Goal: Task Accomplishment & Management: Manage account settings

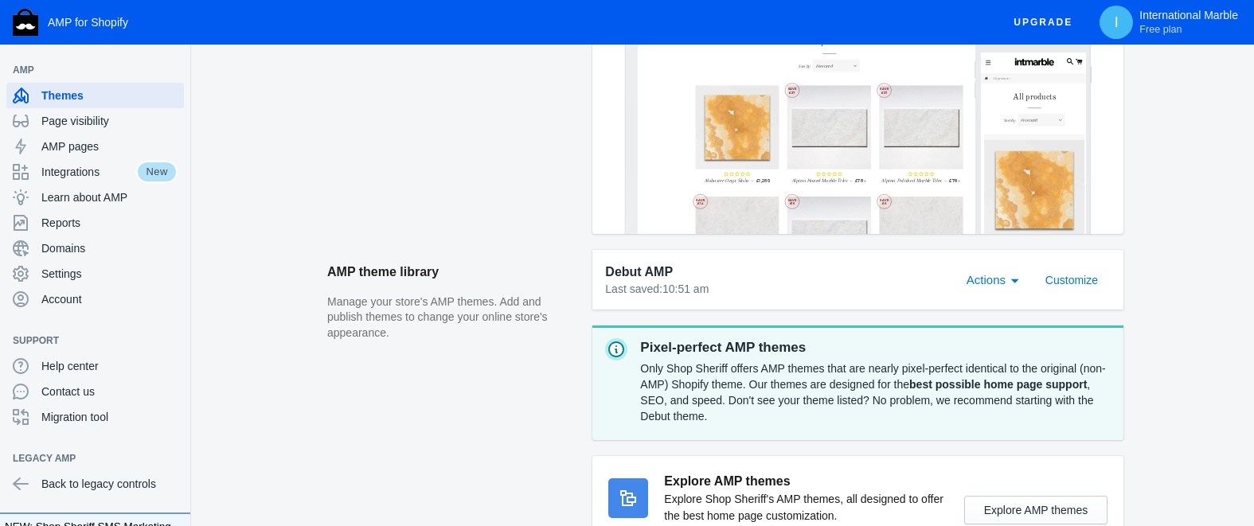
scroll to position [456, 0]
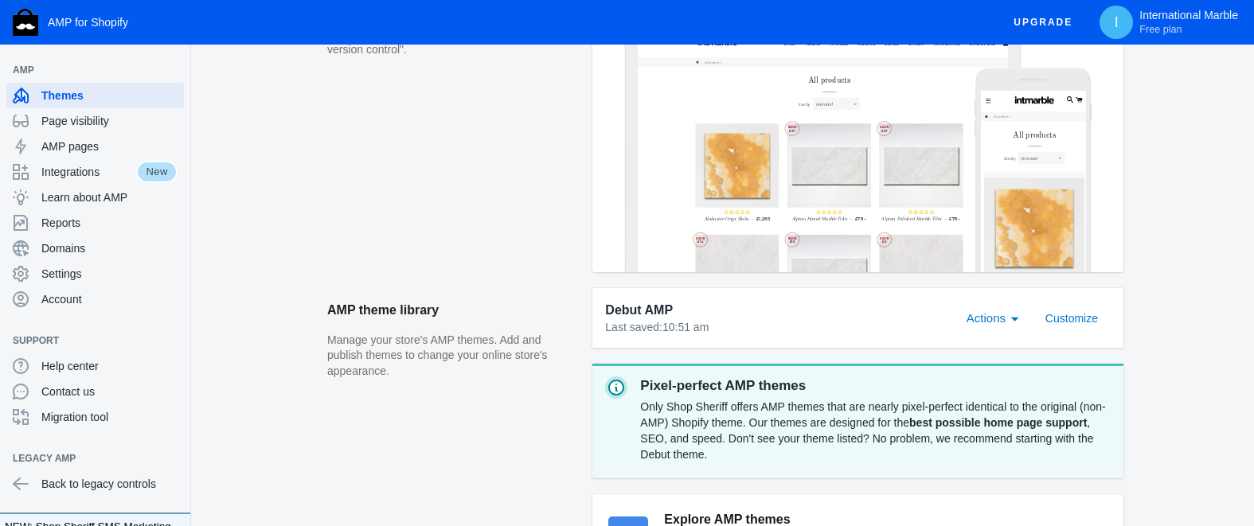
click at [181, 101] on span "Actions" at bounding box center [176, 97] width 10 height 10
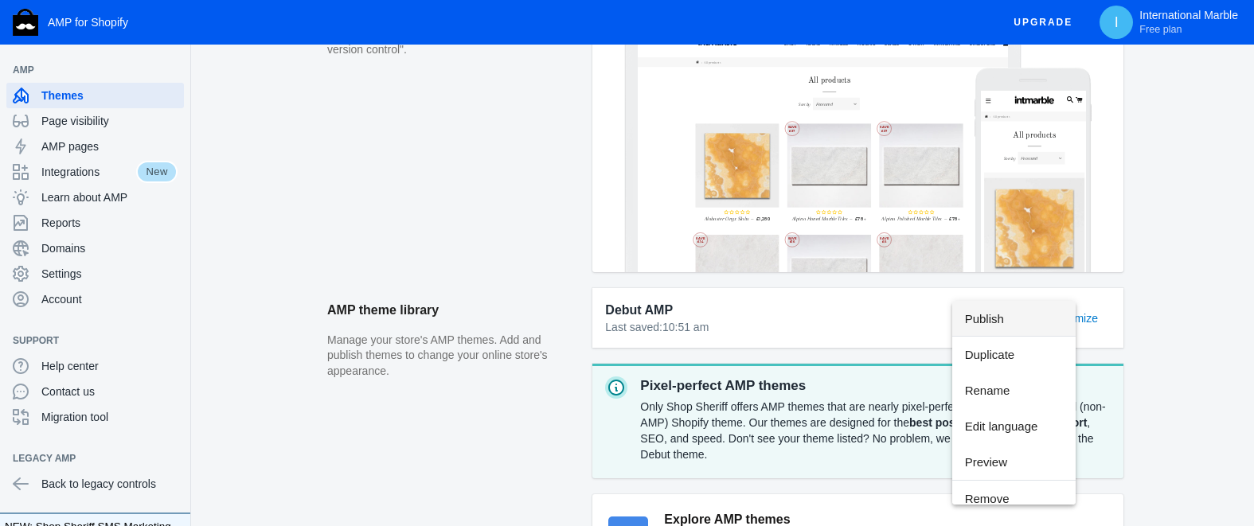
click at [872, 331] on div at bounding box center [627, 263] width 1254 height 526
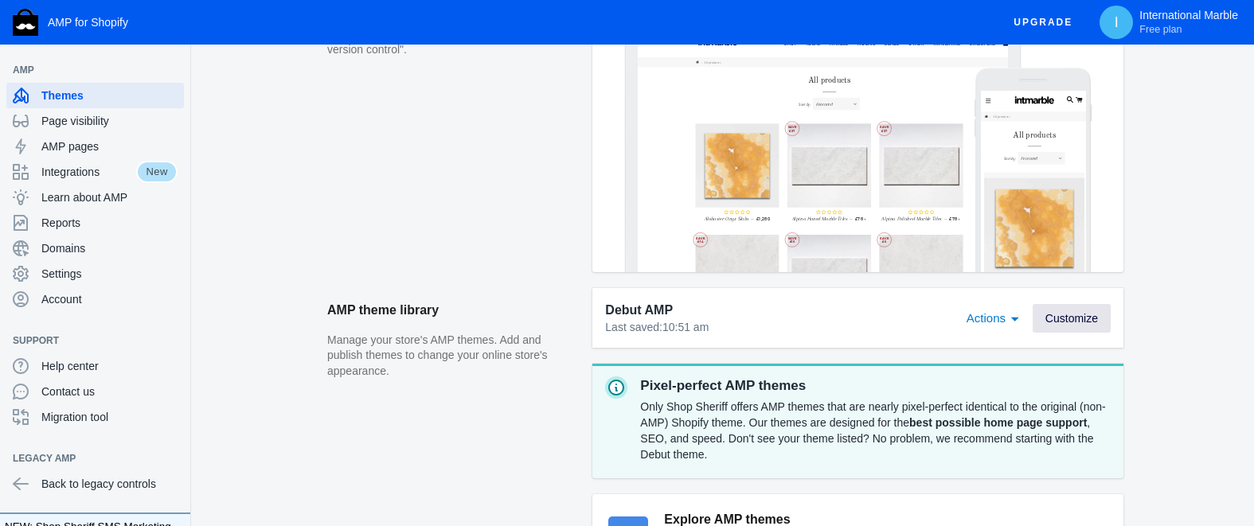
click at [0, 0] on span "Customize" at bounding box center [0, 0] width 0 height 0
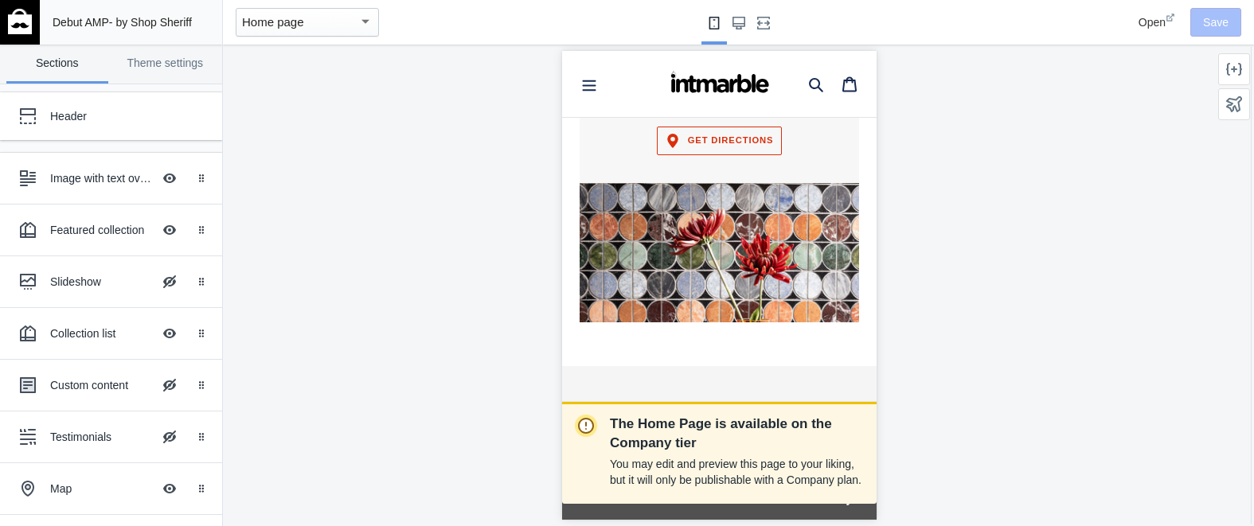
scroll to position [2164, 0]
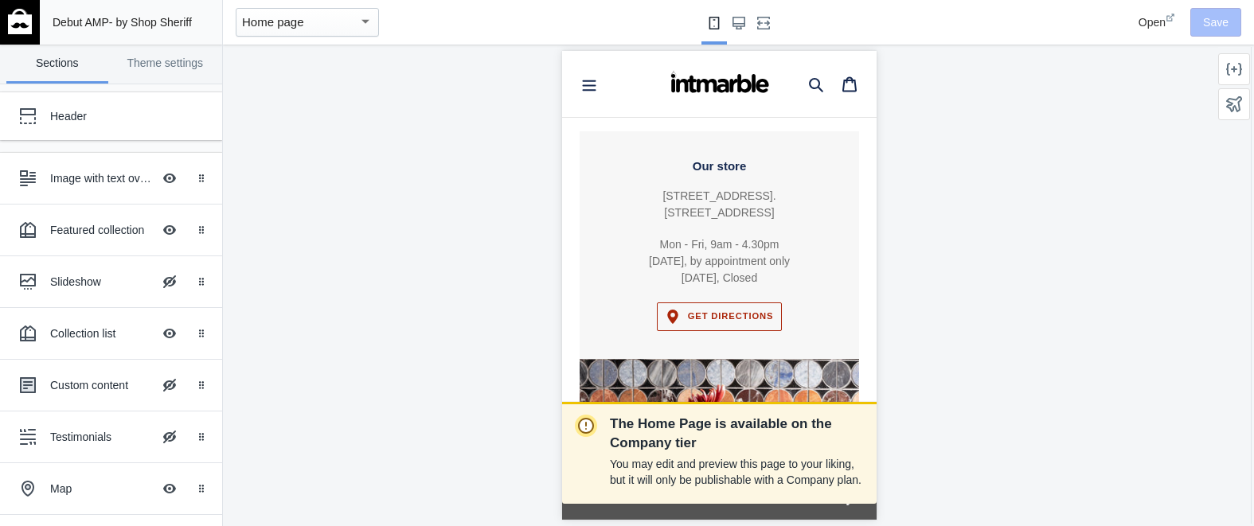
click at [712, 311] on span "Get directions" at bounding box center [731, 316] width 86 height 10
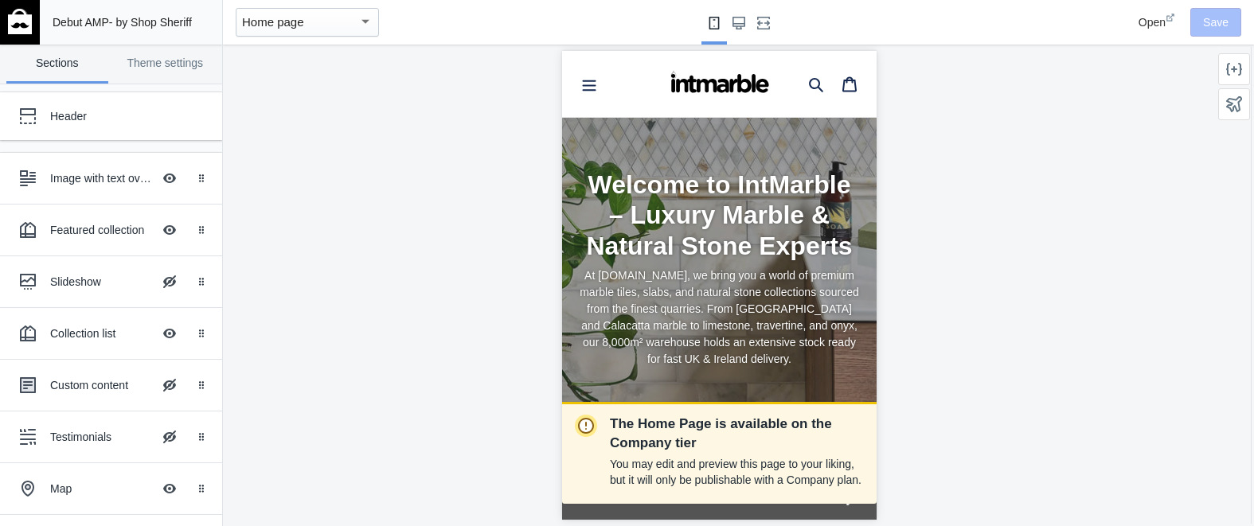
scroll to position [0, 0]
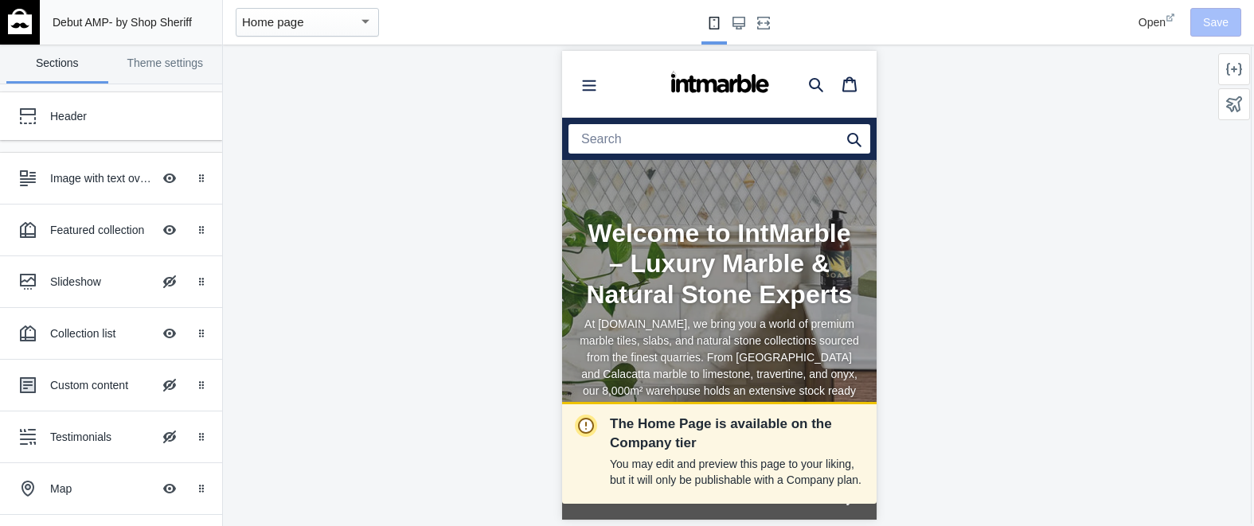
click at [10, 21] on img at bounding box center [20, 21] width 24 height 25
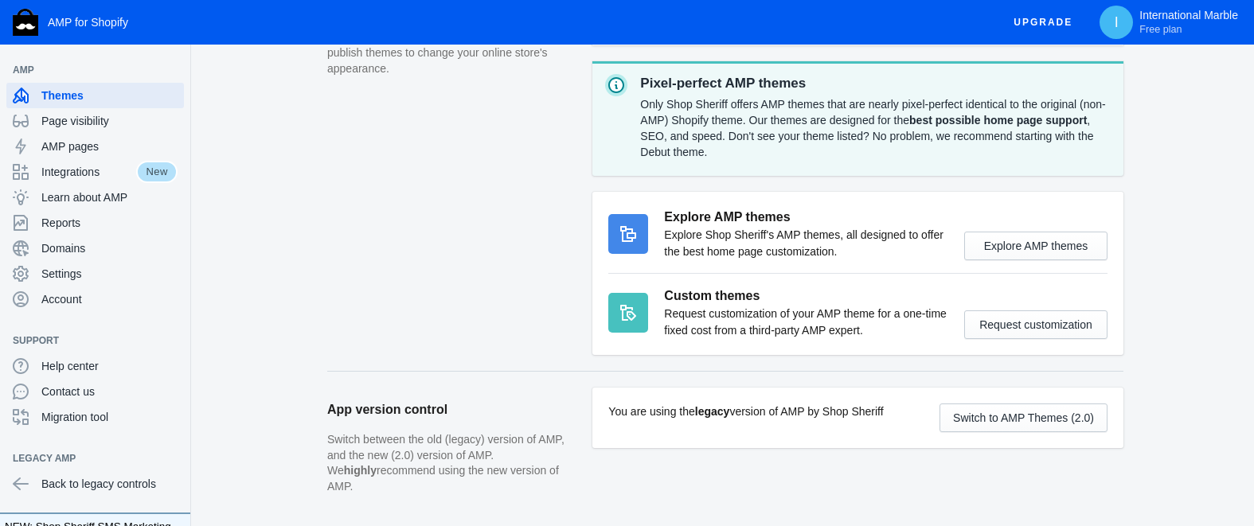
scroll to position [797, 0]
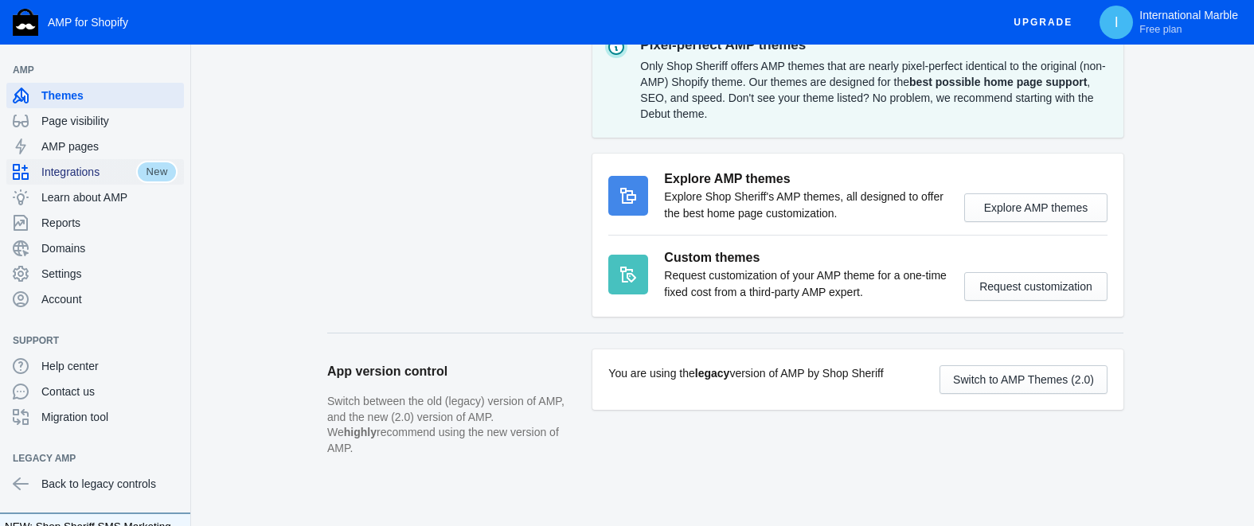
click at [88, 172] on span "Integrations" at bounding box center [88, 172] width 95 height 16
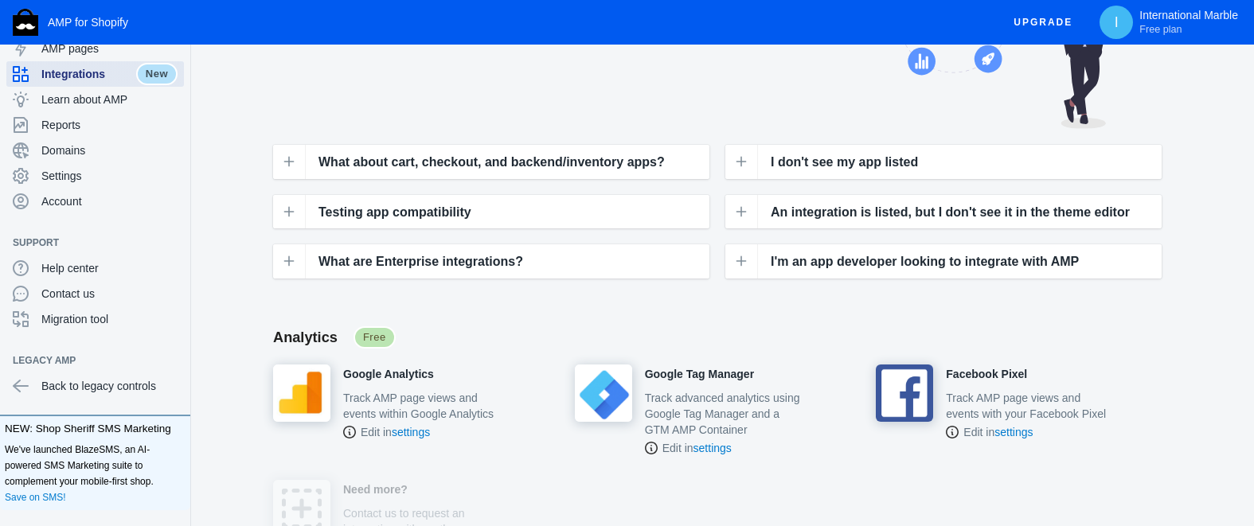
scroll to position [164, 0]
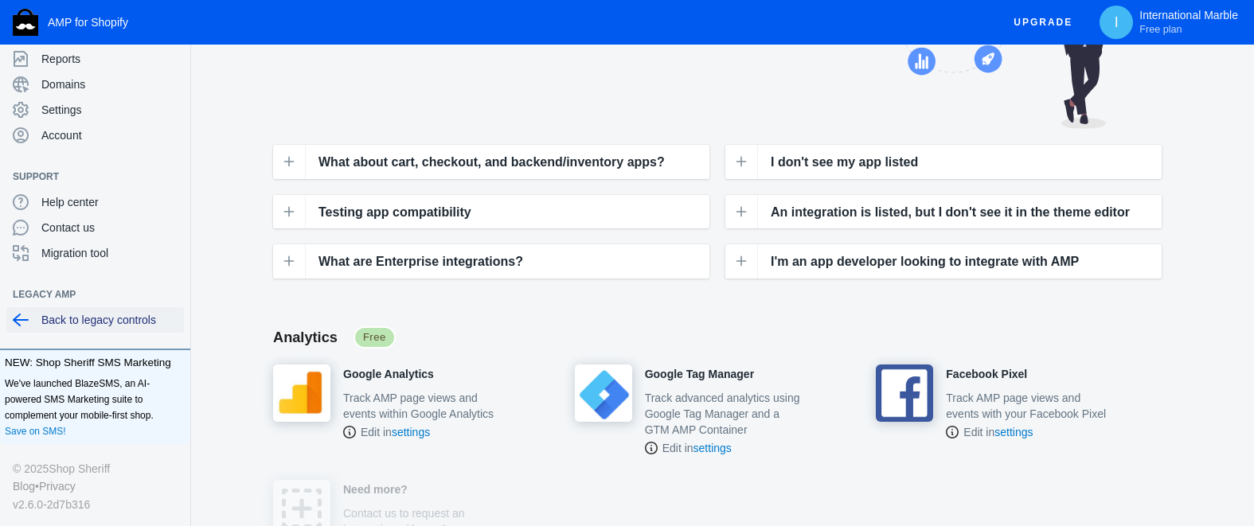
click at [80, 318] on span "Back to legacy controls" at bounding box center [109, 320] width 136 height 16
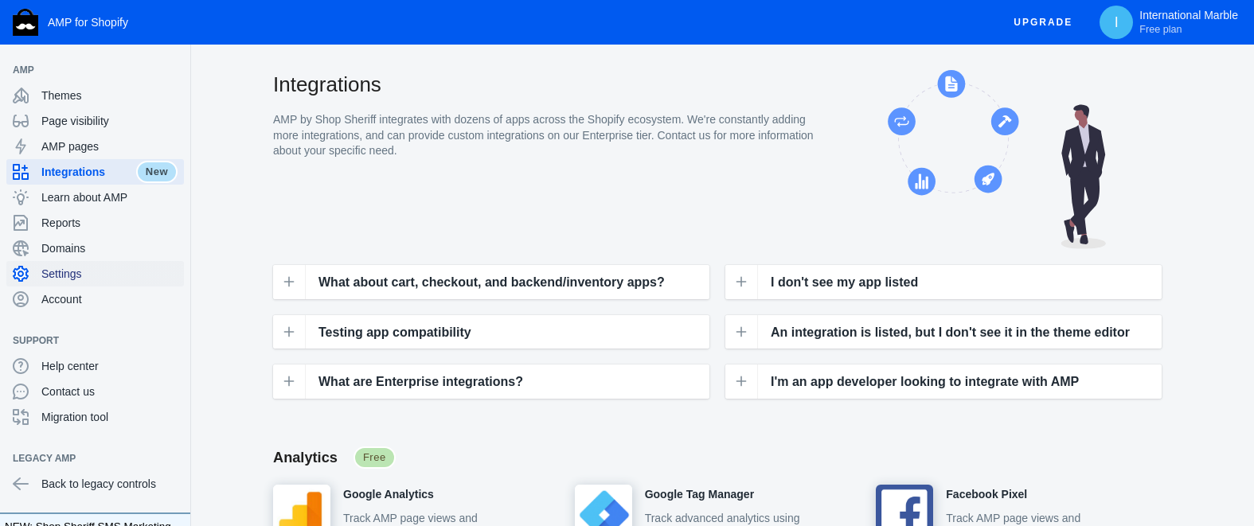
click at [68, 275] on span "Settings" at bounding box center [109, 274] width 136 height 16
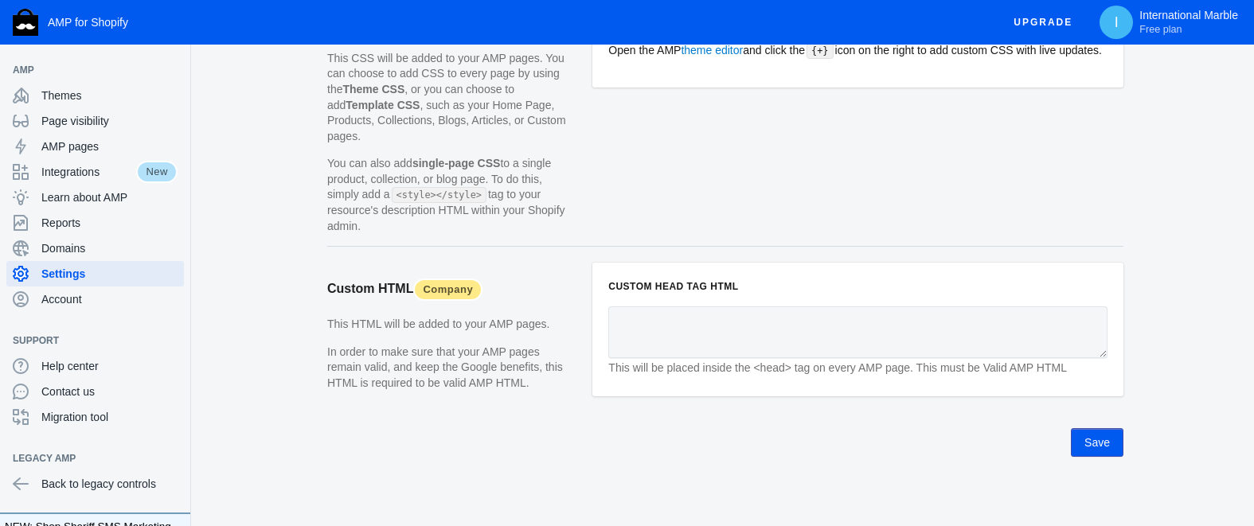
scroll to position [1588, 0]
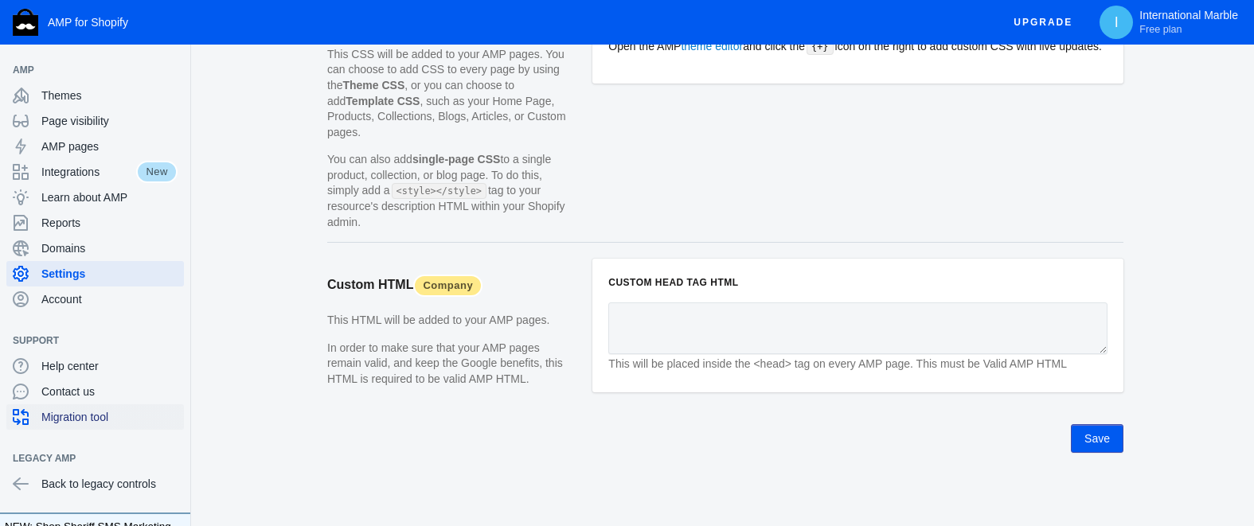
click at [81, 415] on span "Migration tool" at bounding box center [109, 417] width 136 height 16
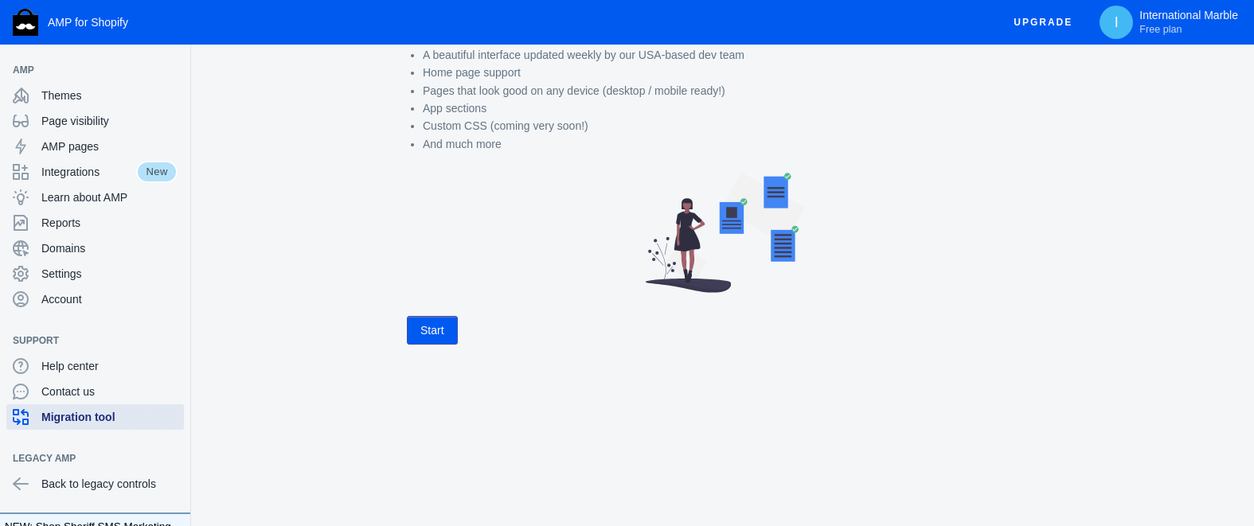
scroll to position [213, 0]
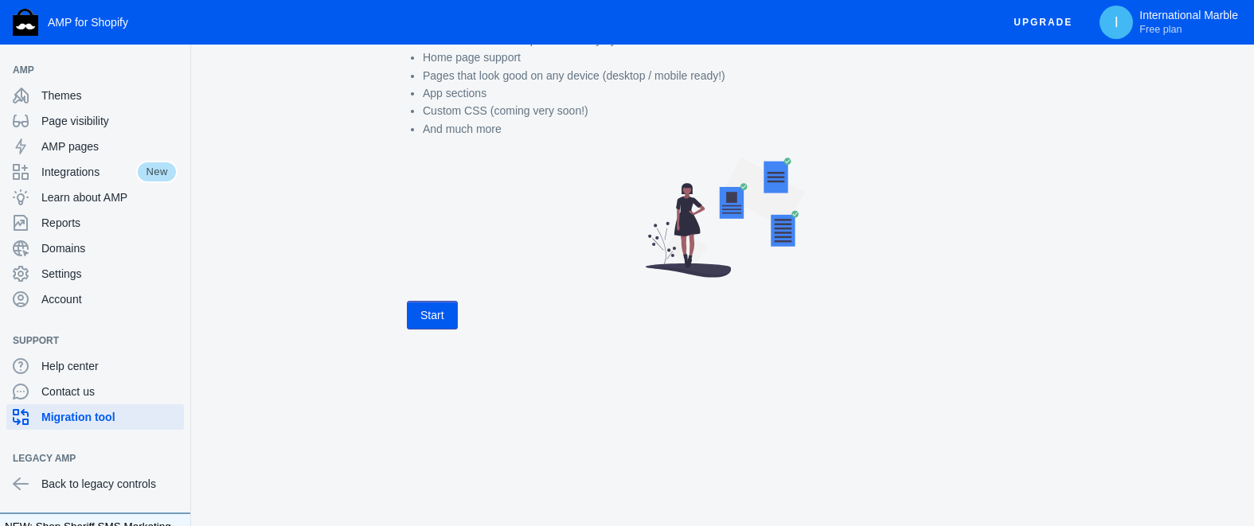
click at [419, 318] on button "Start" at bounding box center [432, 315] width 51 height 29
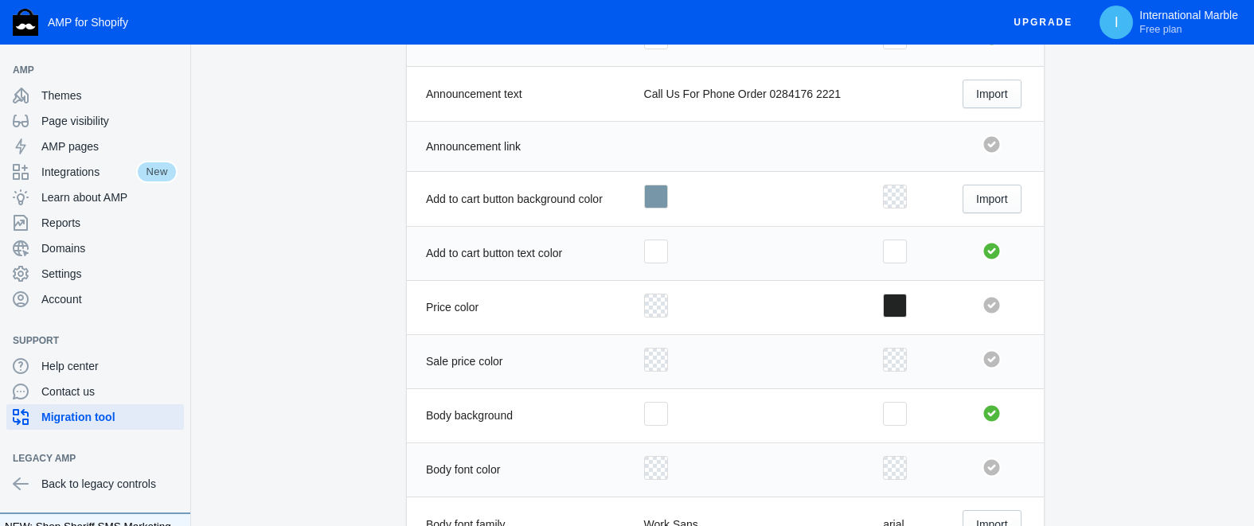
scroll to position [568, 0]
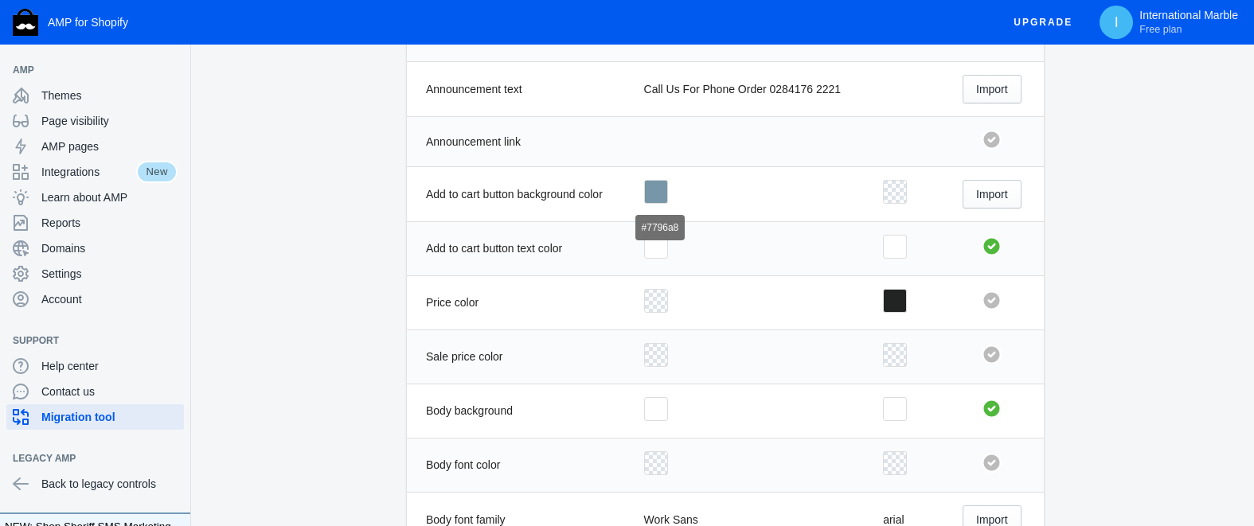
click at [667, 195] on span at bounding box center [656, 192] width 24 height 24
click at [651, 197] on span at bounding box center [656, 192] width 24 height 24
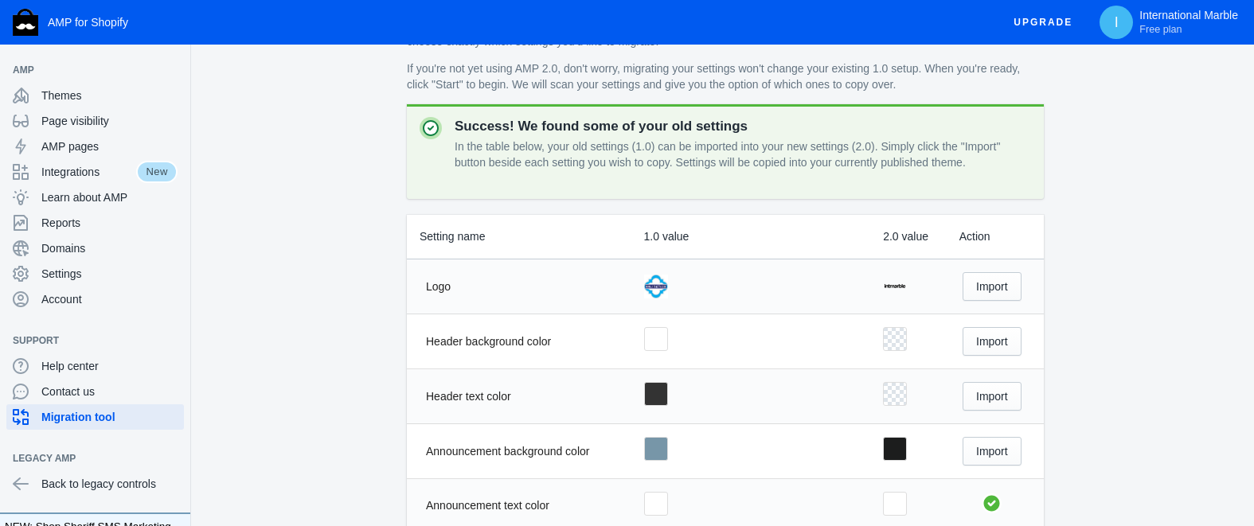
scroll to position [0, 0]
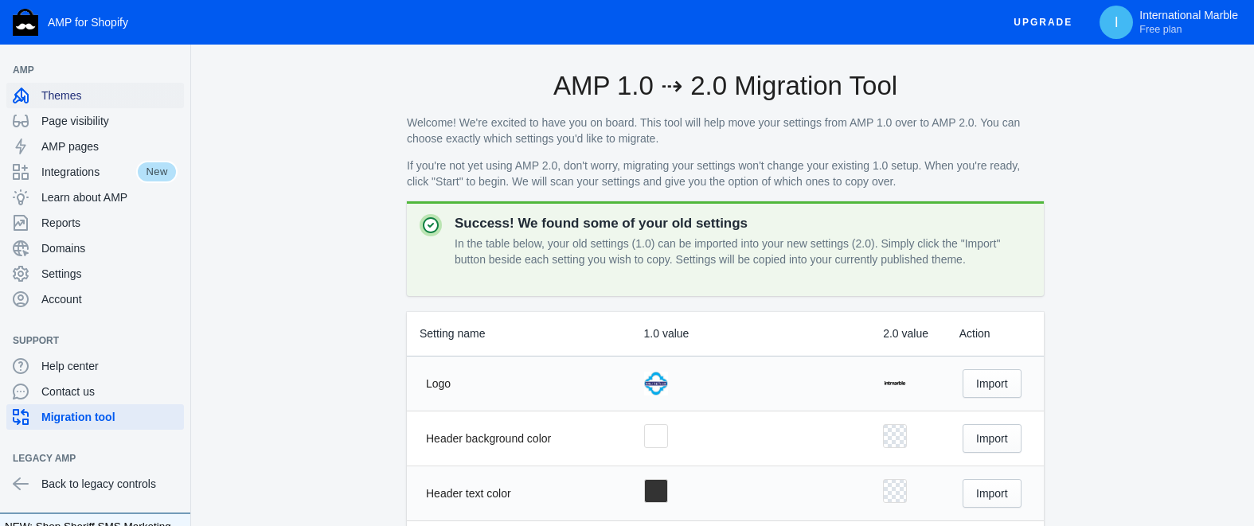
click at [72, 92] on span "Themes" at bounding box center [109, 96] width 136 height 16
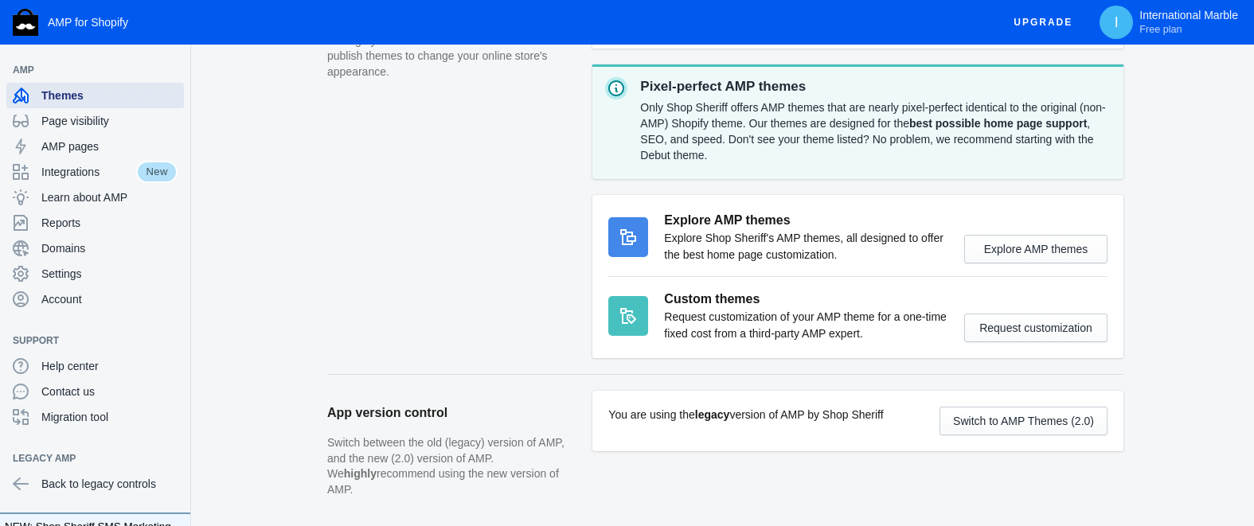
scroll to position [797, 0]
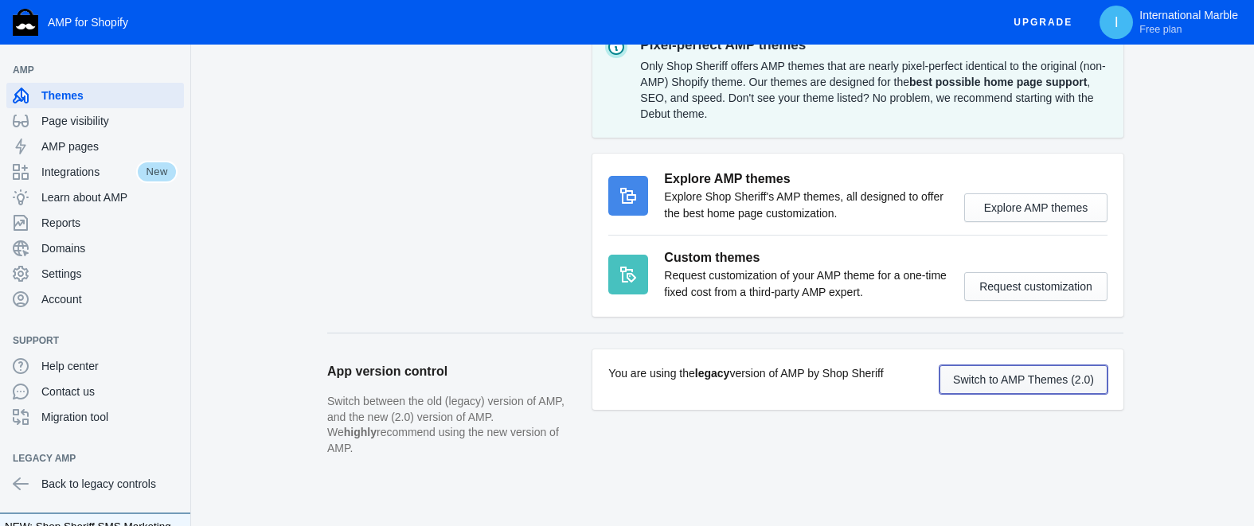
click at [1017, 384] on button "Switch to AMP Themes (2.0)" at bounding box center [1023, 379] width 168 height 29
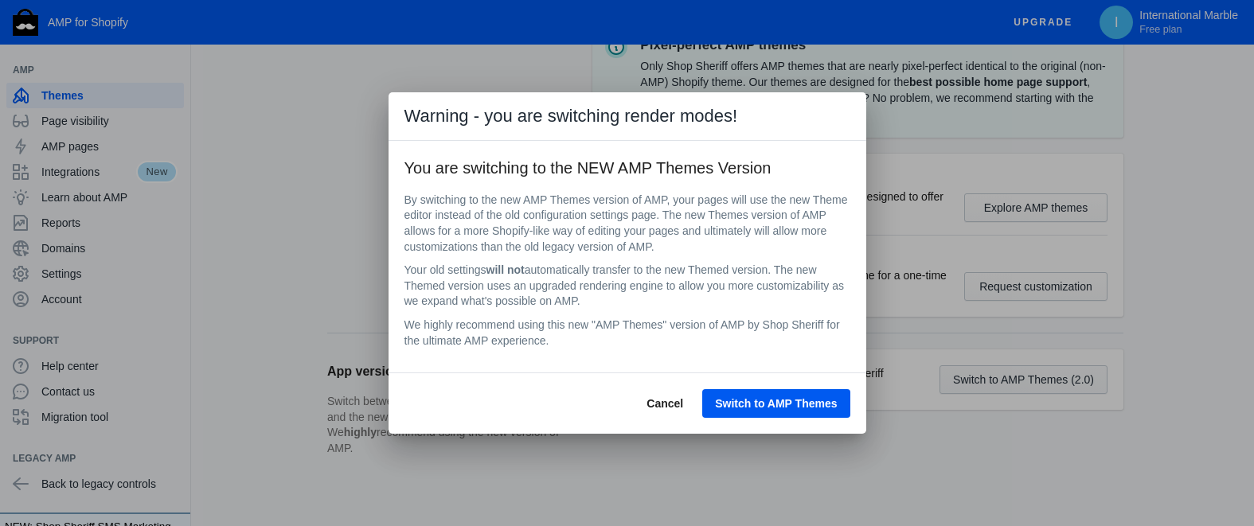
scroll to position [0, 0]
click at [772, 398] on span "Switch to AMP Themes" at bounding box center [776, 403] width 122 height 13
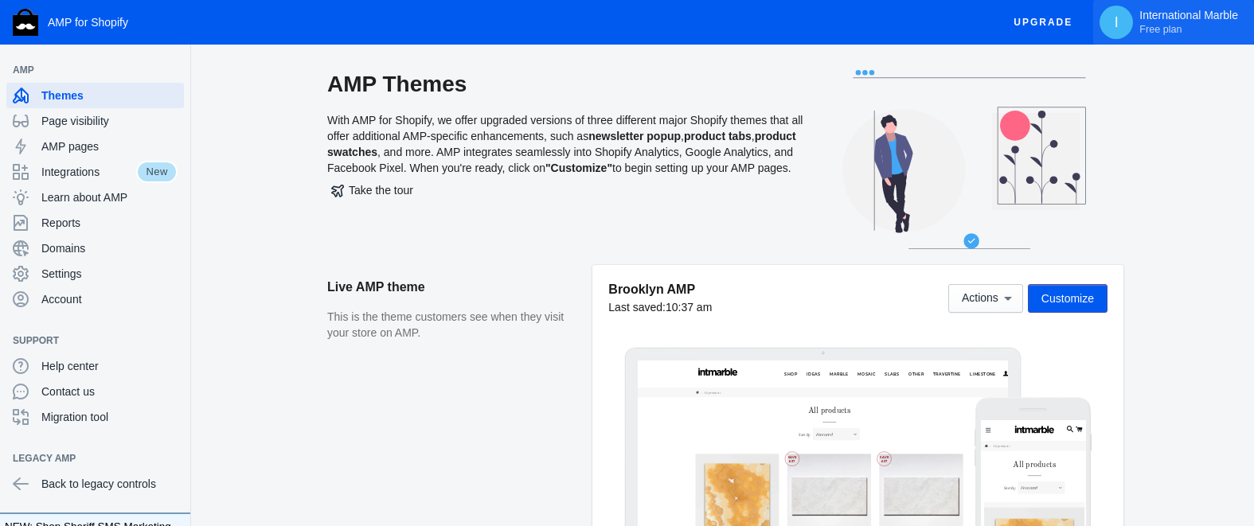
click at [1158, 29] on span "Free plan" at bounding box center [1160, 29] width 42 height 13
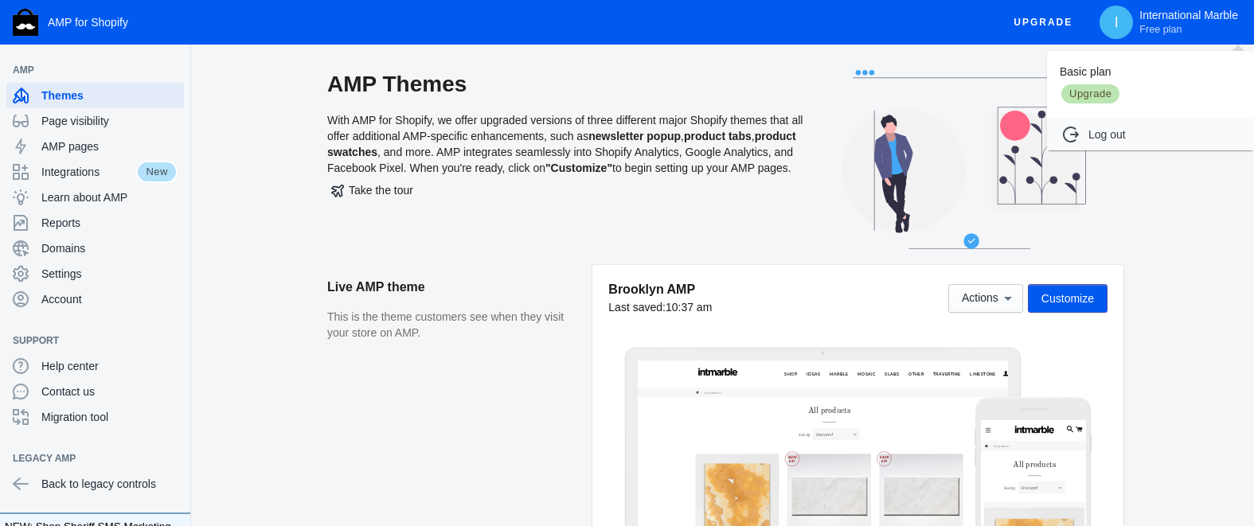
click at [1102, 93] on span "Upgrade" at bounding box center [1090, 94] width 61 height 22
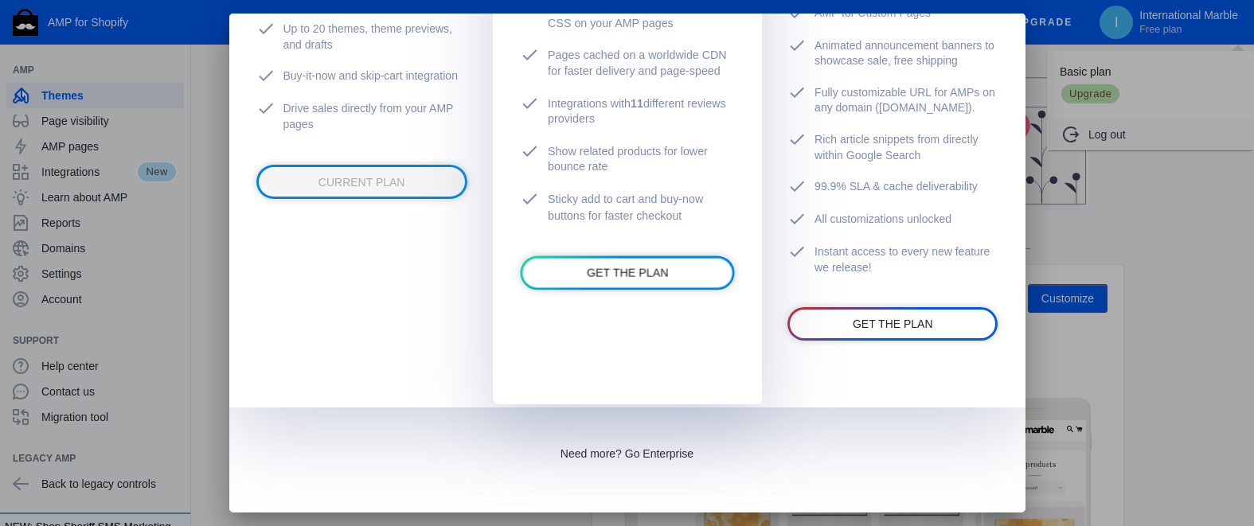
scroll to position [576, 0]
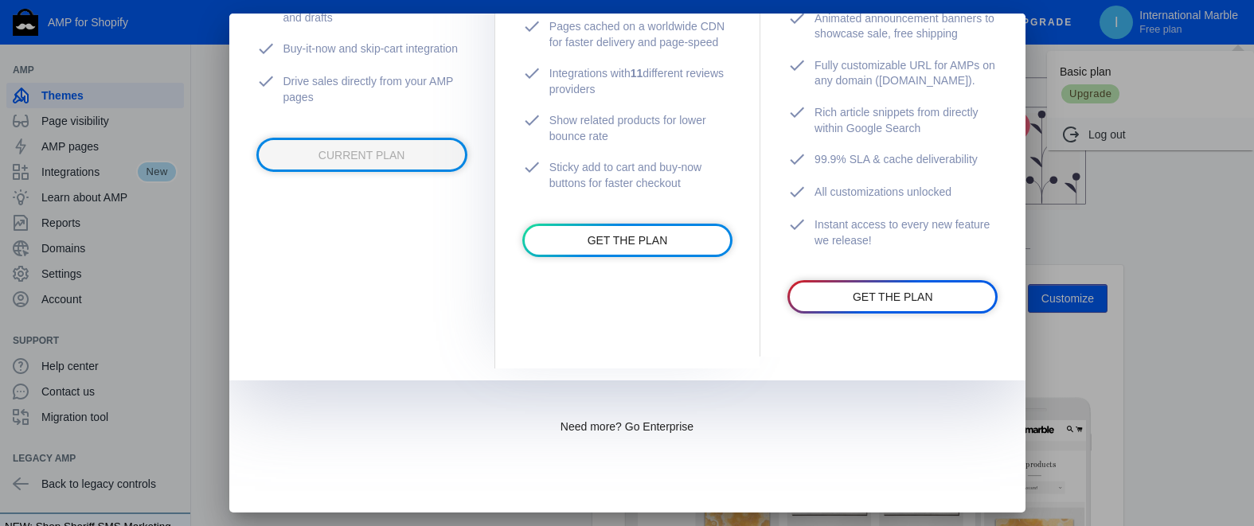
click at [197, 298] on div at bounding box center [627, 263] width 1254 height 526
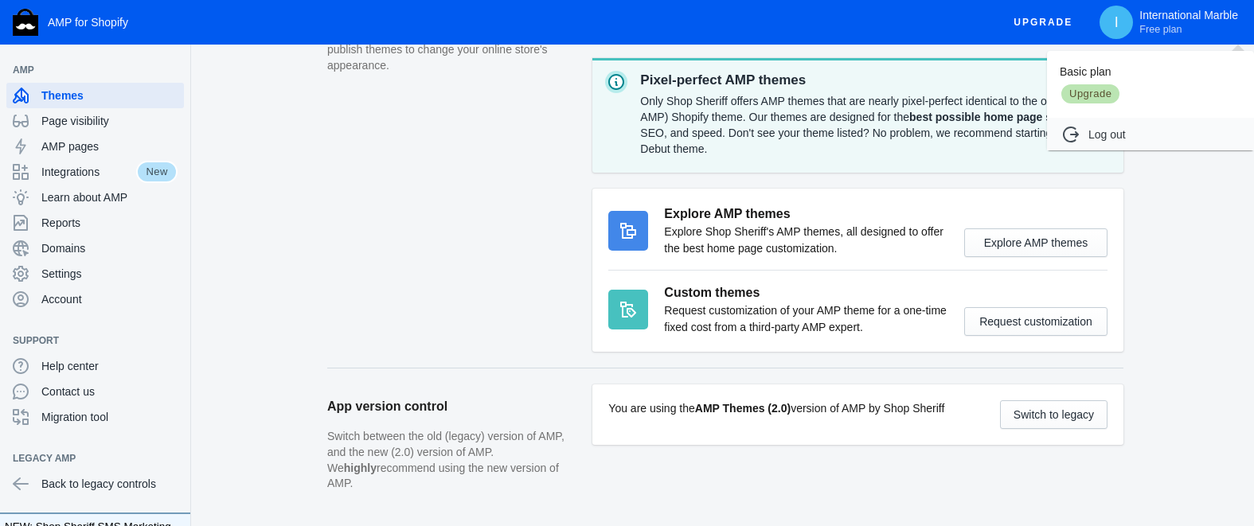
scroll to position [670, 0]
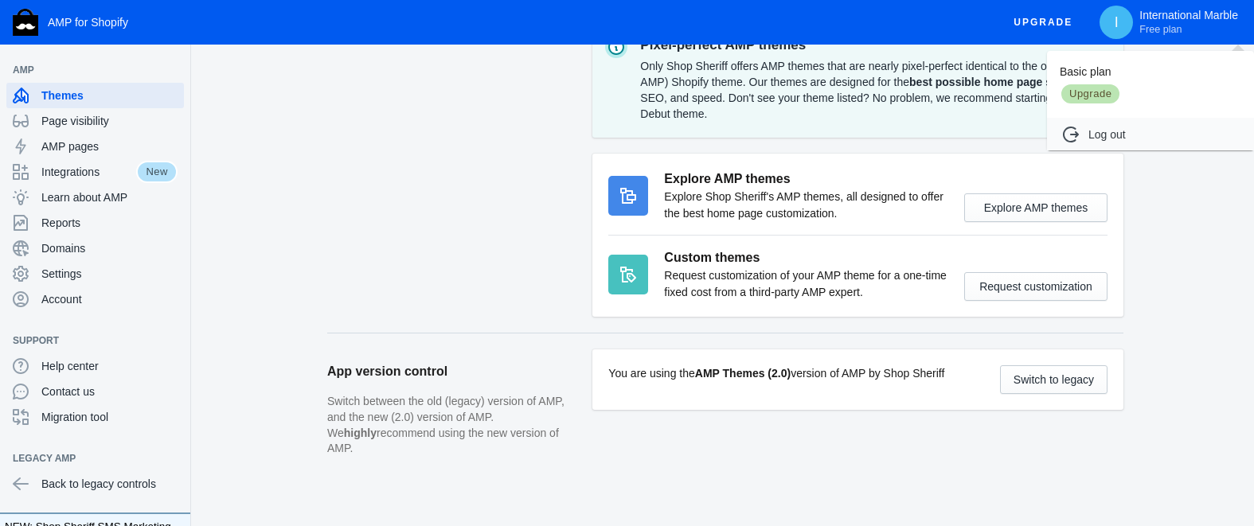
click at [75, 146] on div at bounding box center [627, 263] width 1254 height 526
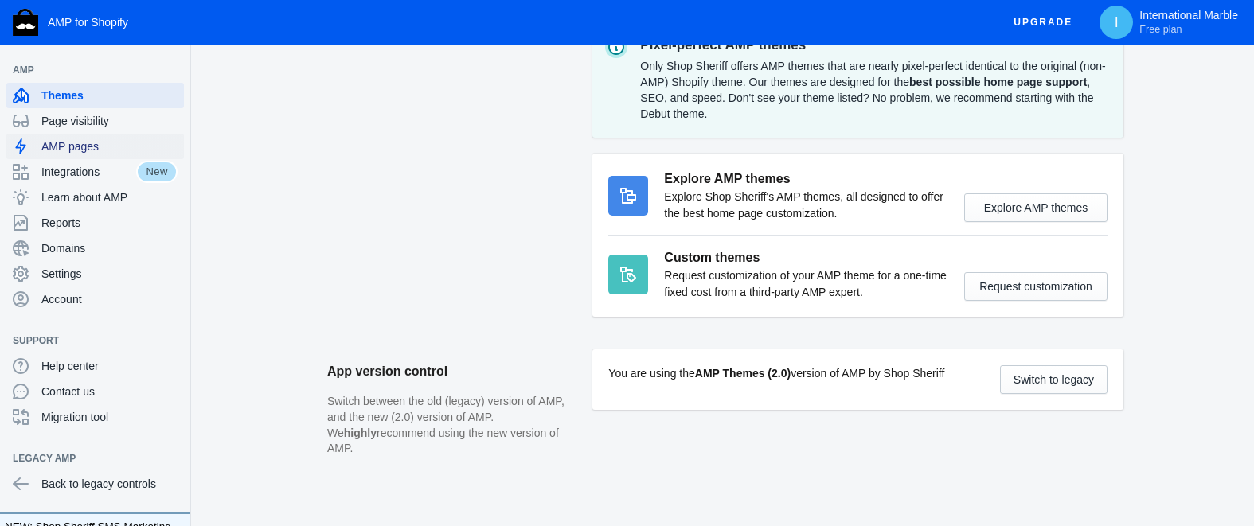
click at [75, 146] on span "AMP pages" at bounding box center [109, 147] width 136 height 16
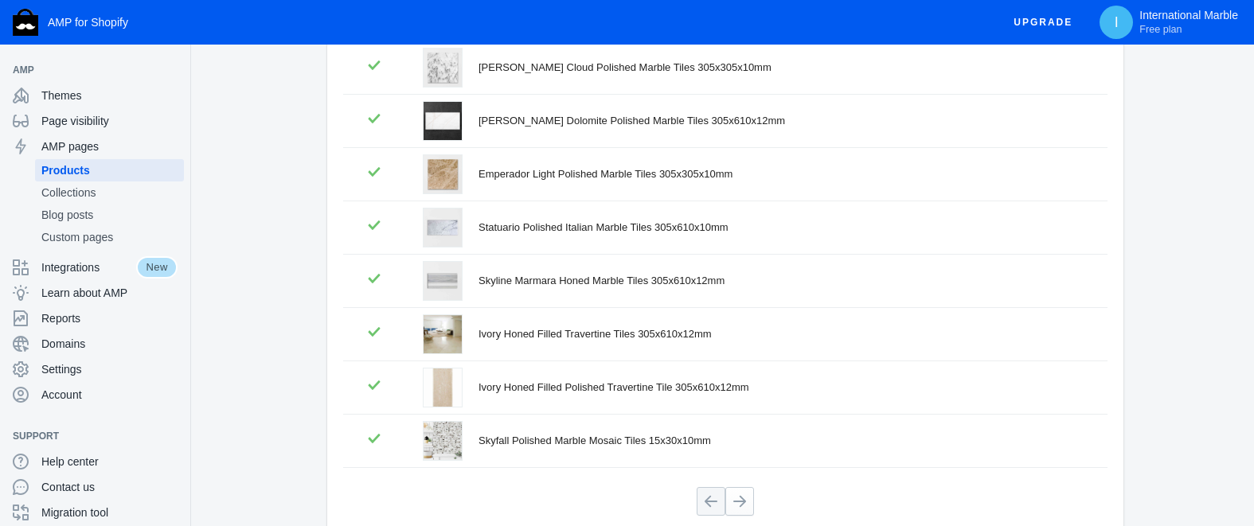
scroll to position [414, 0]
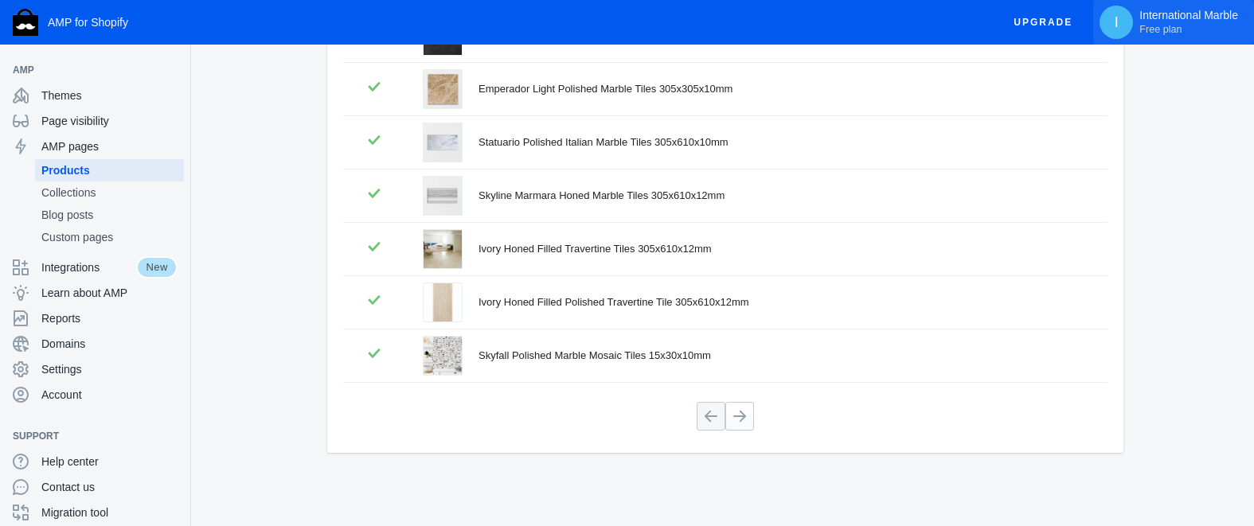
click at [1156, 30] on span "Free plan" at bounding box center [1160, 29] width 42 height 13
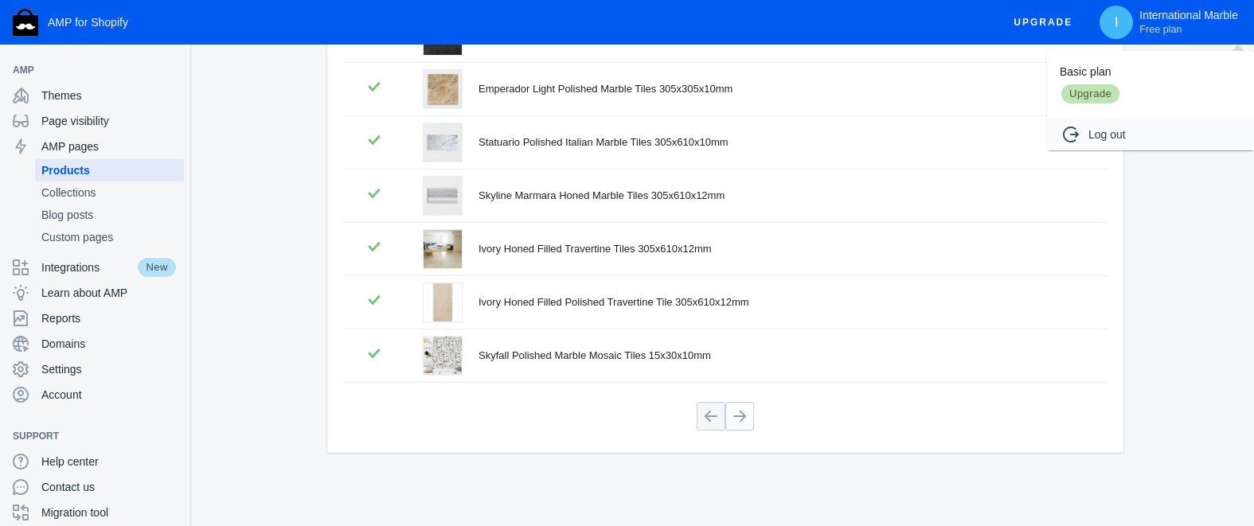
click at [1087, 99] on span "Upgrade" at bounding box center [1090, 94] width 61 height 22
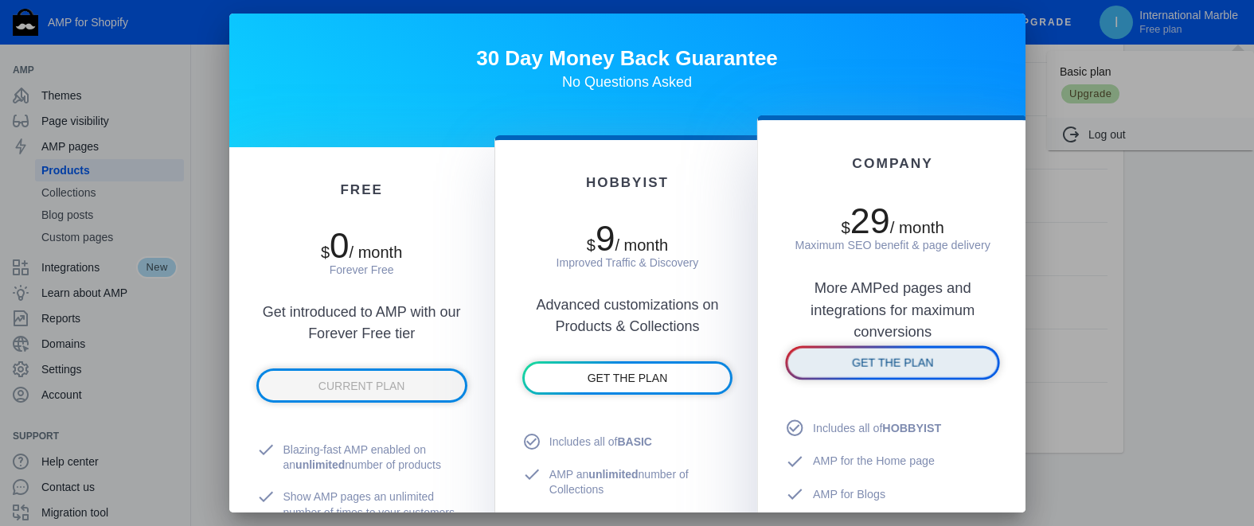
click at [904, 367] on span "GET THE PLAN" at bounding box center [893, 362] width 82 height 13
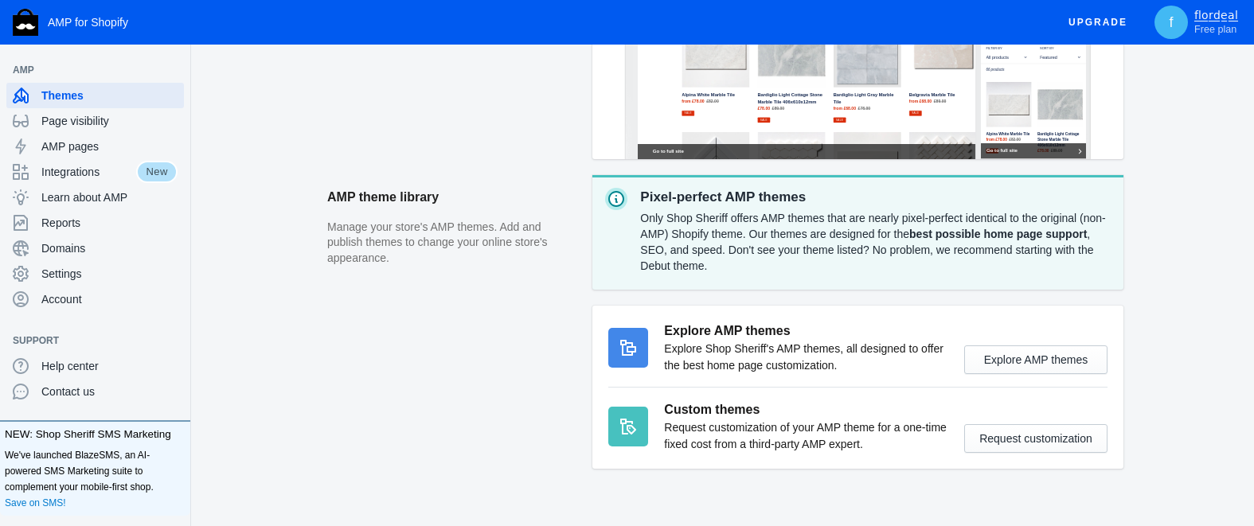
scroll to position [474, 0]
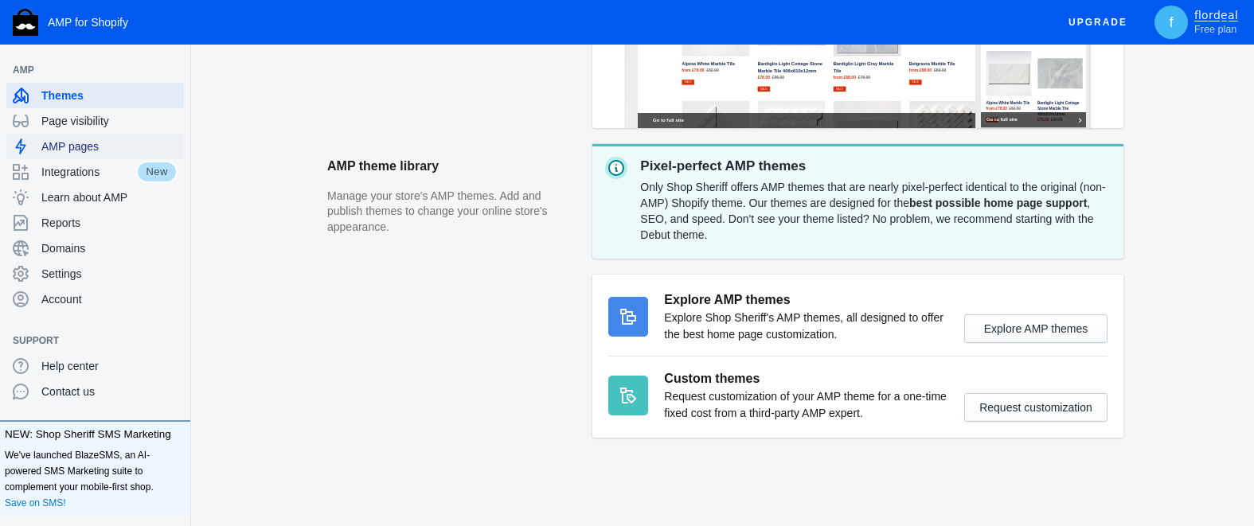
click at [72, 149] on span "AMP pages" at bounding box center [109, 147] width 136 height 16
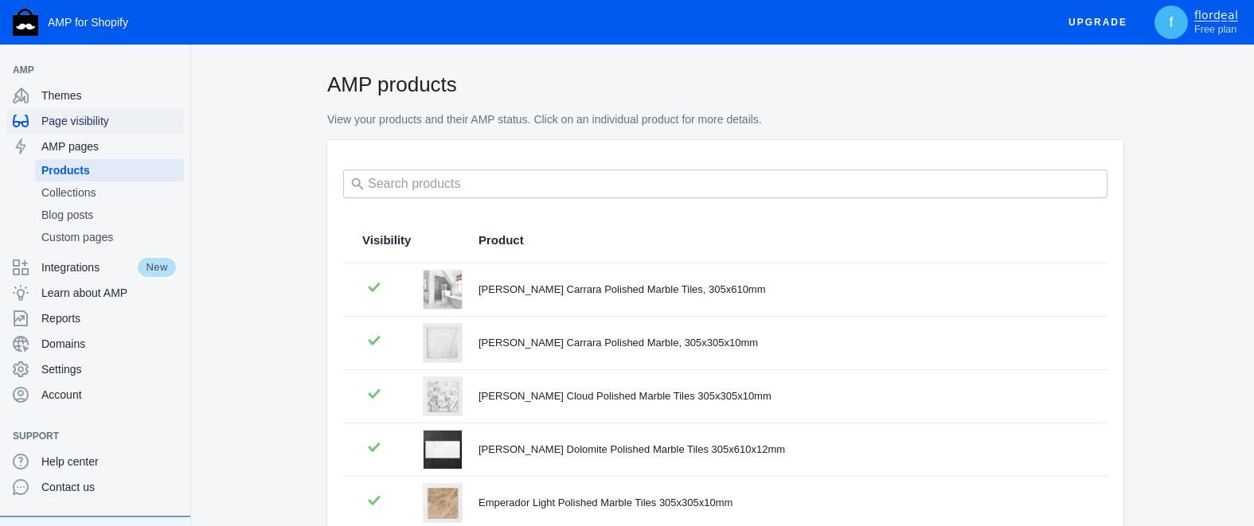
click at [89, 120] on span "Page visibility" at bounding box center [109, 121] width 136 height 16
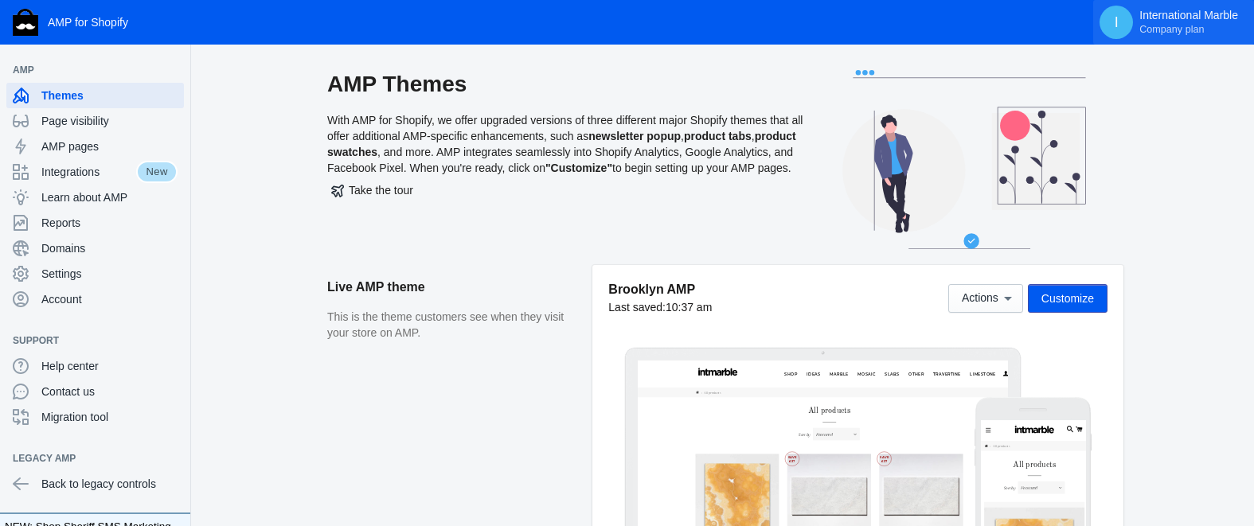
click at [1192, 29] on span "Company plan" at bounding box center [1171, 29] width 64 height 13
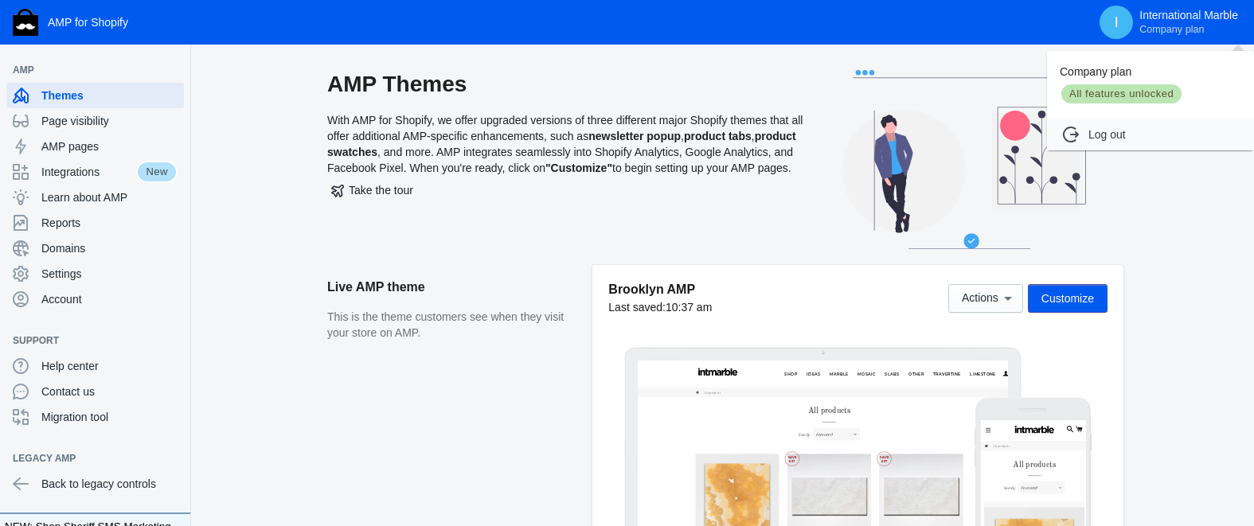
click at [461, 249] on div at bounding box center [627, 263] width 1254 height 526
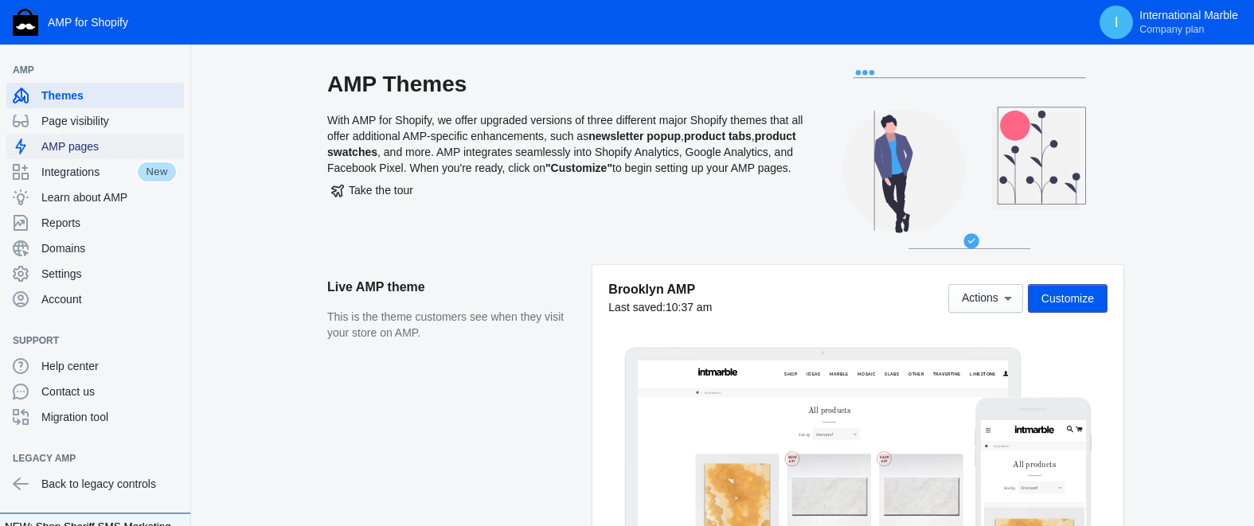
click at [68, 153] on span "AMP pages" at bounding box center [109, 147] width 136 height 16
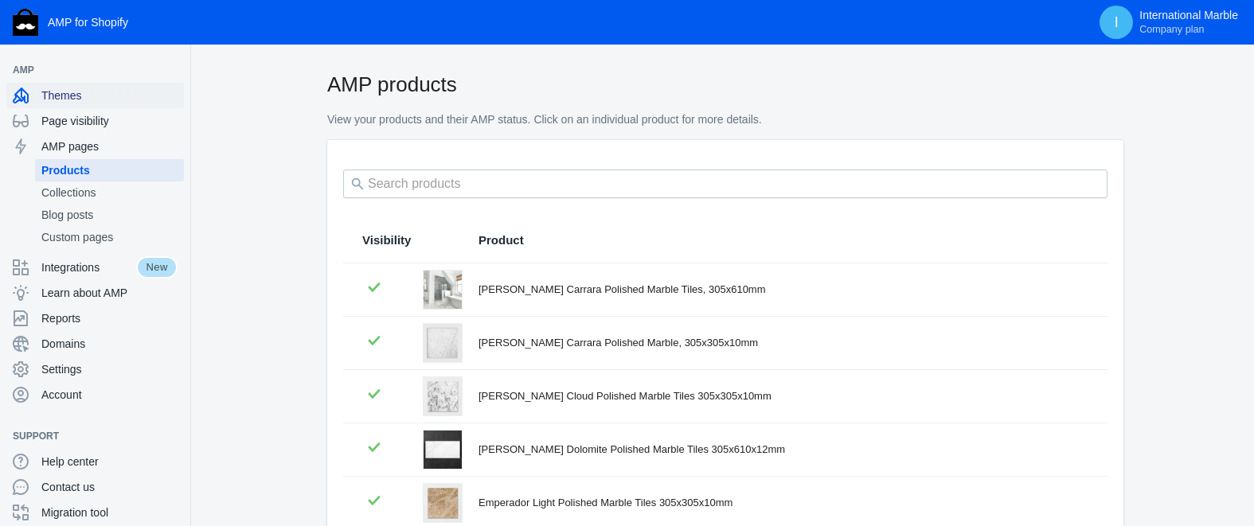
click at [53, 97] on span "Themes" at bounding box center [109, 96] width 136 height 16
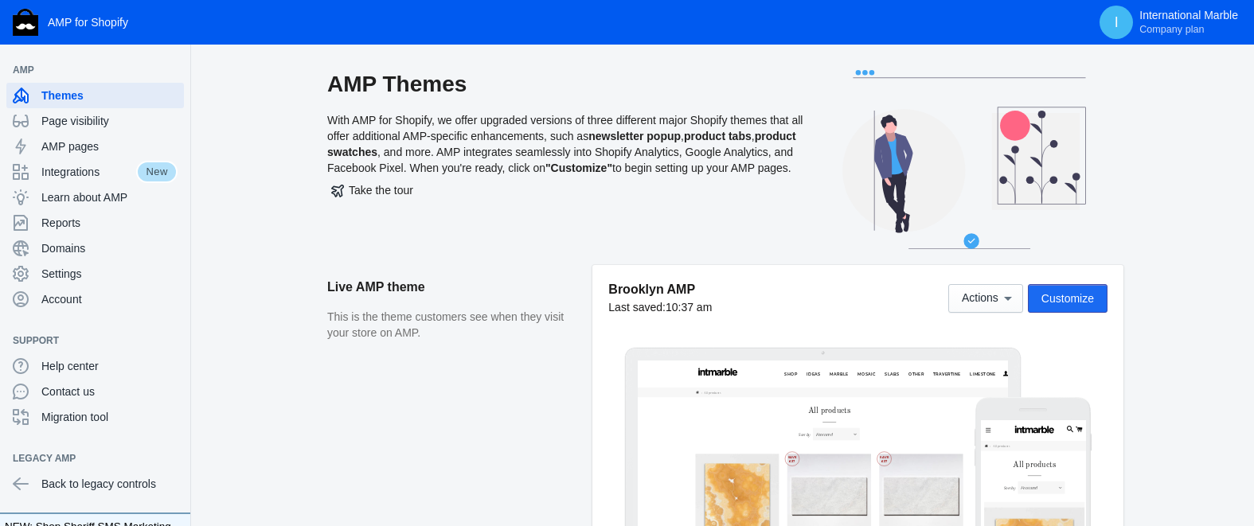
click at [1072, 301] on span "Customize" at bounding box center [1067, 298] width 53 height 13
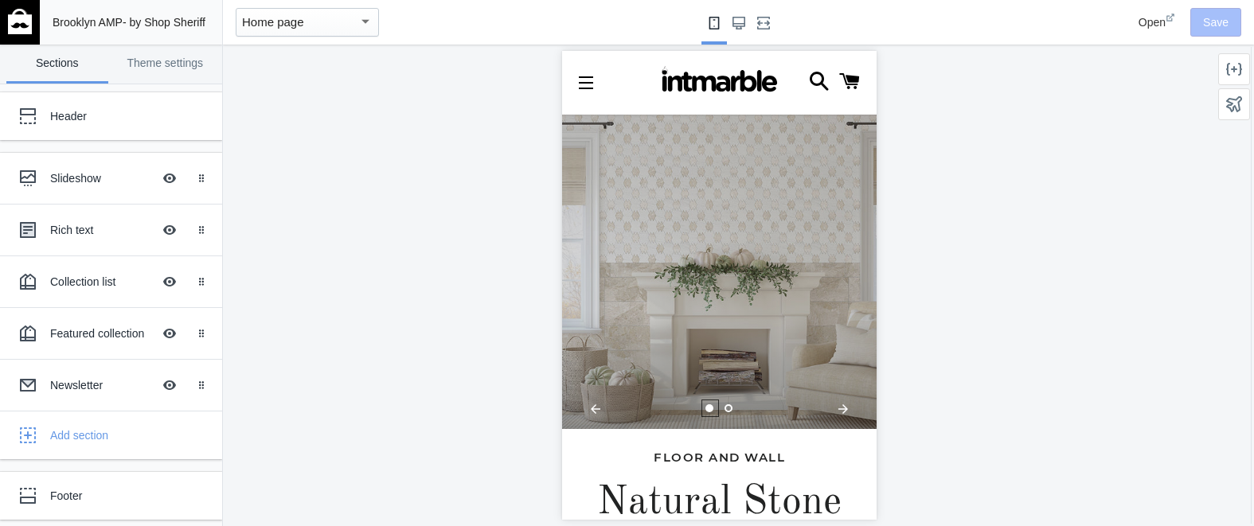
scroll to position [0, 314]
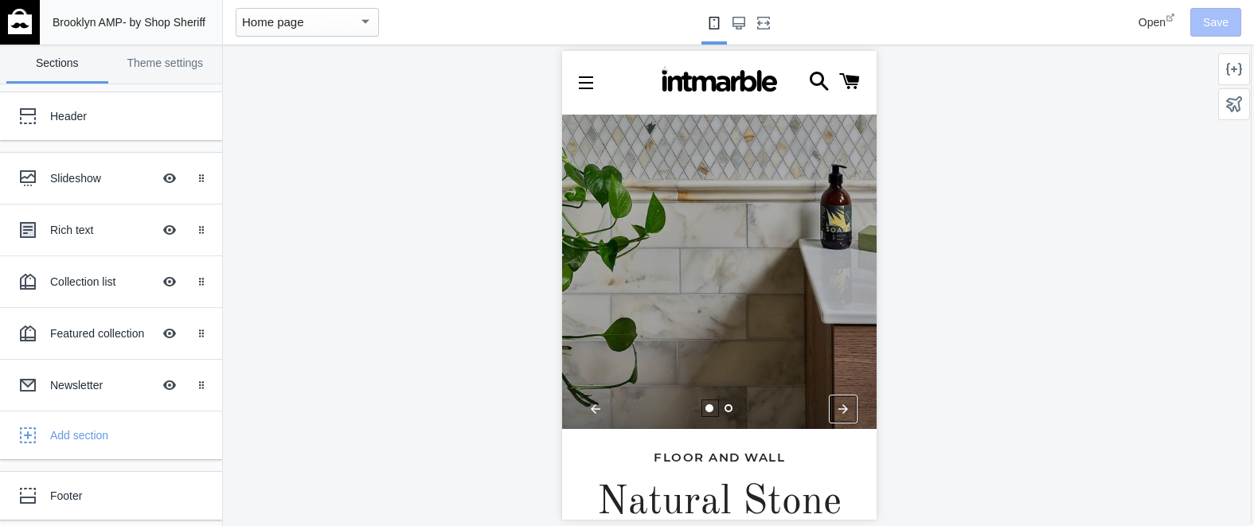
click at [842, 408] on div at bounding box center [842, 409] width 27 height 27
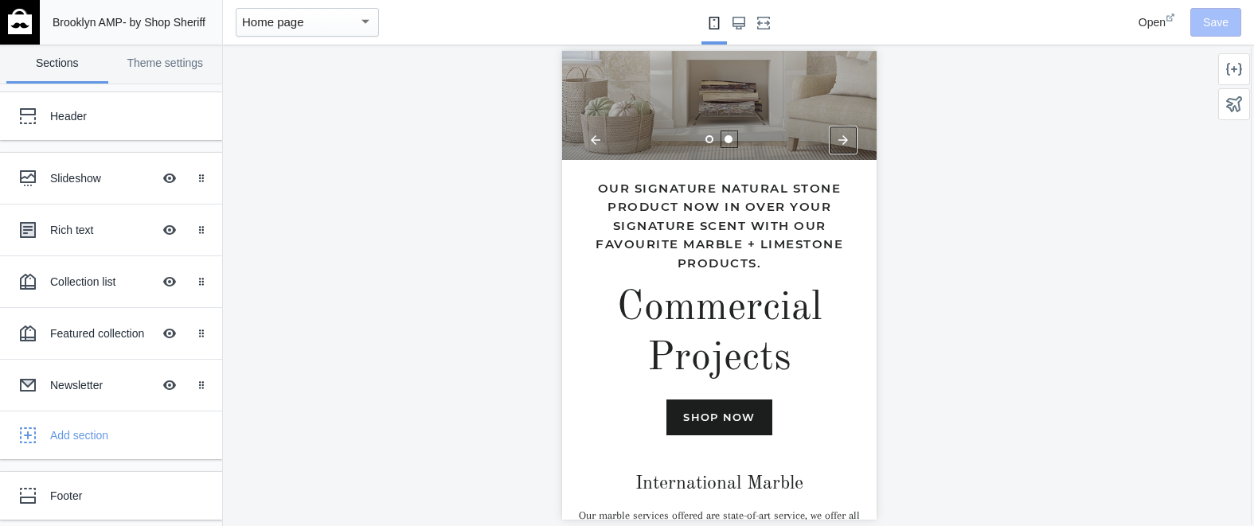
scroll to position [0, 0]
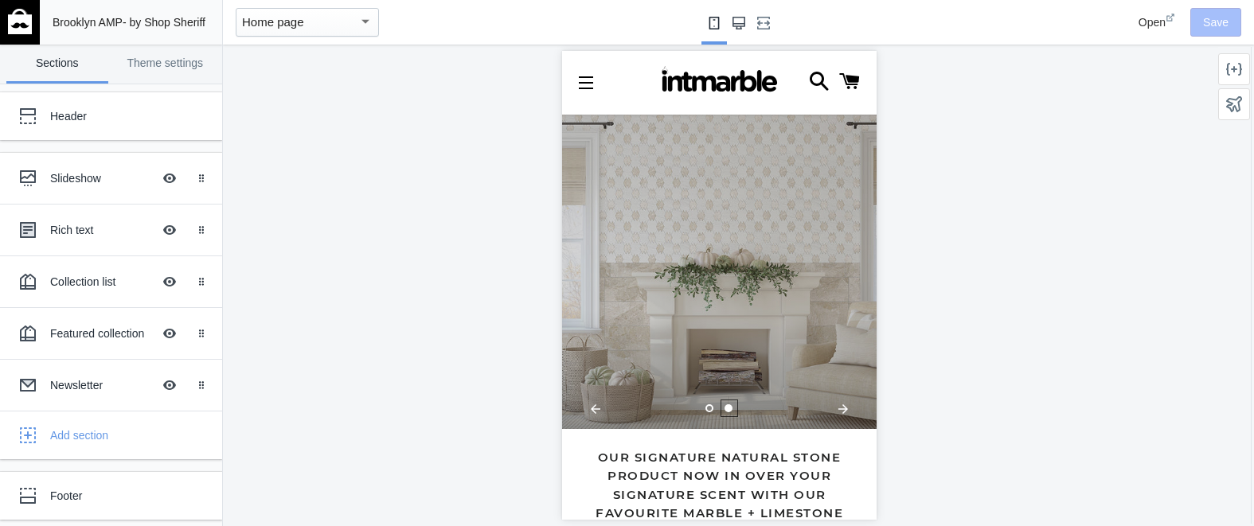
click at [742, 27] on icon "Large screen" at bounding box center [738, 23] width 13 height 13
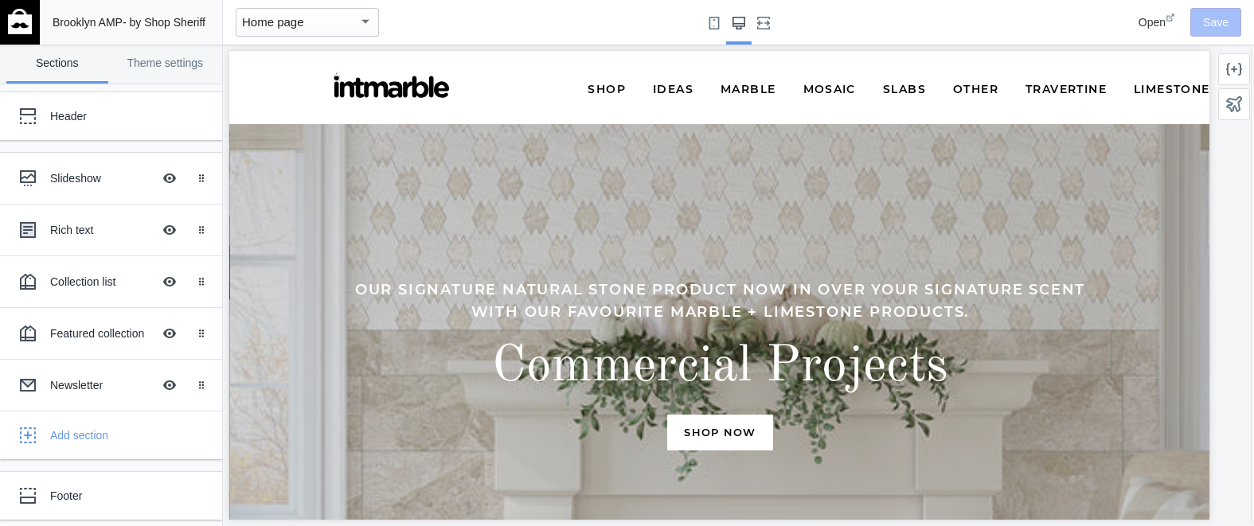
scroll to position [0, 980]
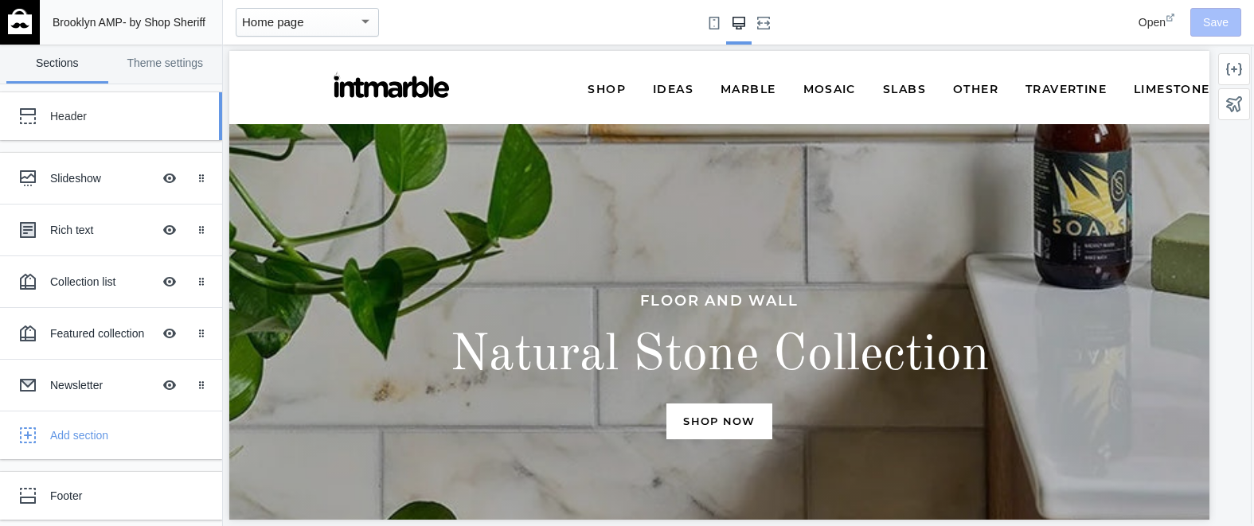
click at [75, 111] on div "Header" at bounding box center [118, 116] width 137 height 16
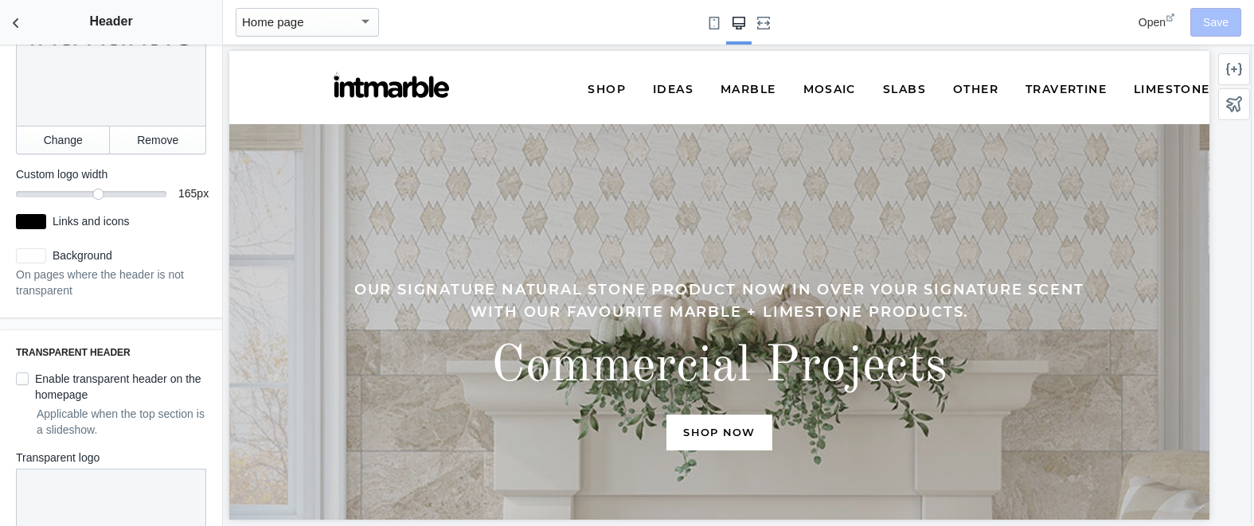
scroll to position [314, 0]
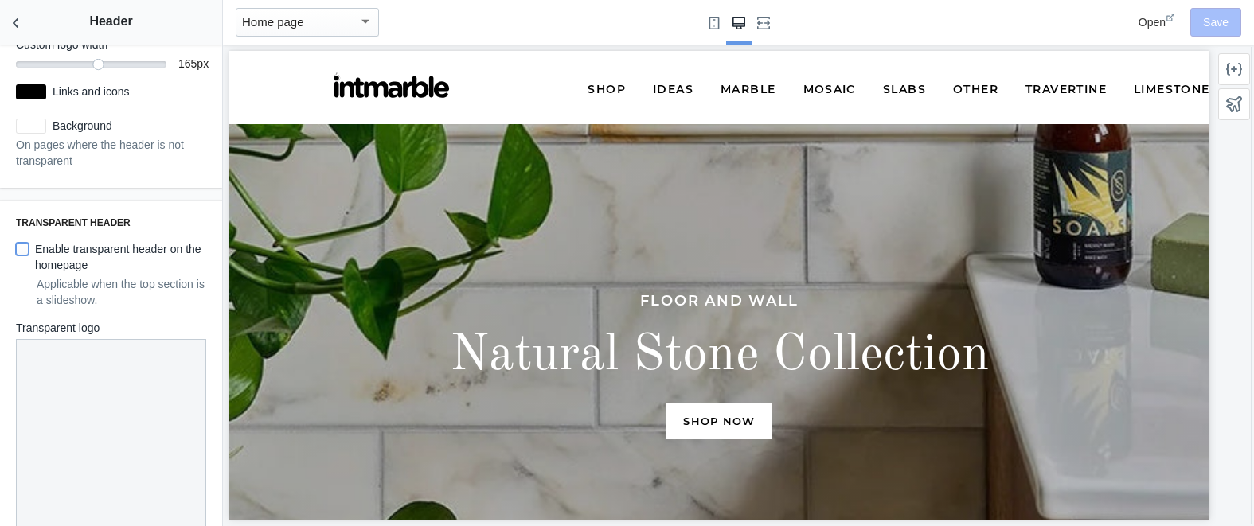
click at [22, 250] on input "Enable transparent header on the homepage" at bounding box center [22, 249] width 13 height 13
checkbox input "true"
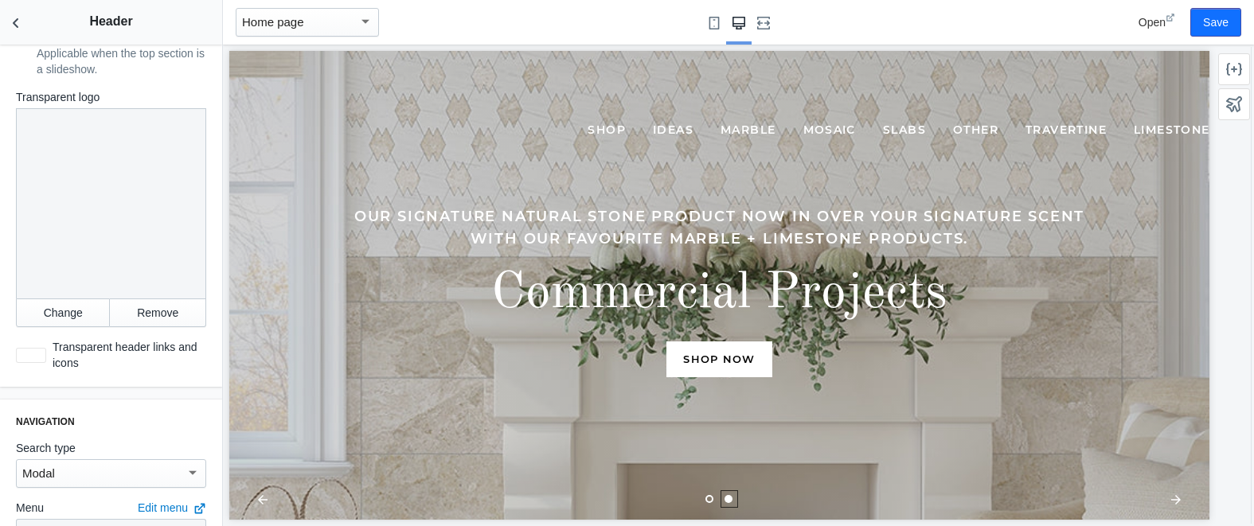
scroll to position [545, 0]
click at [102, 242] on div at bounding box center [111, 202] width 190 height 190
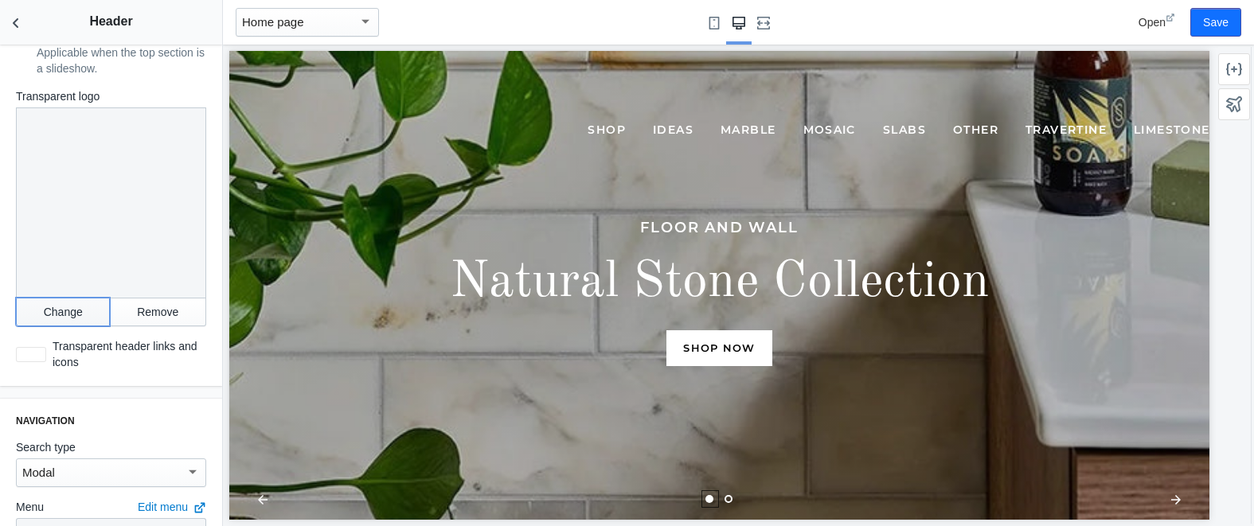
click at [80, 302] on button "Change" at bounding box center [63, 312] width 94 height 29
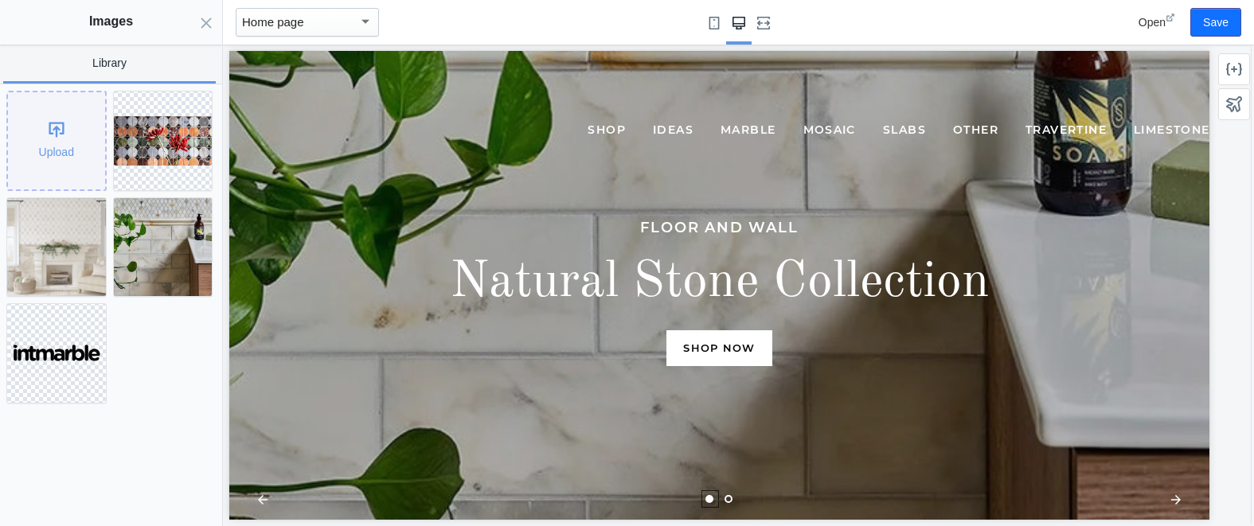
click at [48, 131] on div "Upload" at bounding box center [56, 140] width 97 height 97
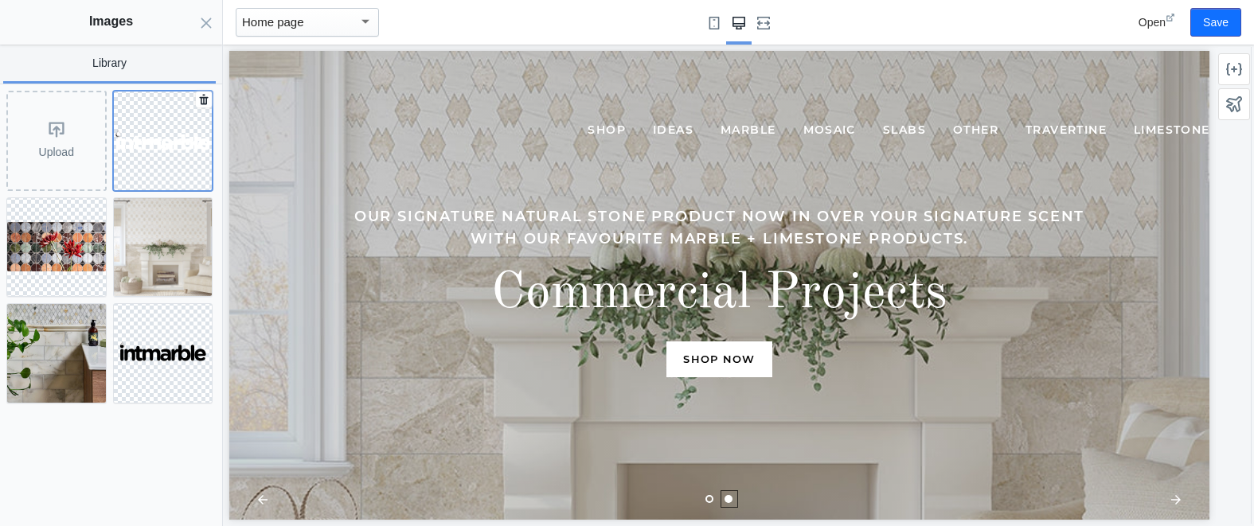
click at [187, 168] on button at bounding box center [163, 141] width 100 height 100
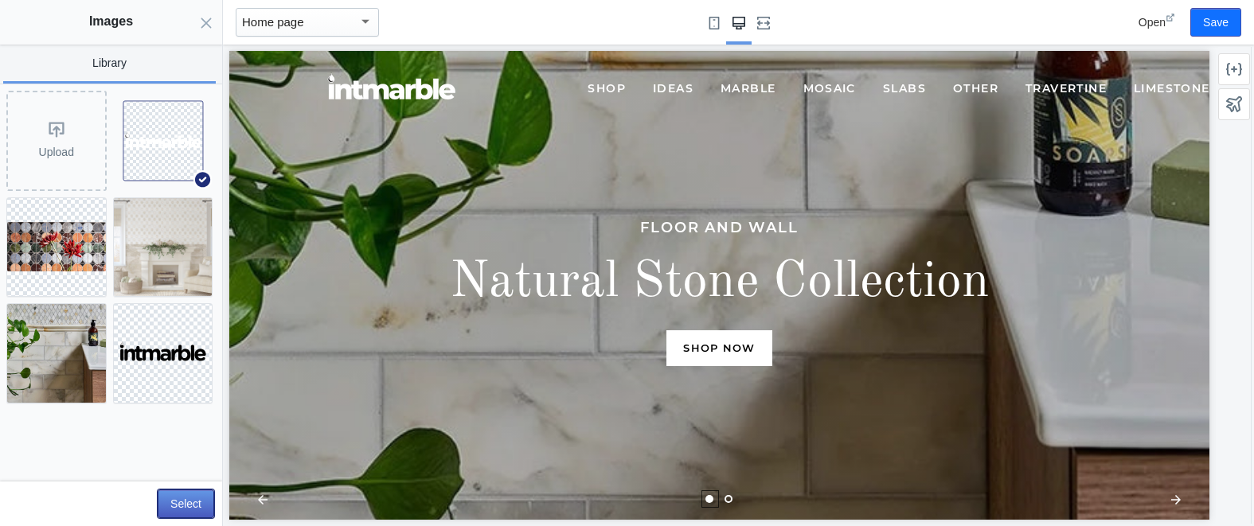
click at [186, 505] on button "Select" at bounding box center [186, 504] width 57 height 29
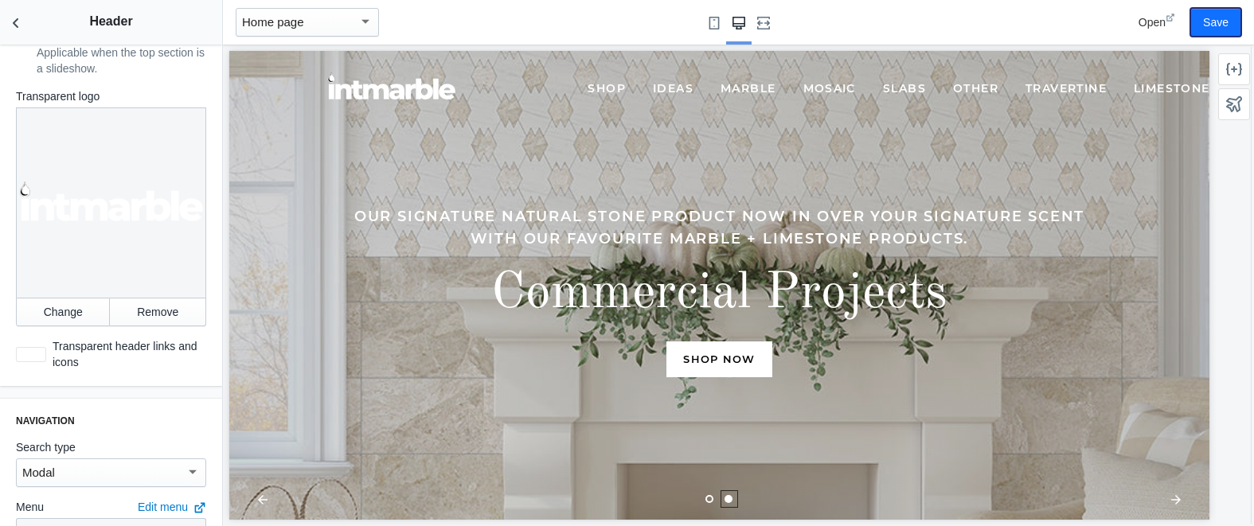
click at [1212, 28] on button "Save" at bounding box center [1215, 22] width 51 height 29
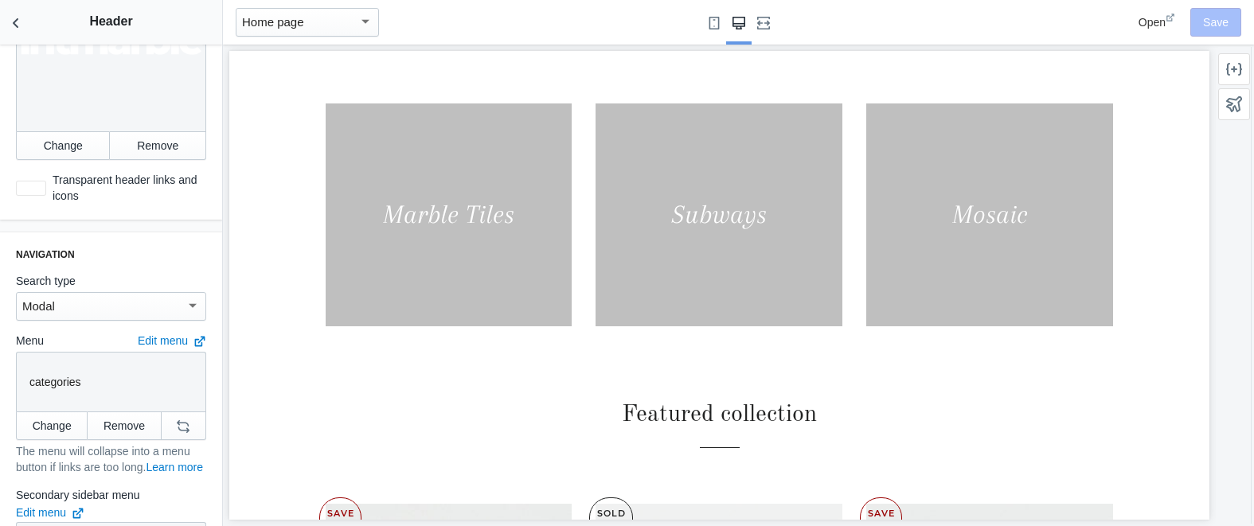
scroll to position [714, 0]
click at [110, 302] on div "Modal" at bounding box center [103, 304] width 163 height 19
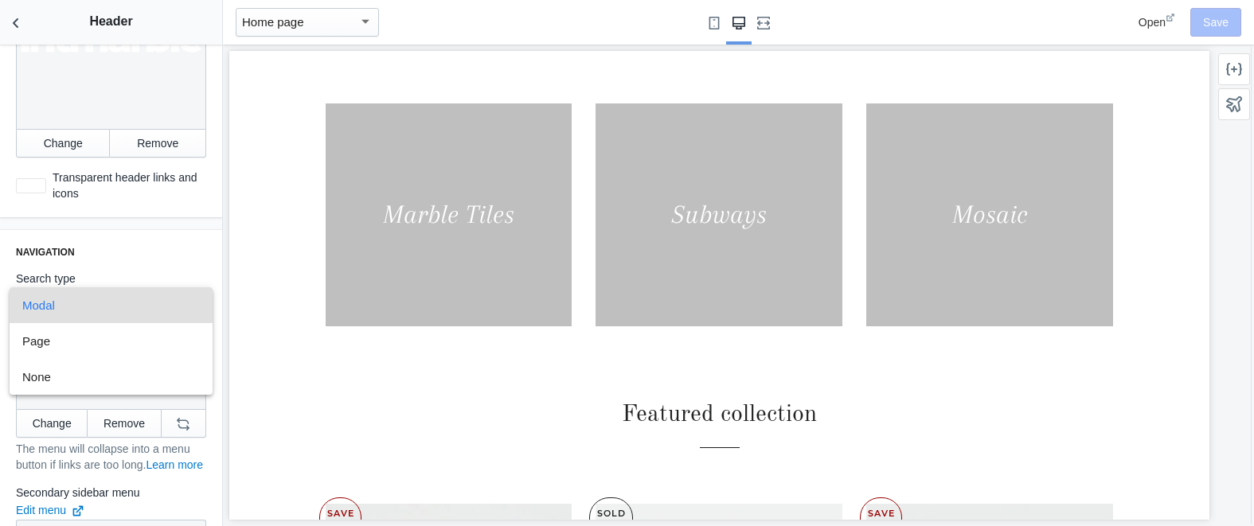
click at [158, 247] on div at bounding box center [627, 263] width 1254 height 526
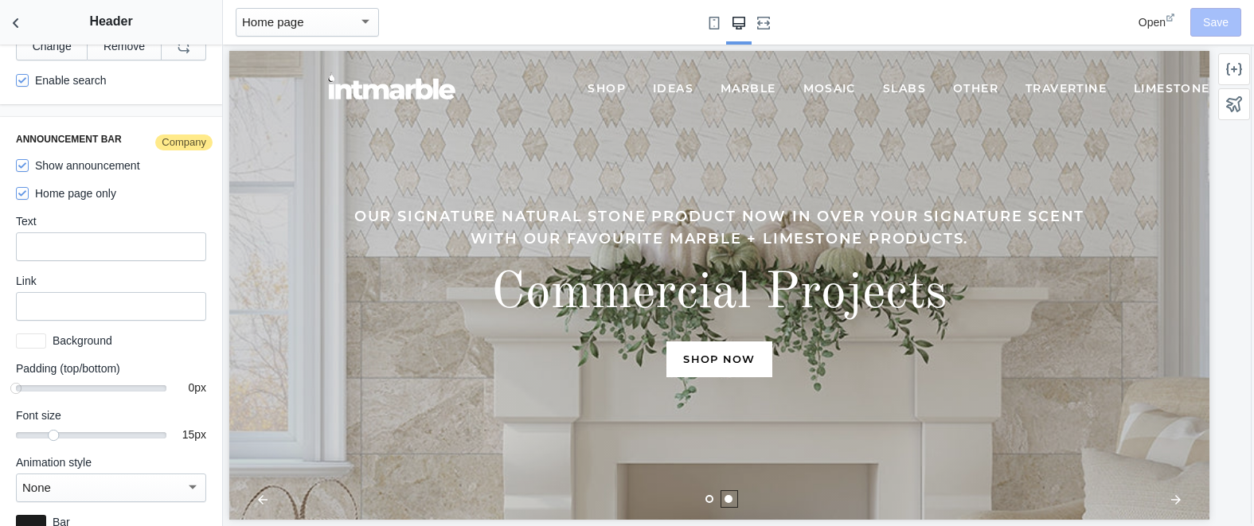
scroll to position [1263, 0]
click at [19, 170] on input "Show announcement" at bounding box center [22, 164] width 13 height 13
checkbox input "false"
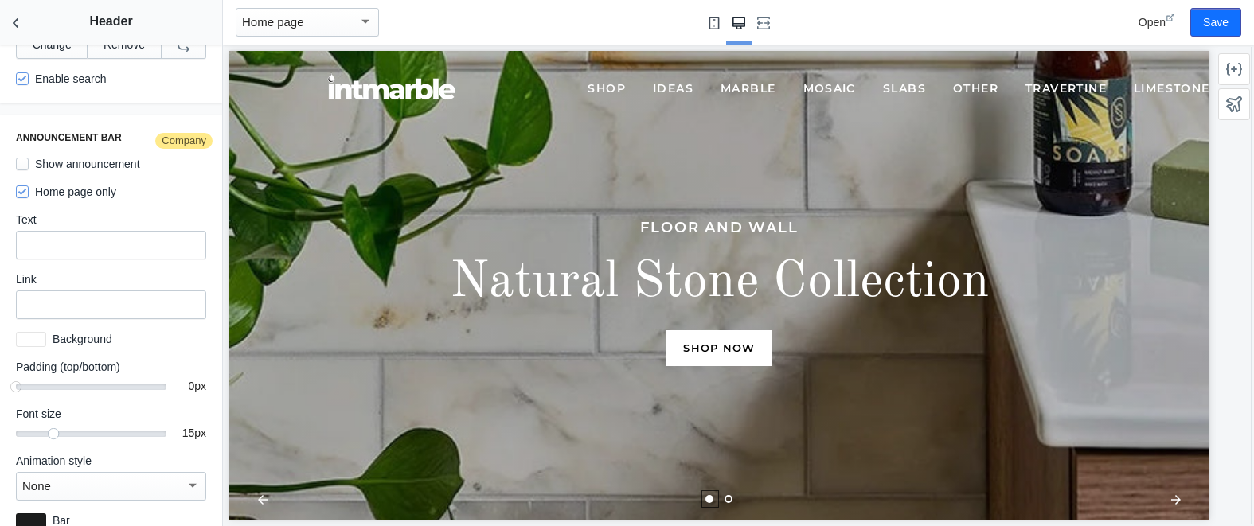
click at [714, 26] on use "Small screen" at bounding box center [713, 23] width 10 height 13
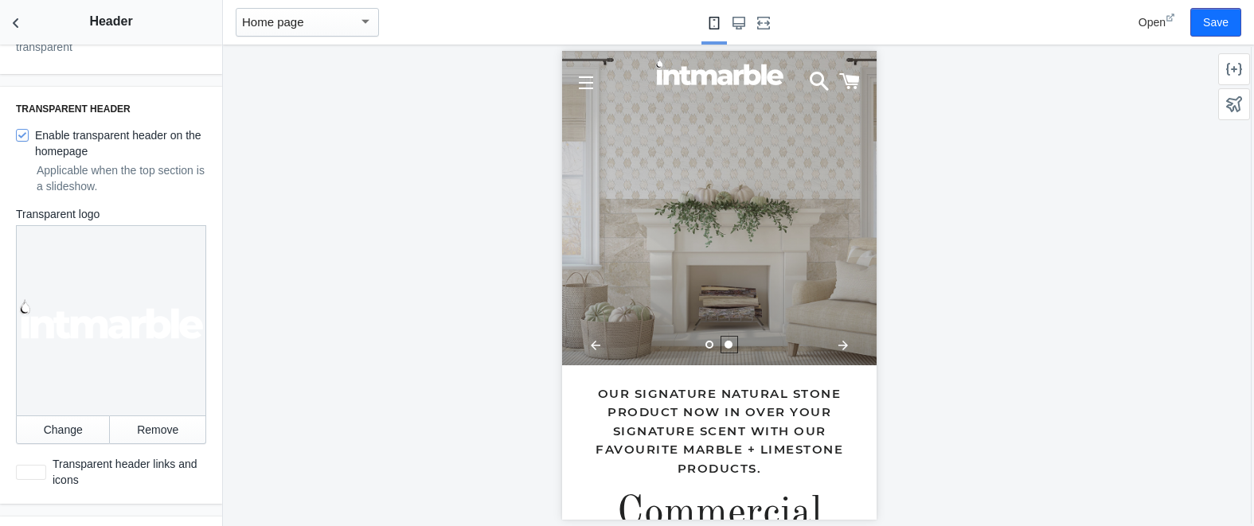
scroll to position [365, 0]
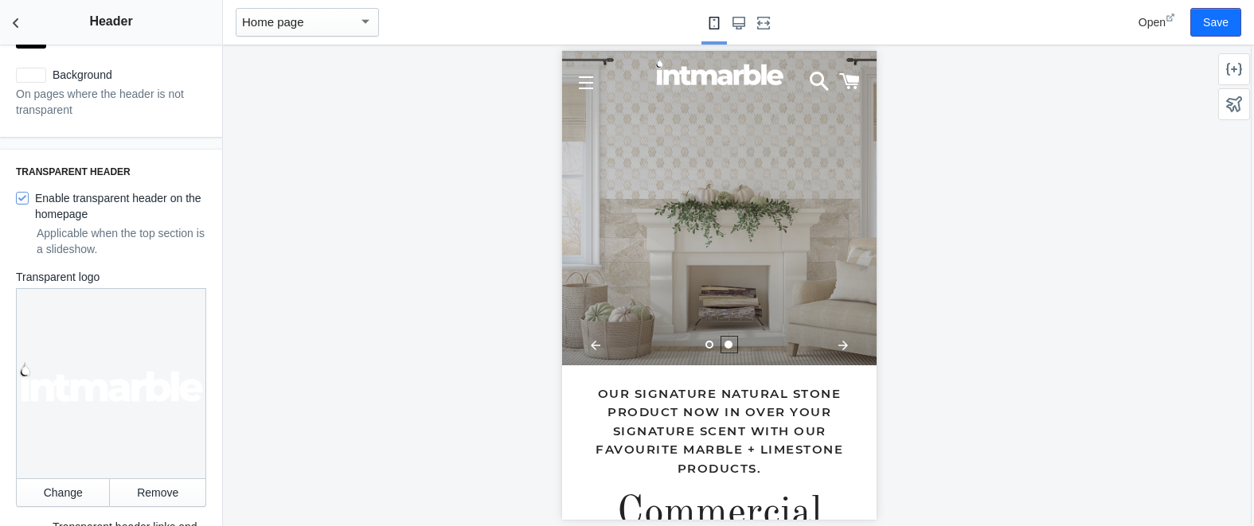
click at [29, 198] on label "Enable transparent header on the homepage" at bounding box center [111, 206] width 190 height 32
click at [29, 198] on input "Enable transparent header on the homepage" at bounding box center [22, 198] width 13 height 13
checkbox input "false"
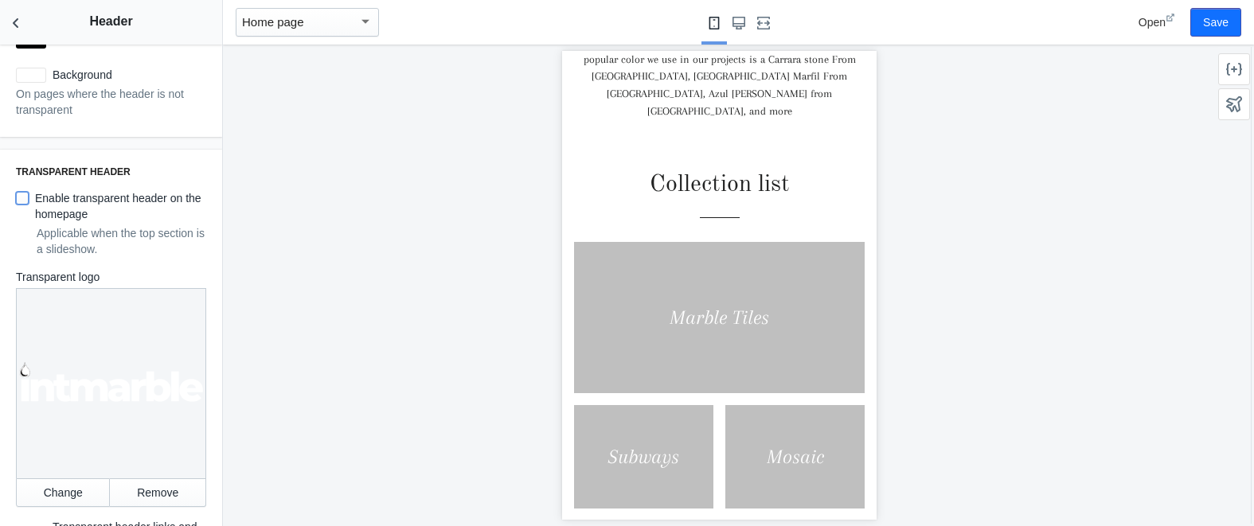
scroll to position [0, 0]
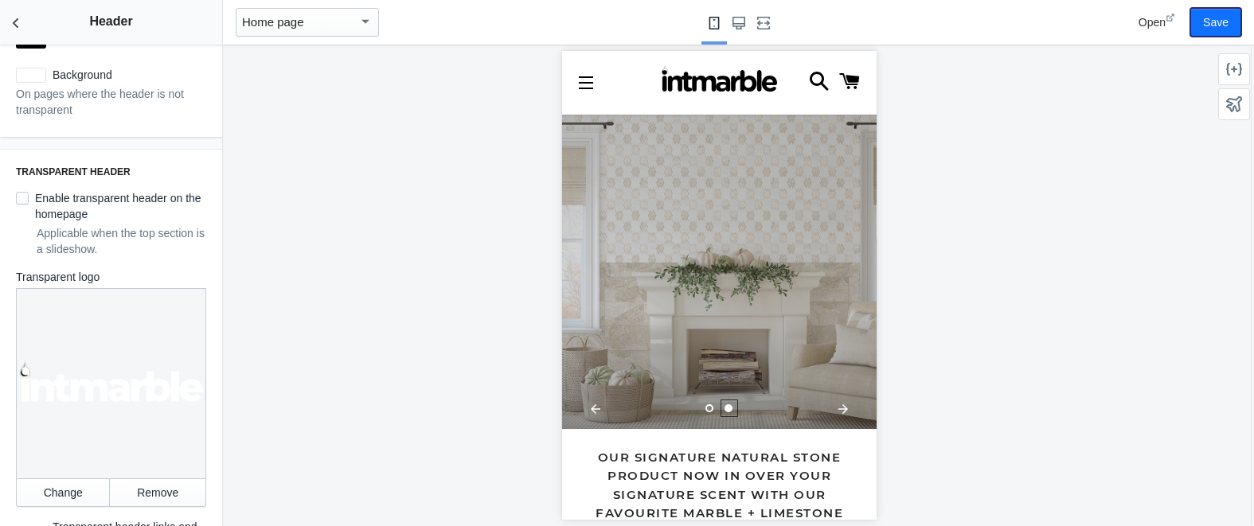
click at [1212, 20] on button "Save" at bounding box center [1215, 22] width 51 height 29
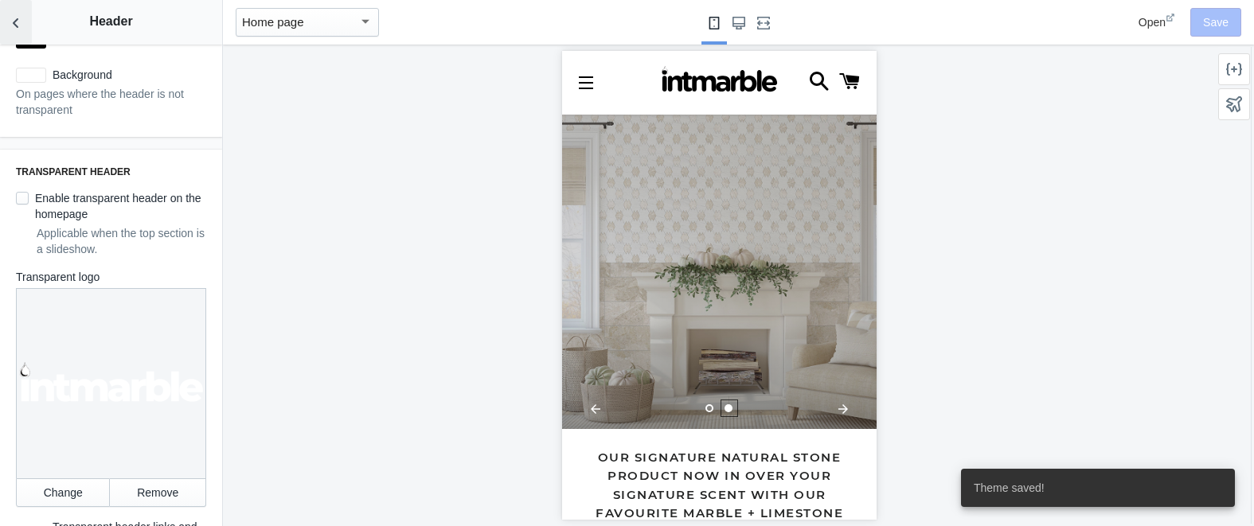
click at [12, 22] on icon "Back to sections" at bounding box center [16, 23] width 16 height 16
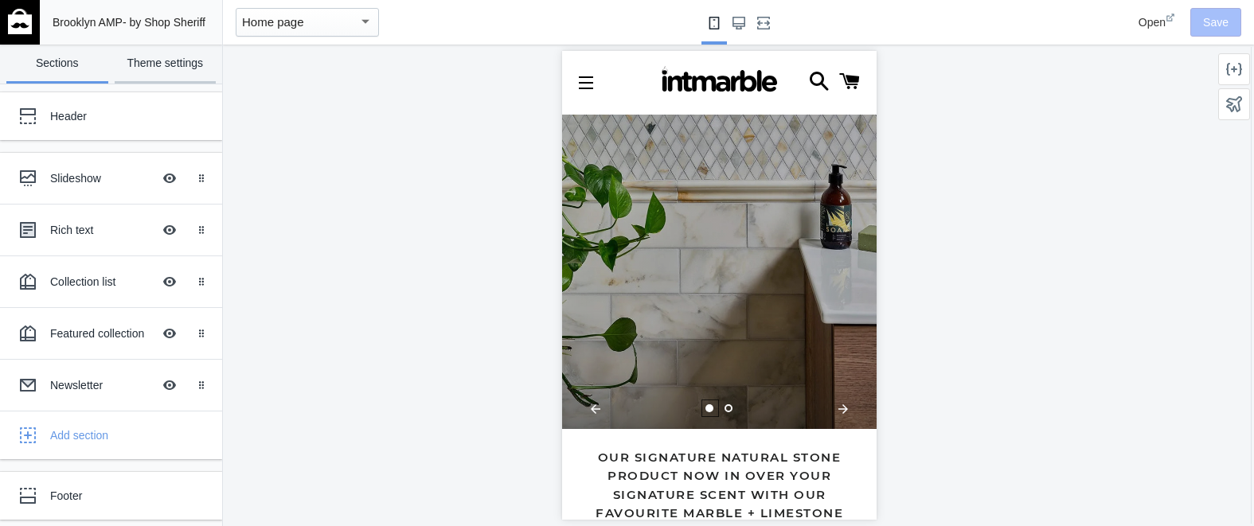
click at [158, 70] on link "Theme settings" at bounding box center [166, 64] width 102 height 39
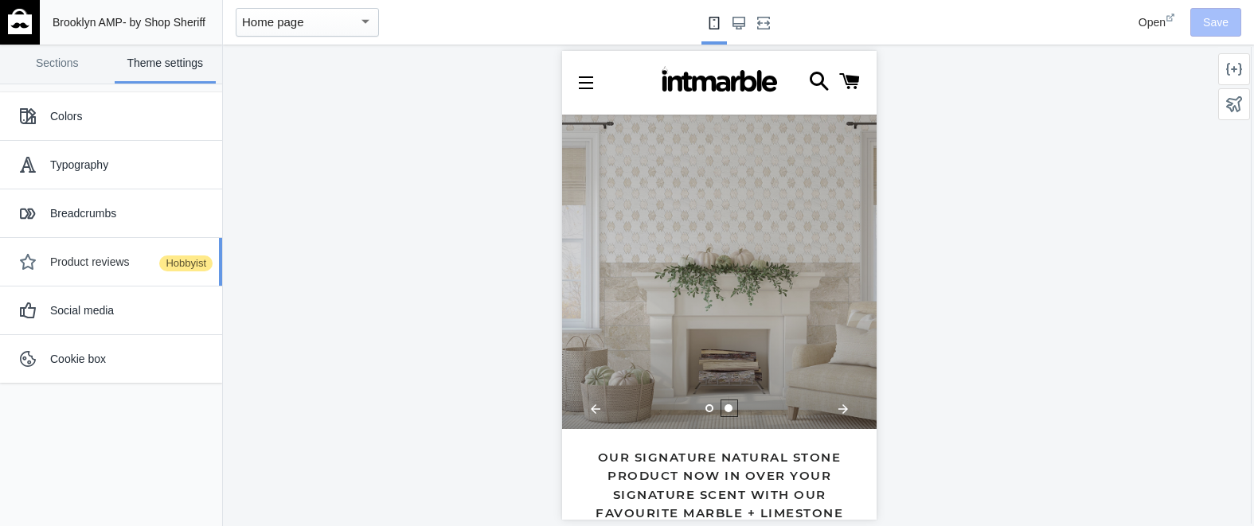
click at [107, 267] on div "Product reviews Hobbyist" at bounding box center [130, 262] width 160 height 16
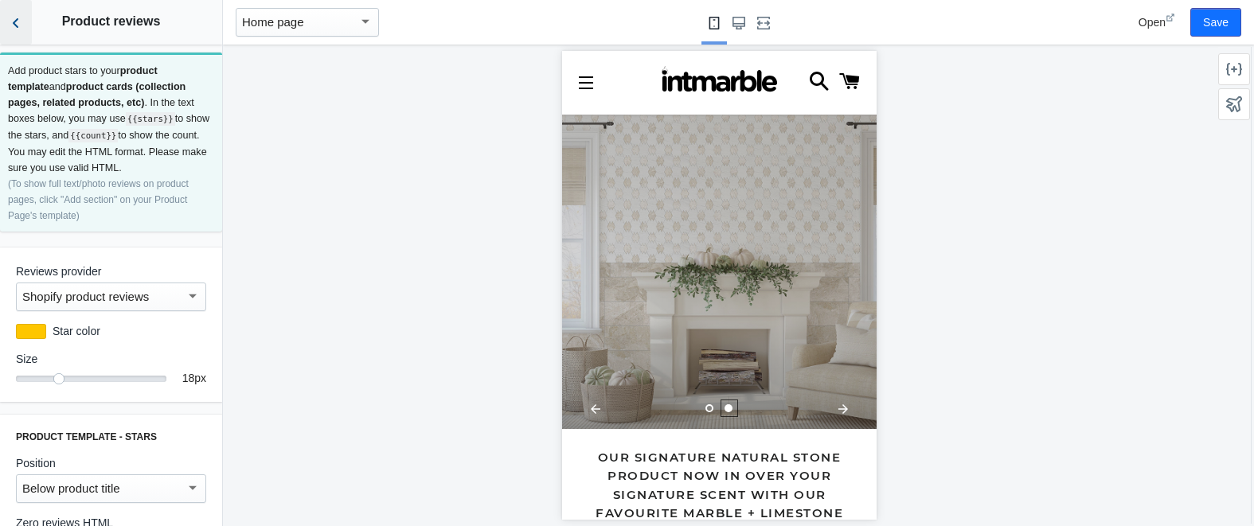
click at [18, 20] on icon "Back to sections" at bounding box center [16, 23] width 16 height 16
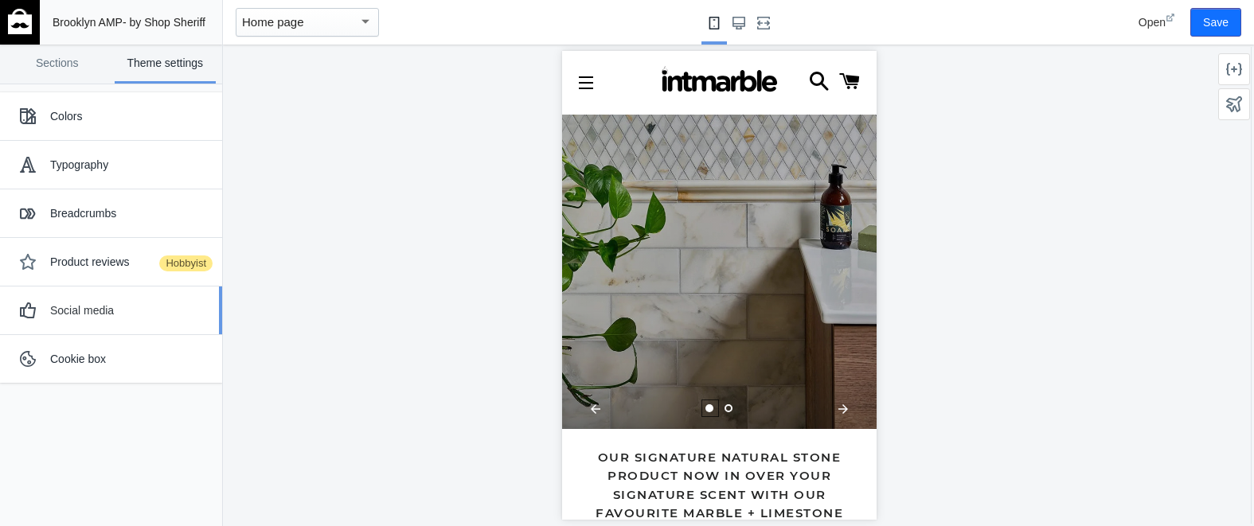
click at [89, 310] on div "Social media" at bounding box center [130, 310] width 160 height 16
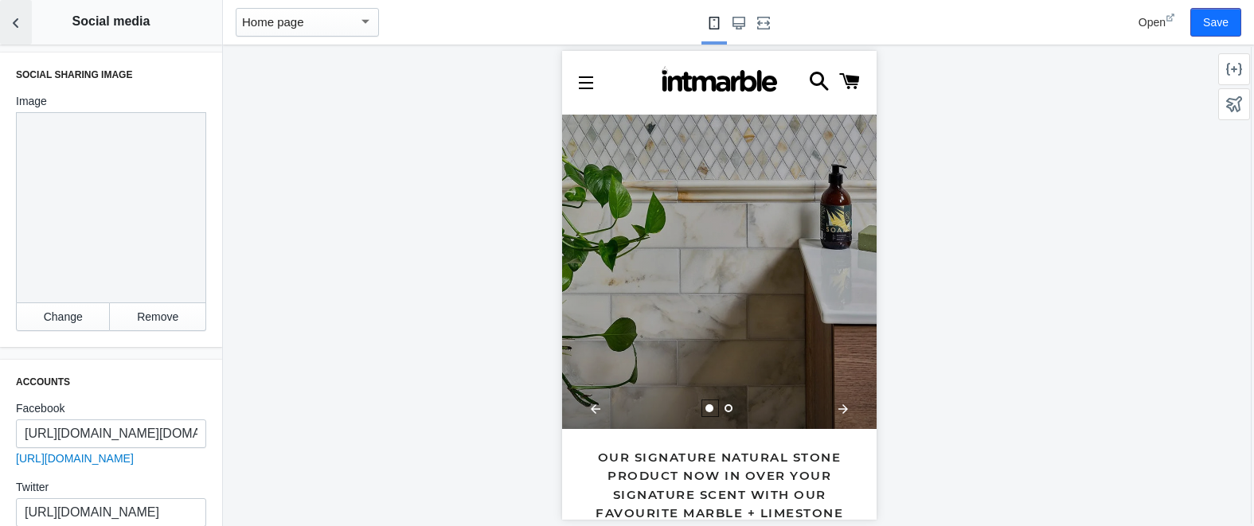
click at [21, 20] on icon "Back to sections" at bounding box center [16, 23] width 16 height 16
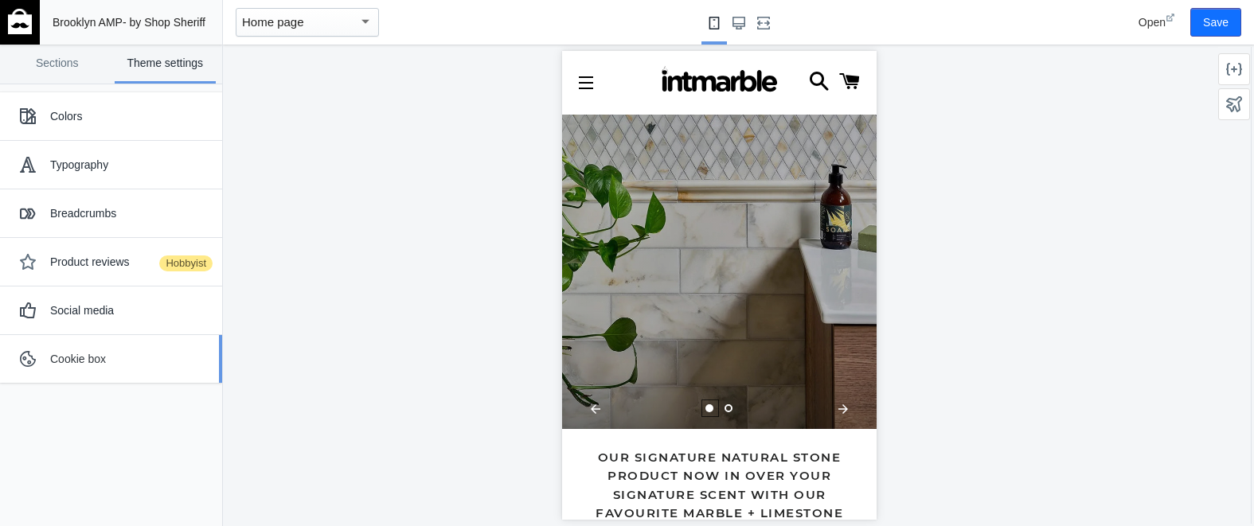
click at [84, 357] on div "Cookie box" at bounding box center [130, 359] width 160 height 16
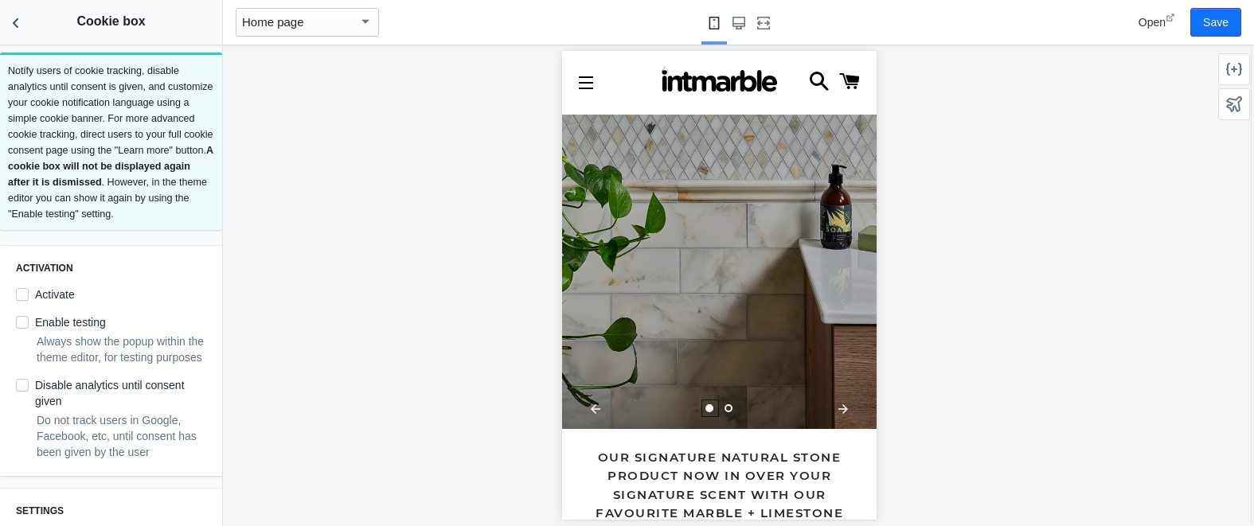
click at [34, 302] on label "Activate" at bounding box center [45, 295] width 59 height 16
click at [29, 301] on input "Activate" at bounding box center [22, 294] width 13 height 13
checkbox input "true"
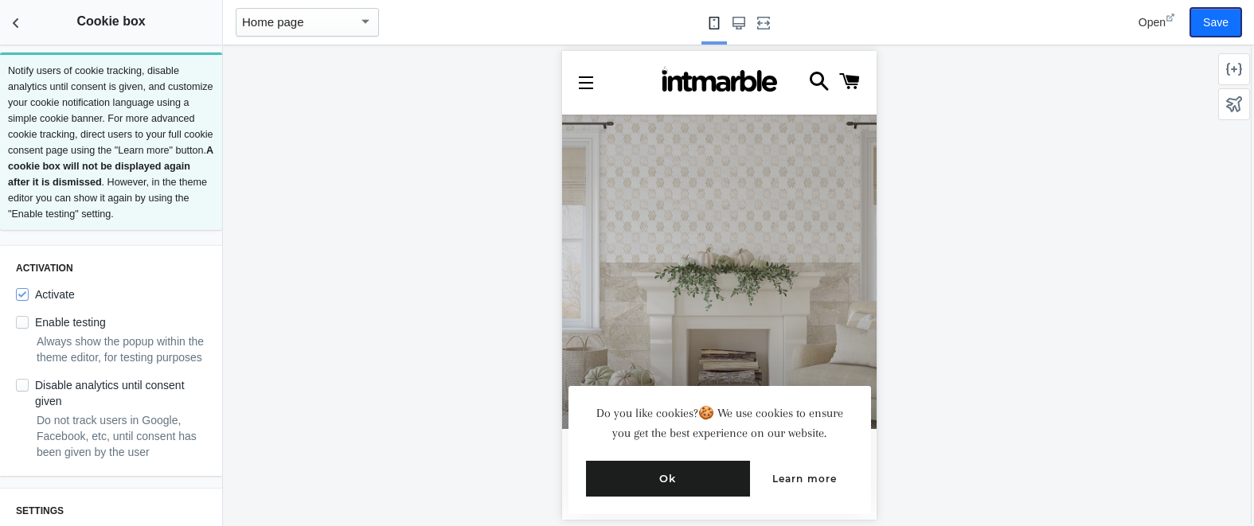
click at [1200, 23] on button "Save" at bounding box center [1215, 22] width 51 height 29
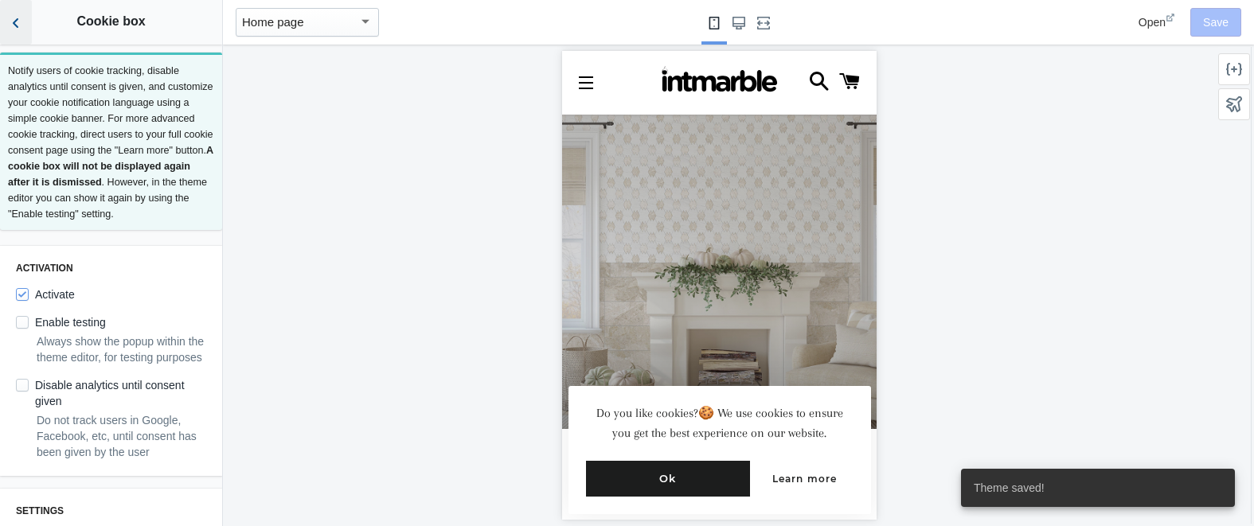
click at [18, 26] on use "Back to sections" at bounding box center [16, 23] width 6 height 10
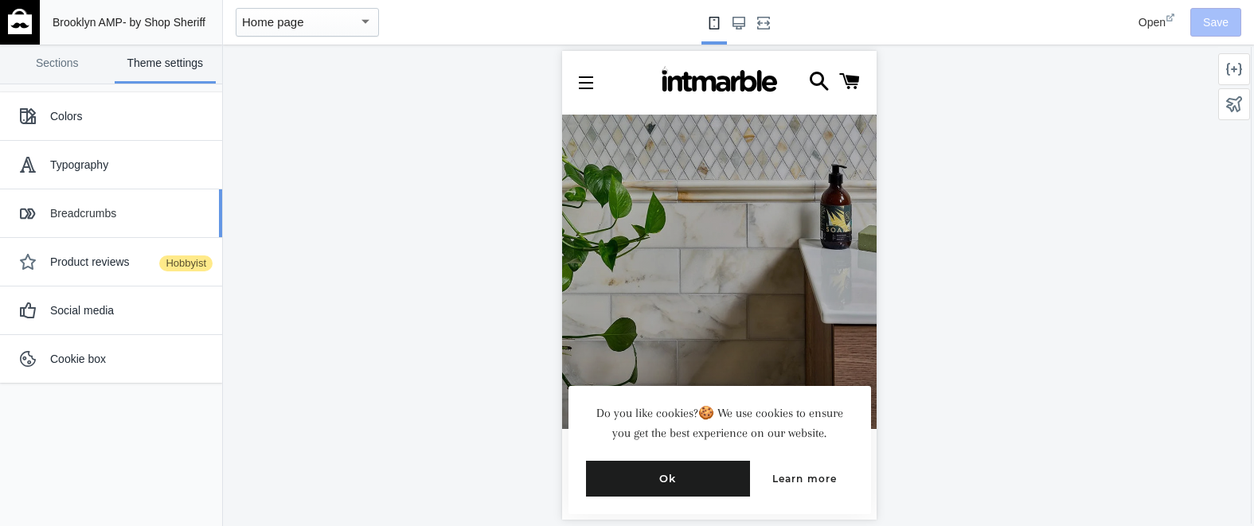
click at [91, 214] on div "Breadcrumbs" at bounding box center [130, 213] width 160 height 16
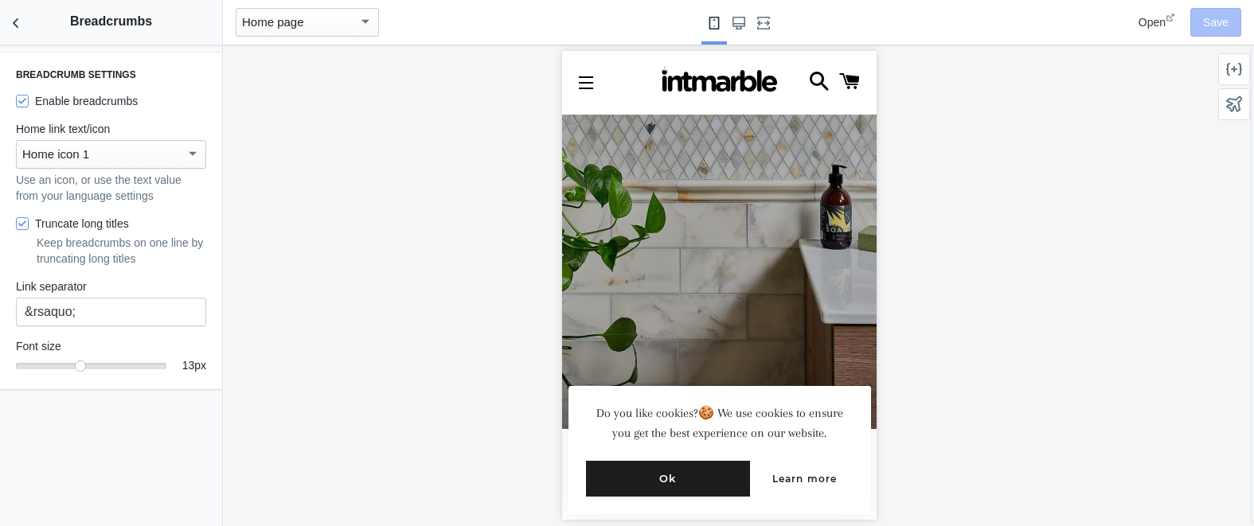
click at [169, 153] on div "Home icon 1" at bounding box center [103, 154] width 163 height 19
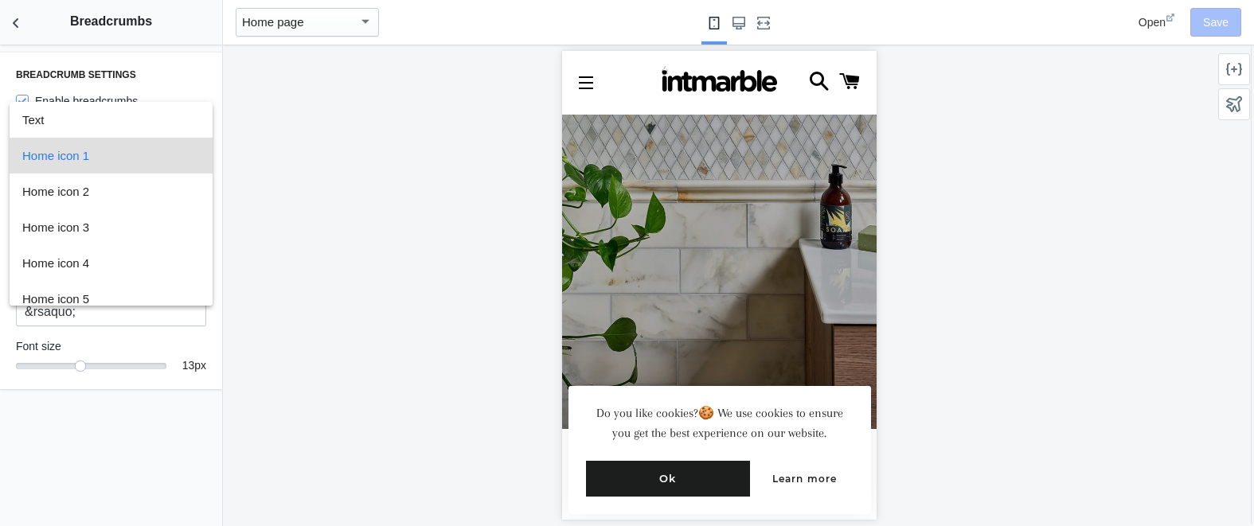
click at [169, 153] on span "Home icon 1" at bounding box center [111, 156] width 178 height 36
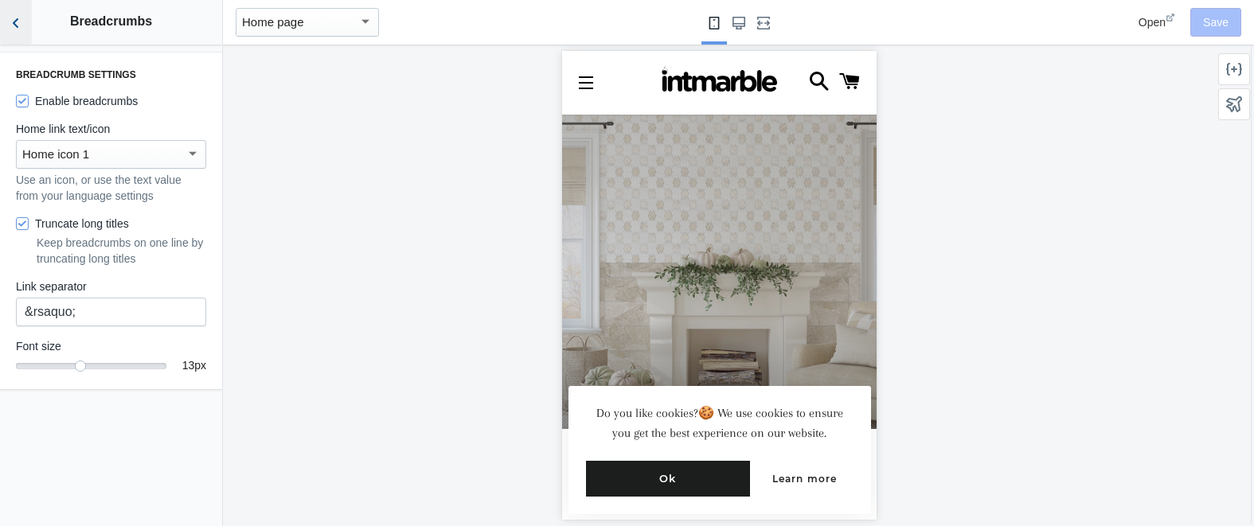
click at [19, 24] on icon "Back to sections" at bounding box center [16, 23] width 16 height 16
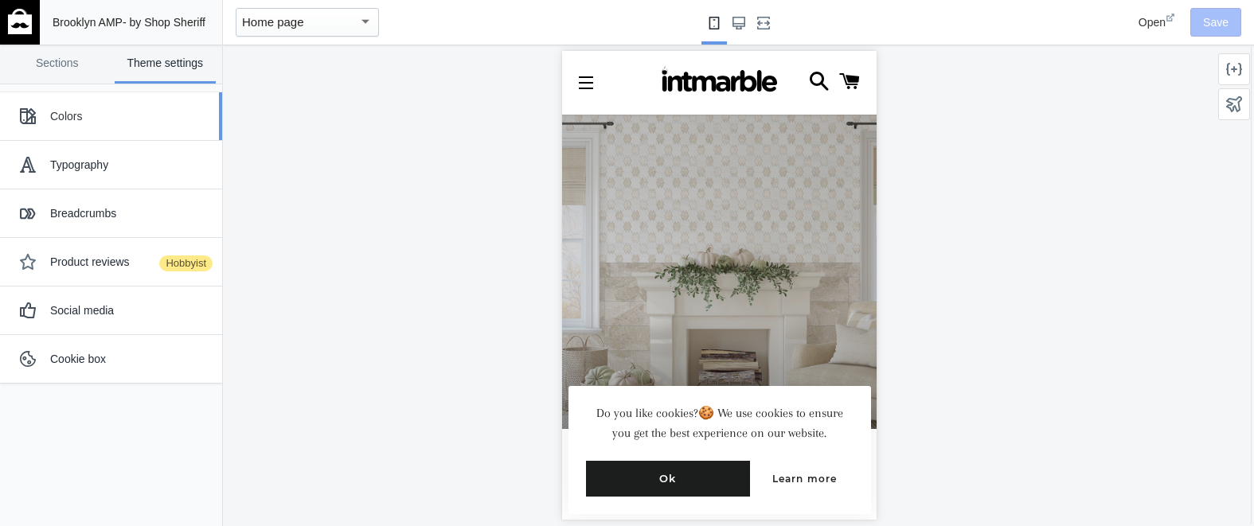
click at [88, 118] on div "Colors" at bounding box center [130, 116] width 160 height 16
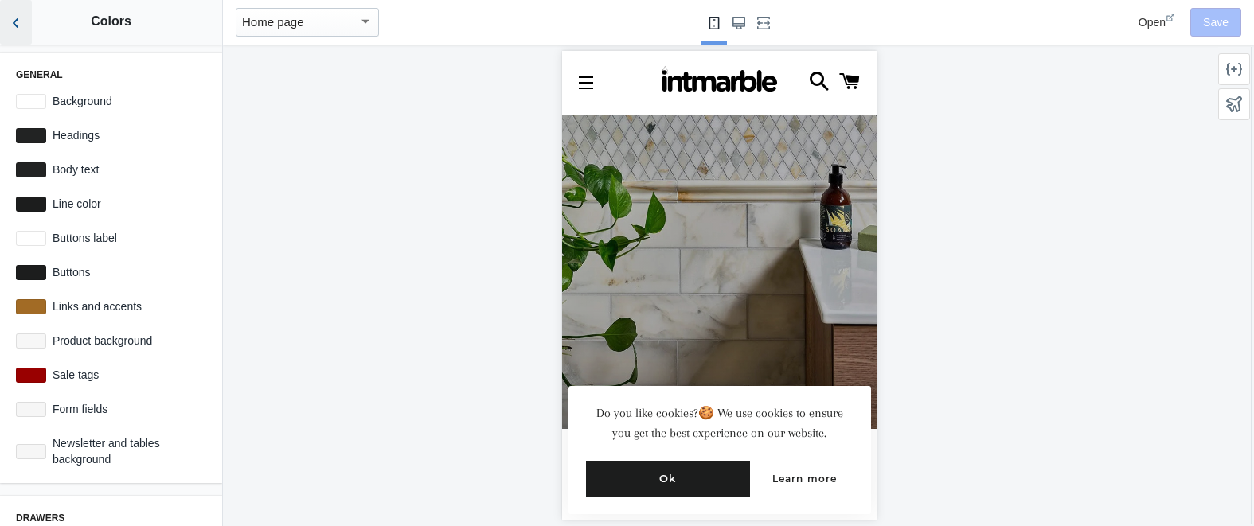
click at [16, 26] on use "Back to sections" at bounding box center [16, 23] width 6 height 10
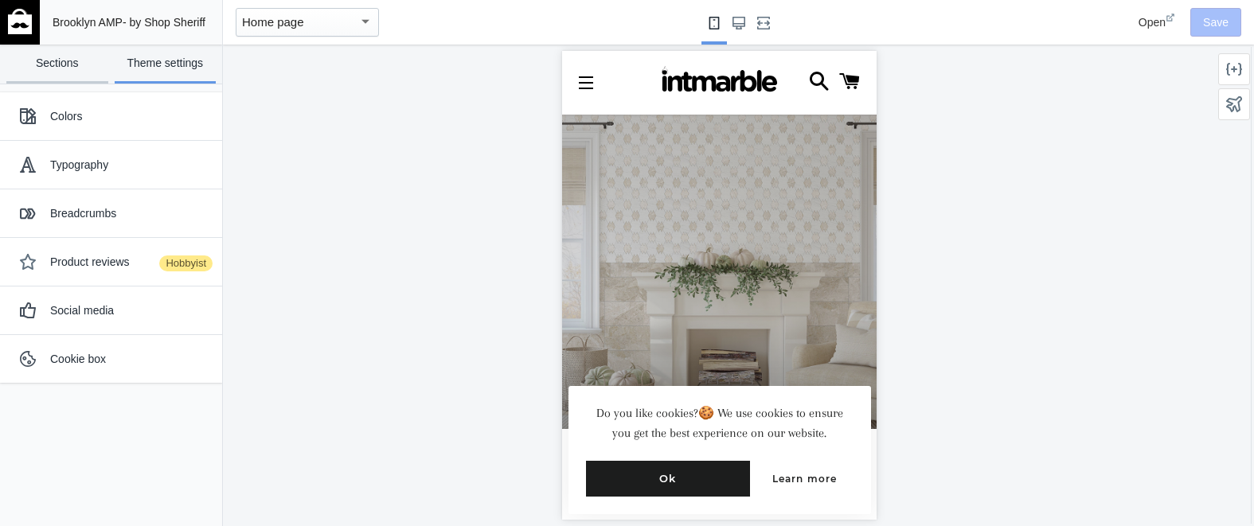
click at [60, 57] on link "Sections" at bounding box center [57, 64] width 102 height 39
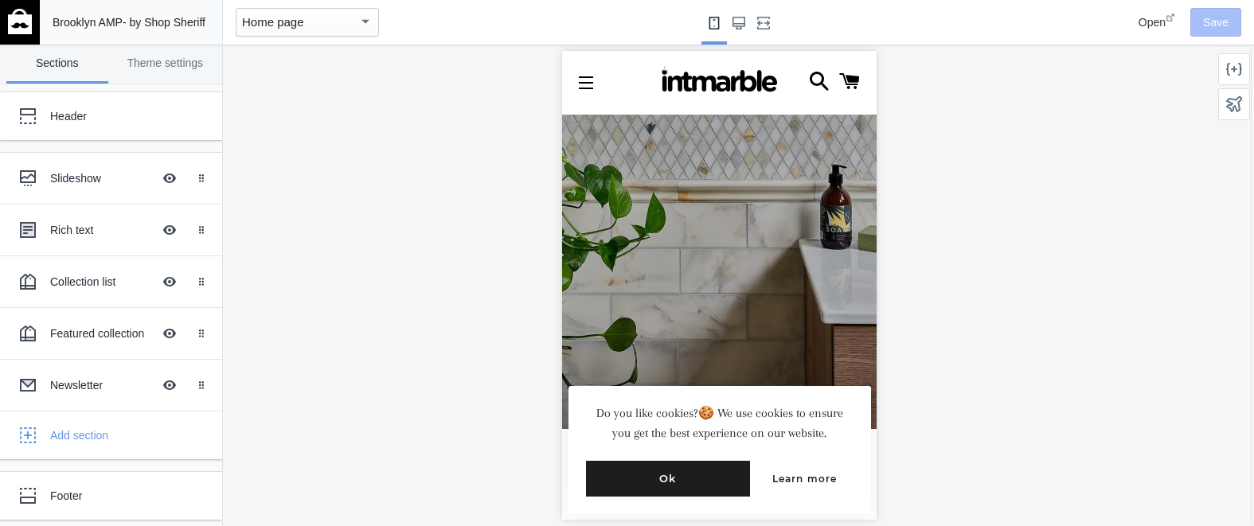
click at [150, 27] on span "- by Shop Sheriff" at bounding box center [164, 22] width 83 height 13
click at [10, 27] on img at bounding box center [20, 21] width 24 height 25
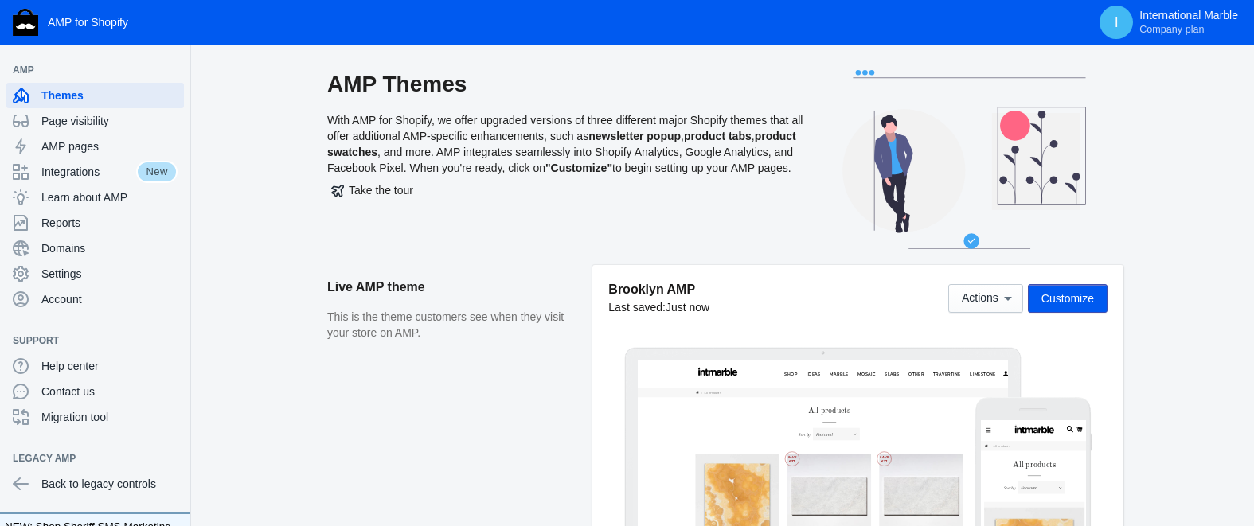
click at [1078, 296] on span "Customize" at bounding box center [1067, 298] width 53 height 13
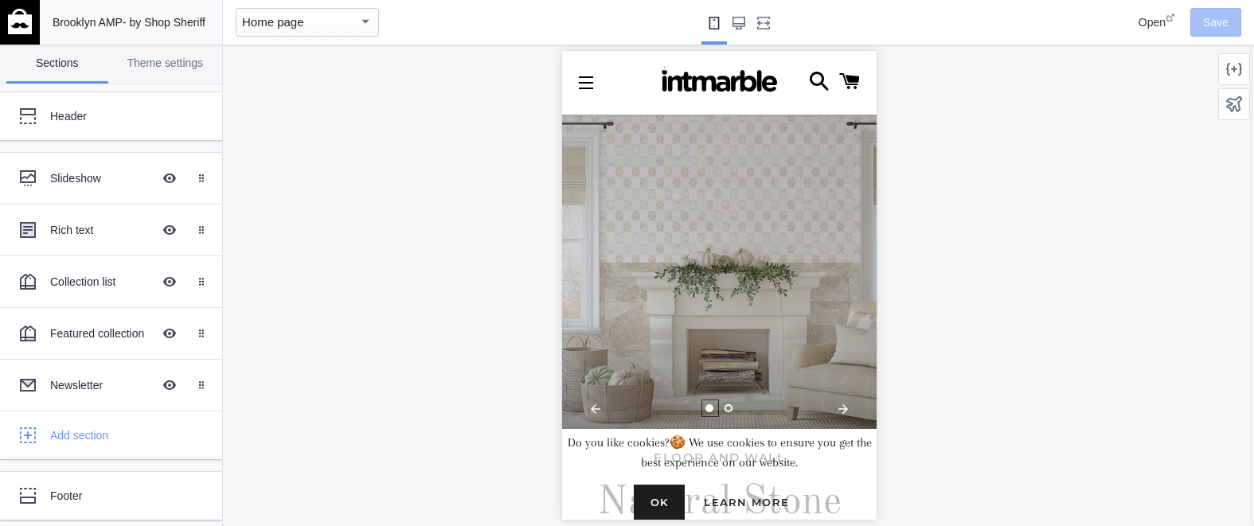
scroll to position [0, 314]
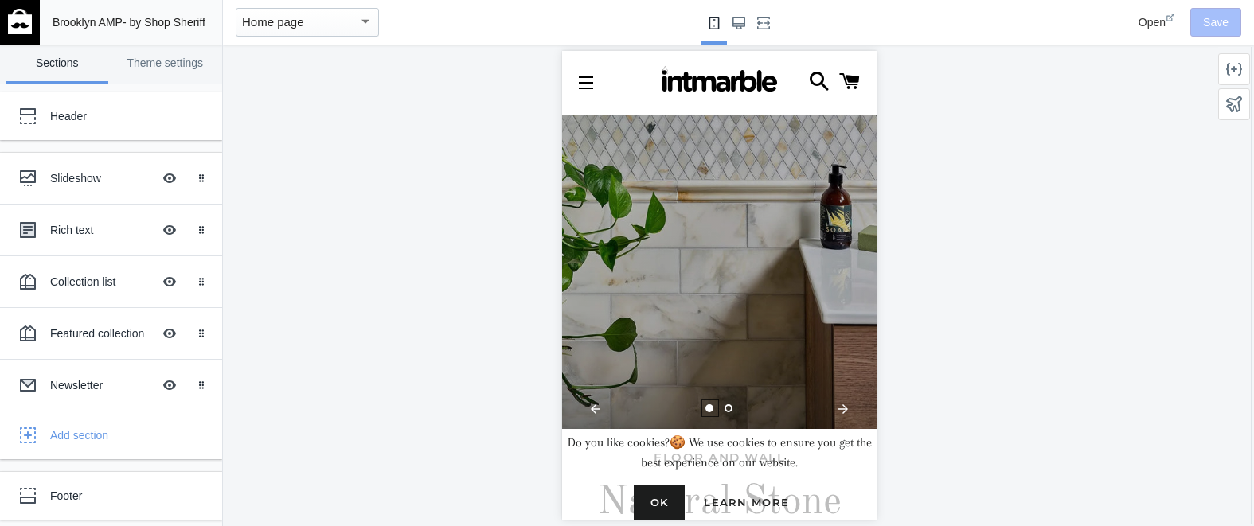
click at [347, 24] on div "Home page" at bounding box center [300, 22] width 116 height 19
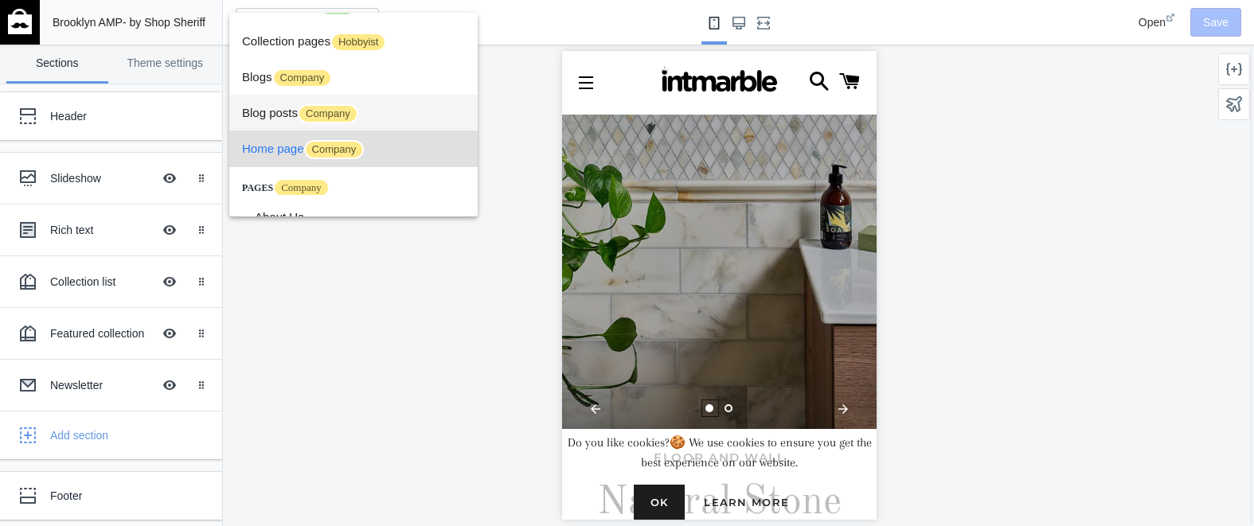
scroll to position [0, 0]
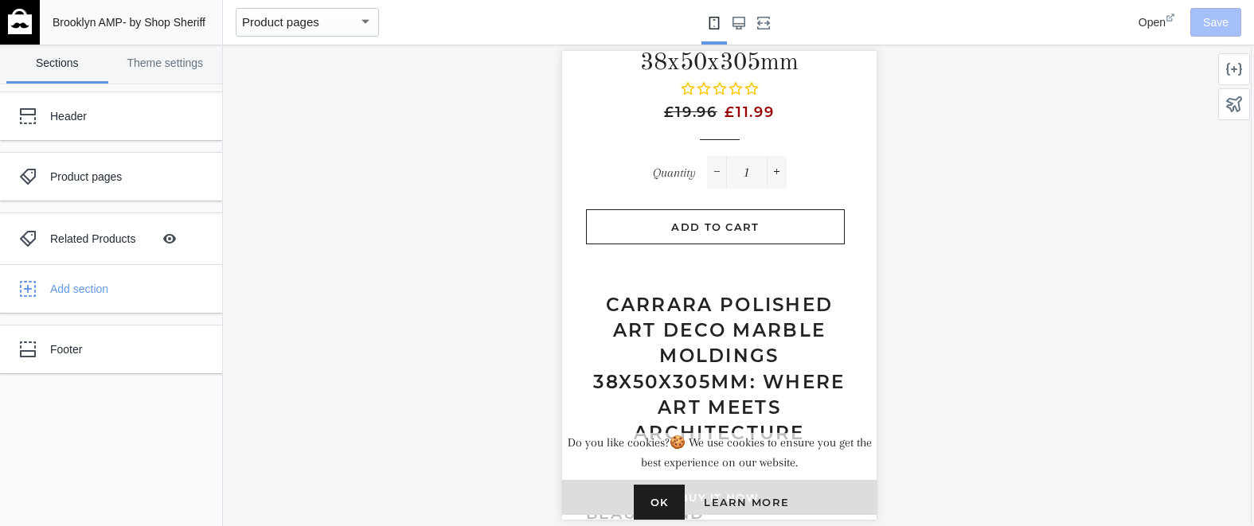
scroll to position [607, 0]
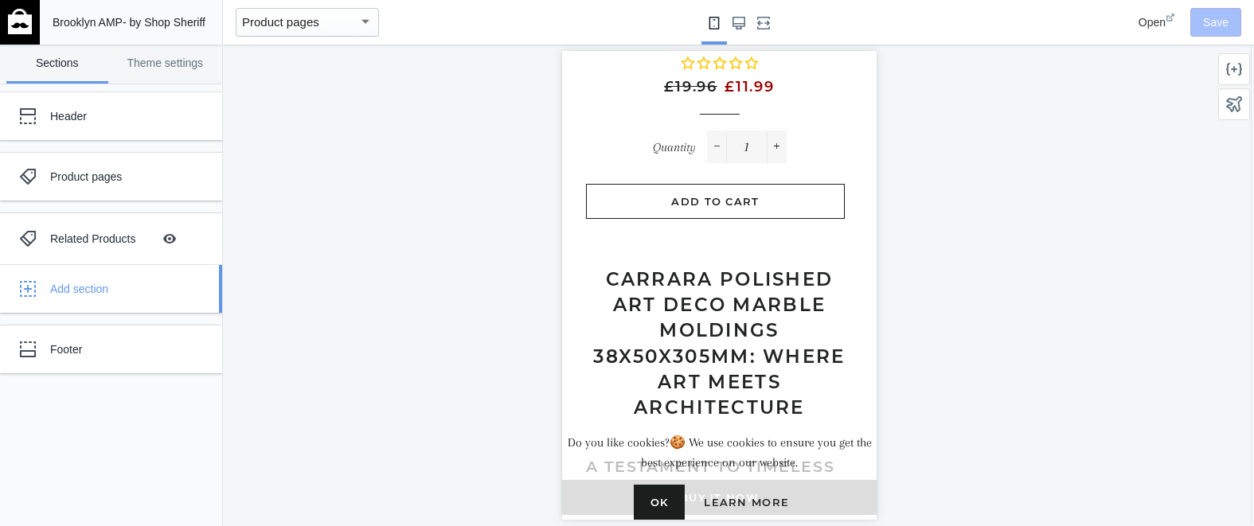
click at [80, 285] on div "Add section" at bounding box center [130, 289] width 160 height 16
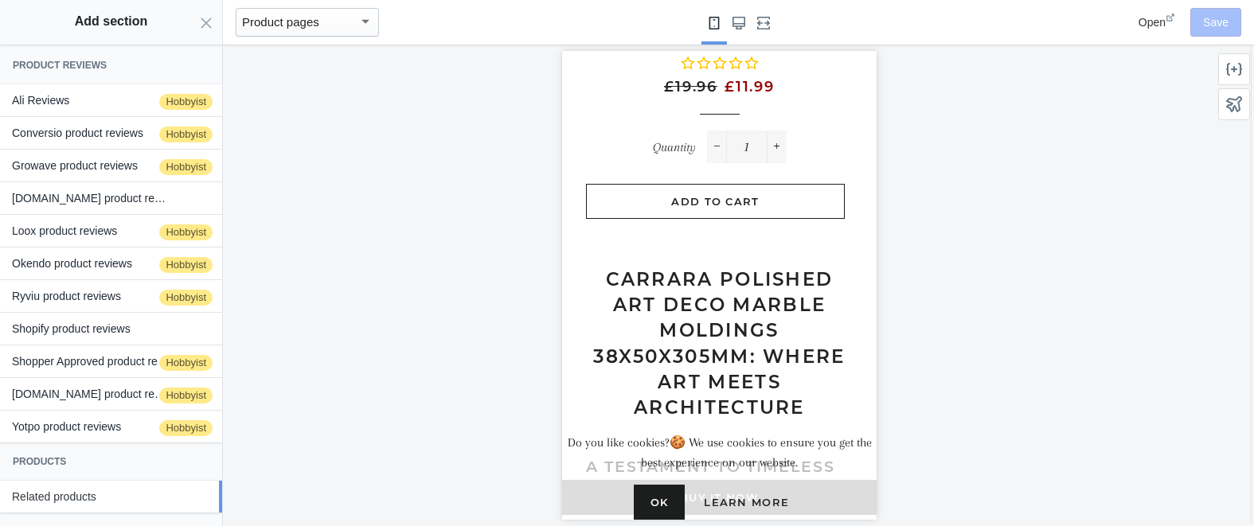
click at [76, 502] on button "Related products" at bounding box center [111, 497] width 222 height 32
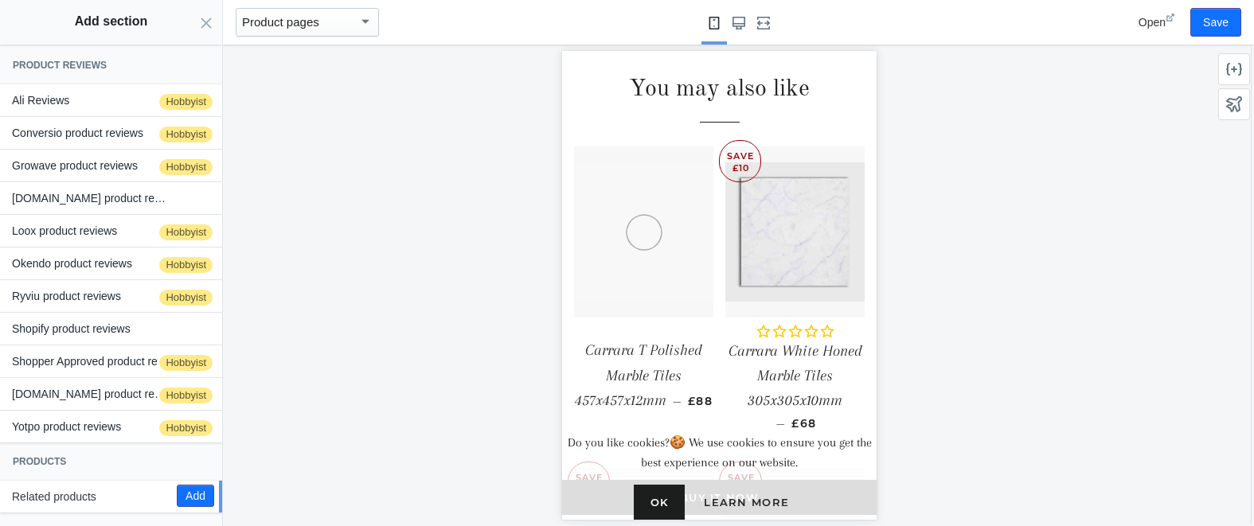
scroll to position [3222, 0]
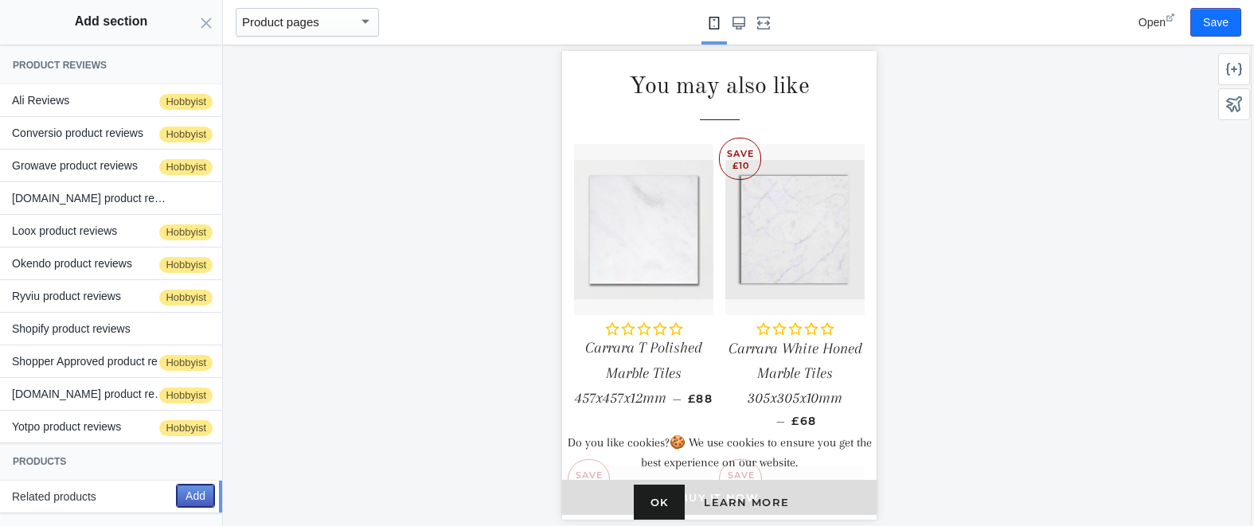
click at [200, 496] on button "Add" at bounding box center [195, 496] width 37 height 22
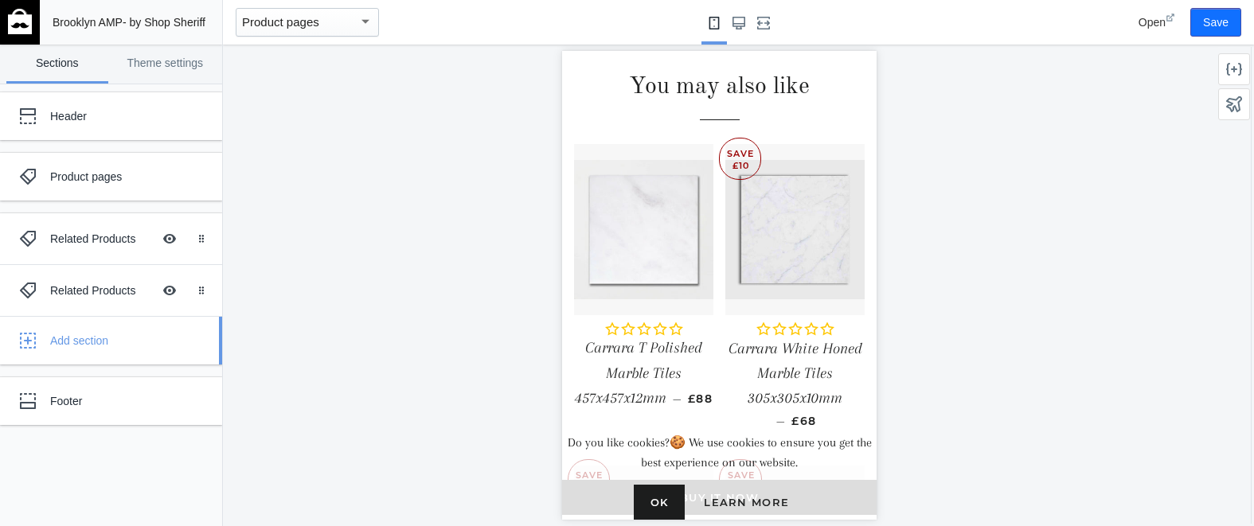
click at [72, 333] on div "Add section" at bounding box center [130, 341] width 160 height 16
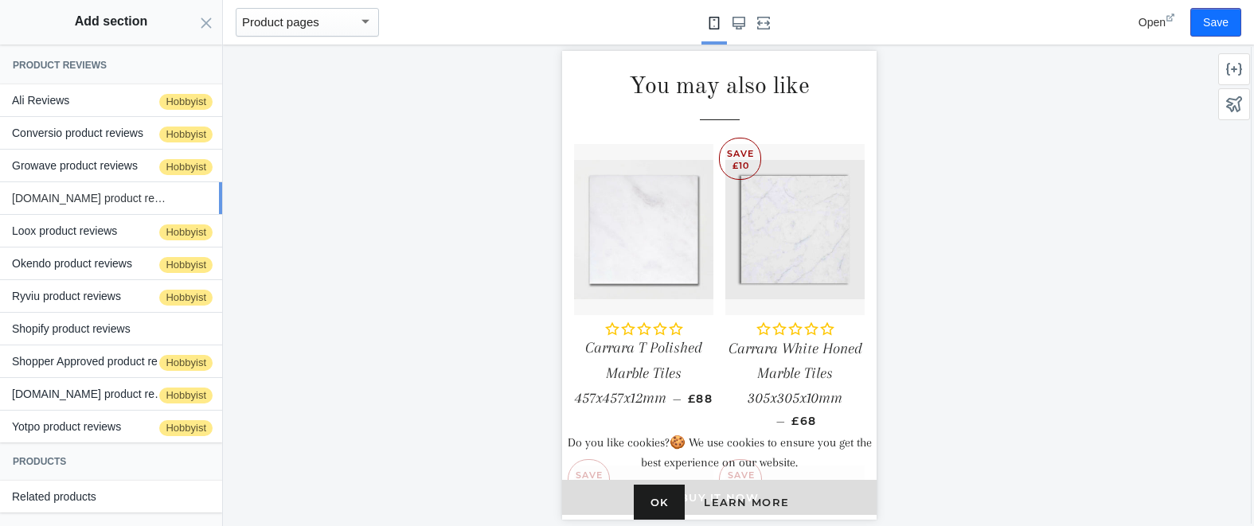
click at [121, 201] on button "Judge.me product reviews" at bounding box center [111, 198] width 222 height 32
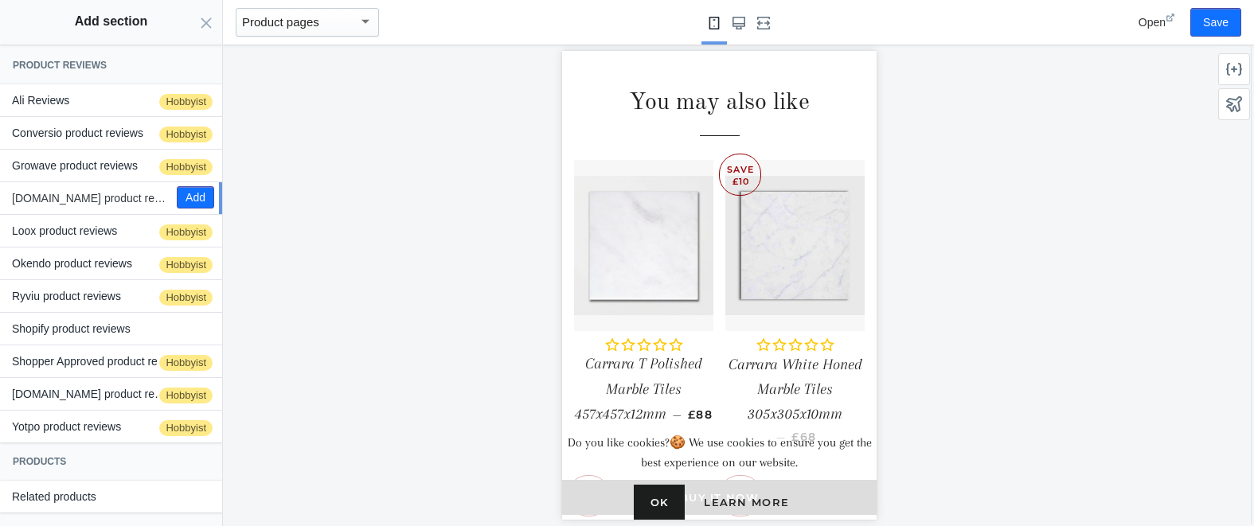
scroll to position [3209, 0]
click at [205, 24] on icon "Close panel" at bounding box center [206, 23] width 13 height 13
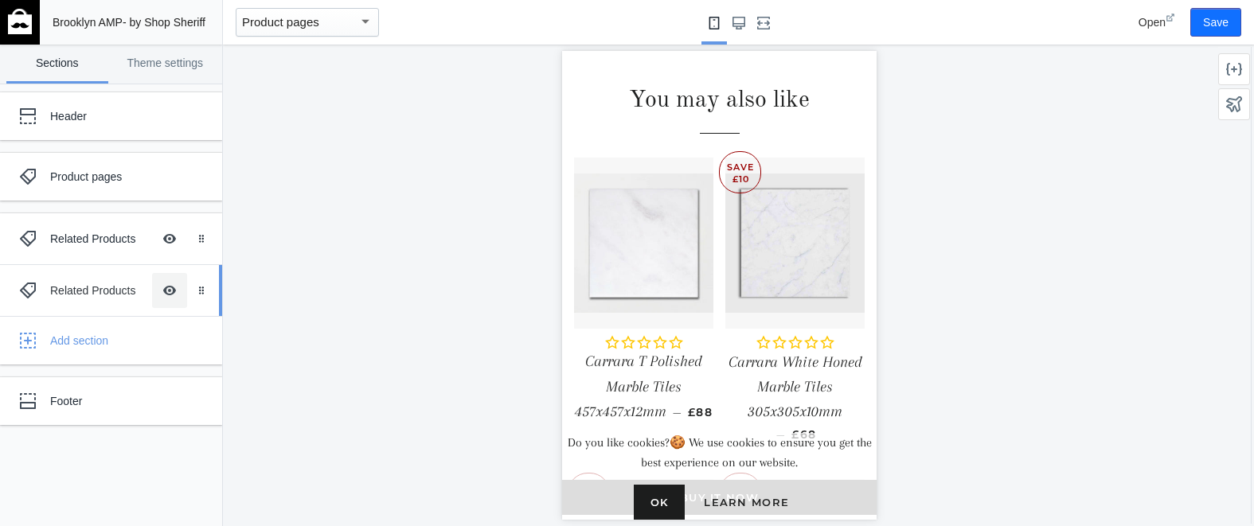
click at [178, 294] on button "Hide Image with text overlay" at bounding box center [169, 290] width 35 height 35
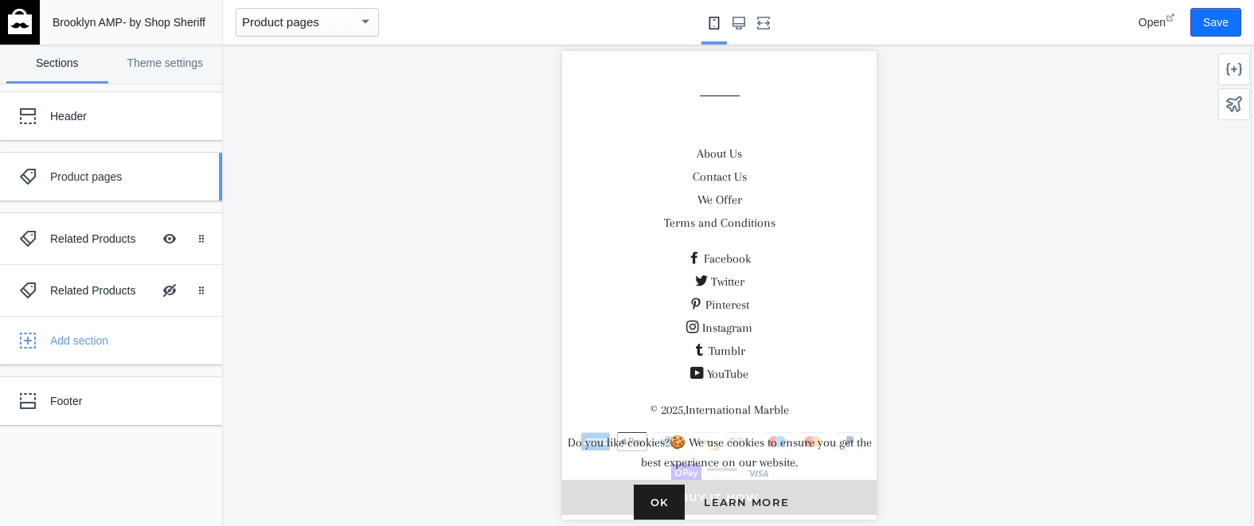
click at [68, 178] on div "Product pages" at bounding box center [118, 177] width 137 height 16
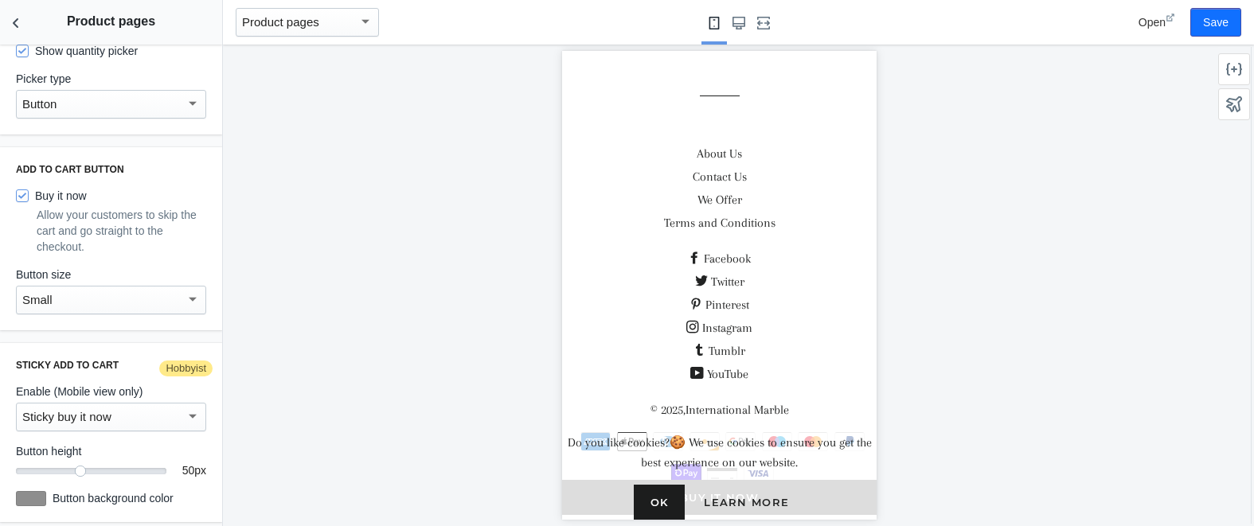
scroll to position [236, 0]
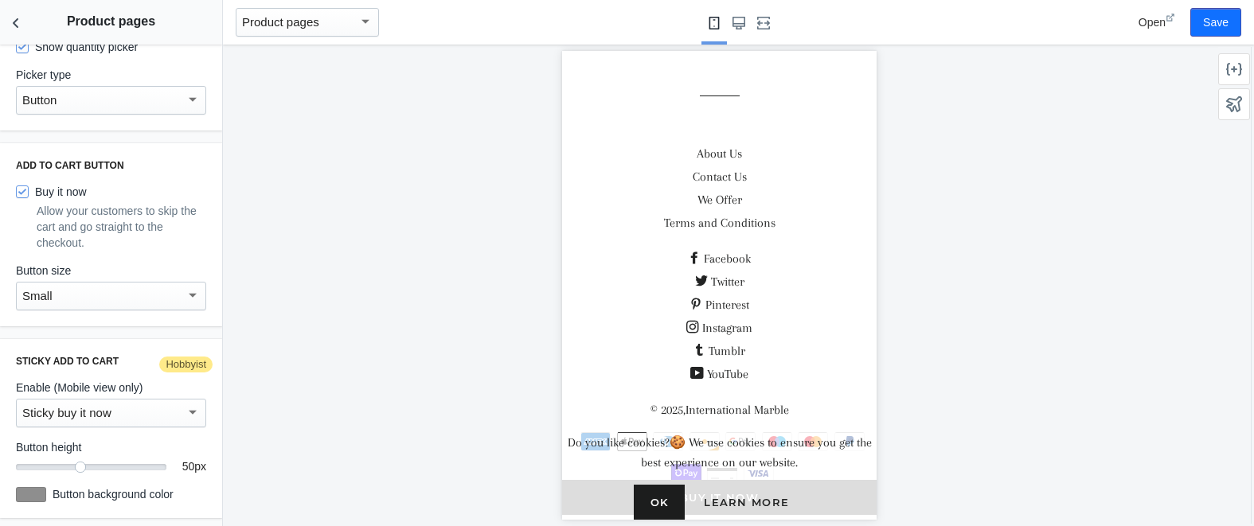
click at [134, 291] on div "Small" at bounding box center [103, 296] width 163 height 19
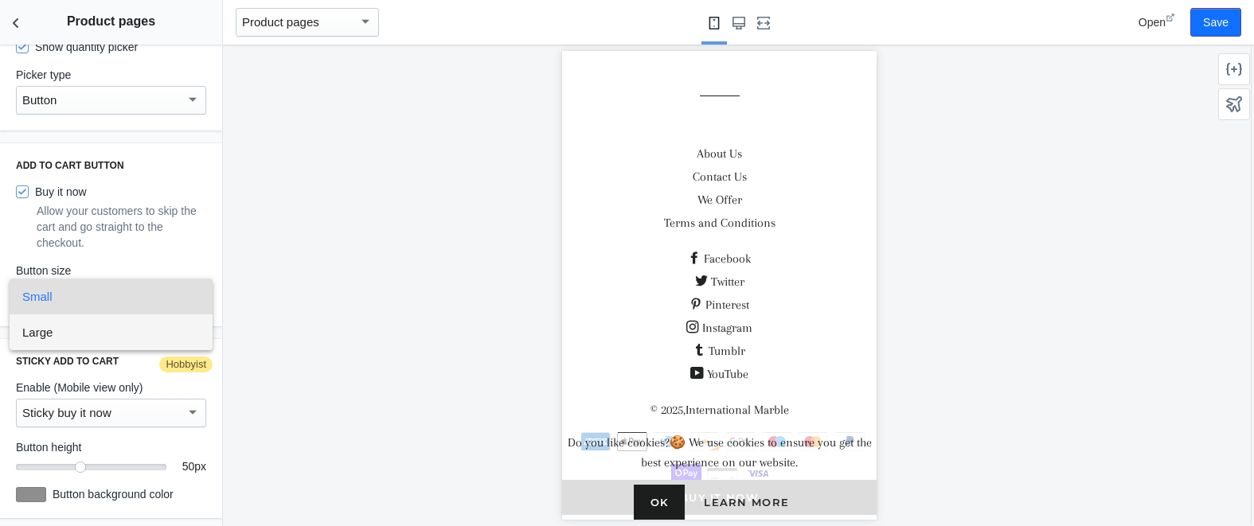
drag, startPoint x: 120, startPoint y: 326, endPoint x: 141, endPoint y: 314, distance: 24.3
click at [120, 326] on span "Large" at bounding box center [111, 332] width 178 height 36
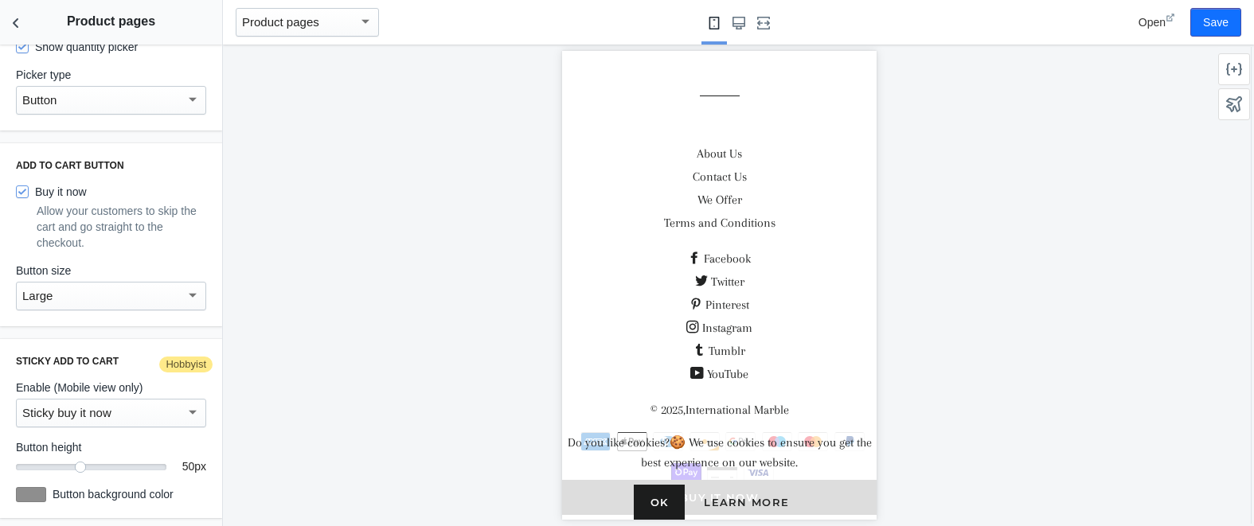
click at [185, 409] on div at bounding box center [192, 412] width 14 height 19
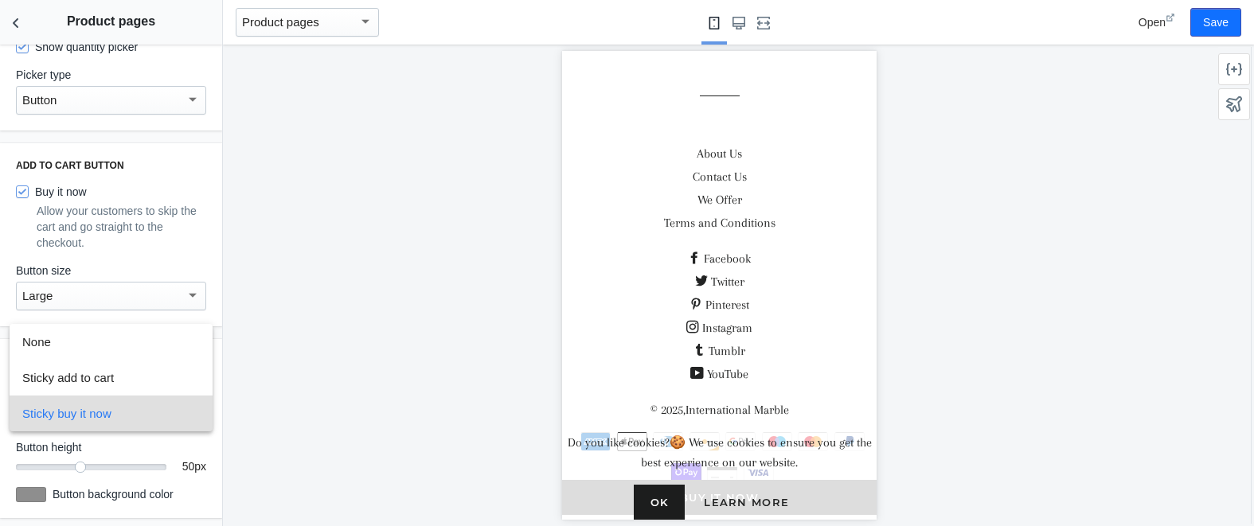
click at [189, 447] on div at bounding box center [627, 263] width 1254 height 526
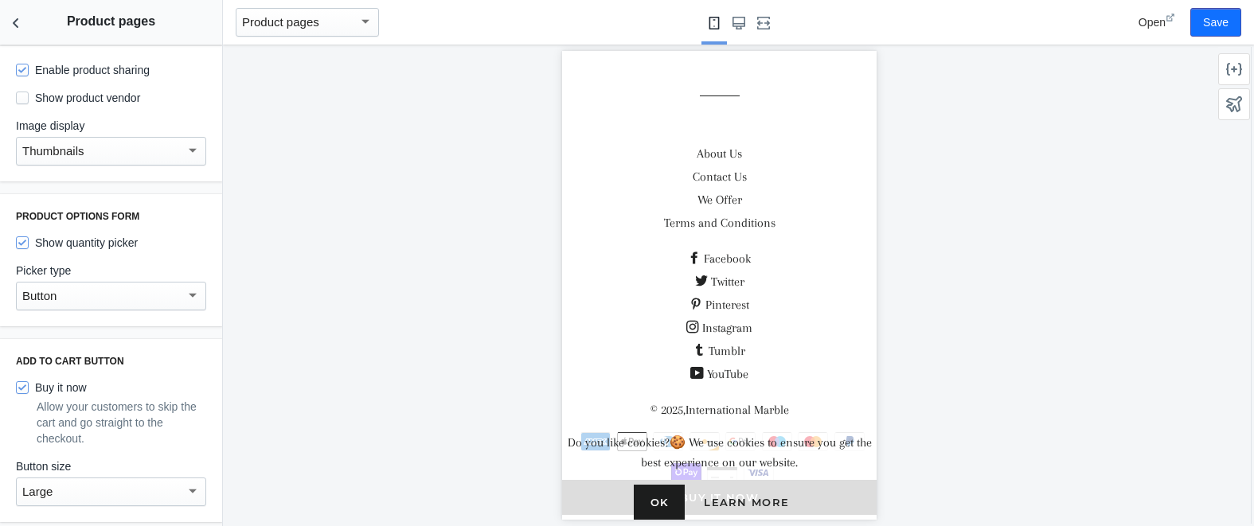
scroll to position [0, 0]
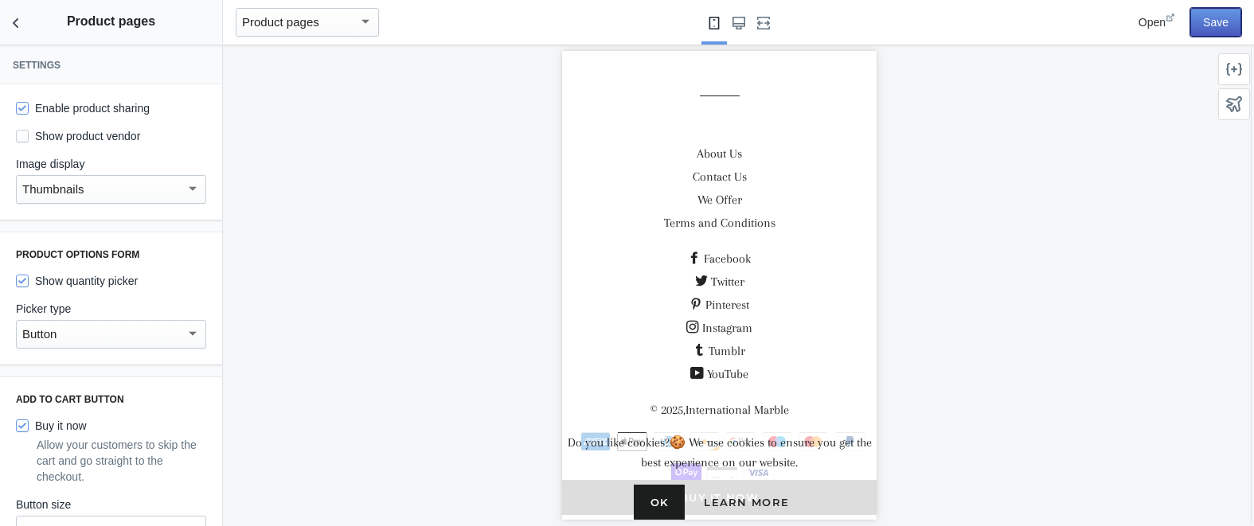
click at [1212, 29] on button "Save" at bounding box center [1215, 22] width 51 height 29
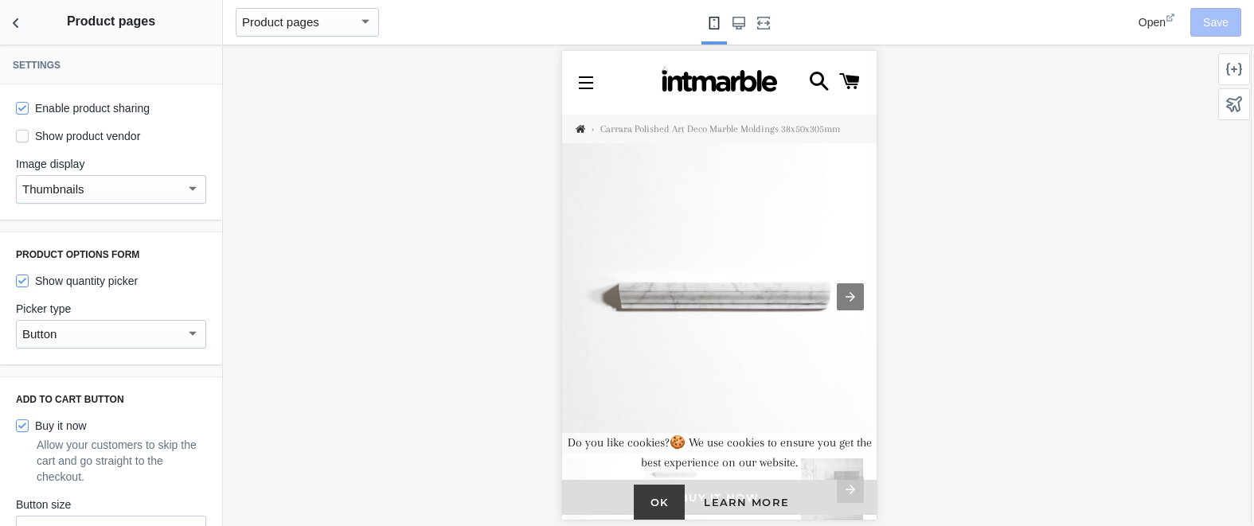
click at [664, 503] on button "Ok" at bounding box center [660, 502] width 52 height 35
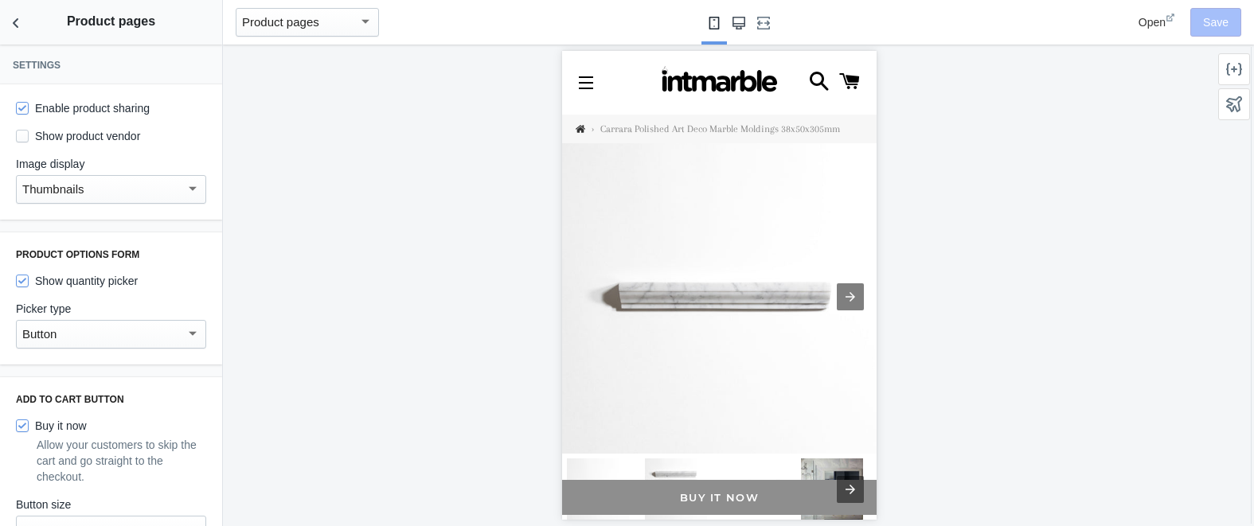
click at [736, 26] on use "Large screen" at bounding box center [738, 23] width 13 height 13
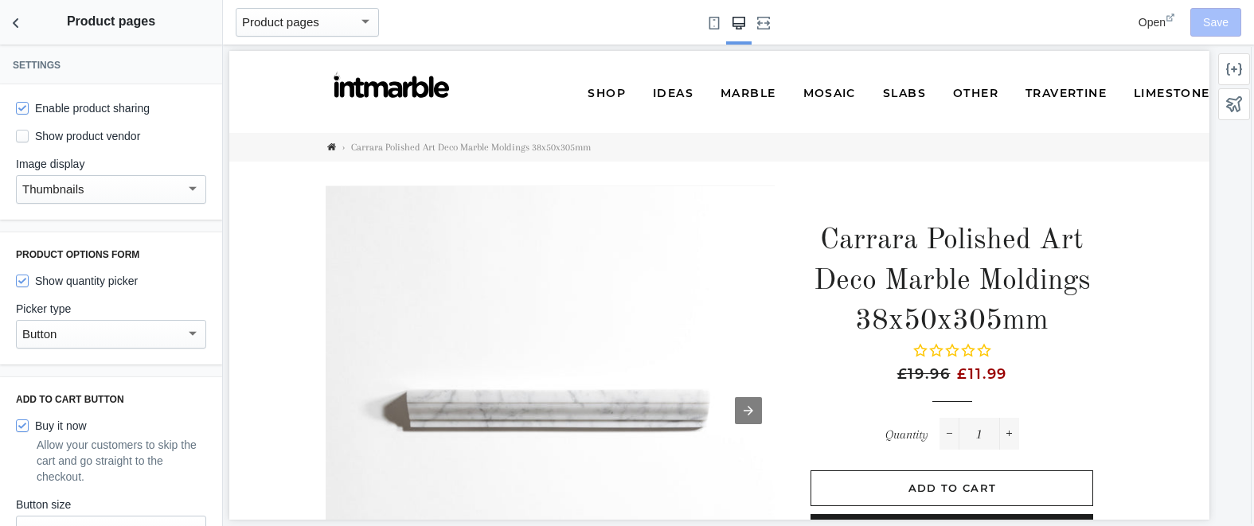
click at [318, 25] on mat-select-trigger "Product pages" at bounding box center [280, 22] width 77 height 14
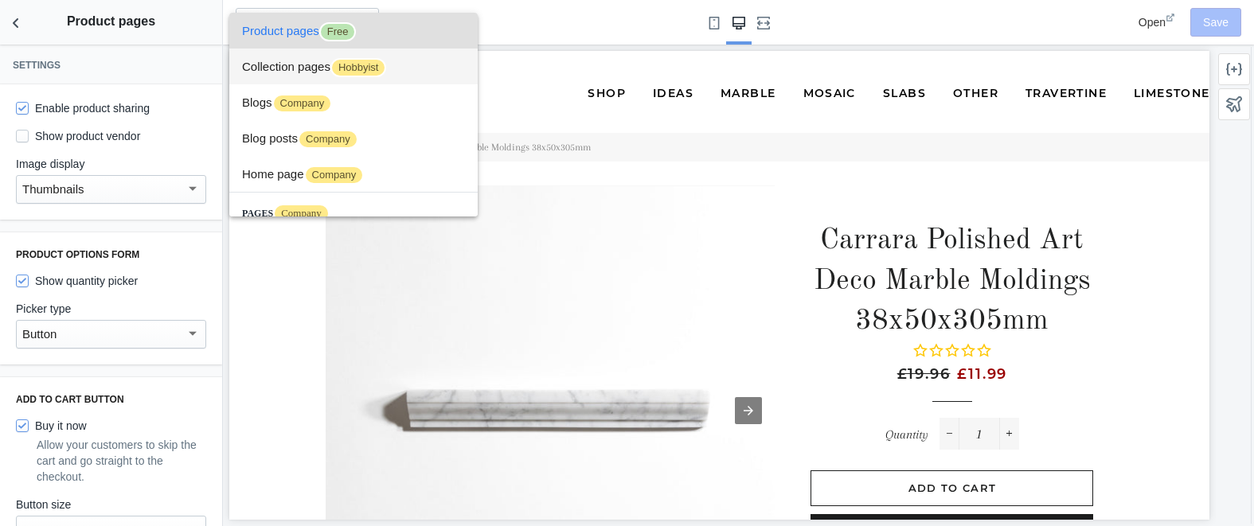
click at [272, 69] on span "Collection pages Hobbyist" at bounding box center [353, 67] width 223 height 36
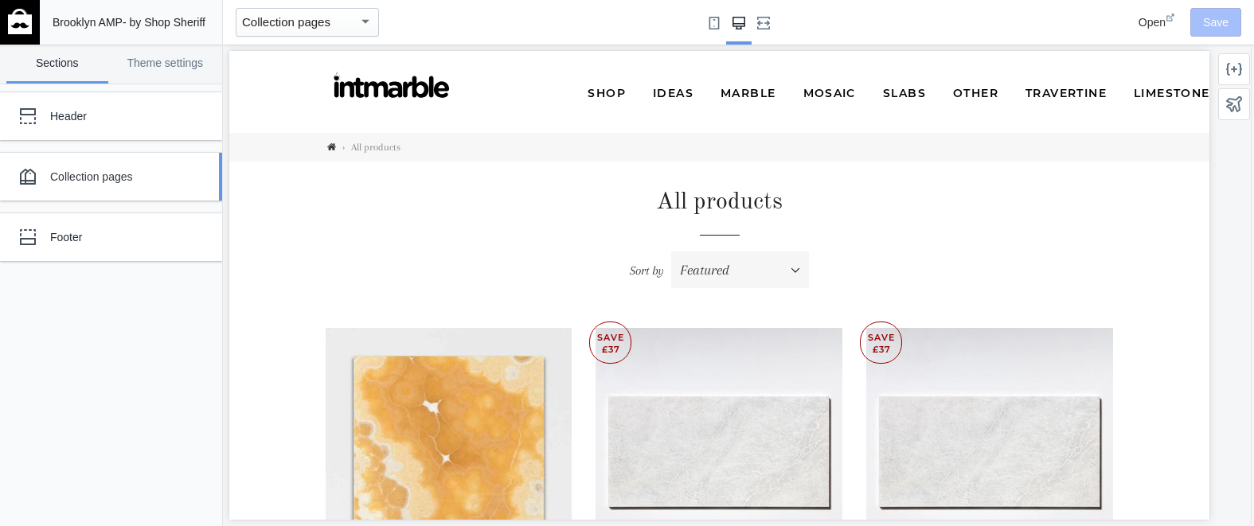
click at [92, 172] on div "Collection pages" at bounding box center [118, 177] width 137 height 16
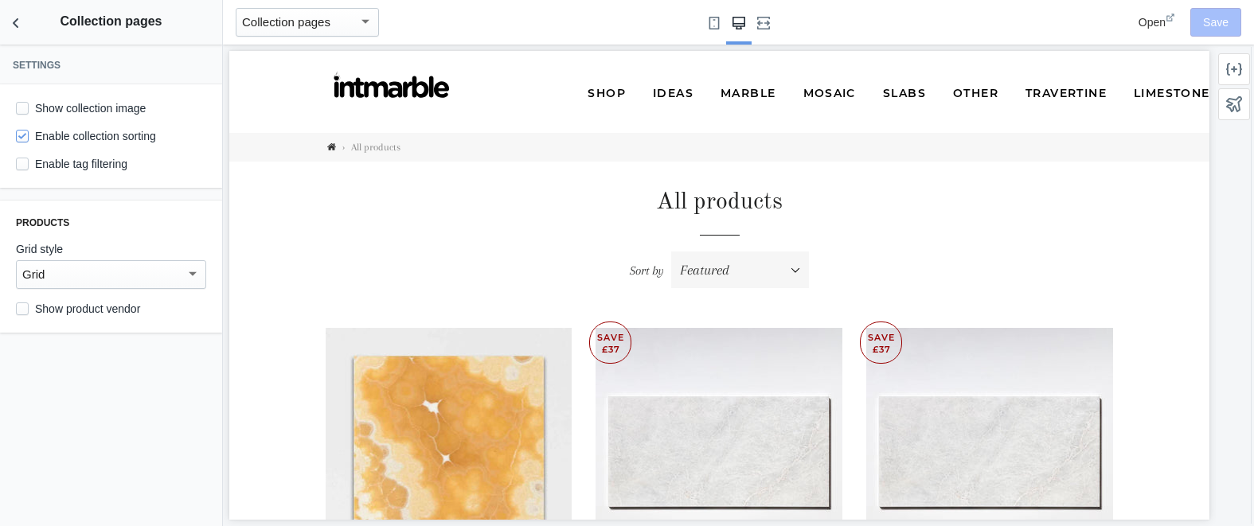
click at [77, 170] on label "Enable tag filtering" at bounding box center [71, 164] width 111 height 16
click at [29, 170] on input "Enable tag filtering" at bounding box center [22, 164] width 13 height 13
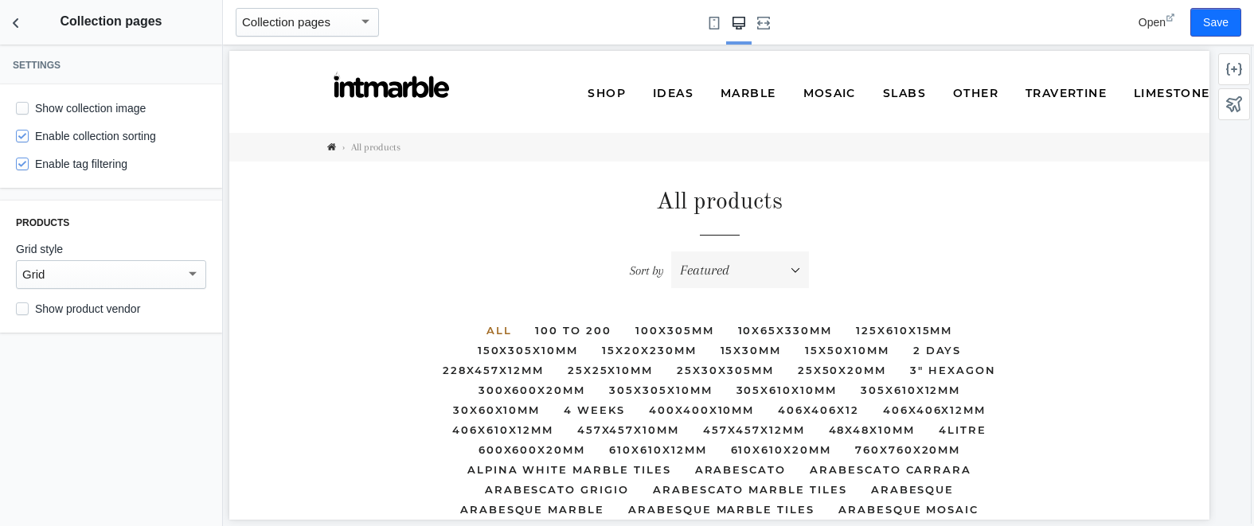
click at [56, 162] on label "Enable tag filtering" at bounding box center [71, 164] width 111 height 16
click at [29, 162] on input "Enable tag filtering" at bounding box center [22, 164] width 13 height 13
checkbox input "false"
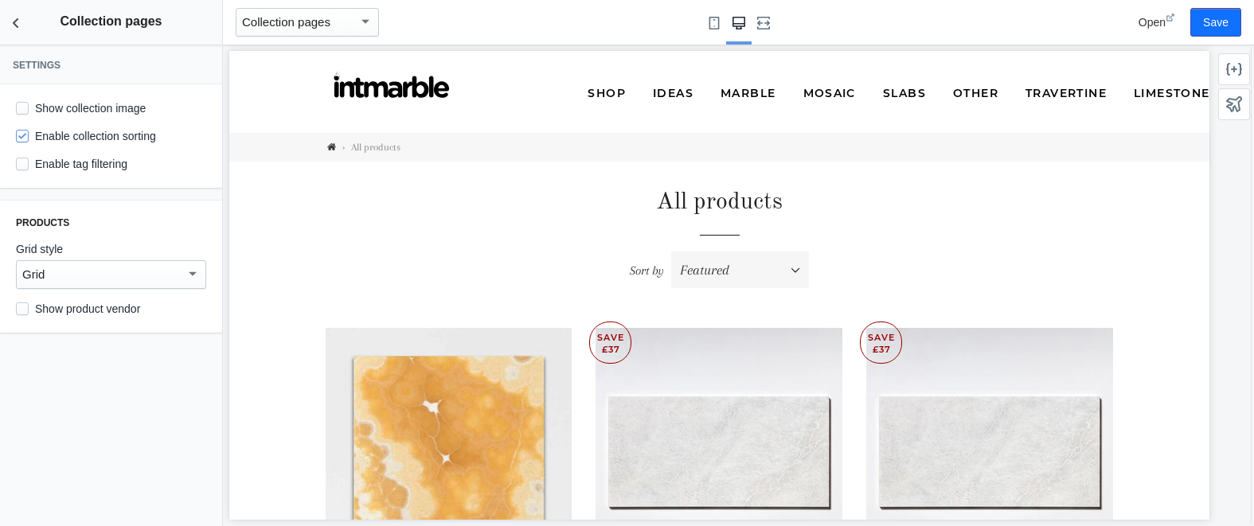
click at [88, 271] on div "Grid" at bounding box center [103, 274] width 163 height 19
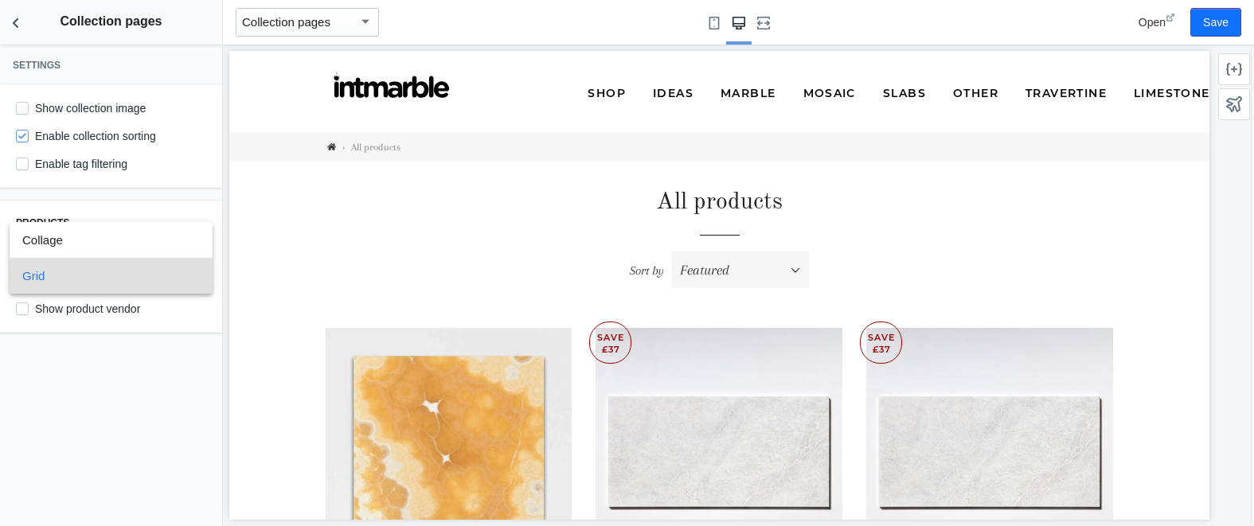
click at [109, 105] on div at bounding box center [627, 263] width 1254 height 526
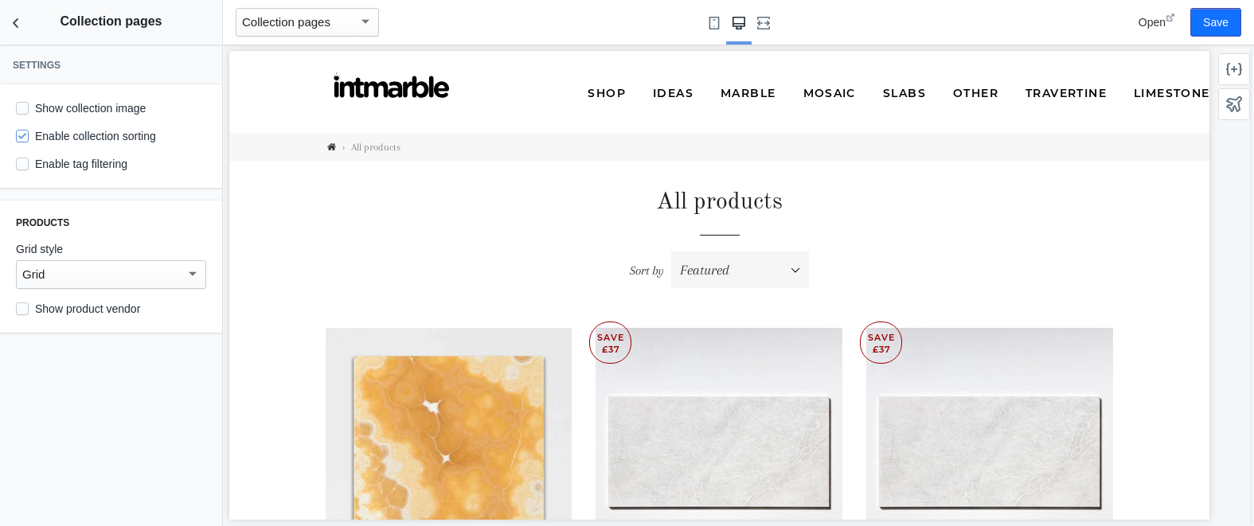
click at [107, 105] on label "Show collection image" at bounding box center [81, 108] width 130 height 16
click at [29, 105] on input "Show collection image" at bounding box center [22, 108] width 13 height 13
click at [108, 104] on label "Show collection image" at bounding box center [81, 108] width 130 height 16
click at [29, 104] on input "Show collection image" at bounding box center [22, 108] width 13 height 13
checkbox input "false"
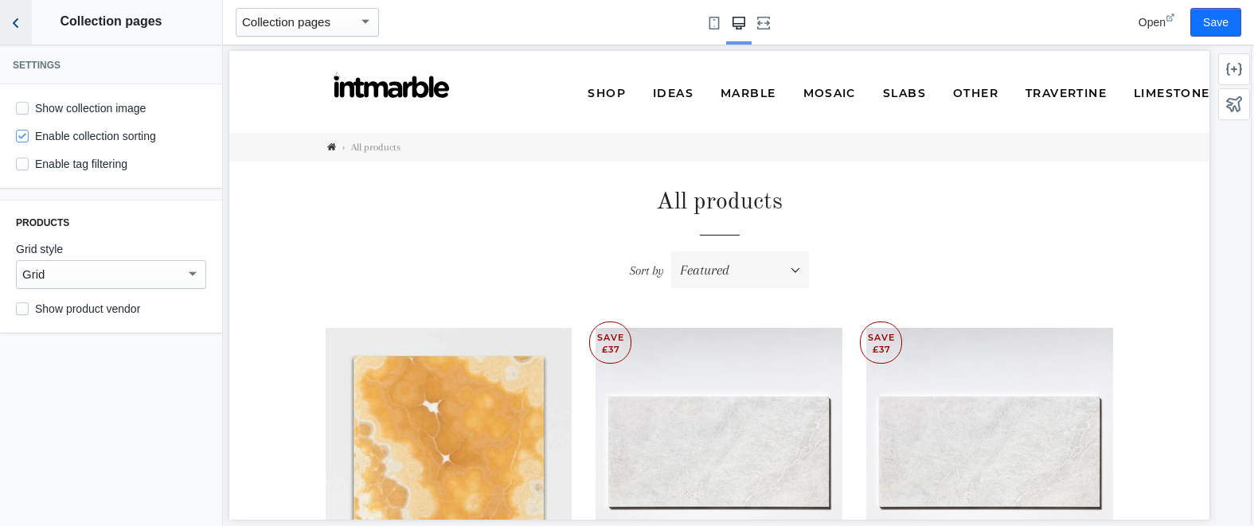
click at [20, 20] on icon "Back to sections" at bounding box center [16, 23] width 16 height 16
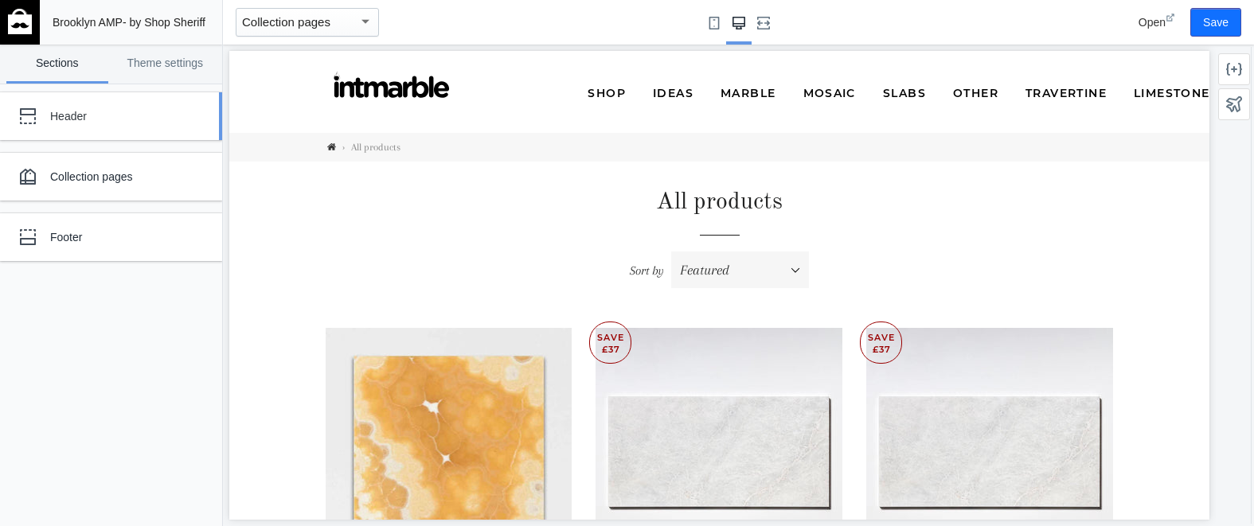
click at [79, 115] on div "Header" at bounding box center [118, 116] width 137 height 16
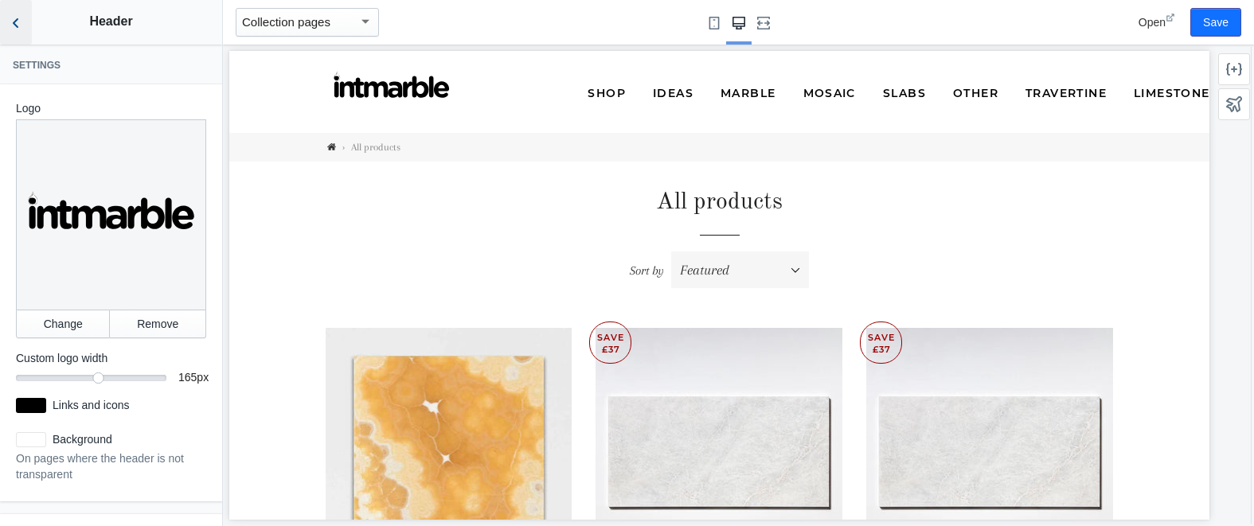
click at [12, 23] on icon "Back to sections" at bounding box center [16, 23] width 16 height 16
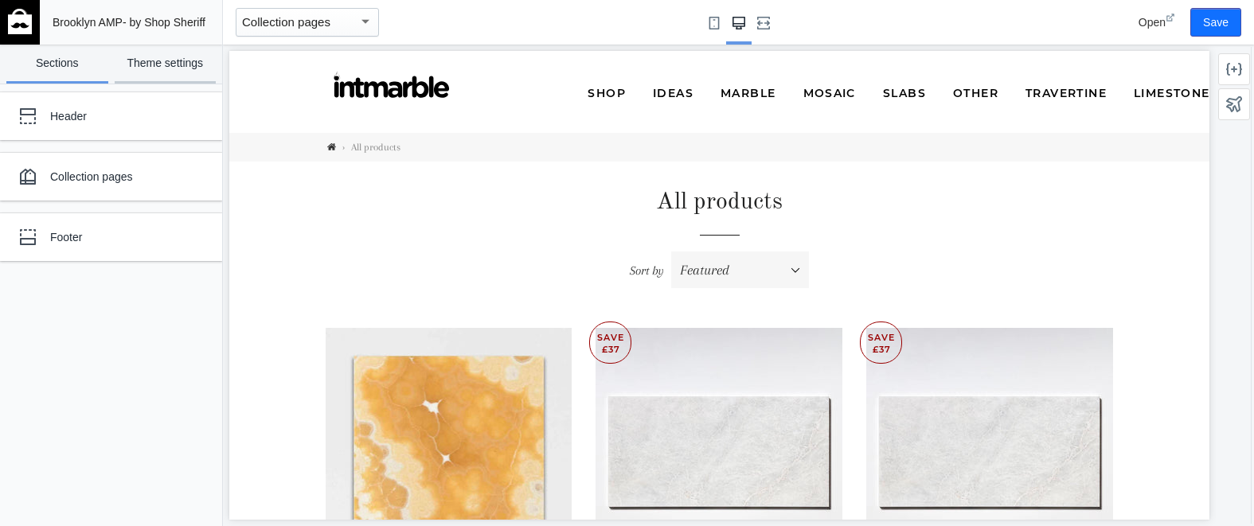
click at [162, 60] on link "Theme settings" at bounding box center [166, 64] width 102 height 39
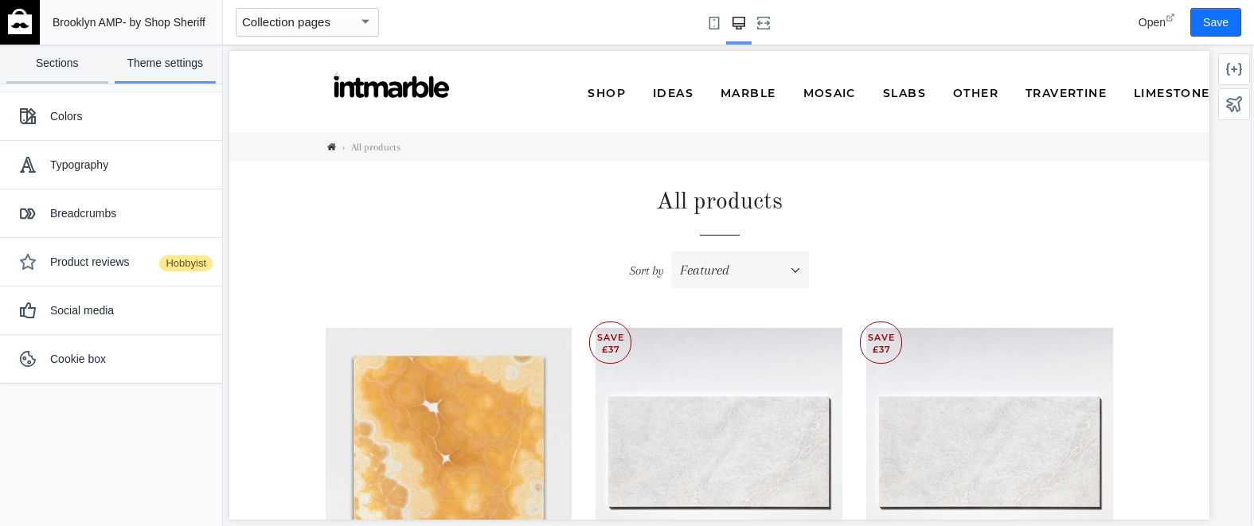
click at [57, 61] on link "Sections" at bounding box center [57, 64] width 102 height 39
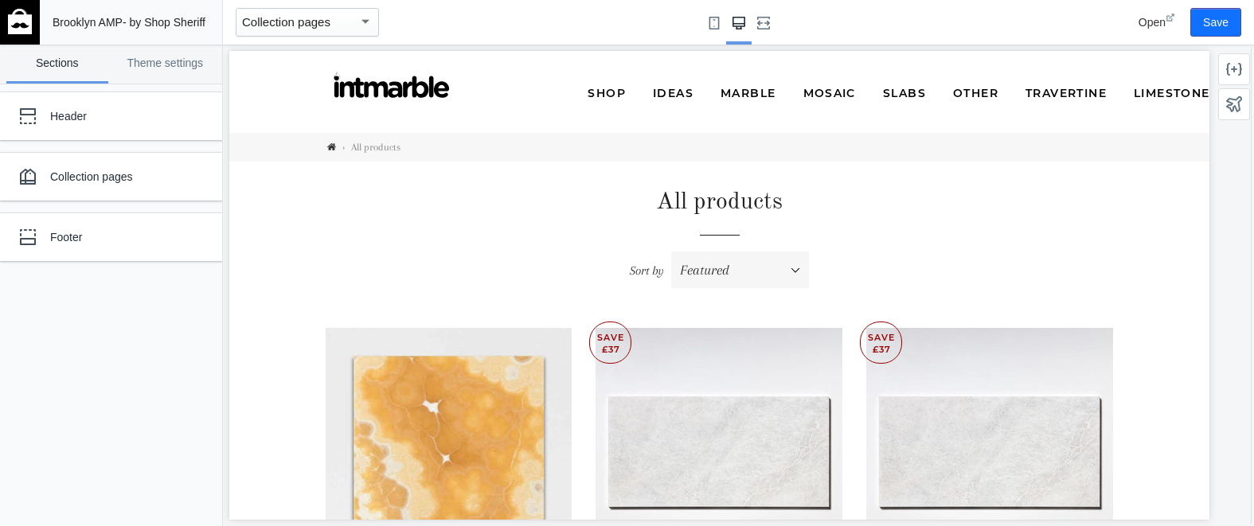
click at [332, 20] on div "Collection pages" at bounding box center [300, 22] width 116 height 19
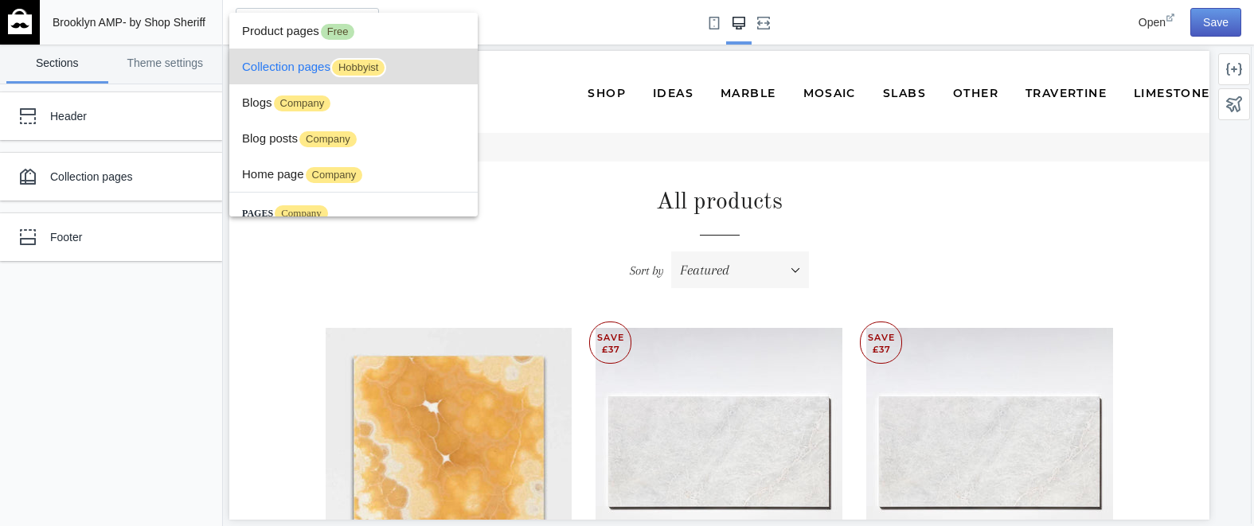
click at [1218, 25] on div at bounding box center [627, 263] width 1254 height 526
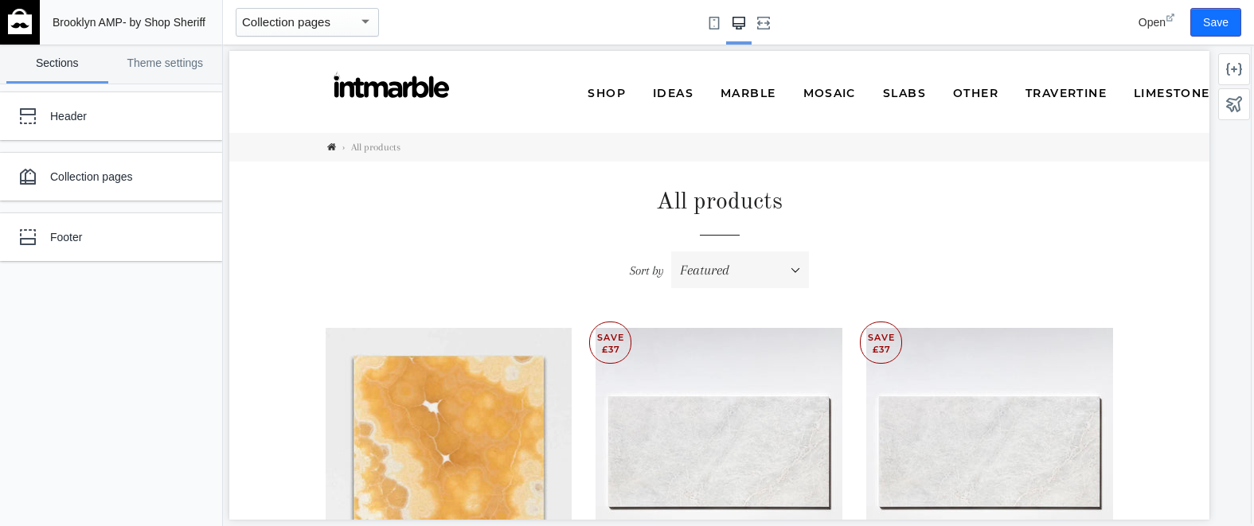
click at [276, 22] on mat-select-trigger "Collection pages" at bounding box center [286, 22] width 88 height 14
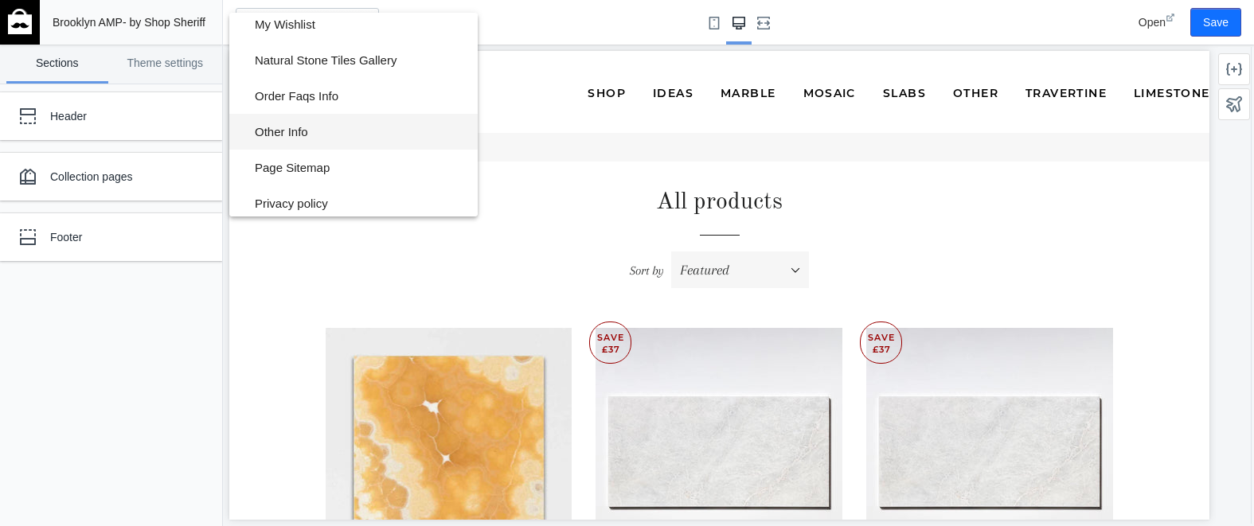
scroll to position [786, 0]
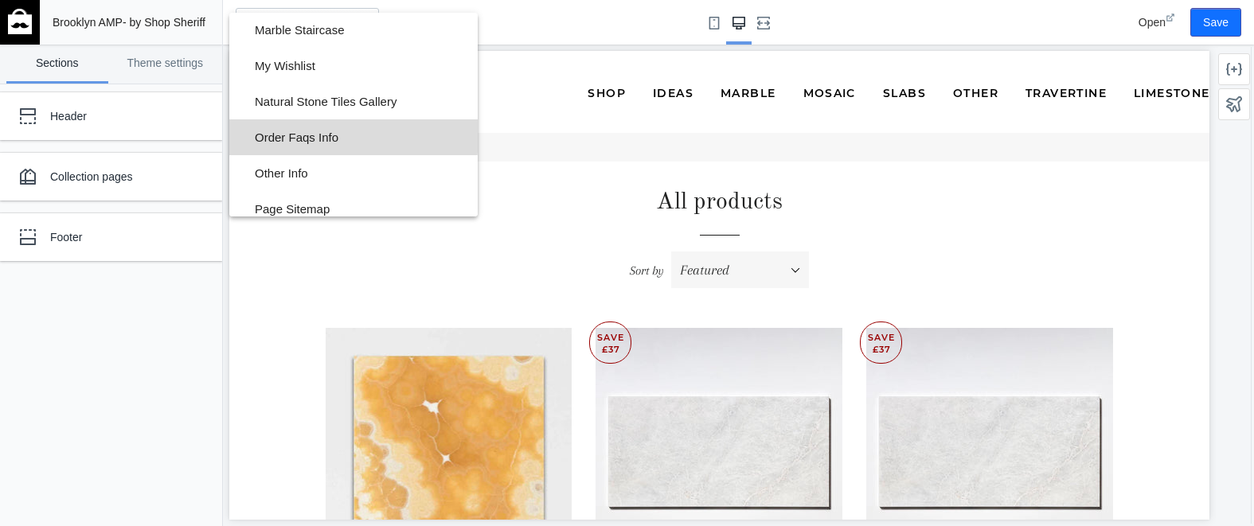
click at [284, 135] on span "Order Faqs Info" at bounding box center [360, 137] width 210 height 36
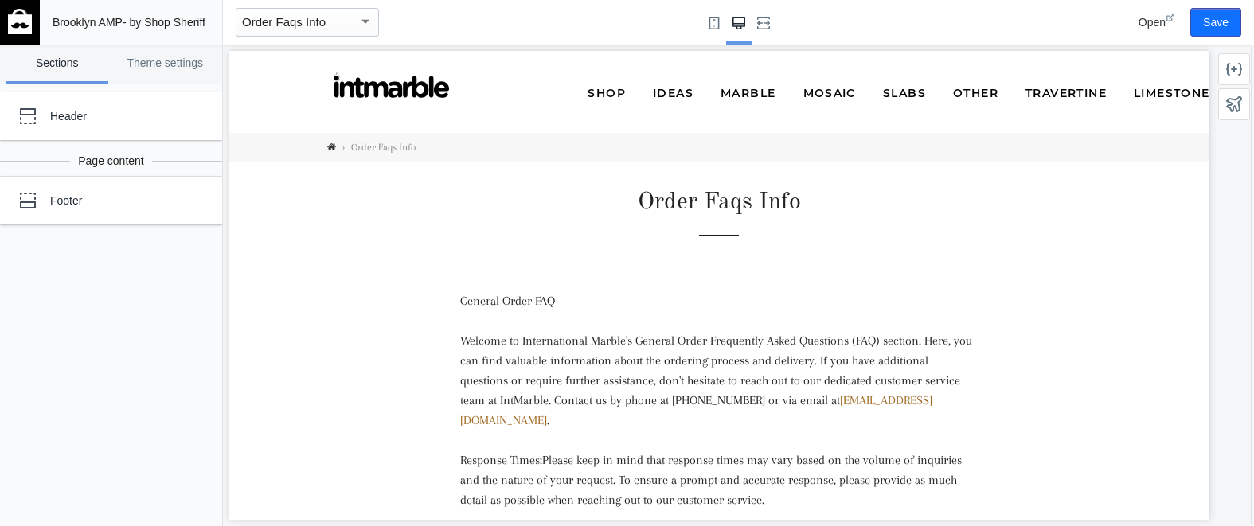
click at [339, 26] on div "Order Faqs Info" at bounding box center [300, 22] width 116 height 19
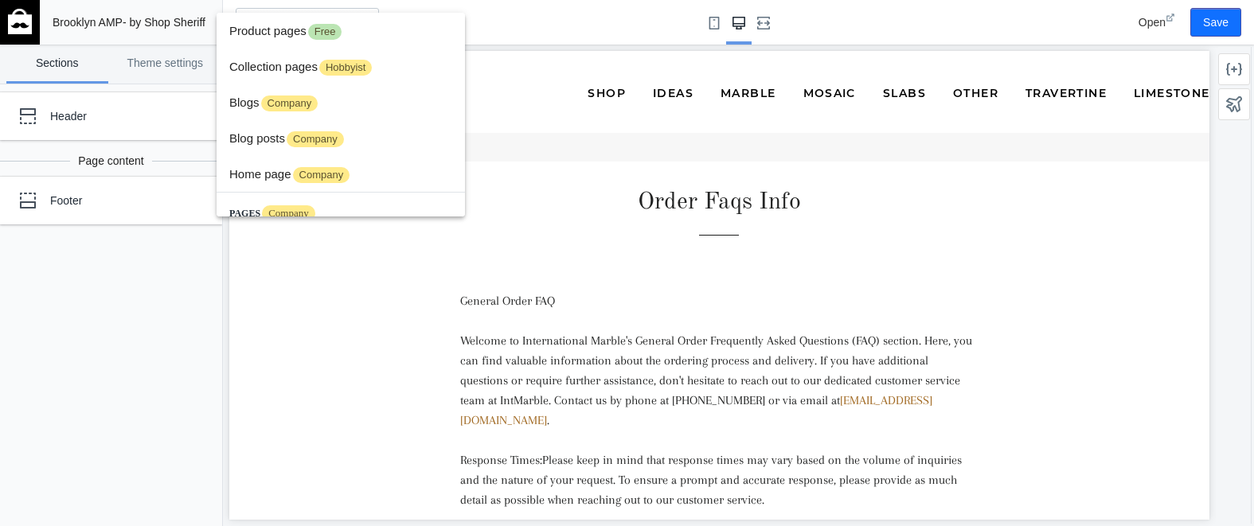
scroll to position [811, 0]
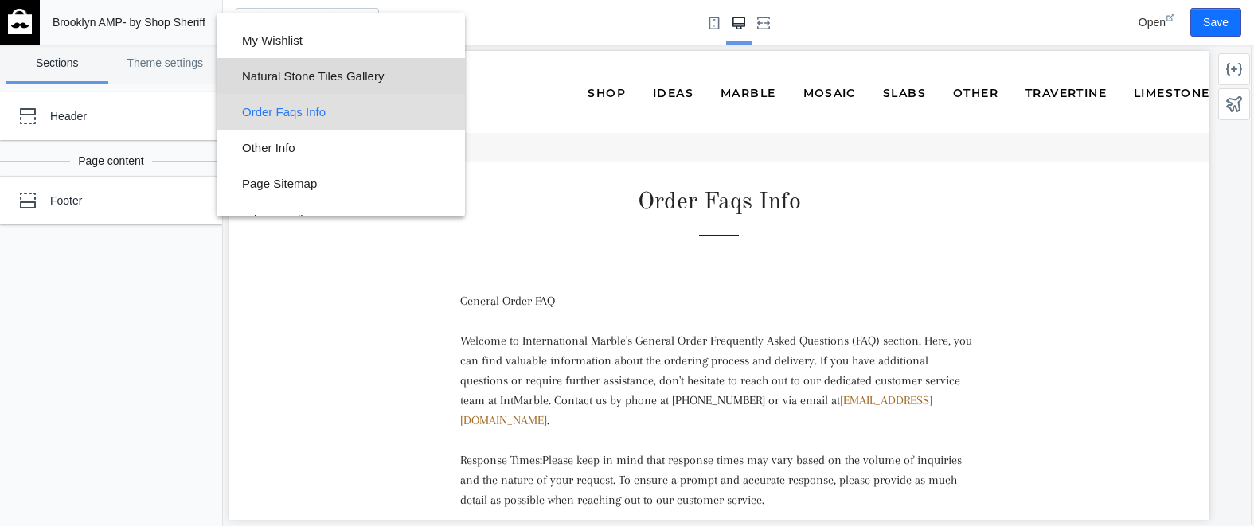
click at [317, 77] on span "Natural Stone Tiles Gallery" at bounding box center [347, 76] width 210 height 36
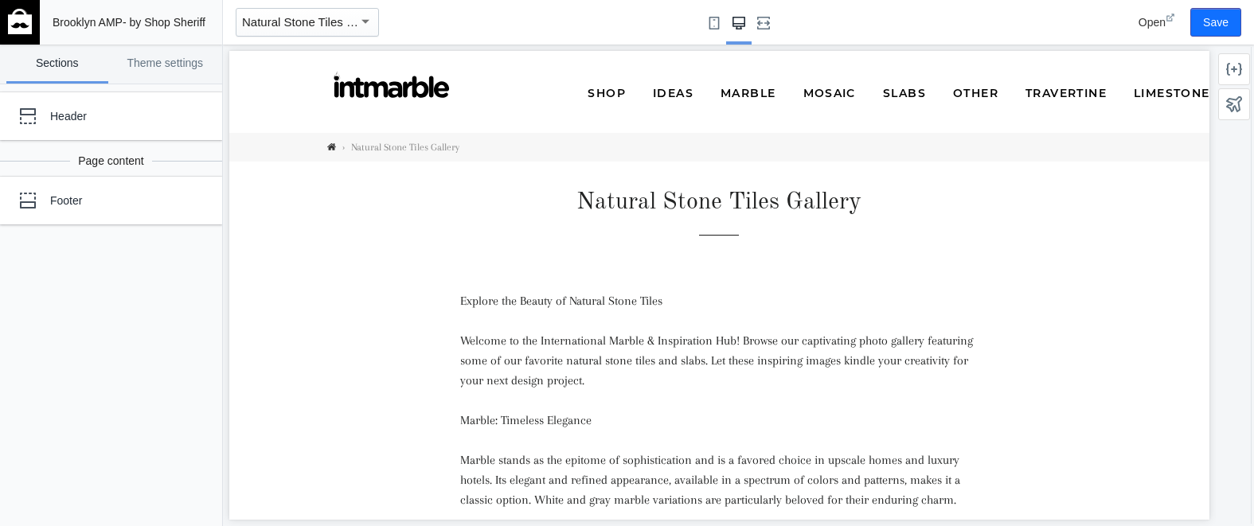
click at [72, 61] on link "Sections" at bounding box center [57, 64] width 102 height 39
click at [266, 22] on span "Natural Stone Tiles Gallery" at bounding box center [313, 22] width 142 height 14
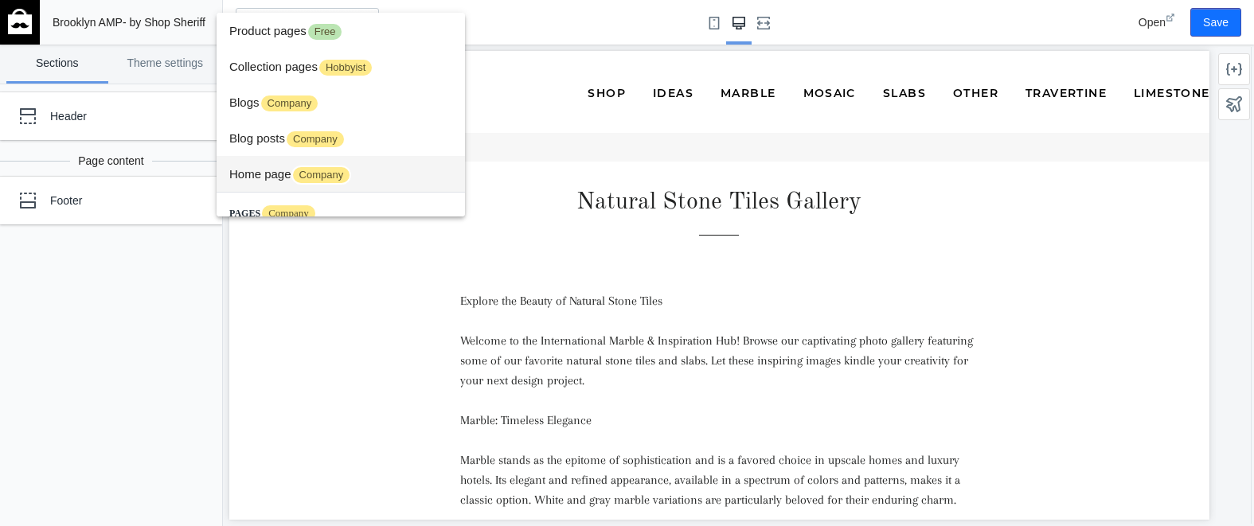
click at [259, 169] on span "Home page Company" at bounding box center [340, 174] width 223 height 36
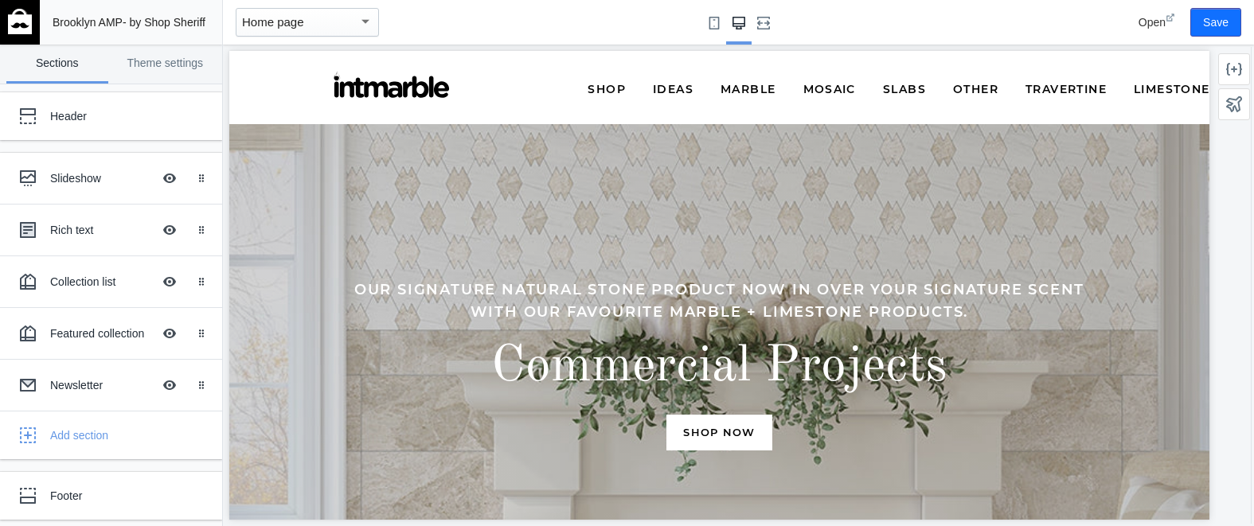
scroll to position [0, 980]
click at [763, 24] on icon "Fullscreen" at bounding box center [763, 23] width 13 height 13
click at [765, 25] on icon "Fullscreen" at bounding box center [763, 23] width 13 height 13
click at [738, 23] on use "Large screen" at bounding box center [738, 23] width 13 height 13
click at [717, 29] on use "Small screen" at bounding box center [713, 23] width 10 height 13
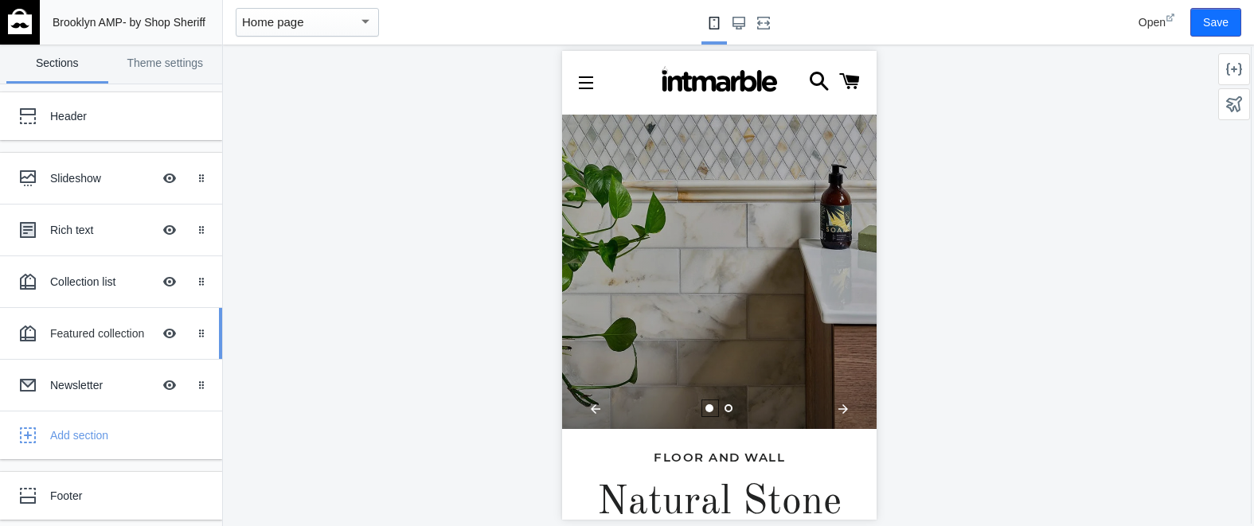
scroll to position [2, 0]
click at [63, 434] on div "Add section" at bounding box center [130, 434] width 160 height 16
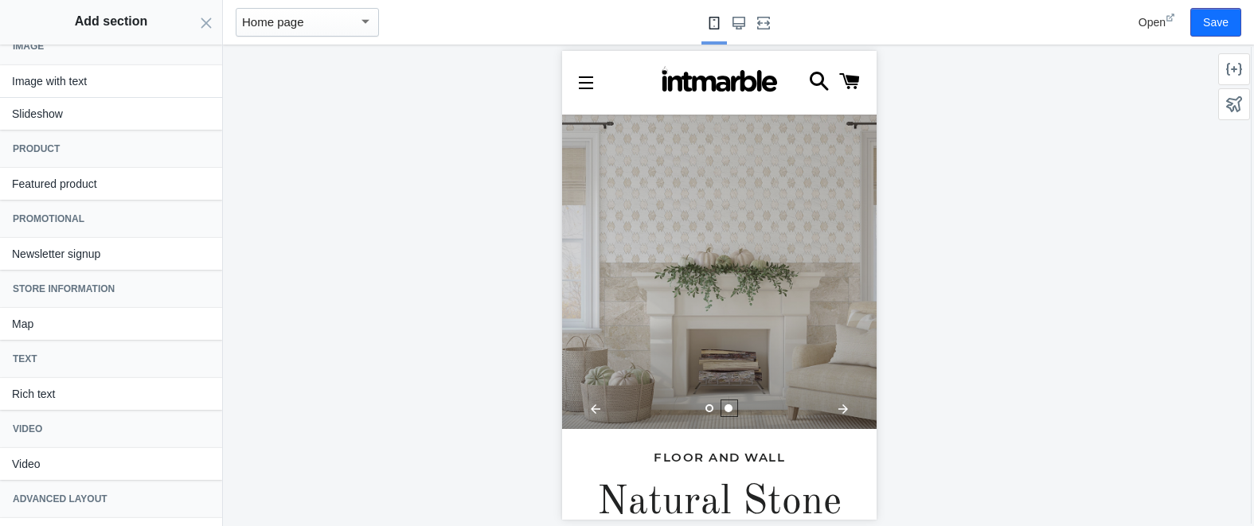
scroll to position [224, 0]
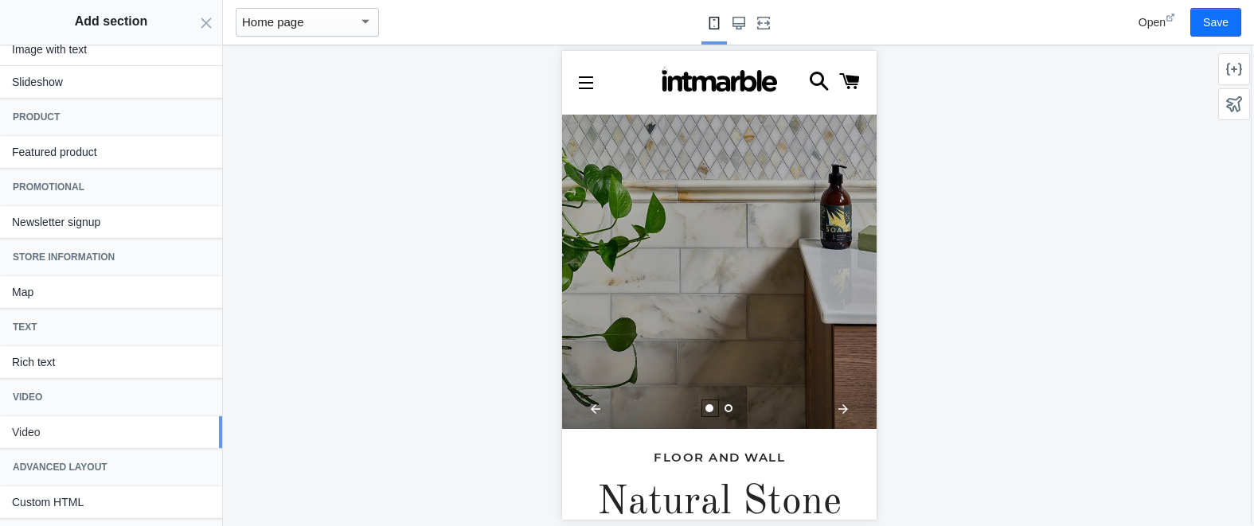
click at [28, 434] on button "Video" at bounding box center [111, 432] width 222 height 32
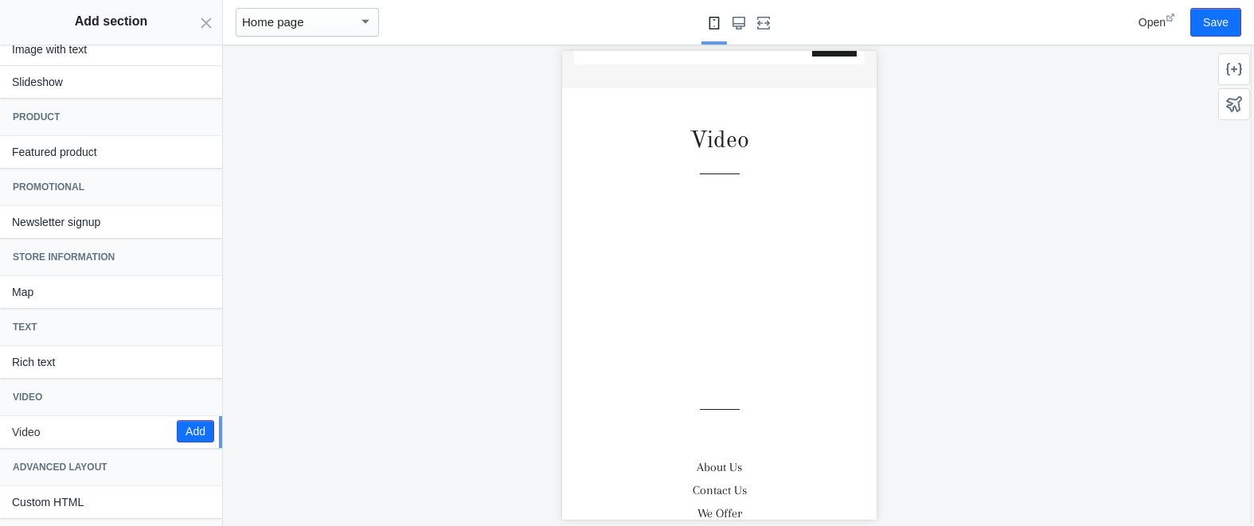
scroll to position [7952, 0]
click at [197, 431] on button "Add" at bounding box center [195, 431] width 37 height 22
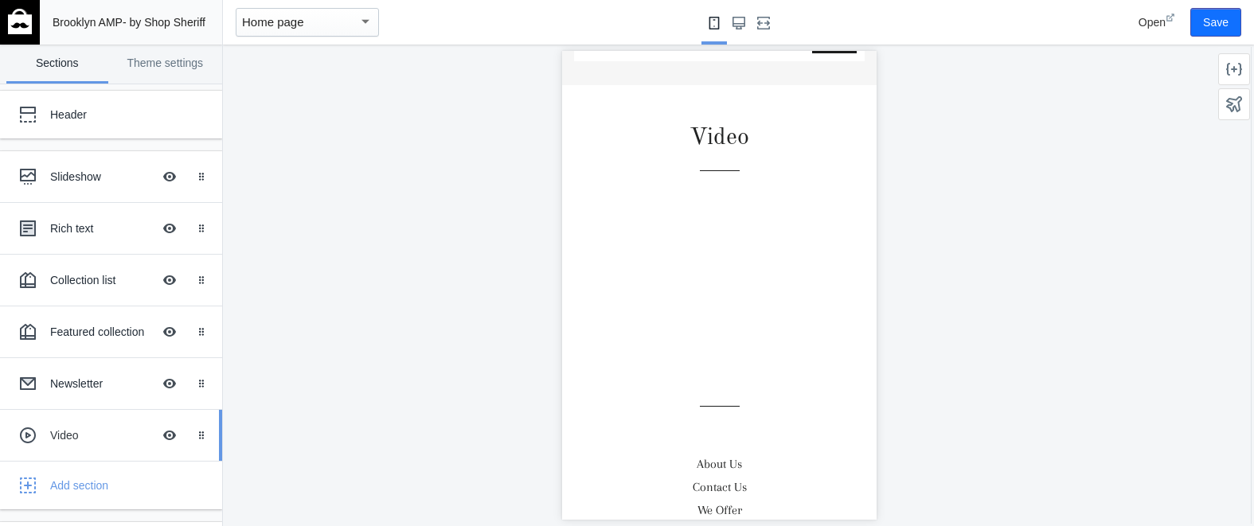
click at [73, 435] on div "Video" at bounding box center [101, 435] width 102 height 16
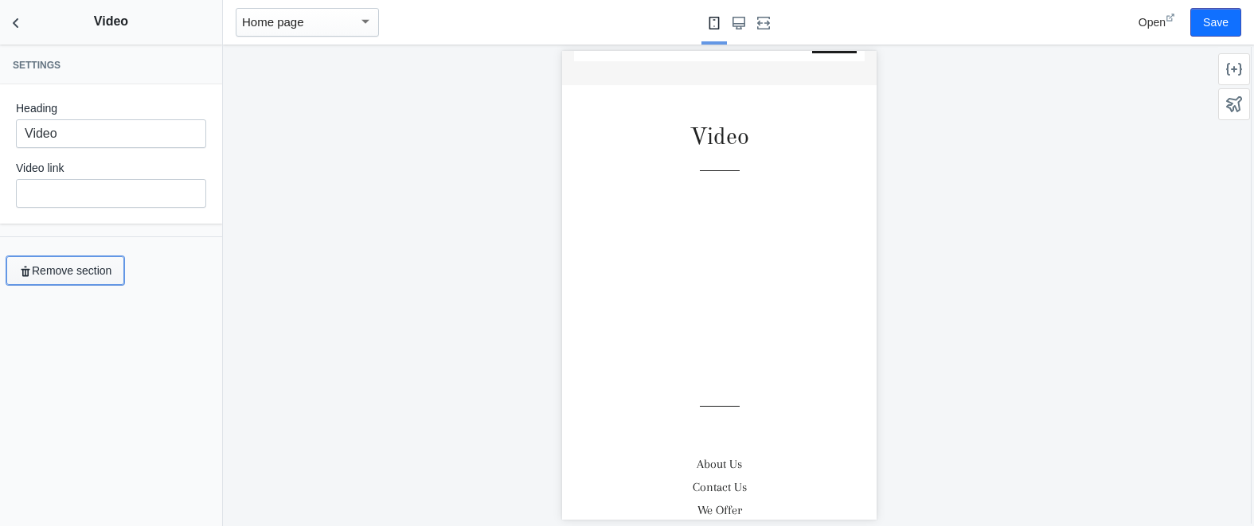
click at [100, 259] on button "Remove section" at bounding box center [65, 270] width 118 height 29
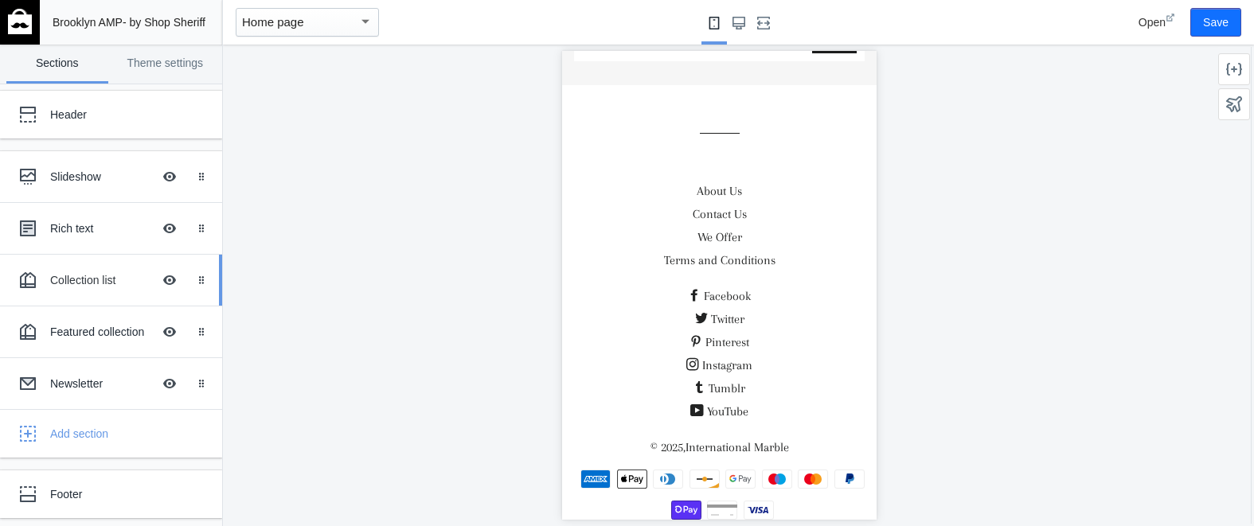
scroll to position [7921, 0]
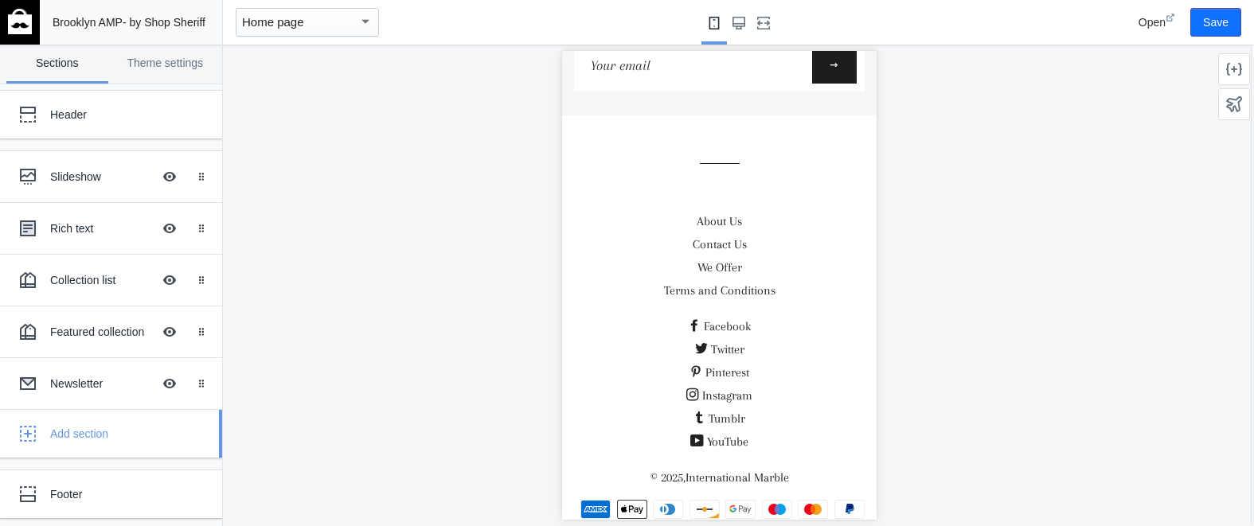
click at [80, 431] on div "Add section" at bounding box center [130, 434] width 160 height 16
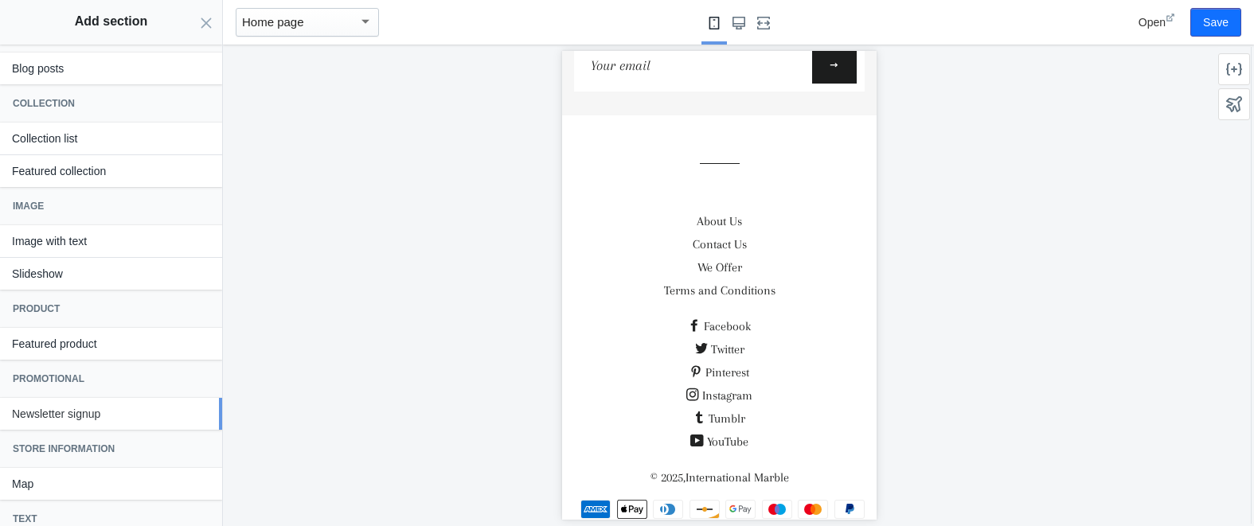
scroll to position [0, 0]
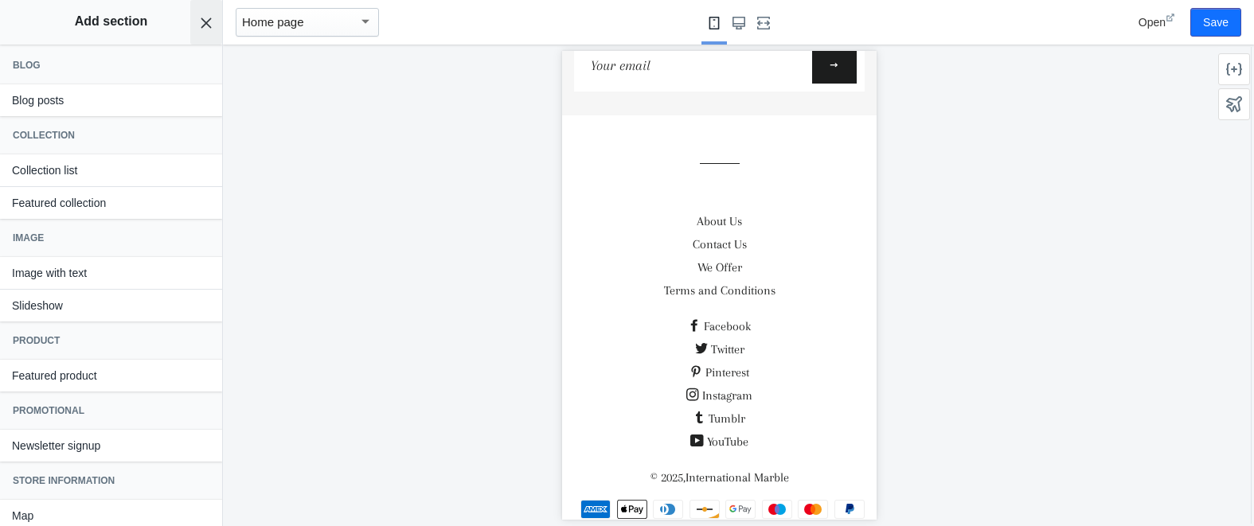
click at [204, 21] on icon "Close panel" at bounding box center [206, 23] width 13 height 13
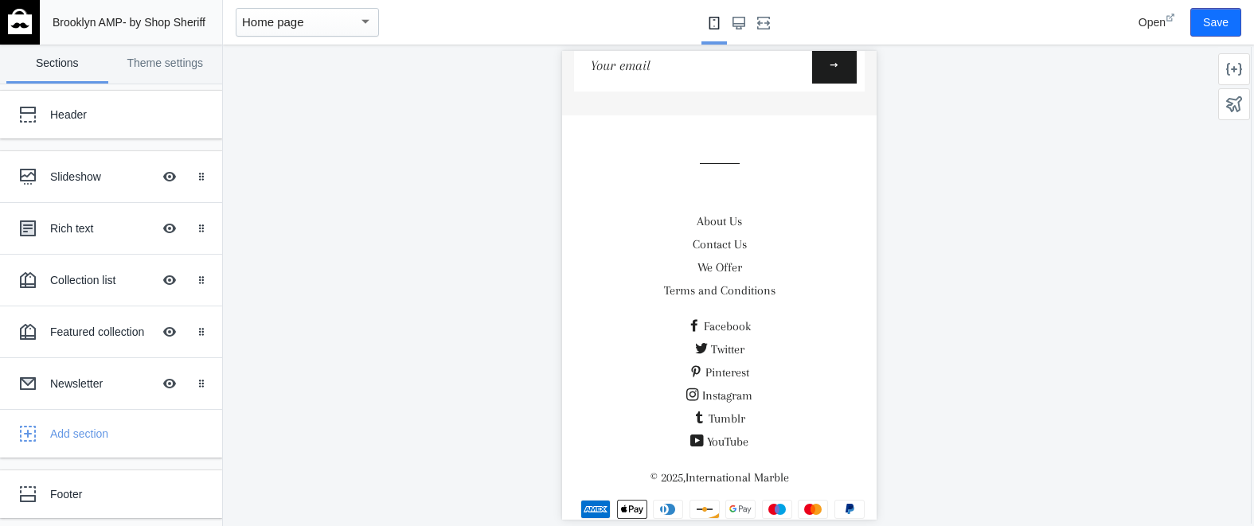
click at [1150, 21] on span "Open" at bounding box center [1151, 22] width 27 height 13
click at [152, 62] on link "Theme settings" at bounding box center [166, 64] width 102 height 39
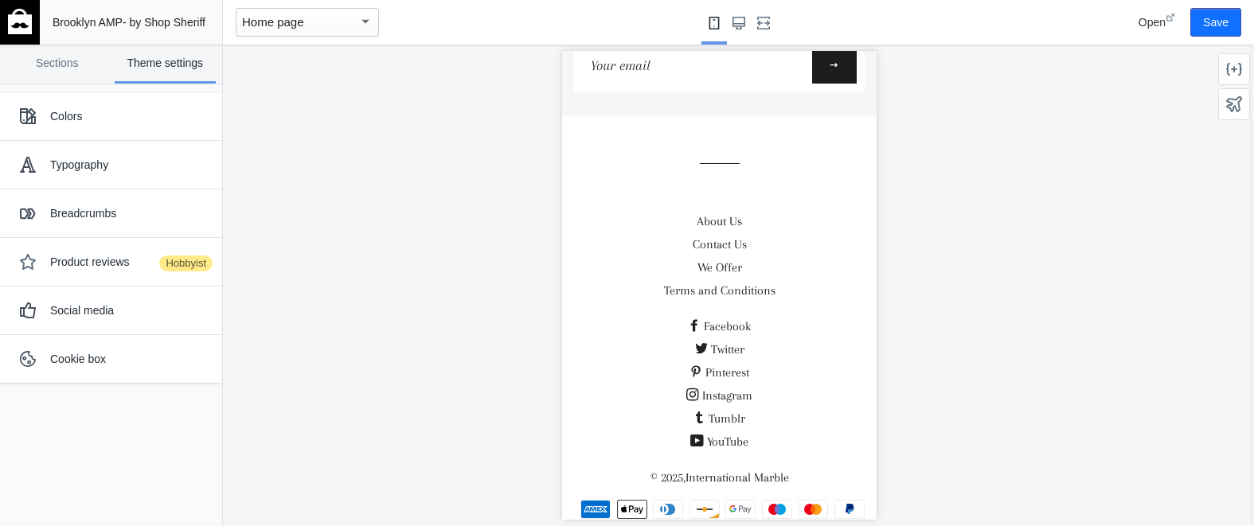
click at [19, 27] on img at bounding box center [20, 21] width 24 height 25
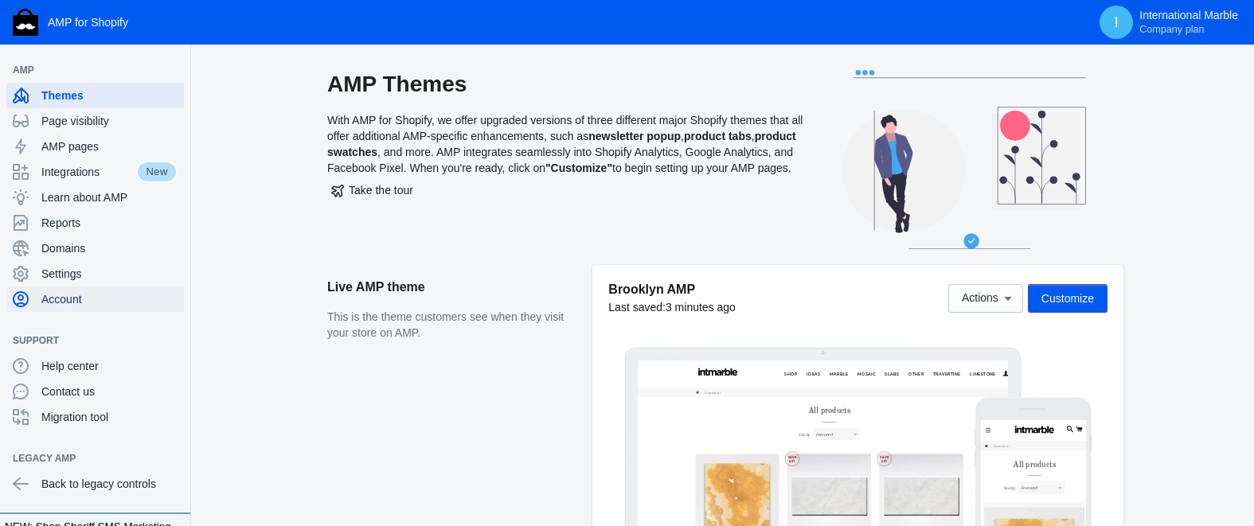
click at [72, 298] on span "Account" at bounding box center [109, 299] width 136 height 16
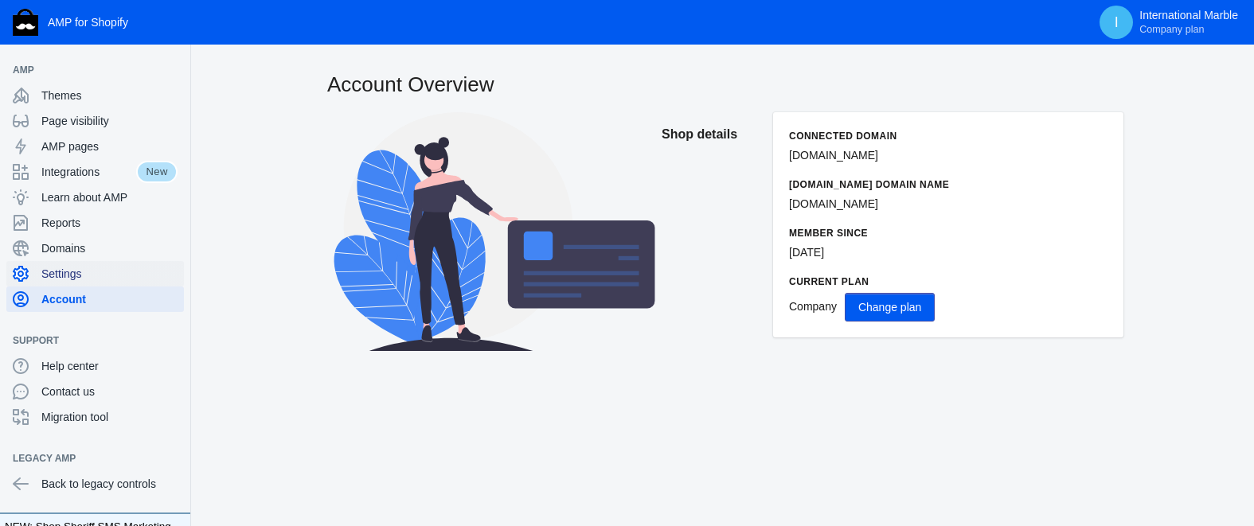
click at [66, 271] on span "Settings" at bounding box center [109, 274] width 136 height 16
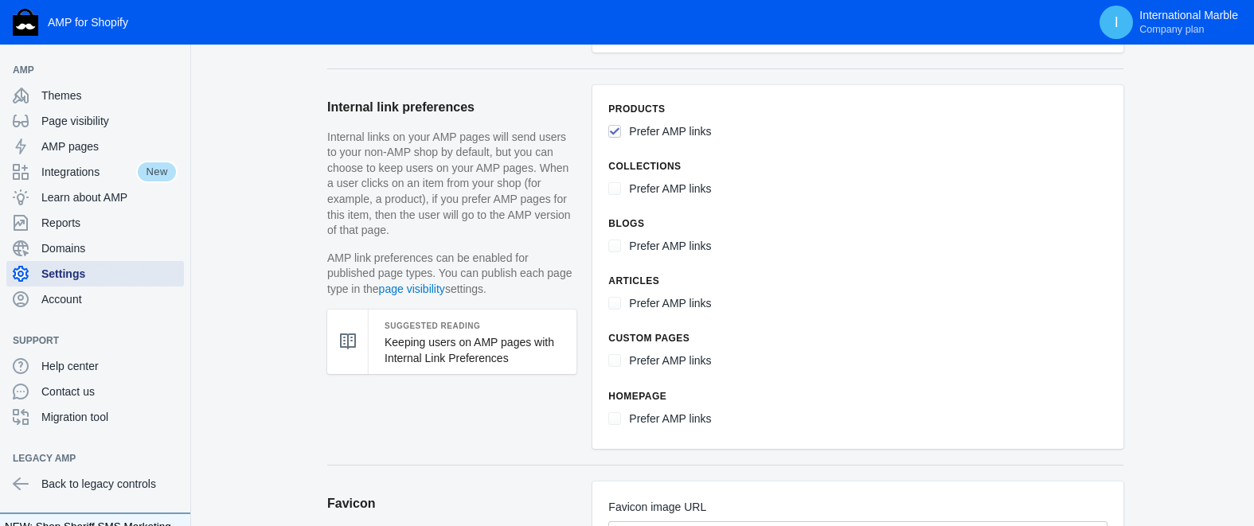
scroll to position [687, 0]
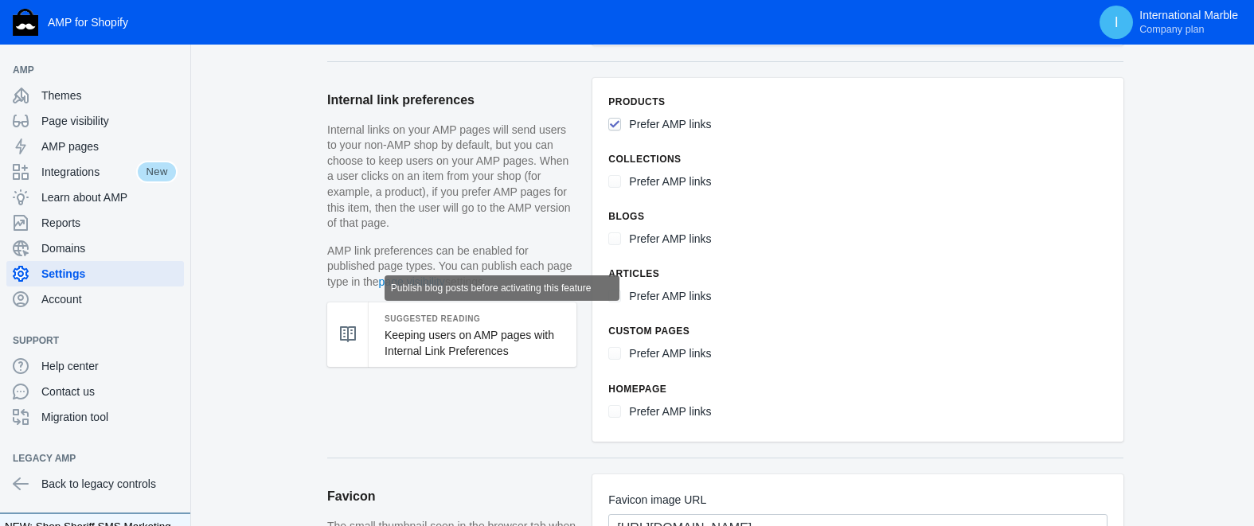
click at [695, 298] on label "Prefer AMP links" at bounding box center [670, 297] width 82 height 20
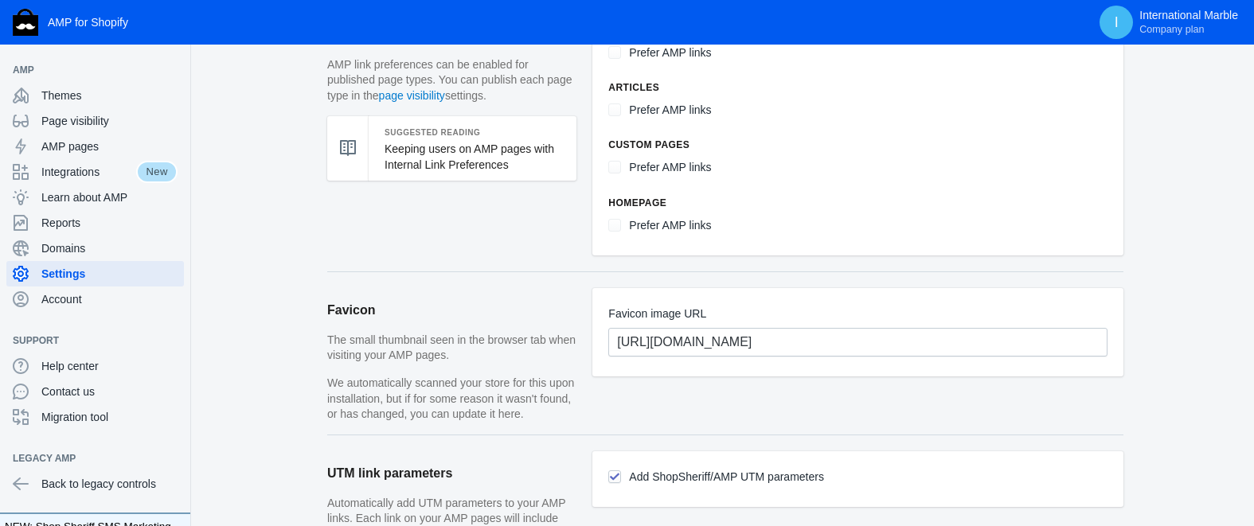
scroll to position [968, 0]
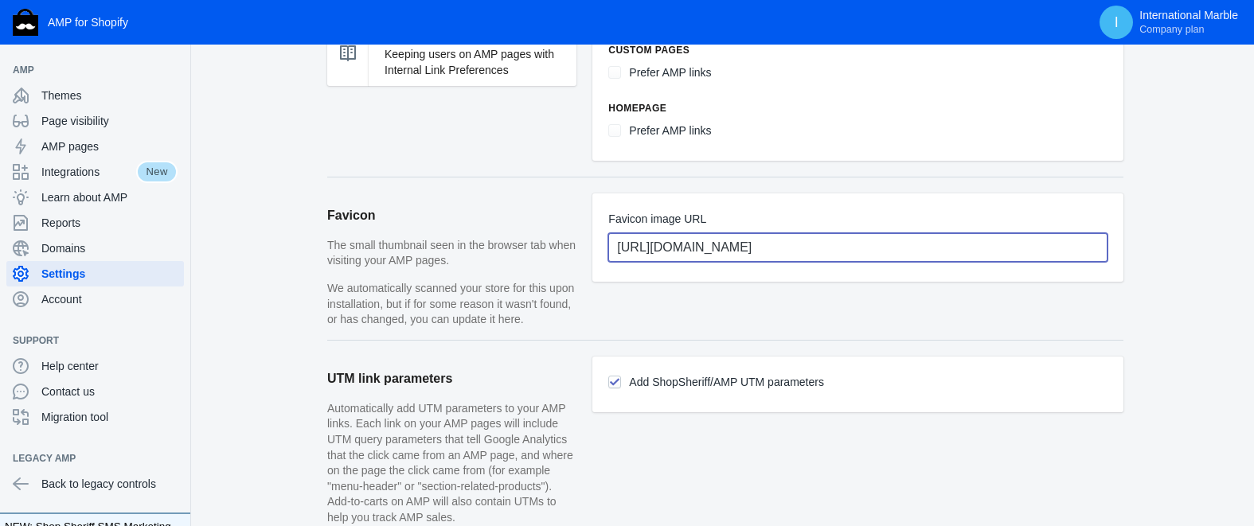
click at [908, 250] on input "https://cdn.shopify.com/s/files/1/2156/5917/files/icon-new.jpg?v=1614858187" at bounding box center [857, 247] width 499 height 29
paste input "-intmarble-main.png?v=1756988680"
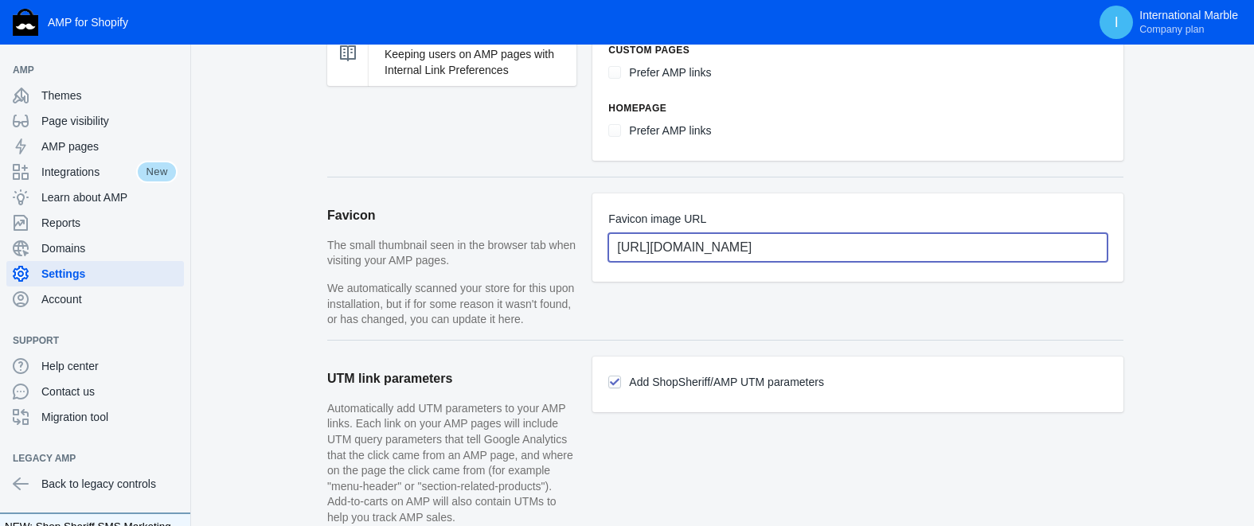
scroll to position [0, 27]
type input "https://cdn.shopify.com/s/files/1/2156/5917/files/ico-intmarble-main.png?v=1756…"
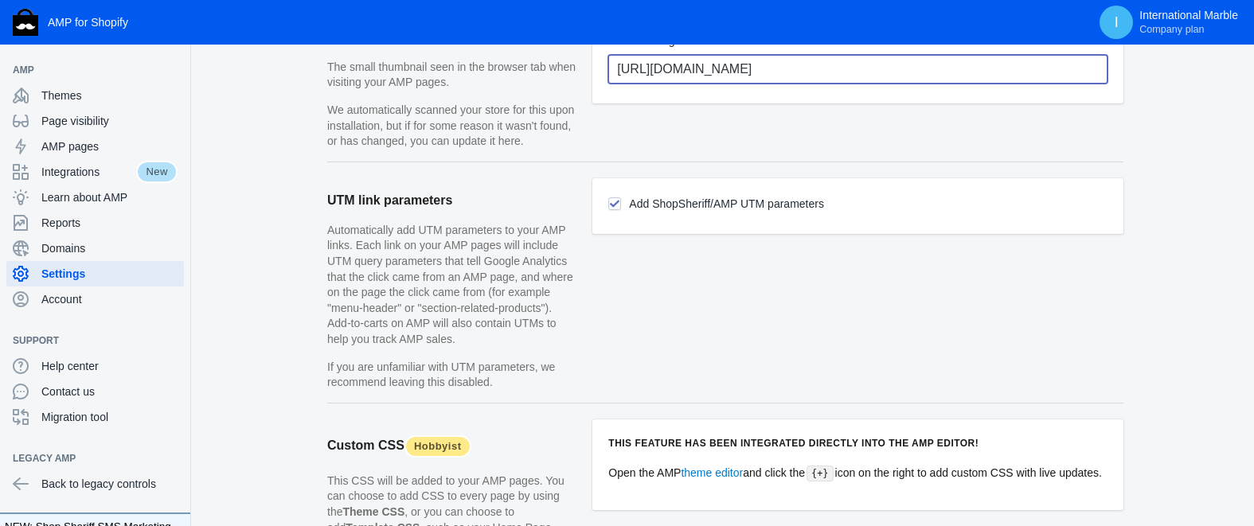
scroll to position [1149, 0]
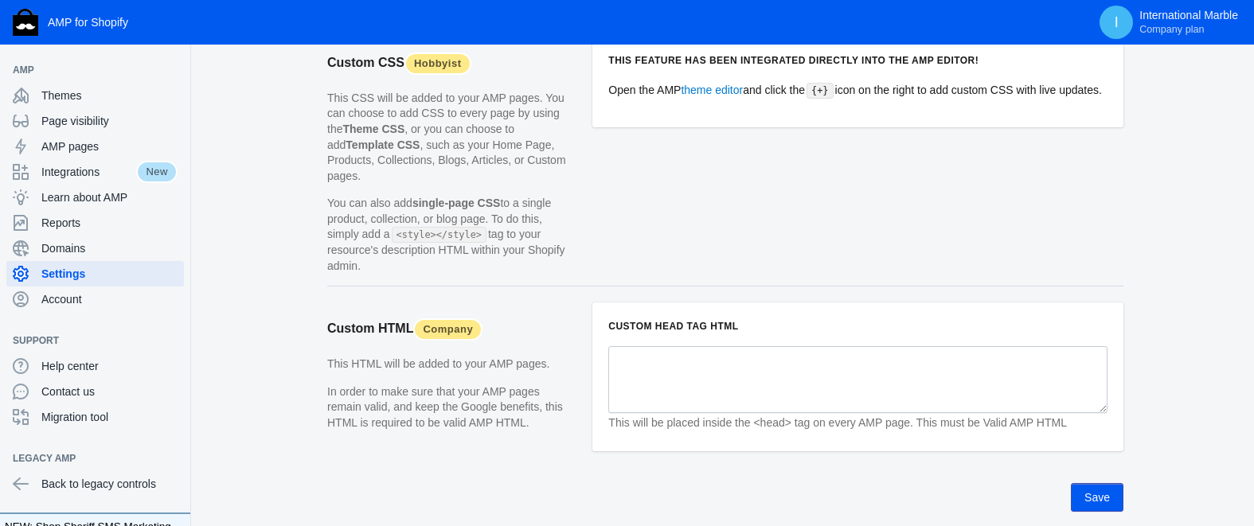
scroll to position [1603, 0]
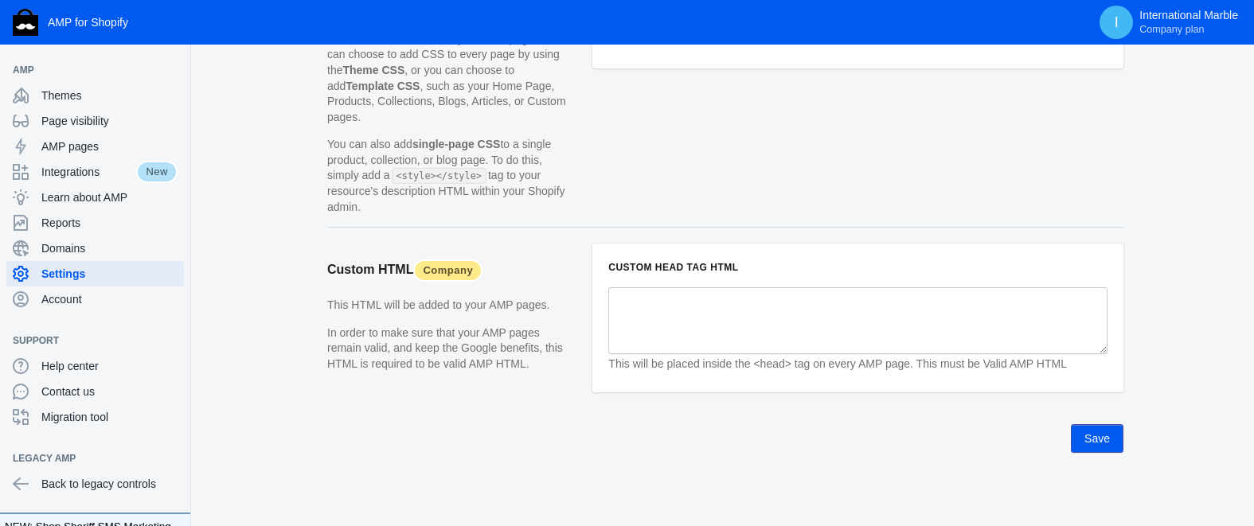
click at [1096, 444] on button "Save" at bounding box center [1097, 438] width 53 height 29
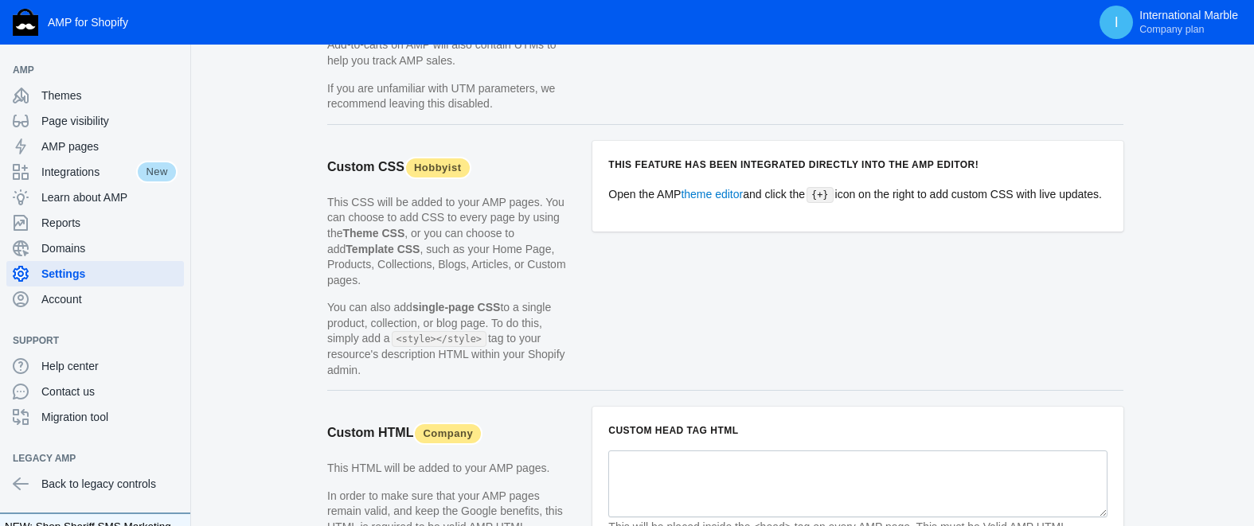
scroll to position [1423, 0]
click at [706, 202] on link "theme editor" at bounding box center [712, 195] width 62 height 13
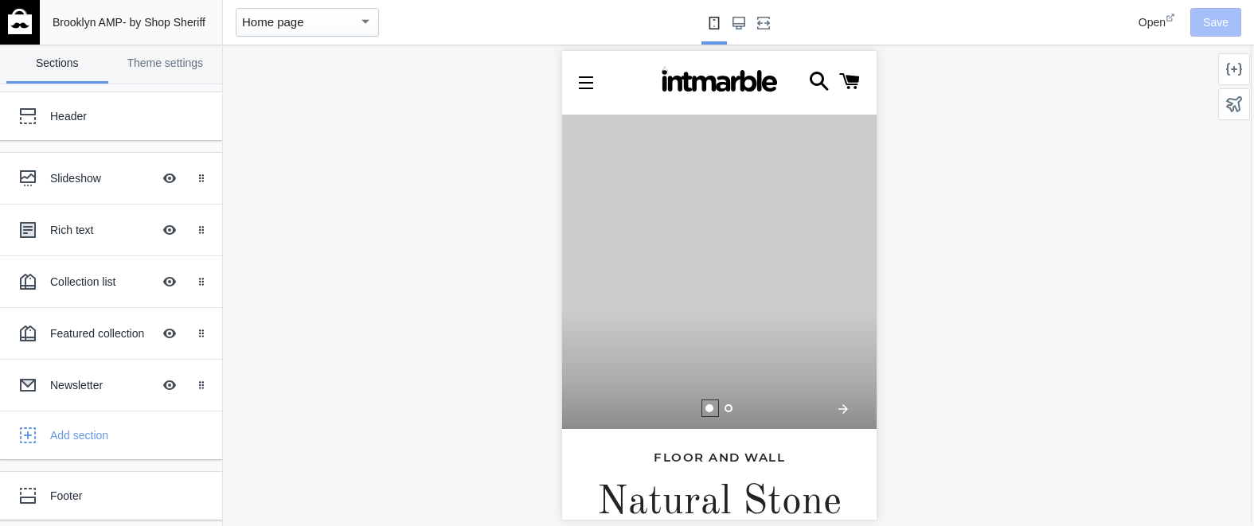
scroll to position [0, 314]
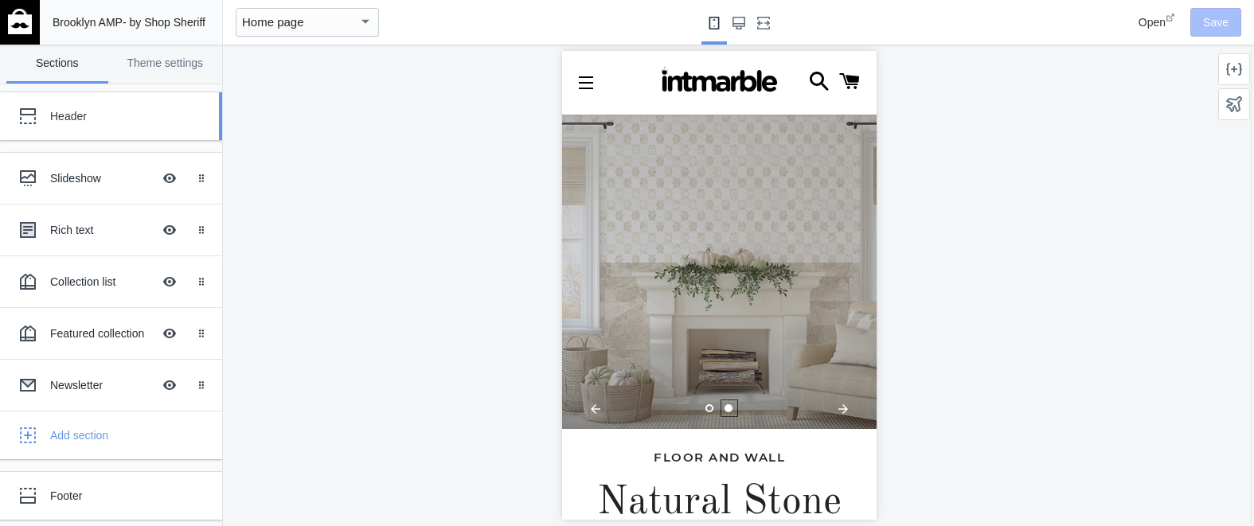
click at [66, 119] on div "Header" at bounding box center [118, 116] width 137 height 16
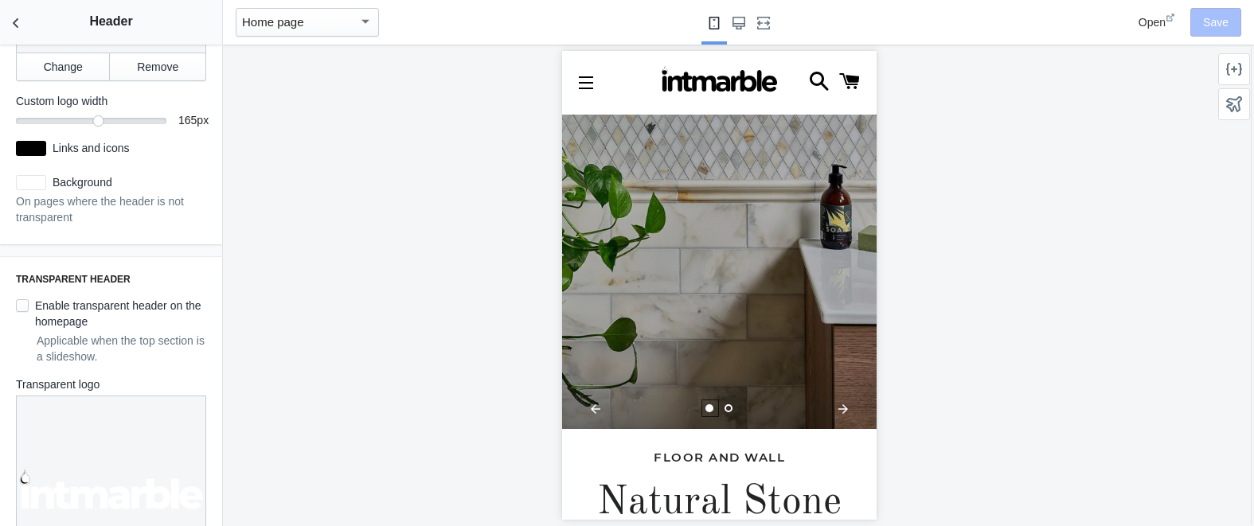
scroll to position [0, 0]
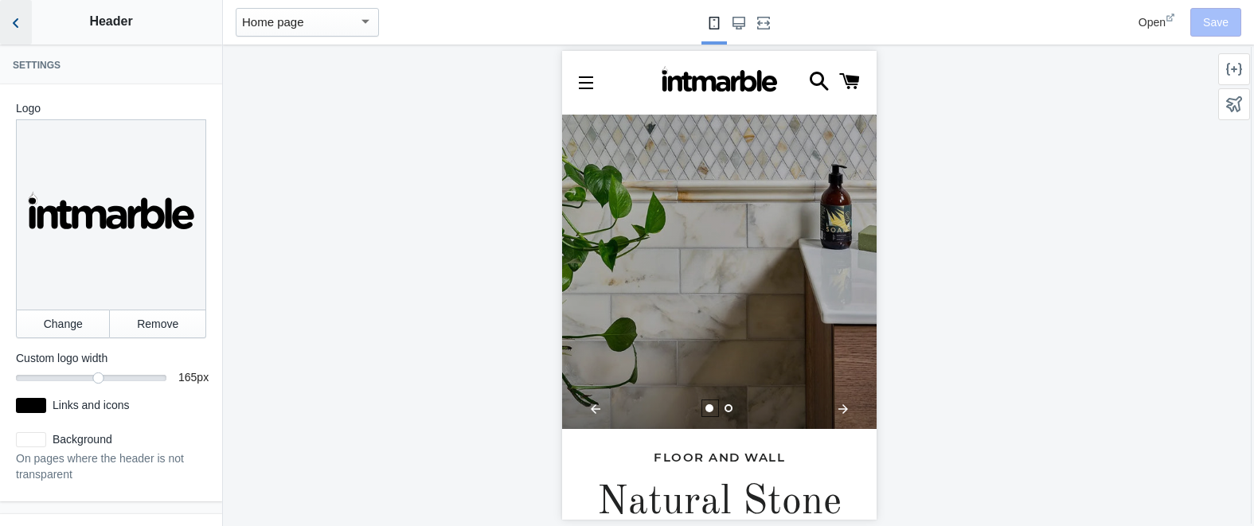
click at [17, 24] on icon "Back to sections" at bounding box center [16, 23] width 16 height 16
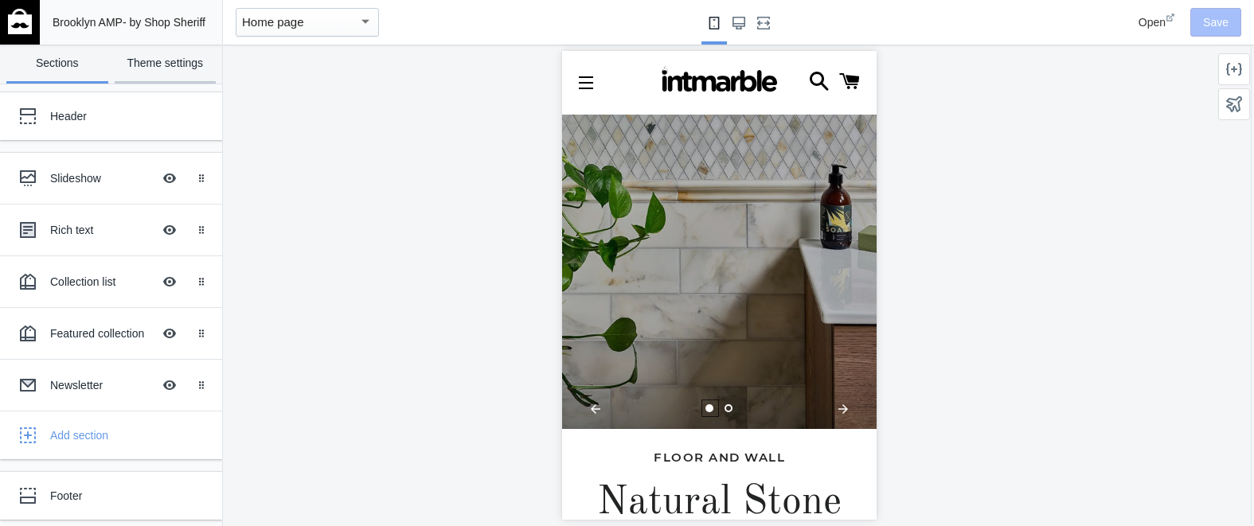
click at [158, 65] on link "Theme settings" at bounding box center [166, 64] width 102 height 39
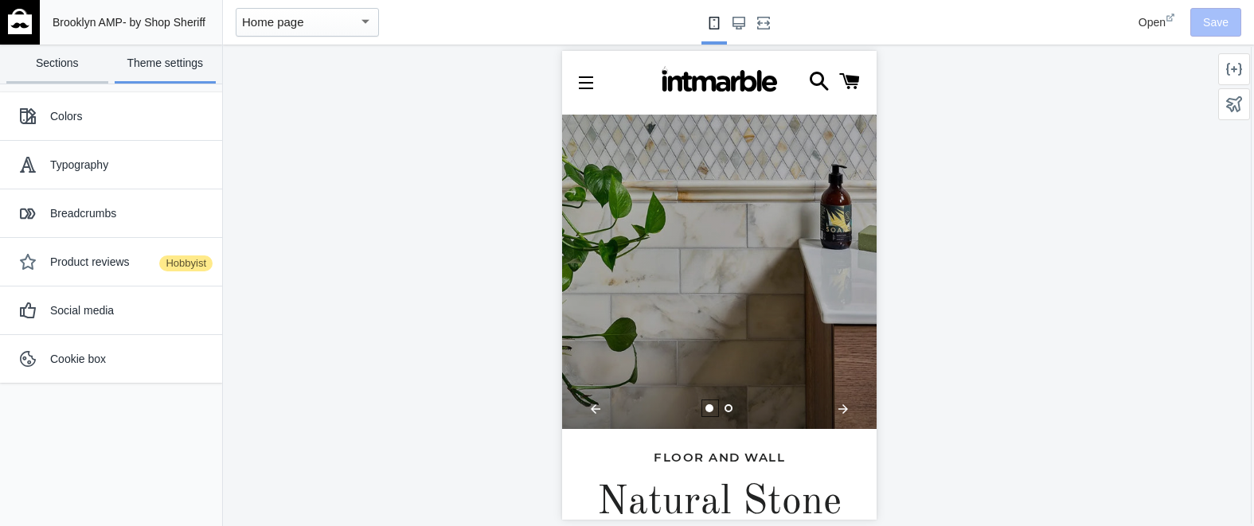
click at [73, 64] on link "Sections" at bounding box center [57, 64] width 102 height 39
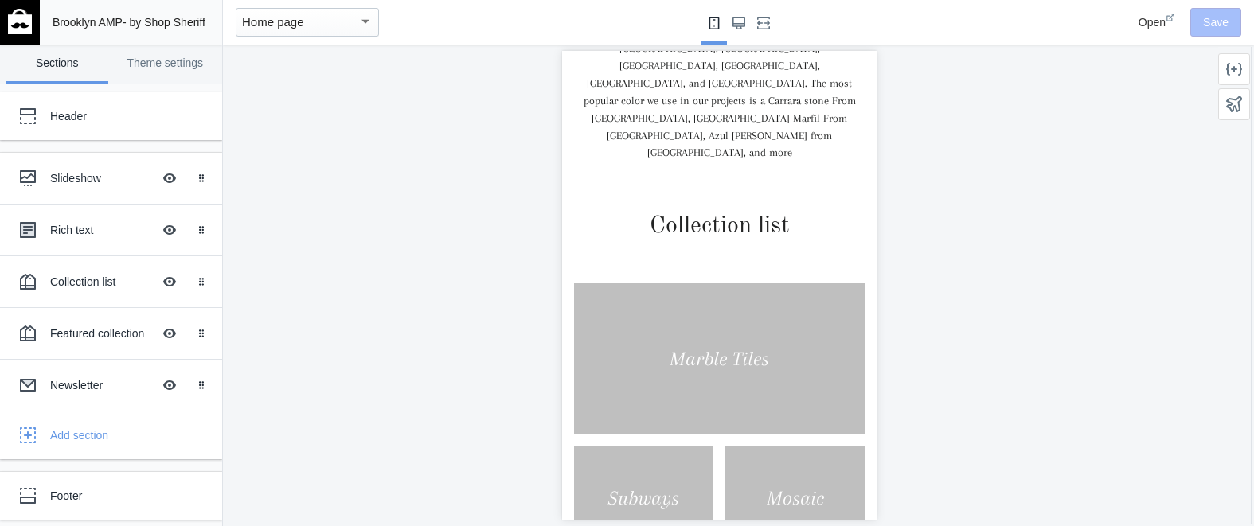
scroll to position [719, 0]
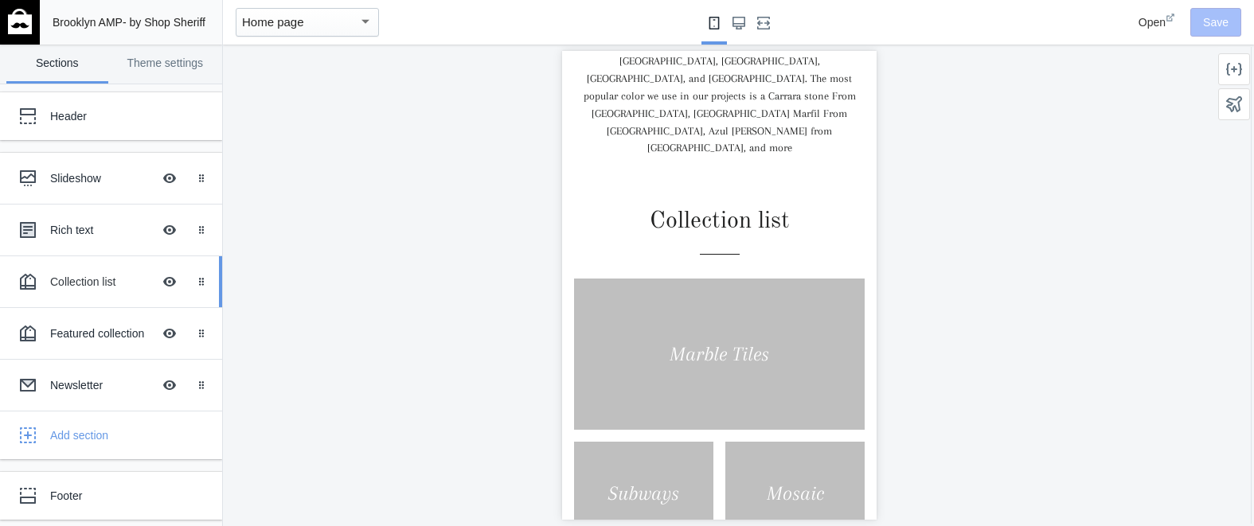
click at [84, 279] on div "Collection list" at bounding box center [101, 282] width 102 height 16
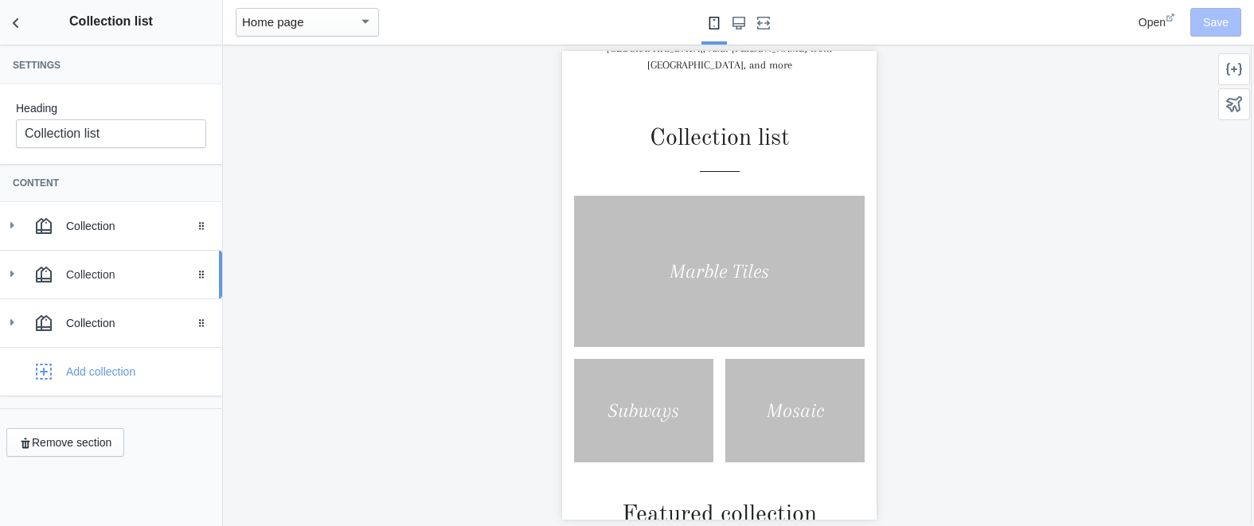
scroll to position [803, 0]
click at [39, 228] on icon at bounding box center [44, 226] width 16 height 16
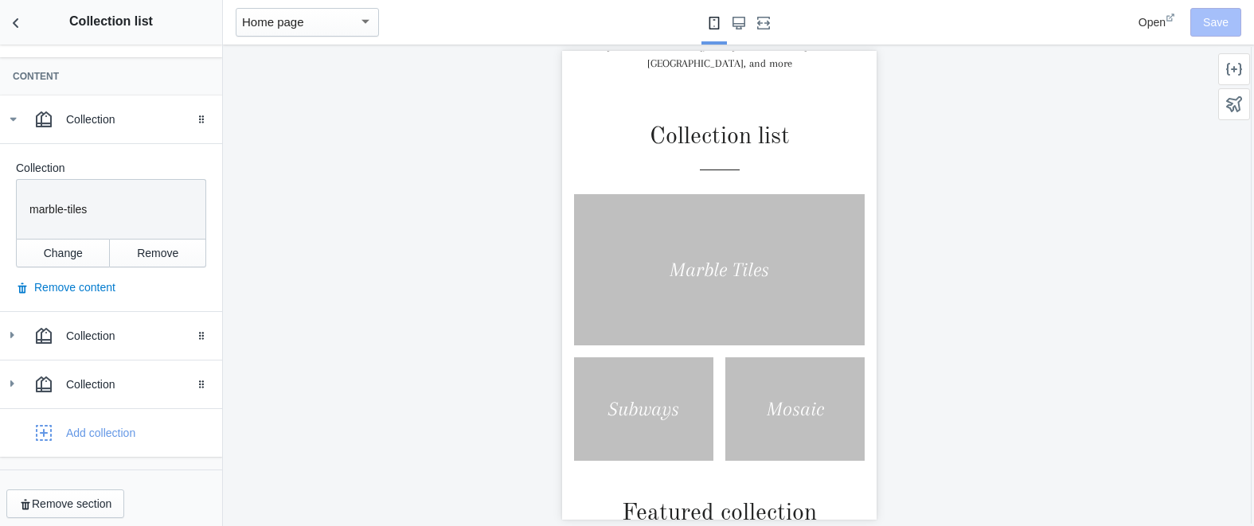
scroll to position [113, 0]
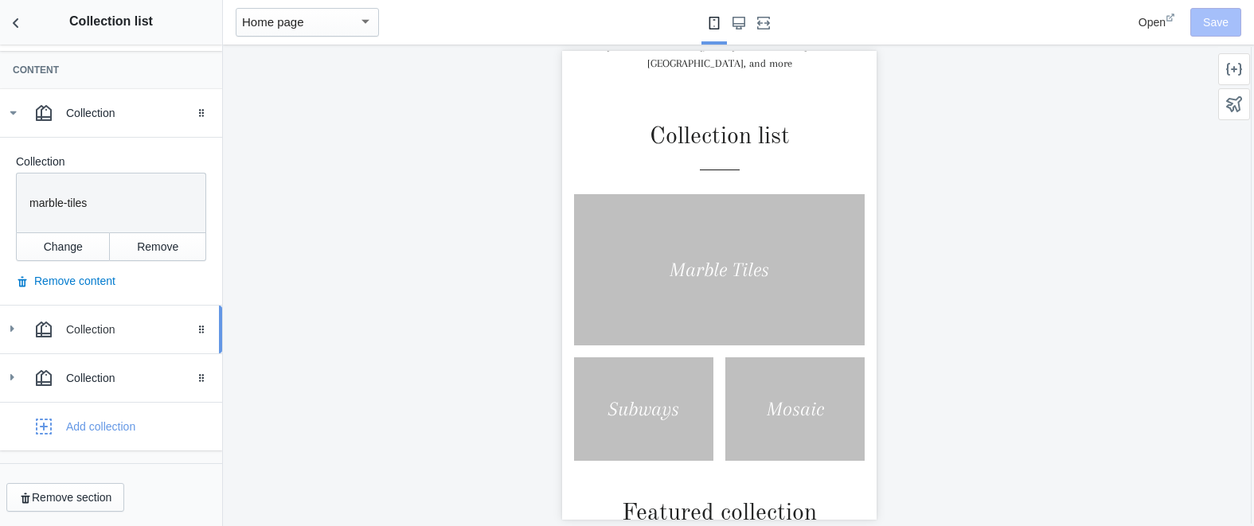
click at [98, 331] on div "Collection" at bounding box center [138, 330] width 144 height 16
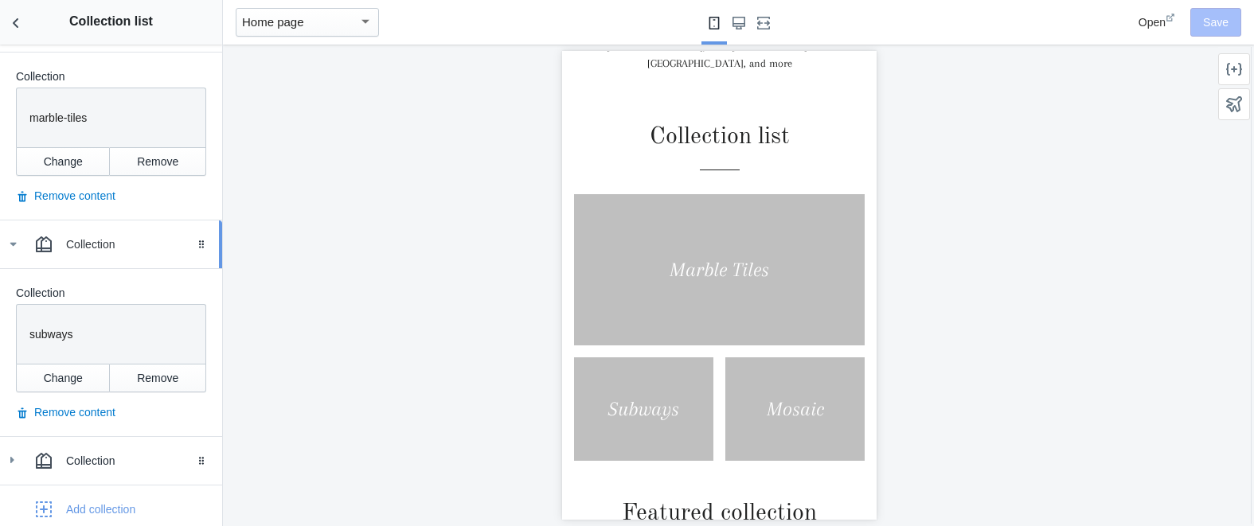
scroll to position [281, 0]
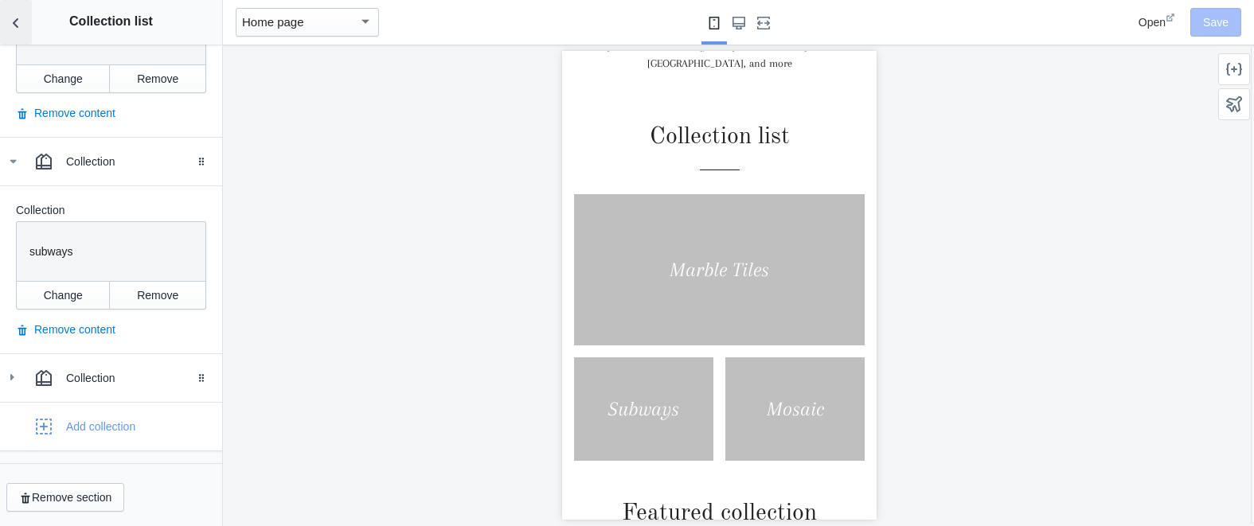
click at [15, 21] on use "Back to sections" at bounding box center [16, 23] width 6 height 10
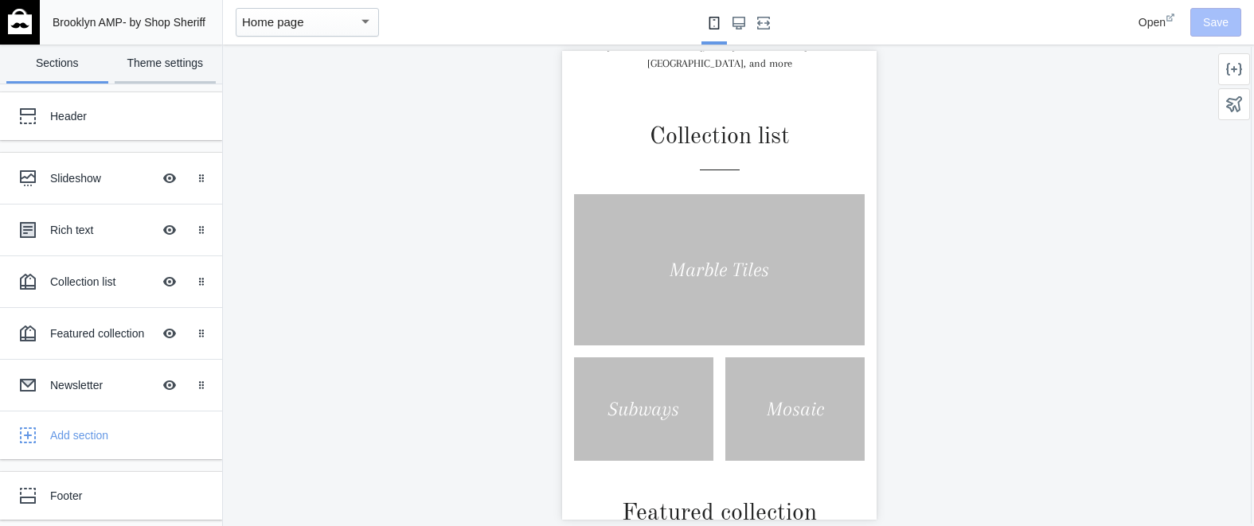
click at [190, 61] on link "Theme settings" at bounding box center [166, 64] width 102 height 39
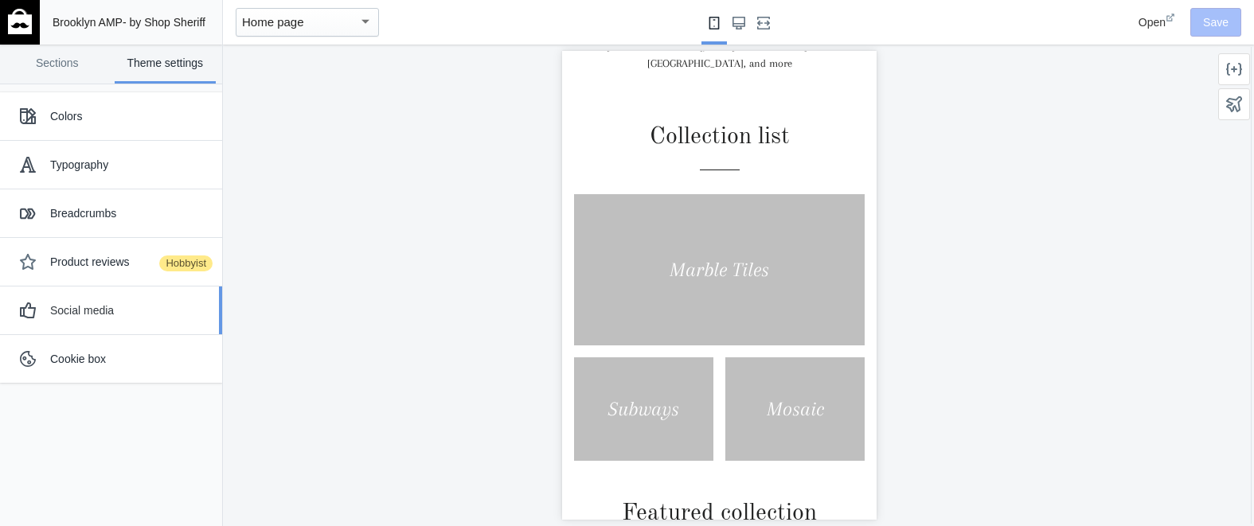
click at [84, 310] on div "Social media" at bounding box center [130, 310] width 160 height 16
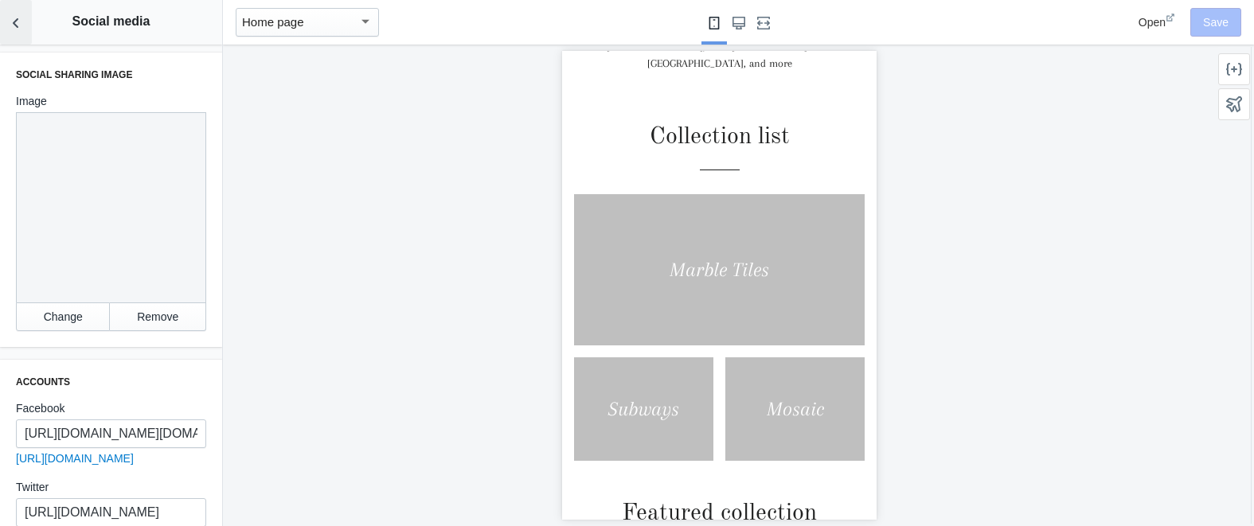
click at [18, 23] on icon "Back to sections" at bounding box center [16, 23] width 16 height 16
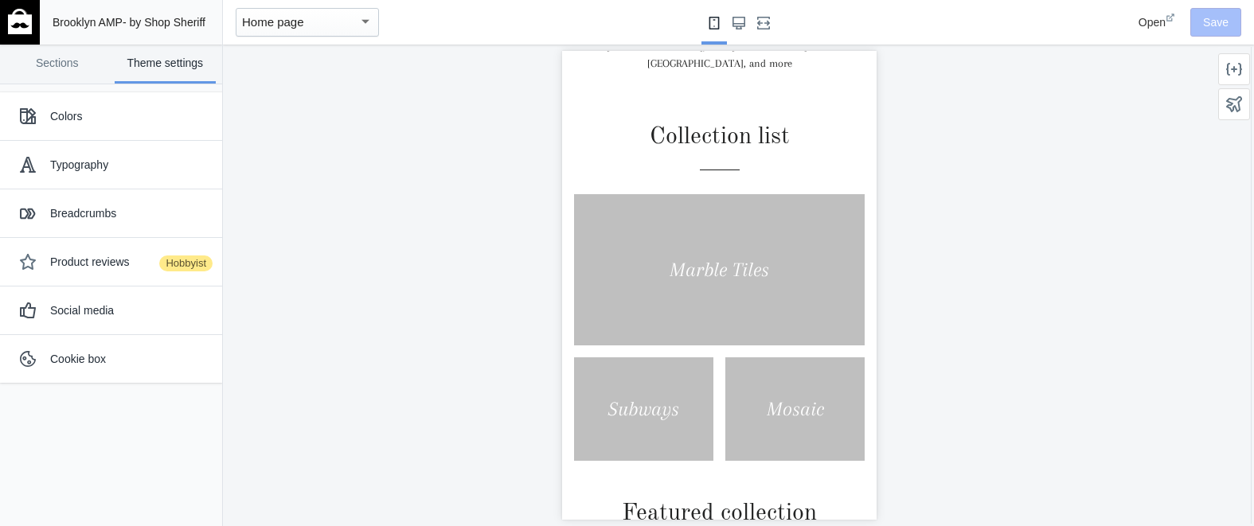
click at [351, 21] on div "Home page" at bounding box center [300, 22] width 116 height 19
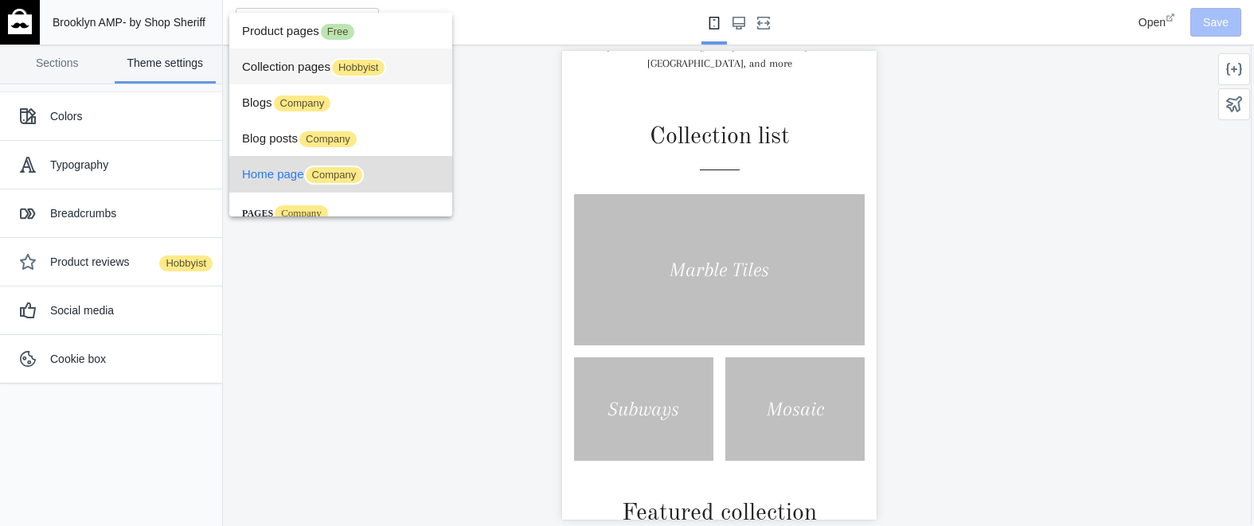
scroll to position [59, 0]
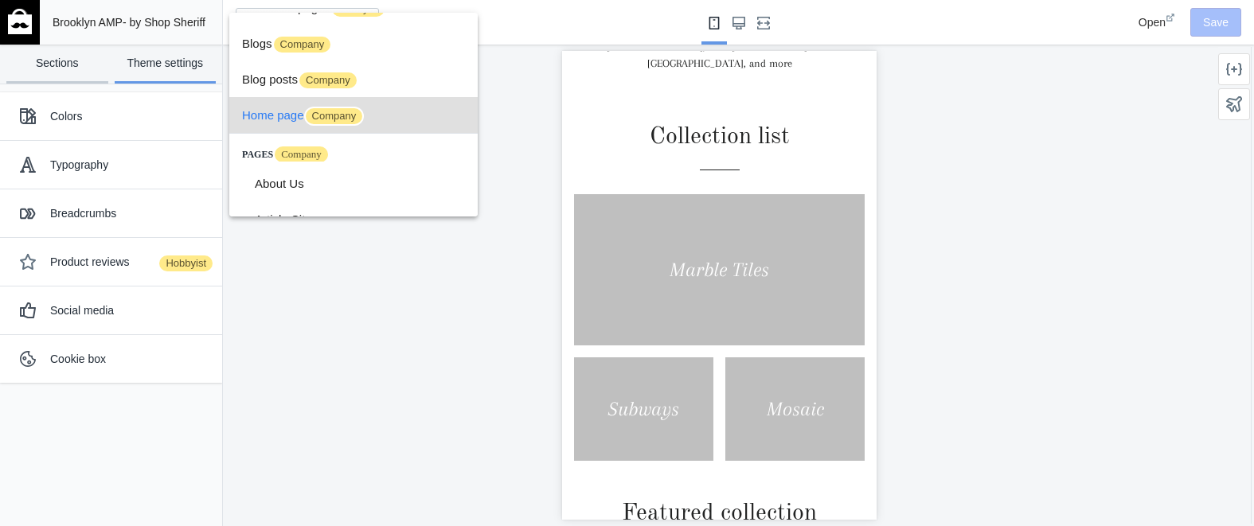
click at [59, 68] on div at bounding box center [627, 263] width 1254 height 526
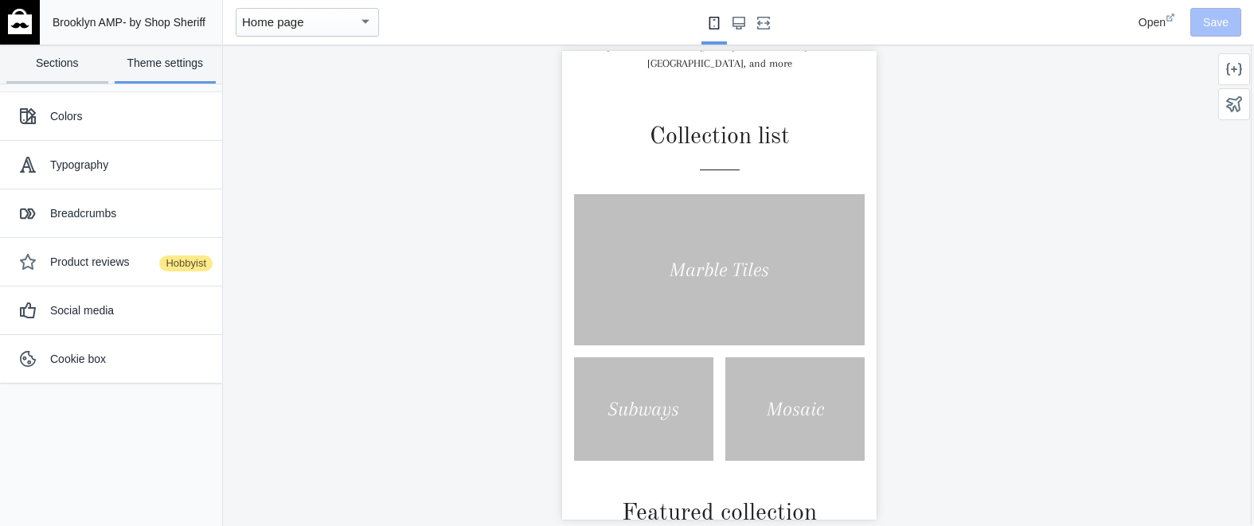
click at [57, 66] on link "Sections" at bounding box center [57, 64] width 102 height 39
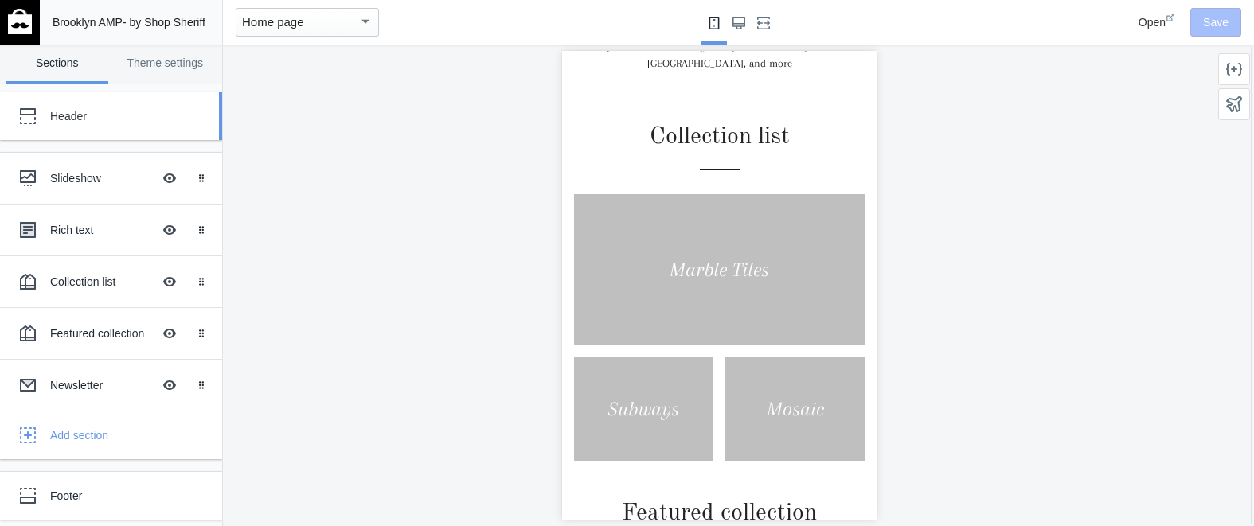
click at [57, 120] on div "Header" at bounding box center [118, 116] width 137 height 16
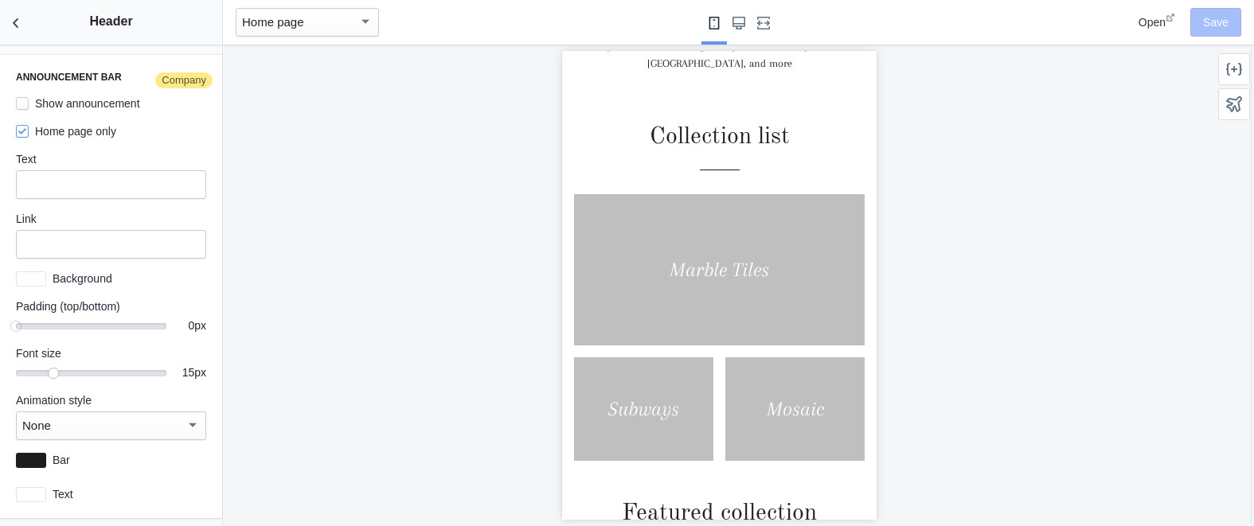
scroll to position [0, 0]
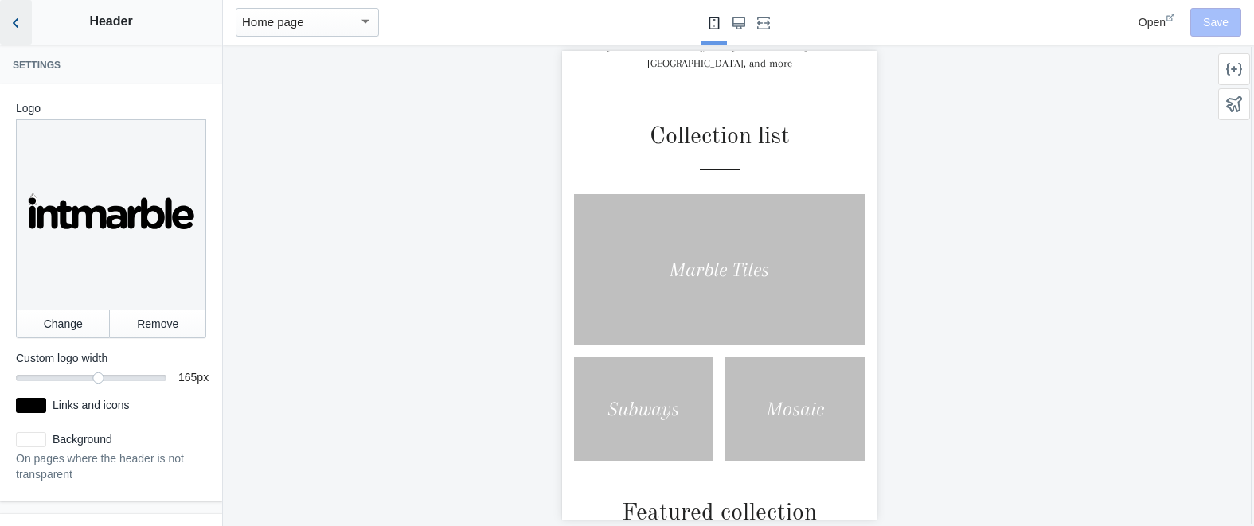
click at [23, 18] on icon "Back to sections" at bounding box center [16, 23] width 16 height 16
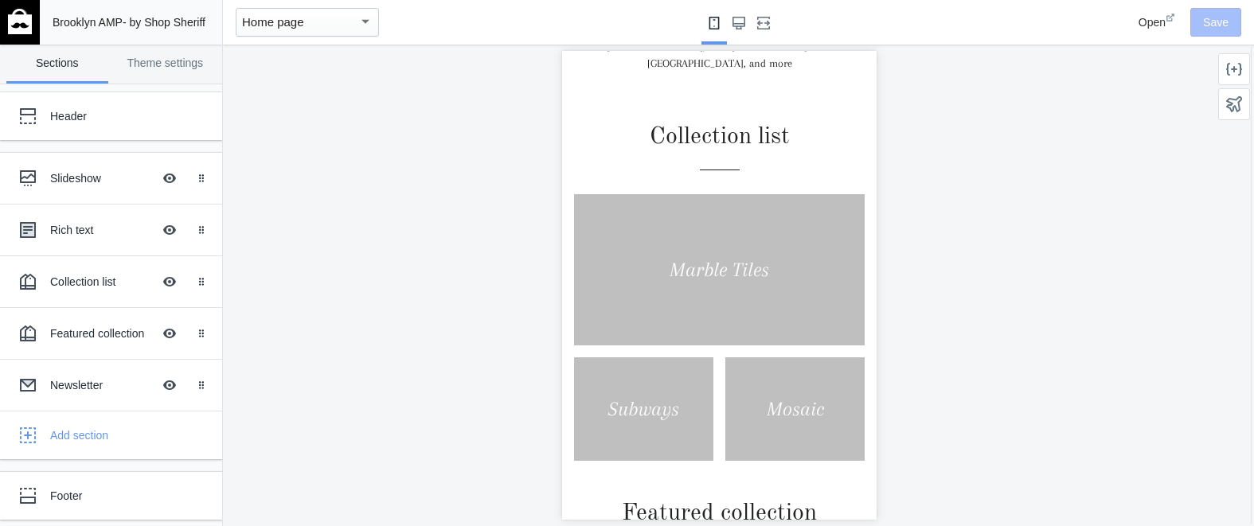
click at [16, 22] on img at bounding box center [20, 21] width 24 height 25
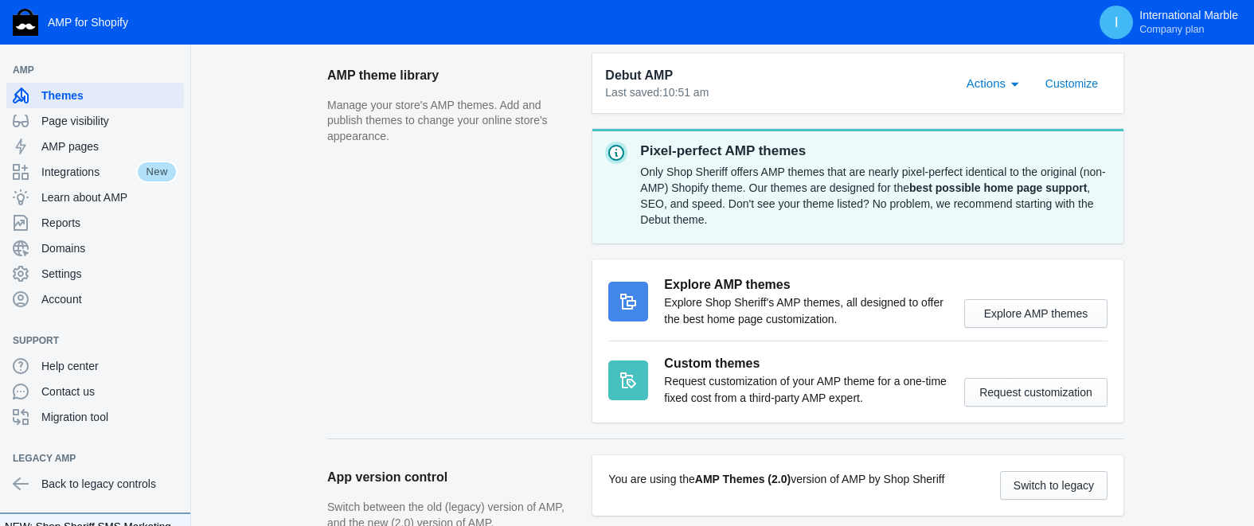
scroll to position [565, 0]
click at [1001, 83] on span "Actions" at bounding box center [985, 83] width 39 height 14
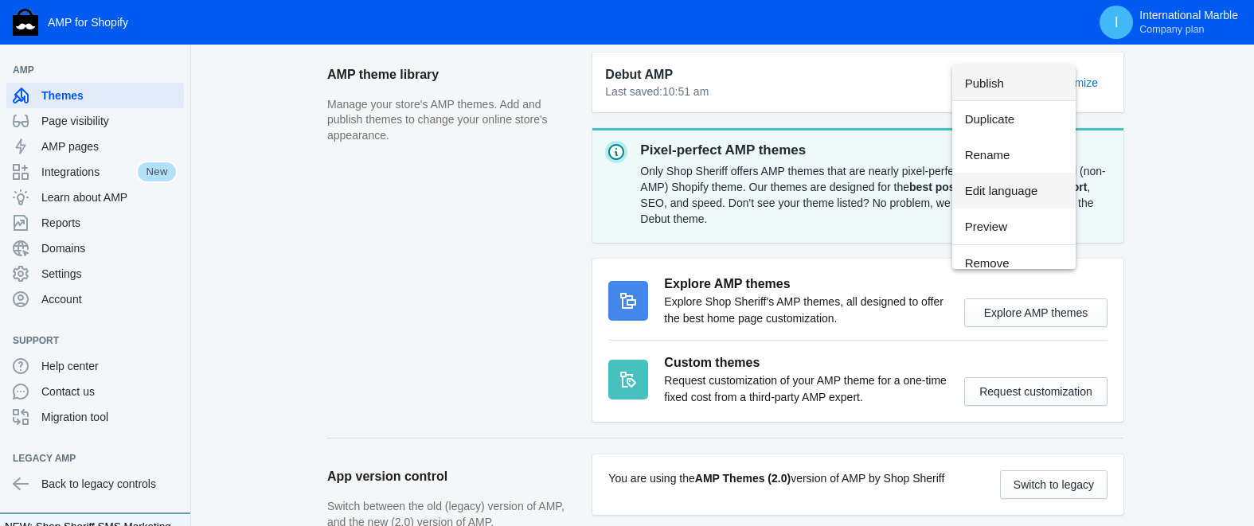
click at [1056, 191] on span "Edit language" at bounding box center [1014, 191] width 99 height 36
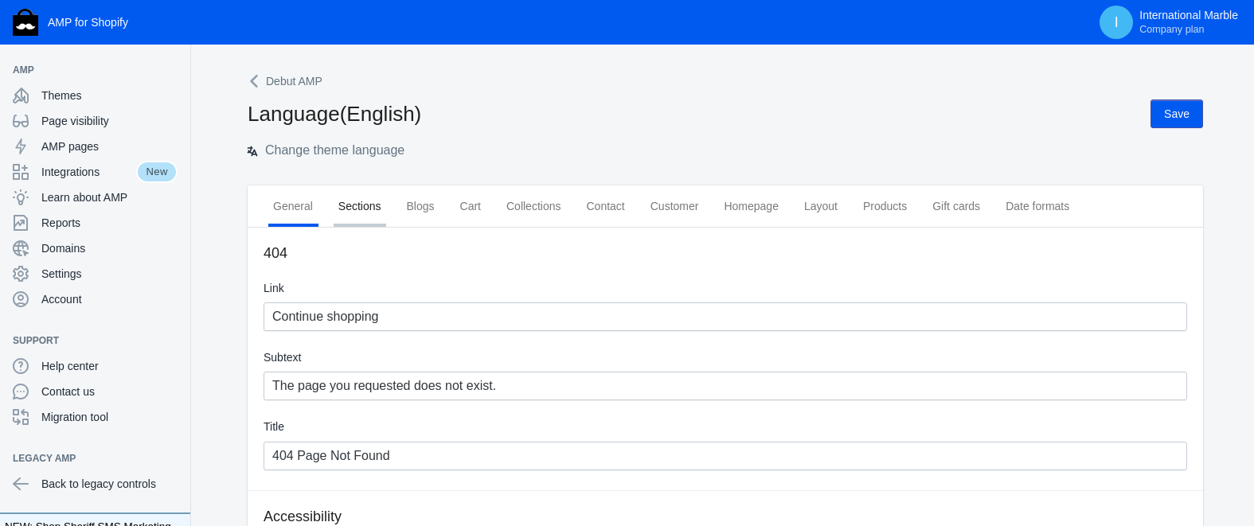
click at [361, 211] on span "Sections" at bounding box center [359, 206] width 43 height 16
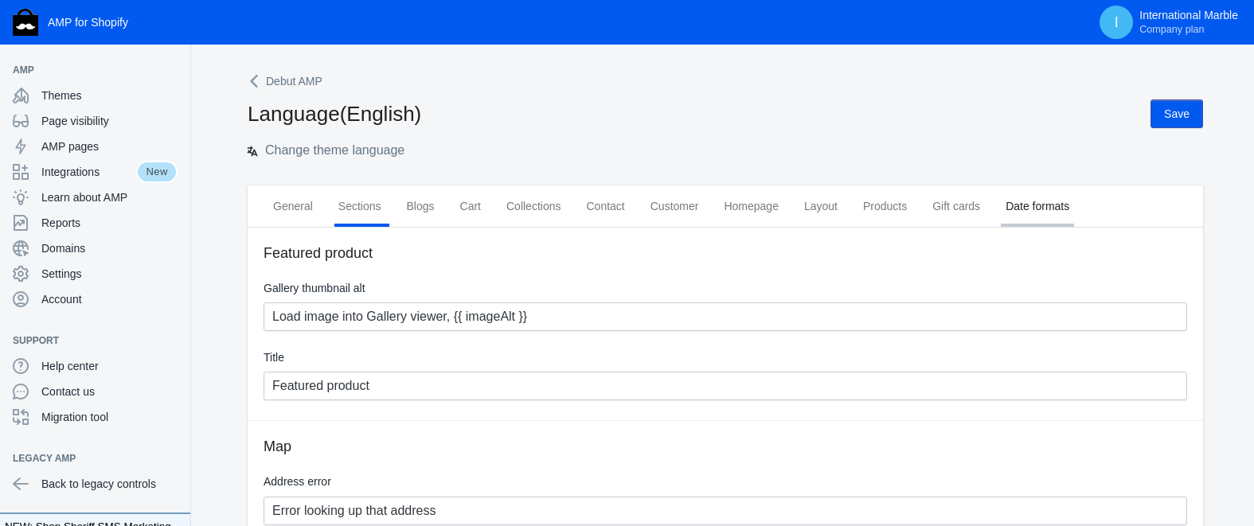
click at [1069, 207] on span "Date formats" at bounding box center [1037, 206] width 64 height 16
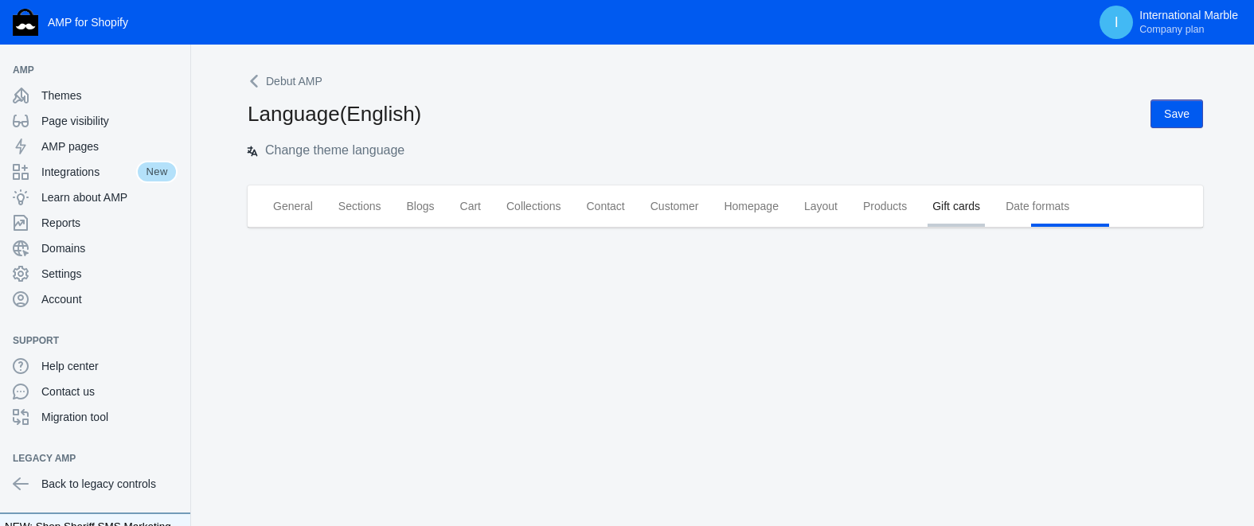
click at [976, 207] on span "Gift cards" at bounding box center [956, 206] width 48 height 16
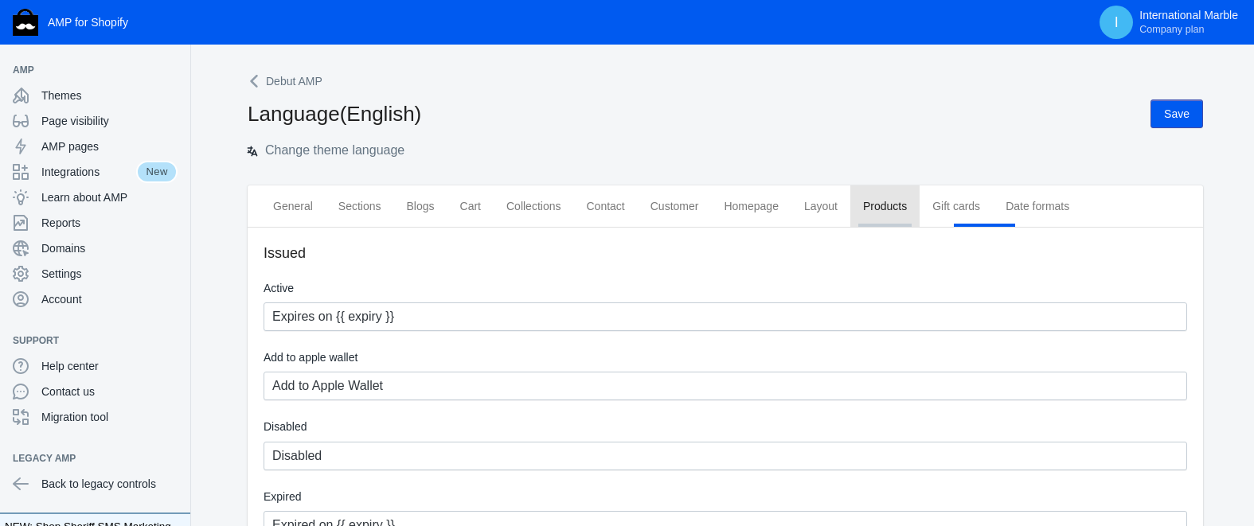
click at [907, 204] on span "Products" at bounding box center [885, 206] width 44 height 16
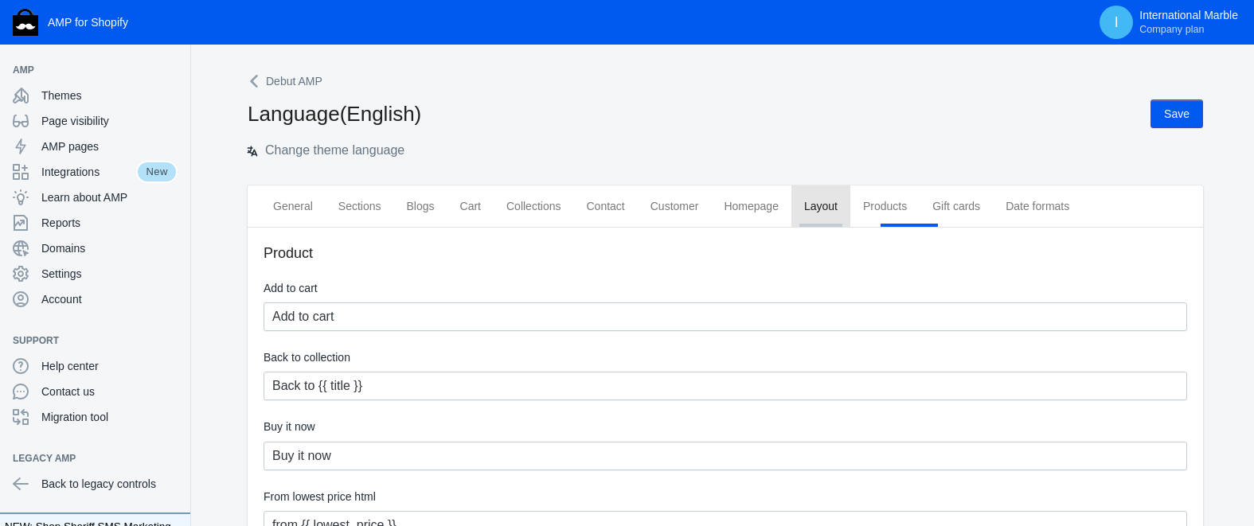
click at [831, 202] on span "Layout" at bounding box center [820, 206] width 33 height 16
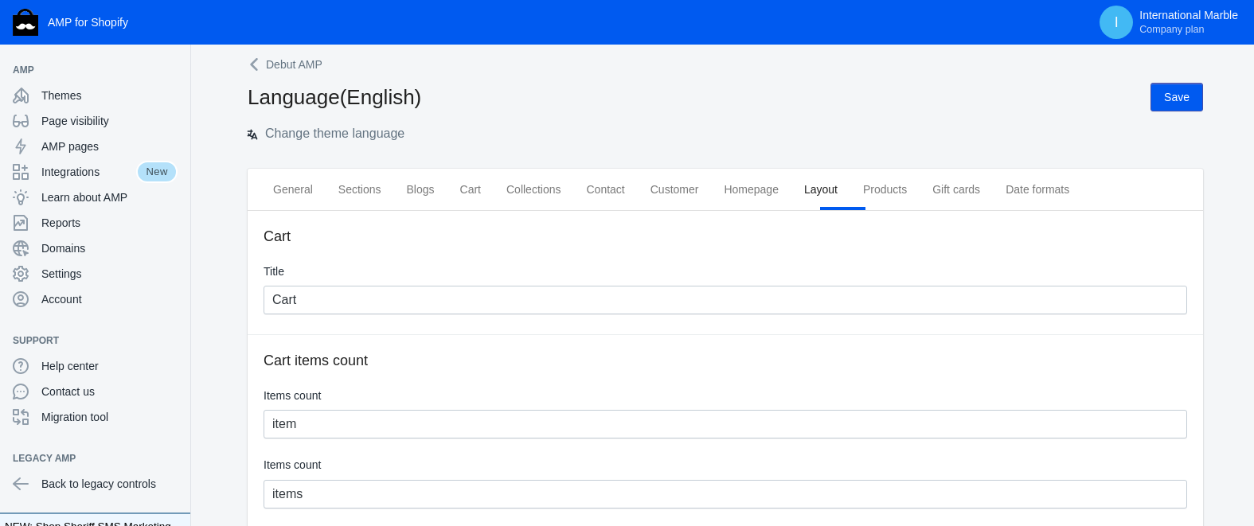
scroll to position [16, 0]
click at [282, 189] on span "General" at bounding box center [293, 190] width 40 height 16
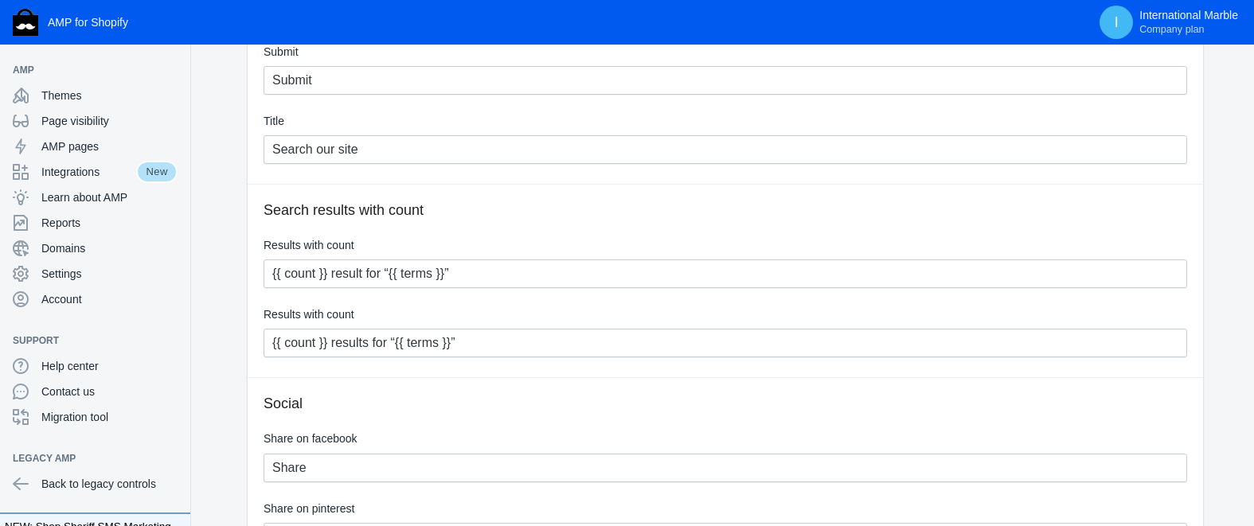
scroll to position [3922, 0]
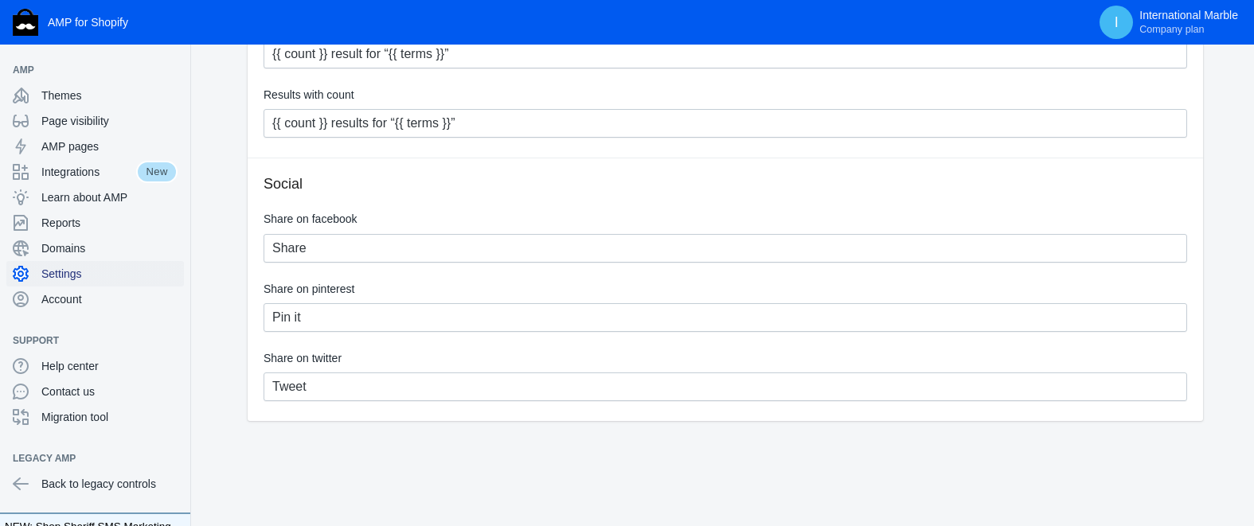
click at [75, 271] on span "Settings" at bounding box center [109, 274] width 136 height 16
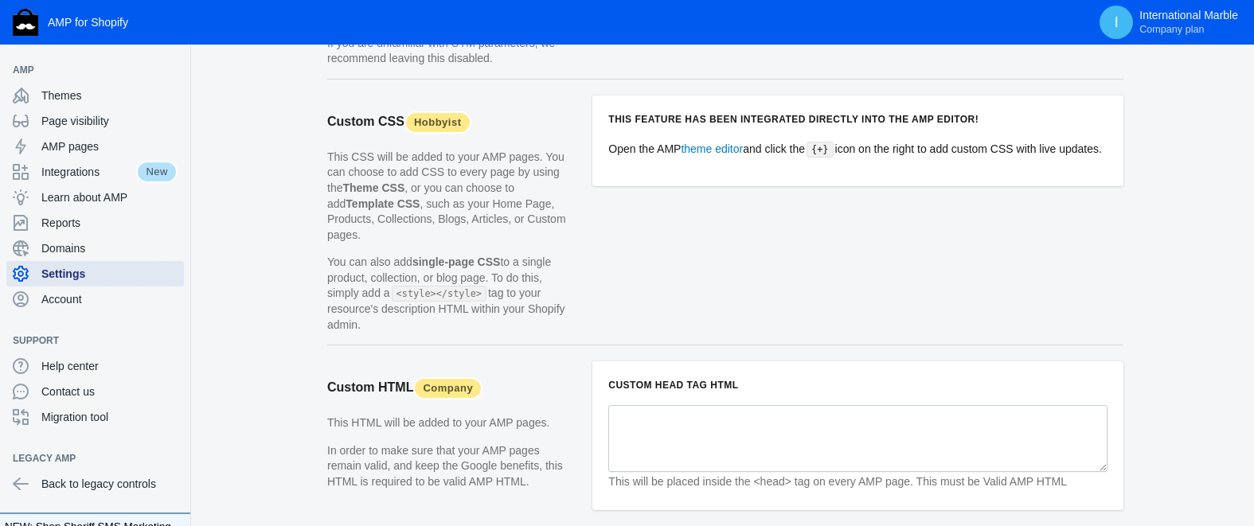
scroll to position [1362, 0]
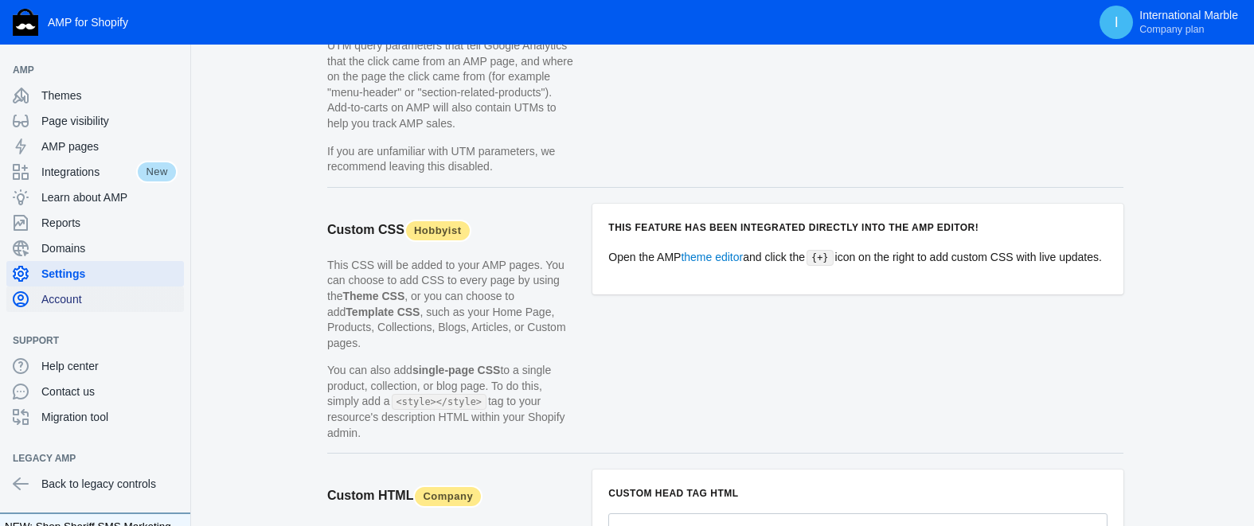
click at [75, 300] on span "Account" at bounding box center [109, 299] width 136 height 16
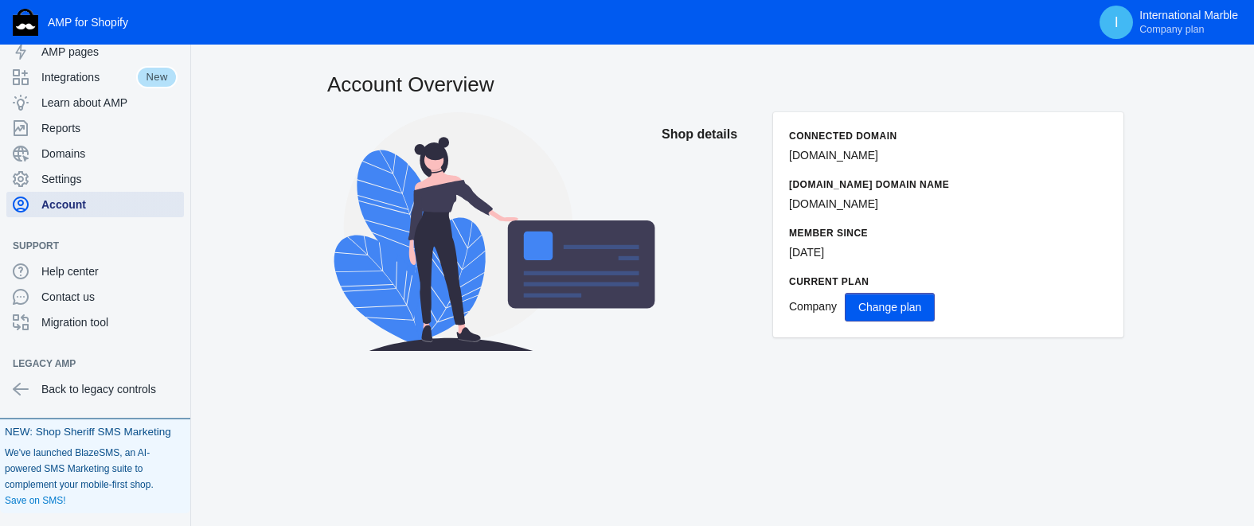
scroll to position [164, 0]
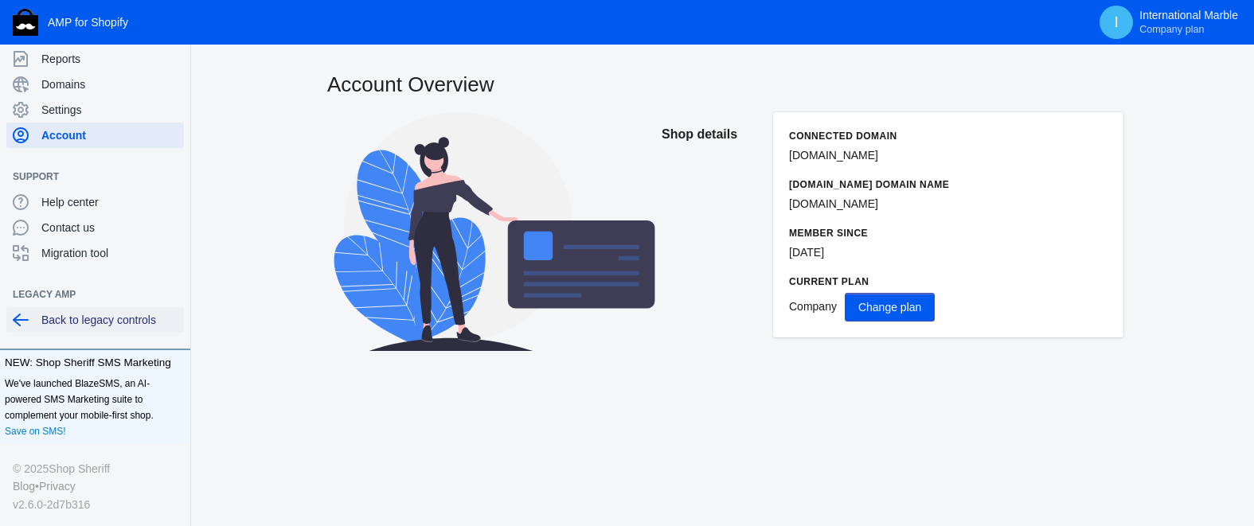
click at [108, 322] on span "Back to legacy controls" at bounding box center [109, 320] width 136 height 16
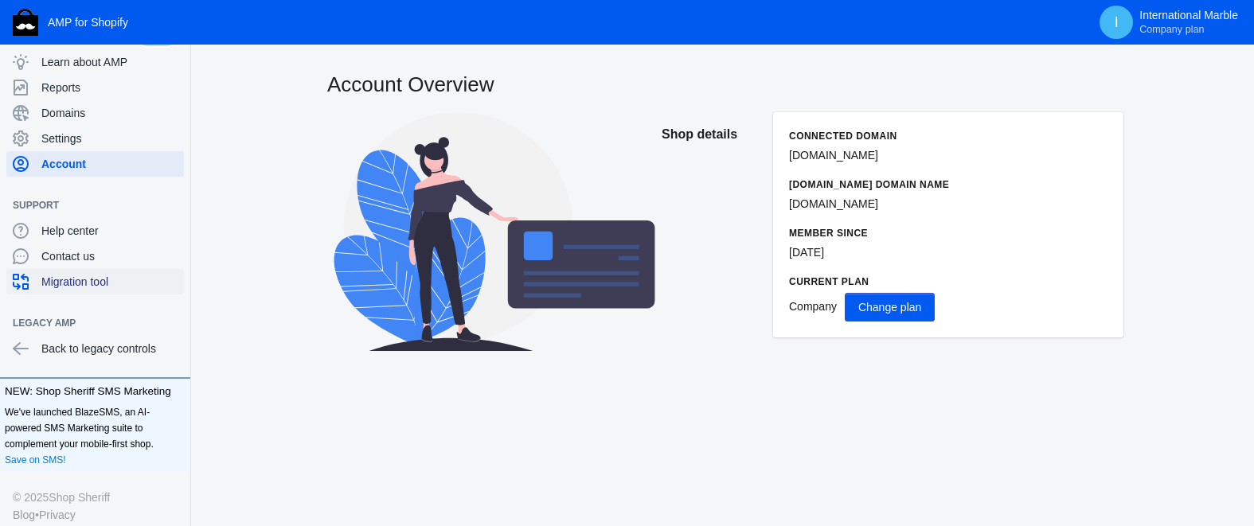
scroll to position [136, 0]
click at [106, 282] on span "Migration tool" at bounding box center [109, 281] width 136 height 16
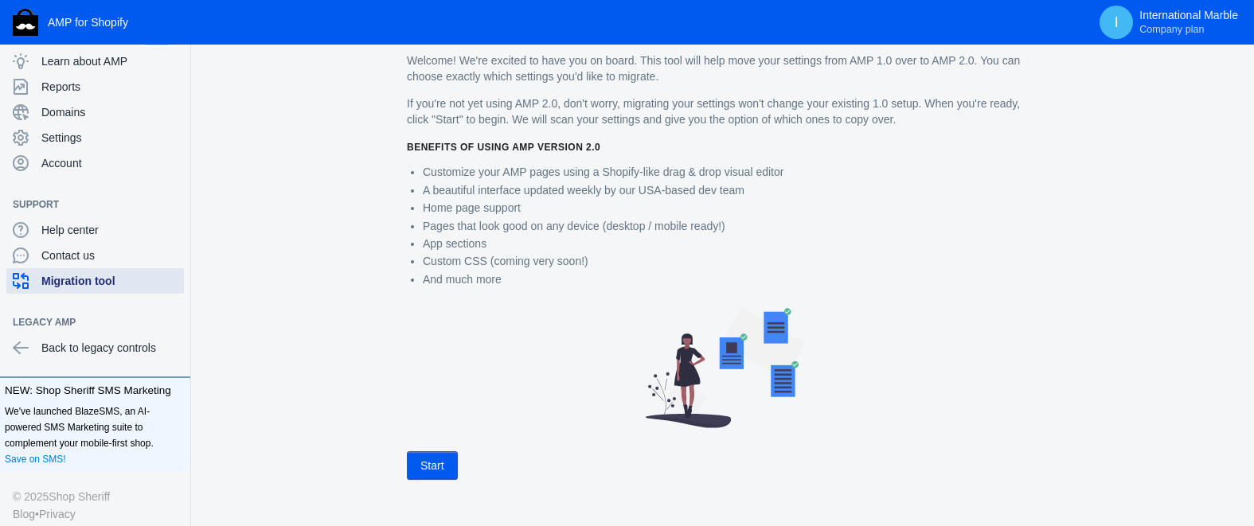
scroll to position [64, 0]
click at [430, 463] on button "Start" at bounding box center [432, 463] width 51 height 29
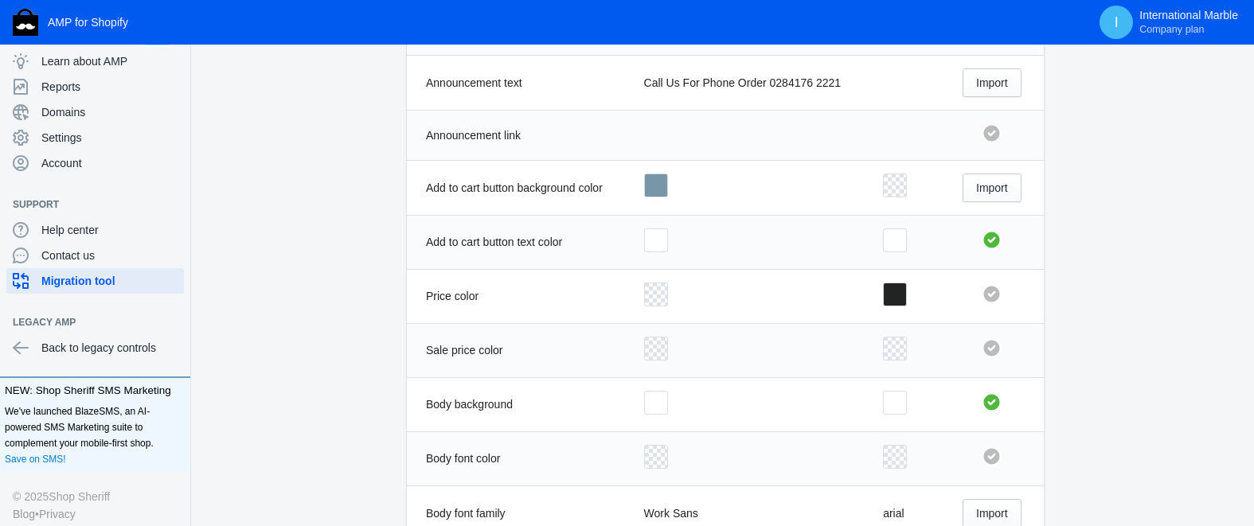
scroll to position [892, 0]
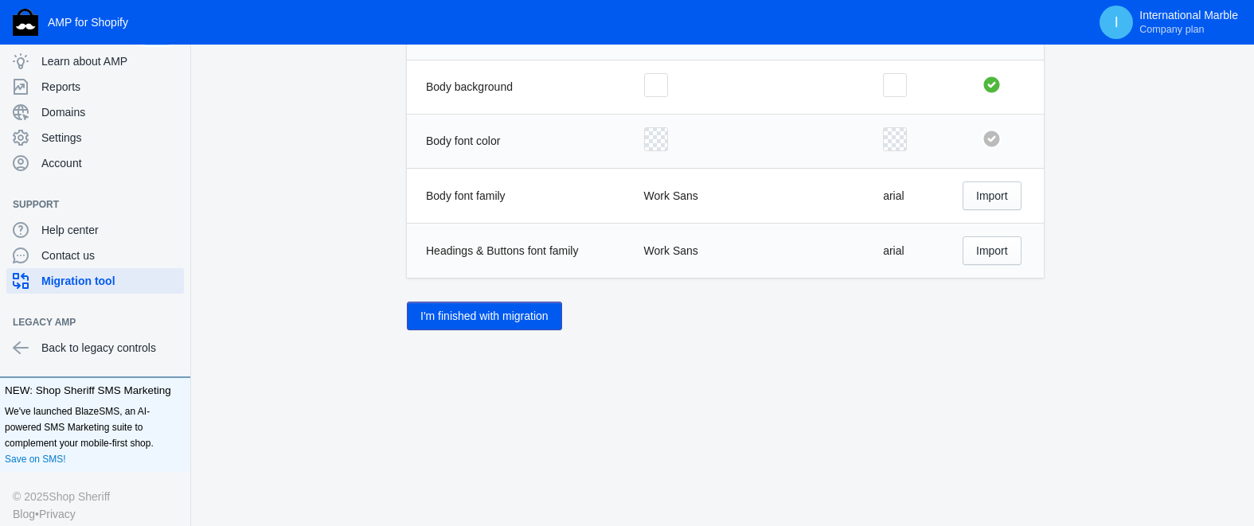
click at [509, 319] on button "I'm finished with migration" at bounding box center [484, 316] width 155 height 29
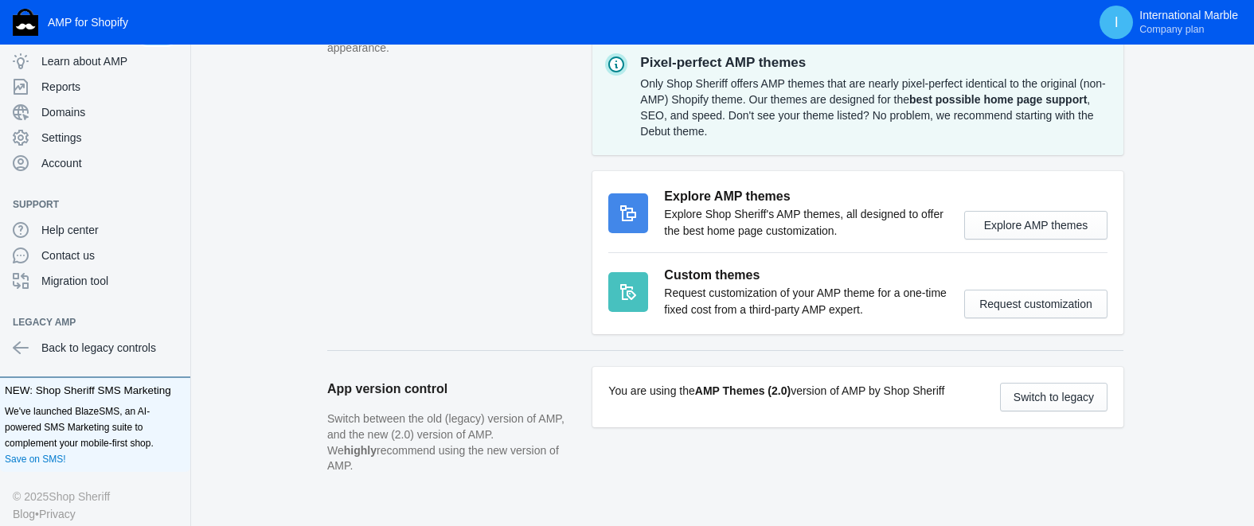
scroll to position [670, 0]
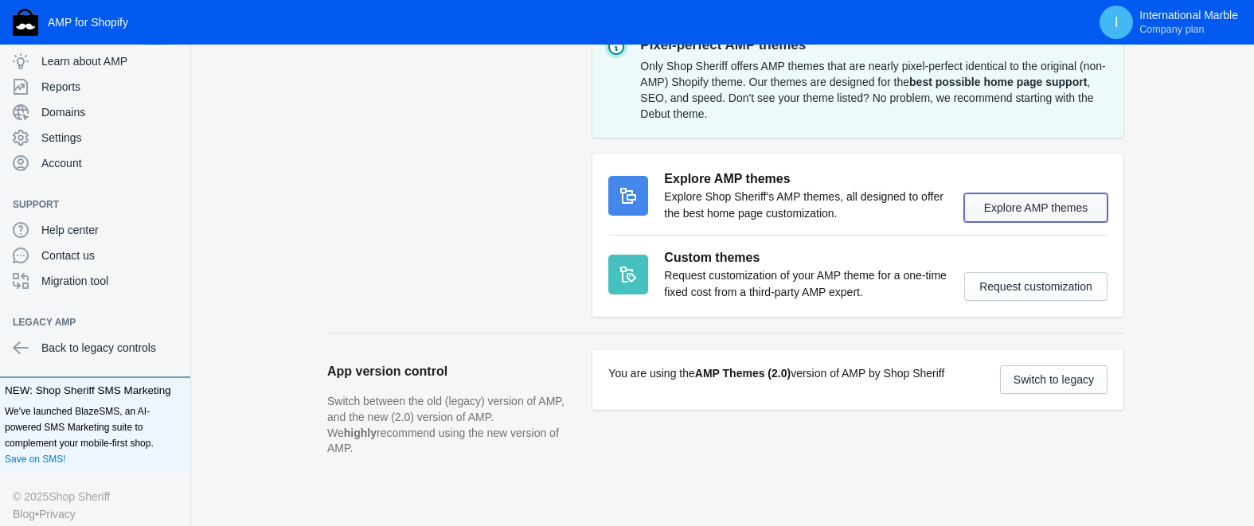
click at [1049, 216] on button "Explore AMP themes" at bounding box center [1035, 207] width 143 height 29
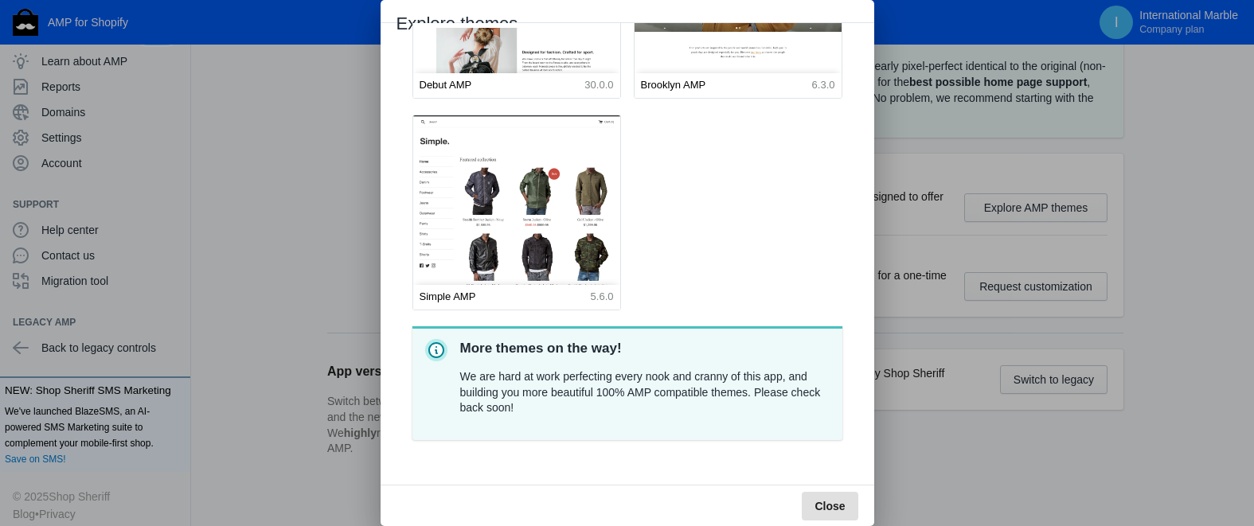
scroll to position [0, 0]
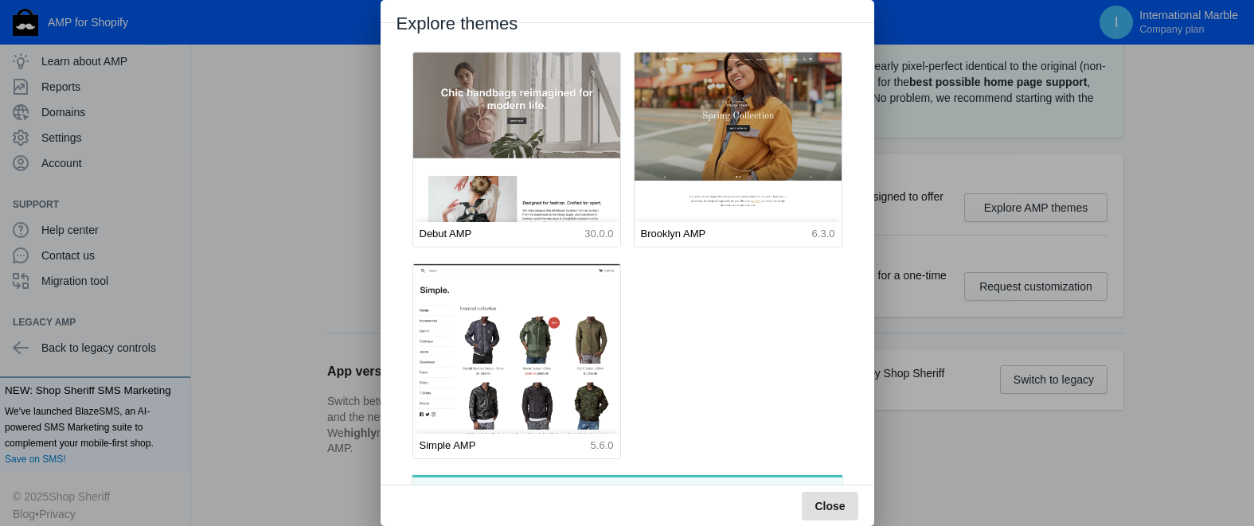
click at [542, 162] on img at bounding box center [517, 182] width 228 height 284
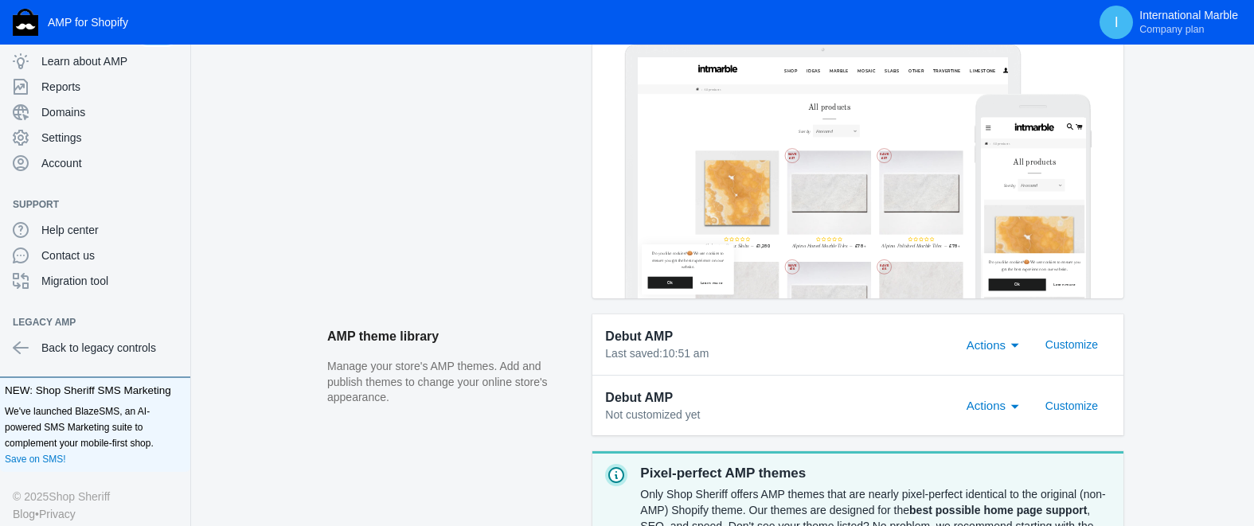
scroll to position [435, 0]
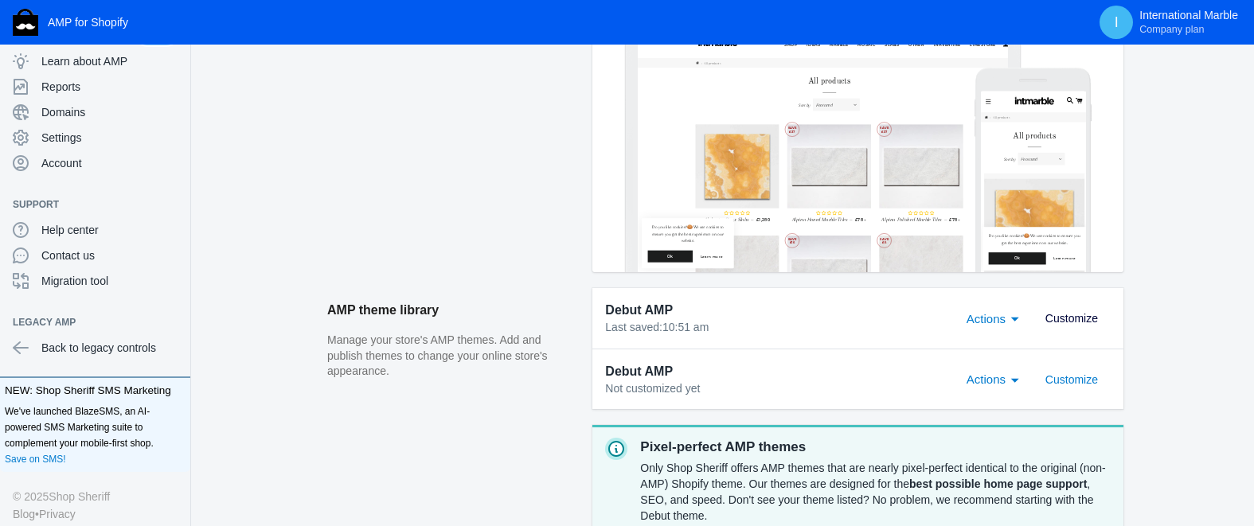
click at [1058, 317] on span "Customize" at bounding box center [1071, 318] width 53 height 13
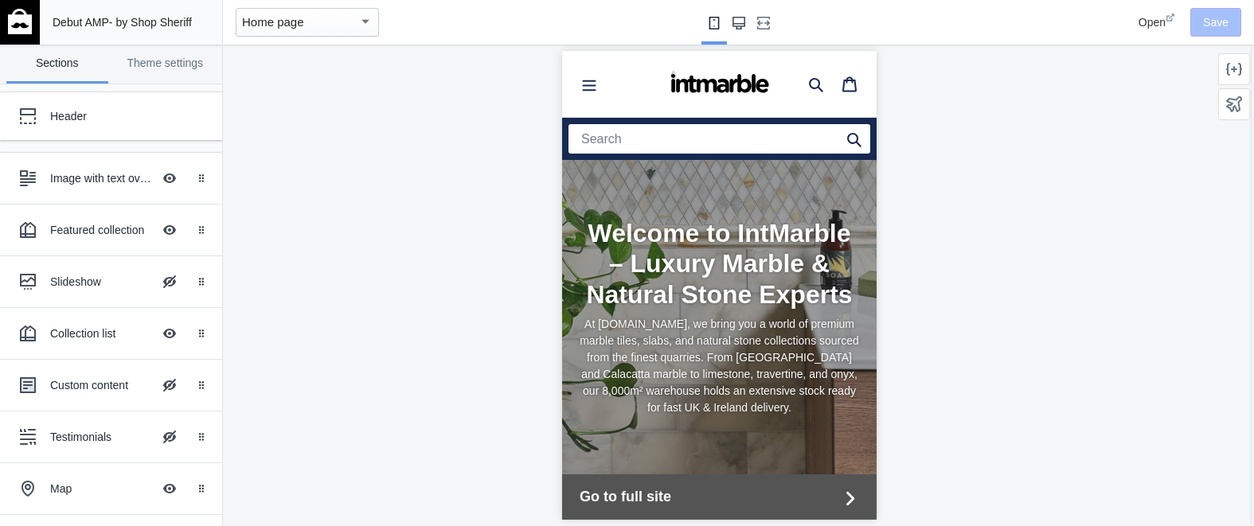
click at [742, 21] on use "Large screen" at bounding box center [738, 23] width 13 height 13
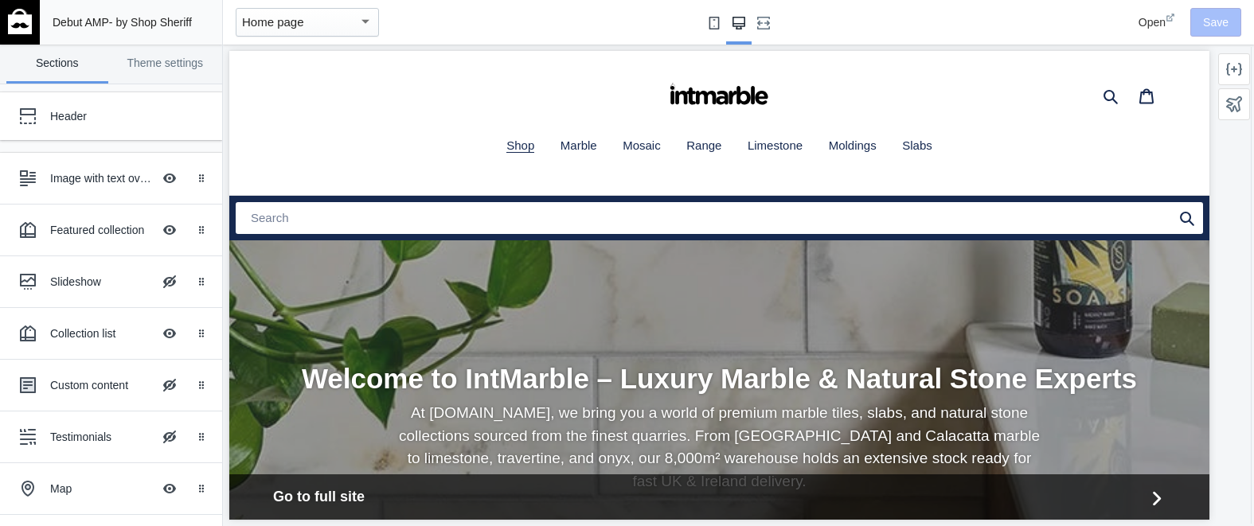
click at [709, 25] on use "Small screen" at bounding box center [713, 23] width 10 height 13
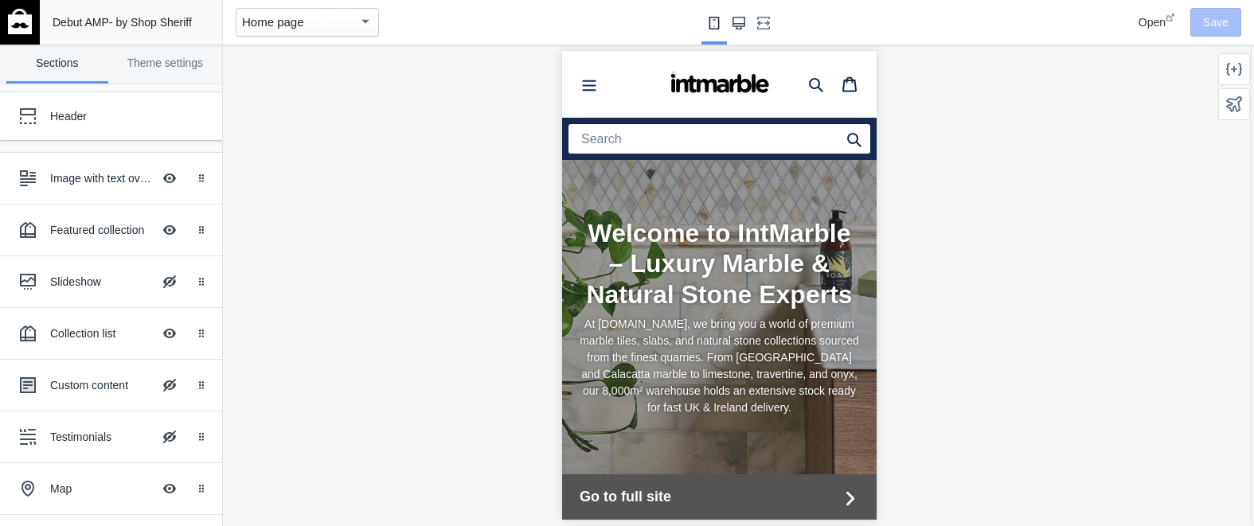
click at [735, 25] on use "Large screen" at bounding box center [738, 23] width 13 height 13
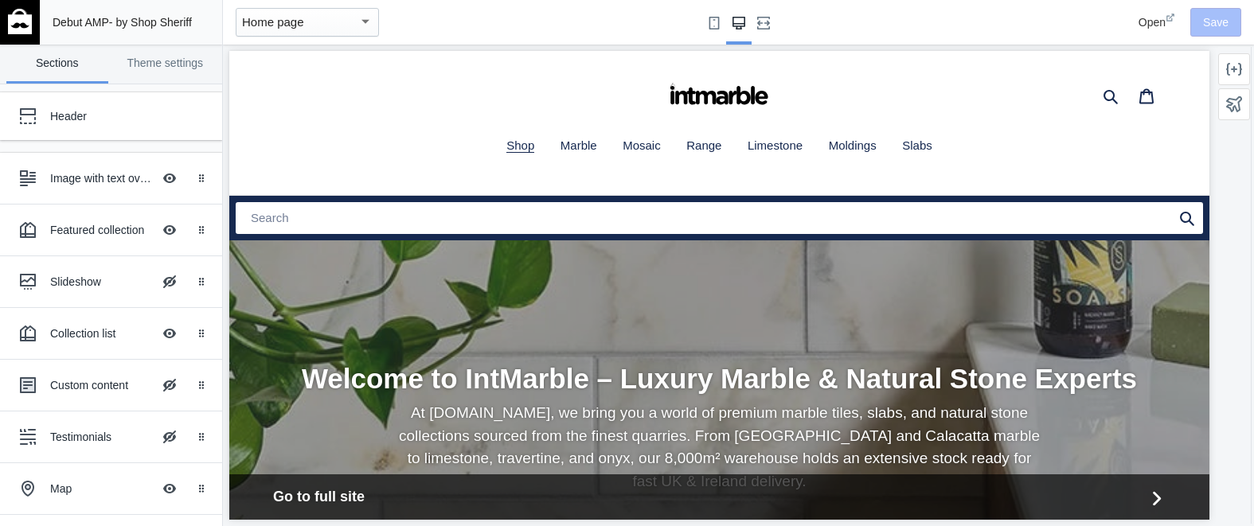
click at [344, 25] on div "Home page" at bounding box center [300, 22] width 116 height 19
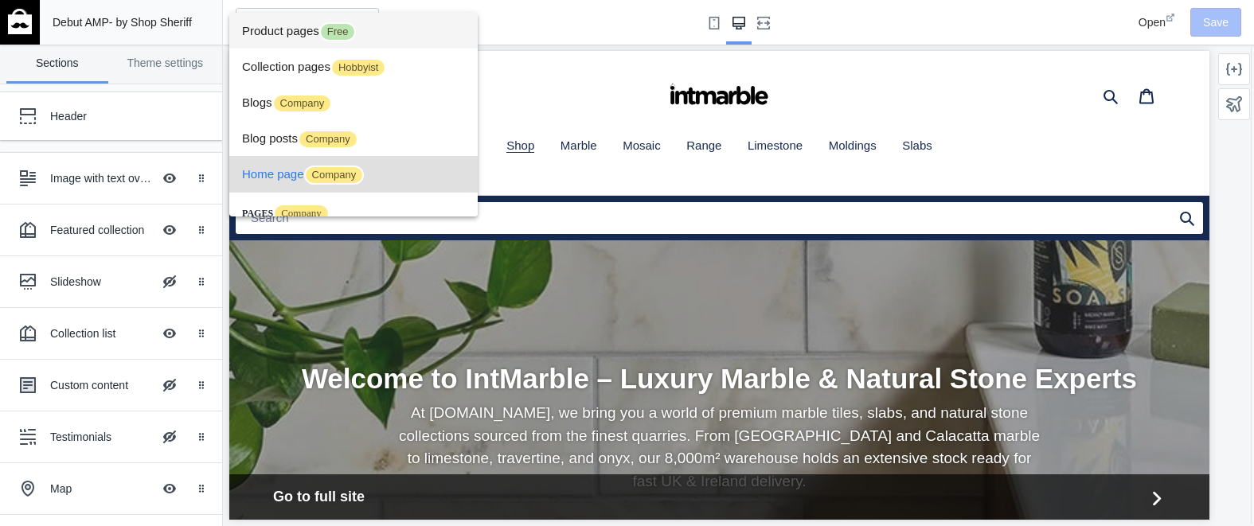
click at [0, 0] on span "Product pages Free" at bounding box center [0, 0] width 0 height 0
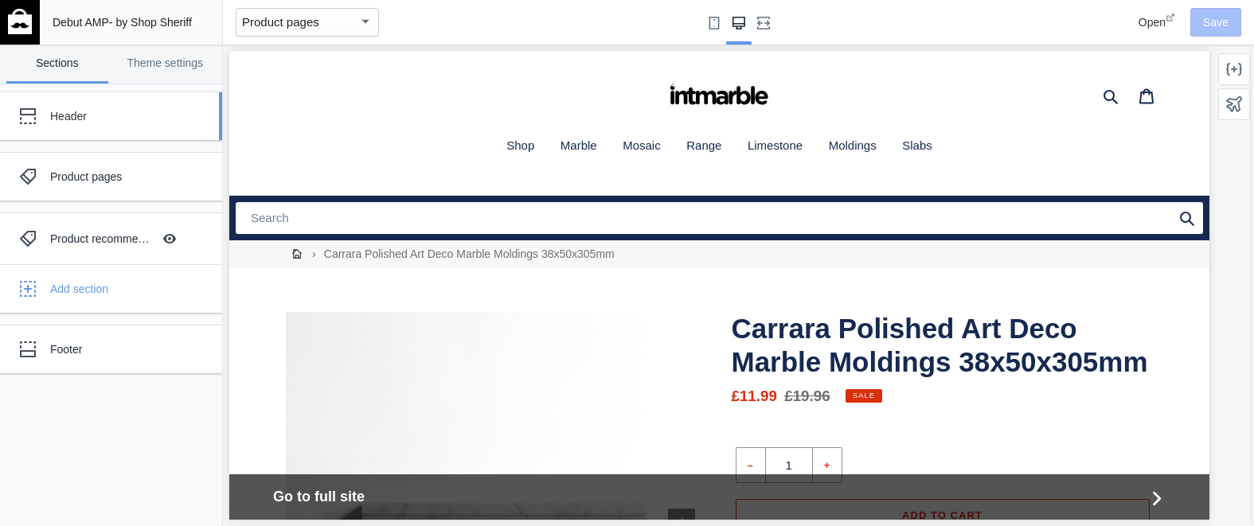
click at [76, 109] on div "Header" at bounding box center [118, 116] width 137 height 16
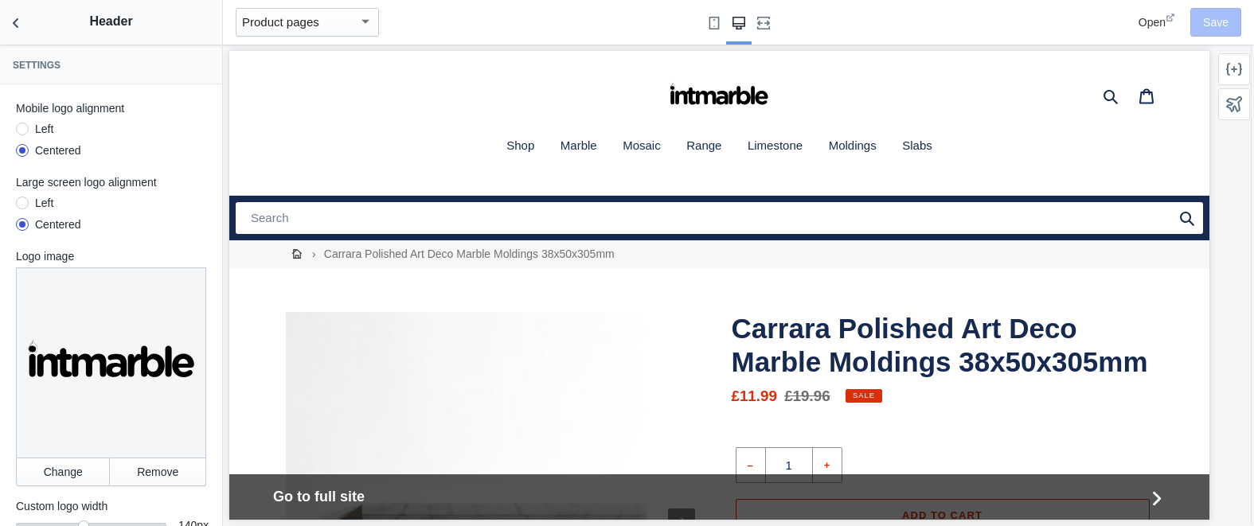
click at [29, 200] on div "Left" at bounding box center [41, 203] width 25 height 16
click at [22, 205] on input "Left" at bounding box center [22, 205] width 0 height 0
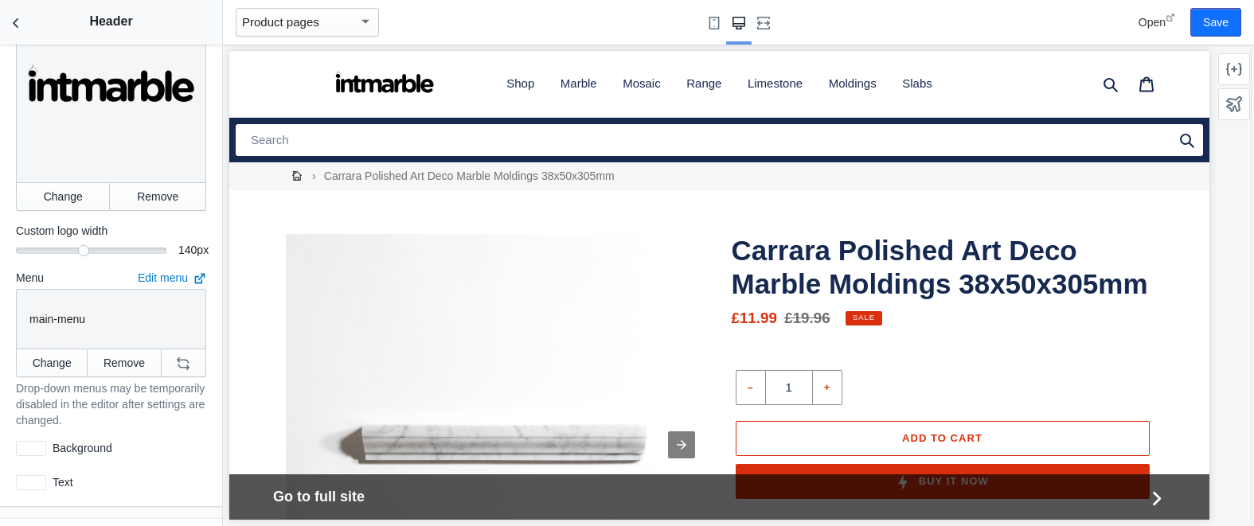
scroll to position [276, 0]
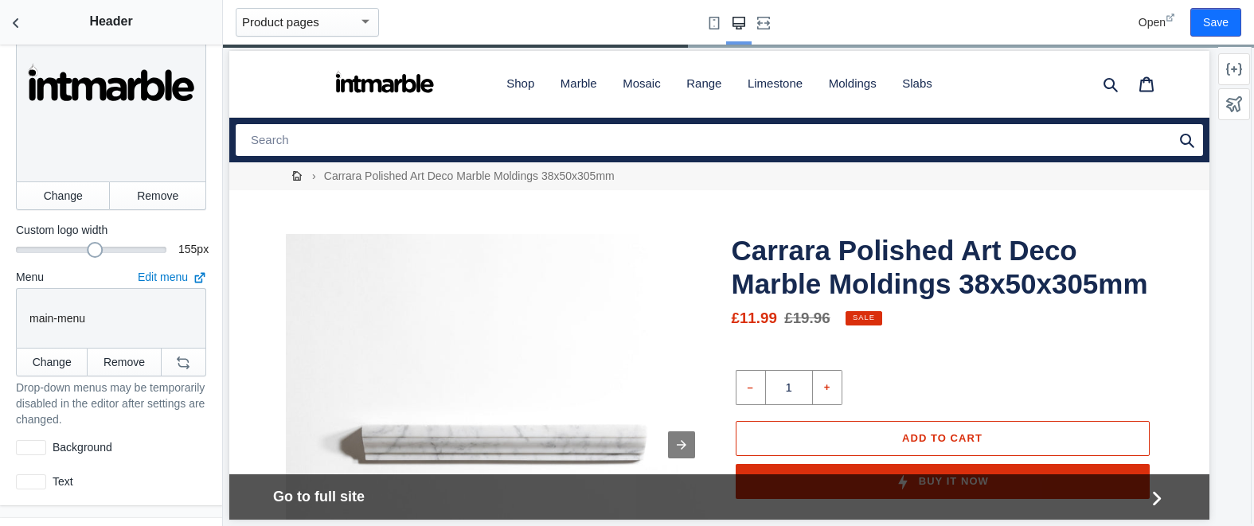
click at [93, 248] on div "155" at bounding box center [91, 248] width 150 height 2
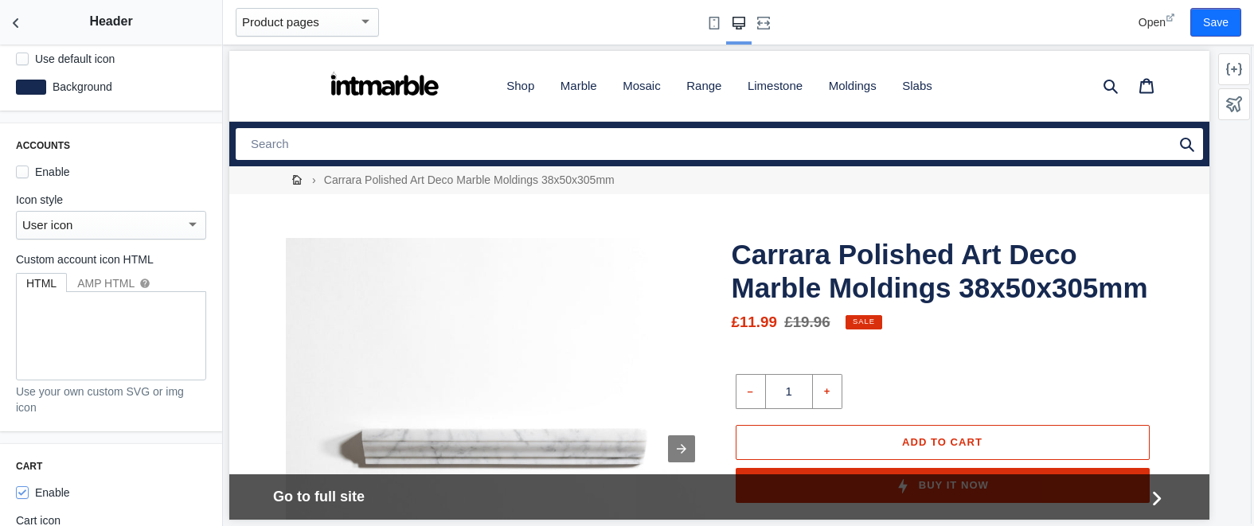
scroll to position [1322, 0]
click at [1219, 26] on button "Save" at bounding box center [1215, 22] width 51 height 29
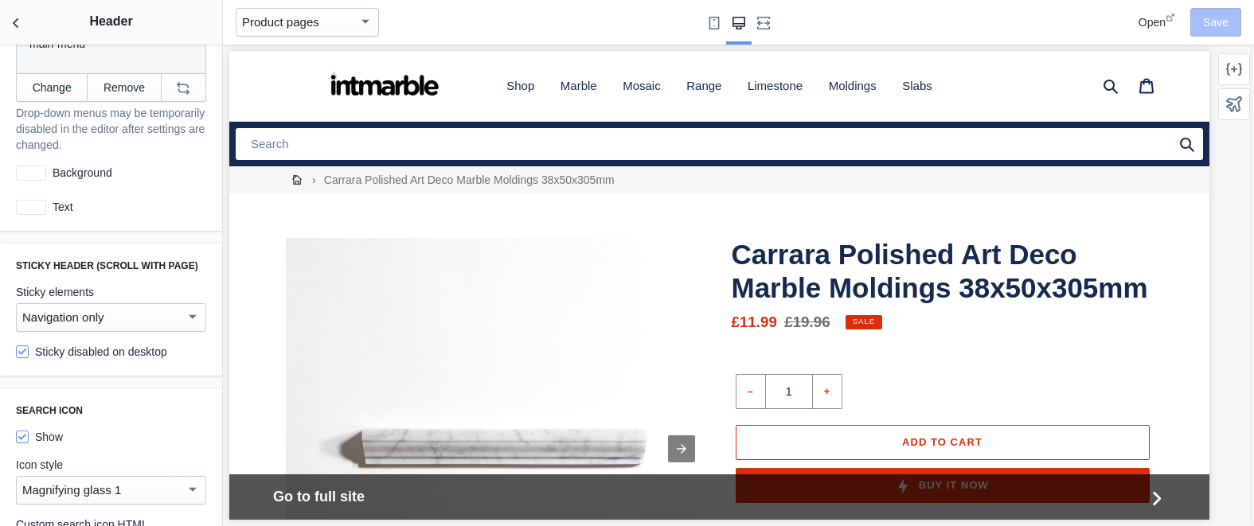
scroll to position [0, 0]
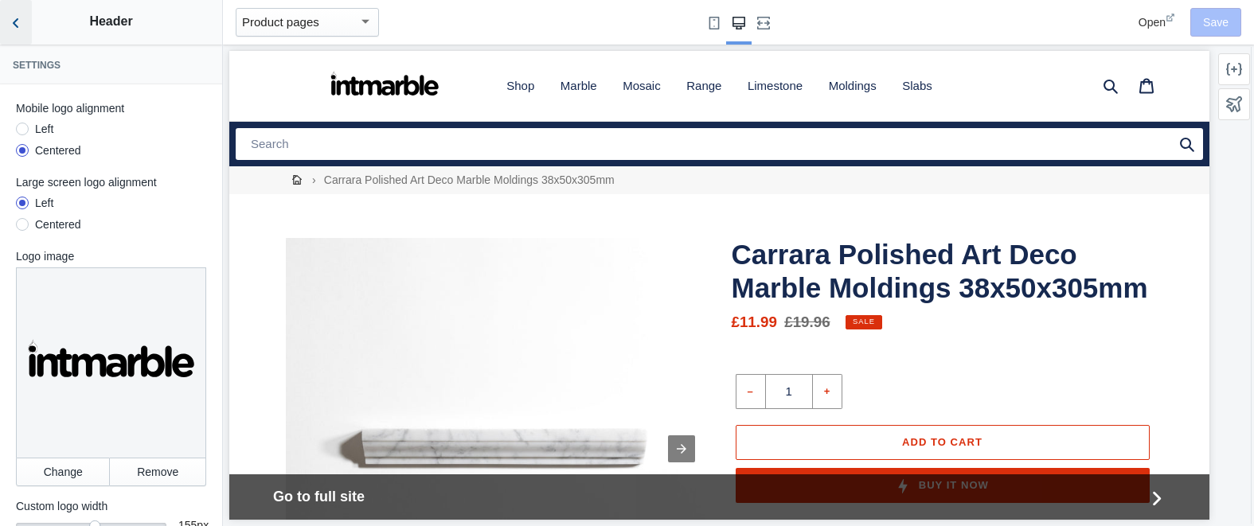
click at [20, 20] on icon "Back to sections" at bounding box center [16, 23] width 16 height 16
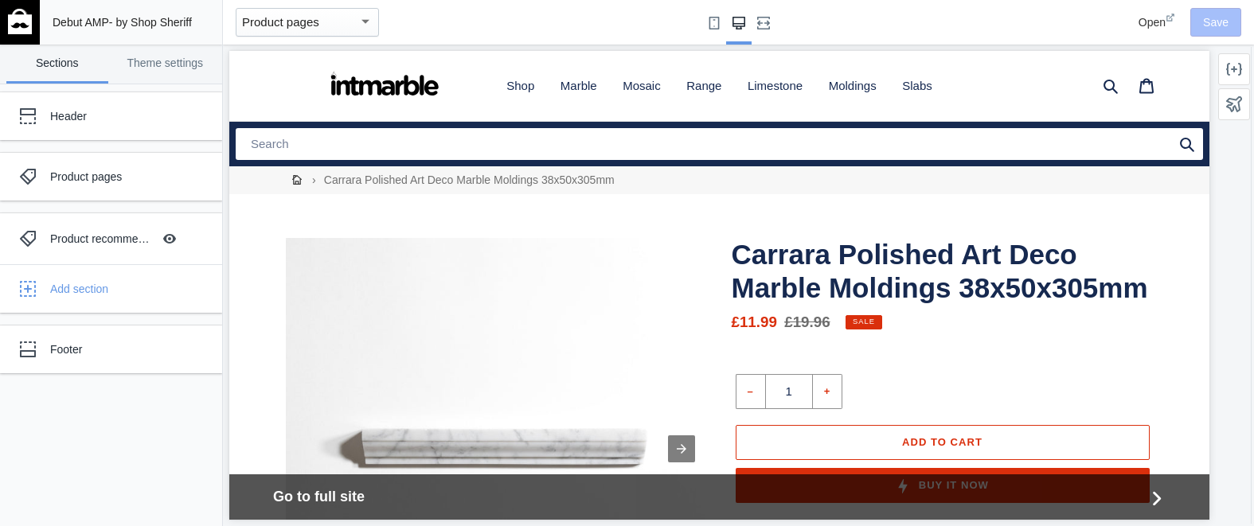
click at [308, 16] on mat-select-trigger "Product pages" at bounding box center [280, 22] width 77 height 14
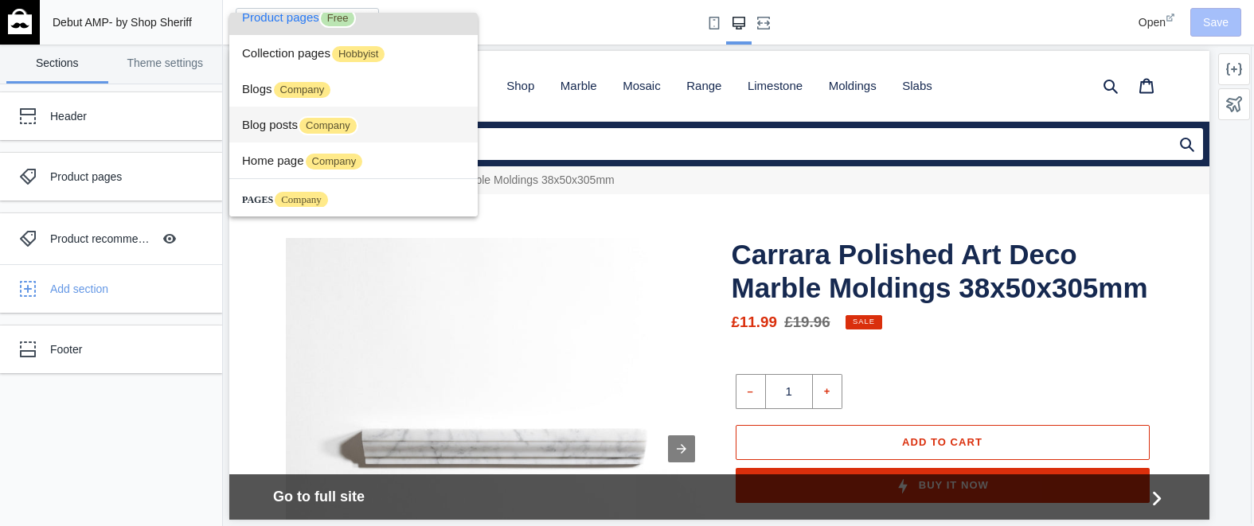
scroll to position [14, 0]
click at [272, 157] on span "Home page Company" at bounding box center [353, 160] width 223 height 36
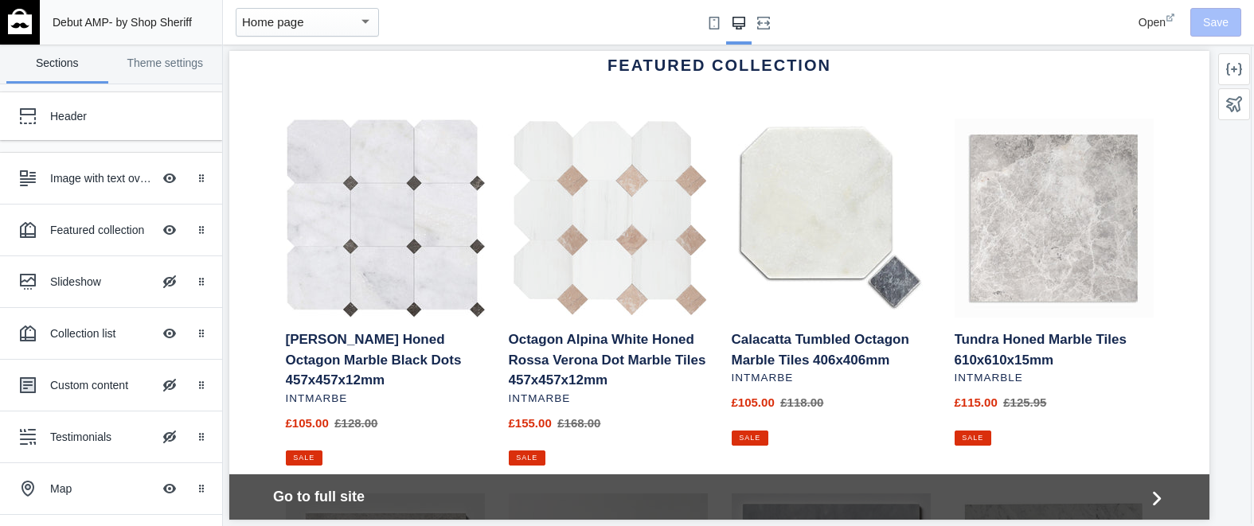
scroll to position [631, 0]
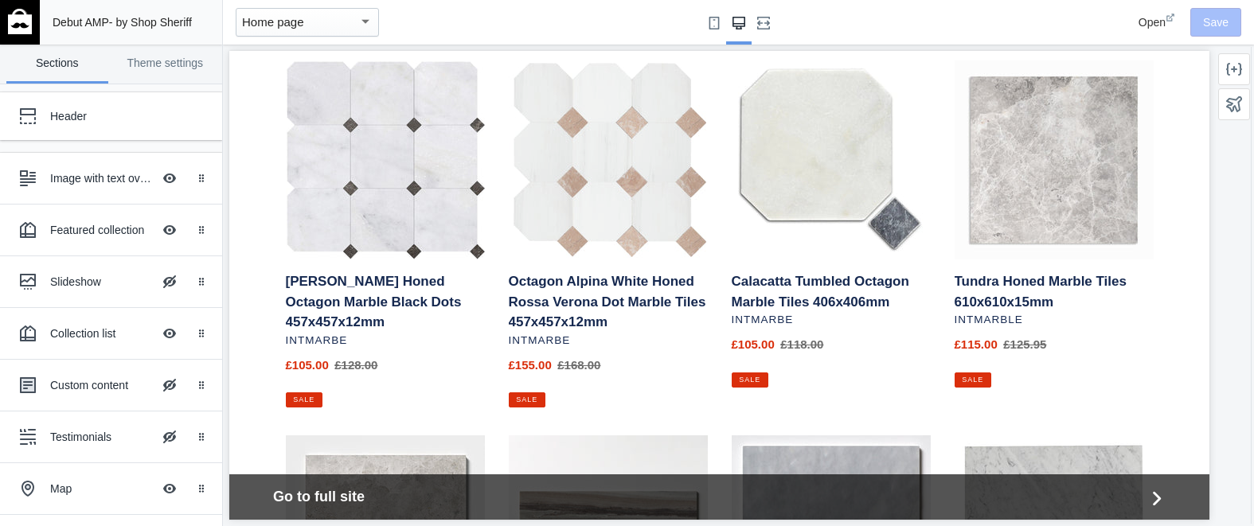
click at [658, 135] on link "Octagon Alpina White Honed Rossa Verona Dot Marble Tiles 457x457x12mm" at bounding box center [608, 233] width 199 height 347
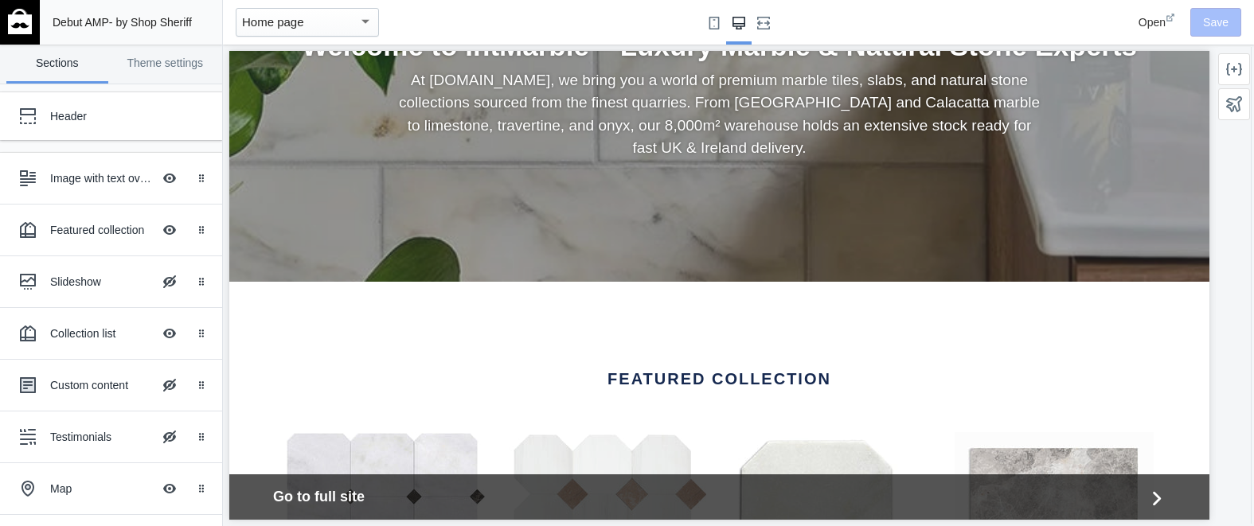
scroll to position [0, 0]
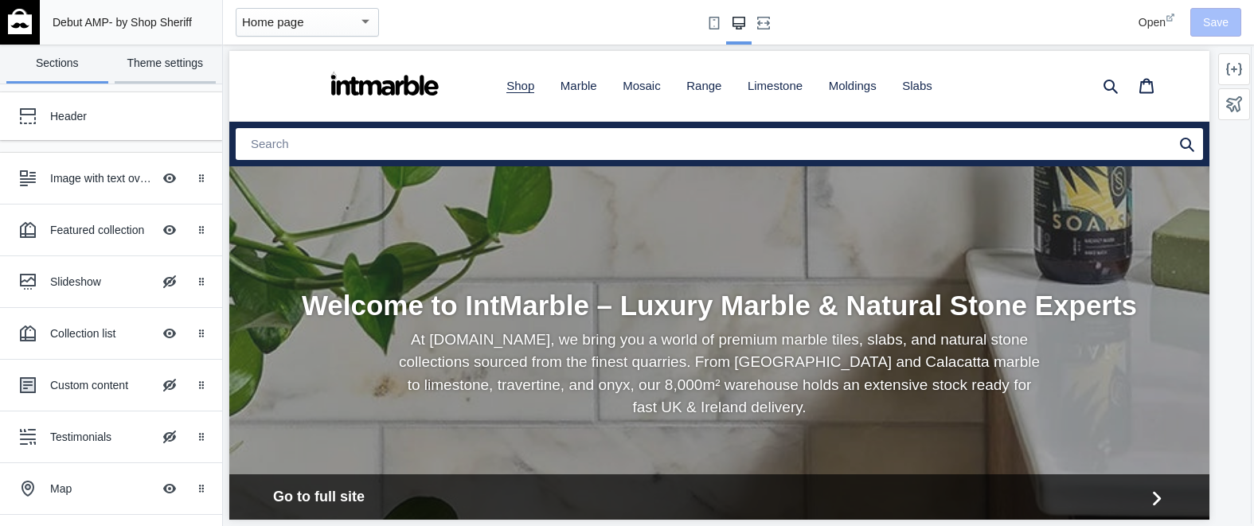
click at [165, 61] on link "Theme settings" at bounding box center [166, 64] width 102 height 39
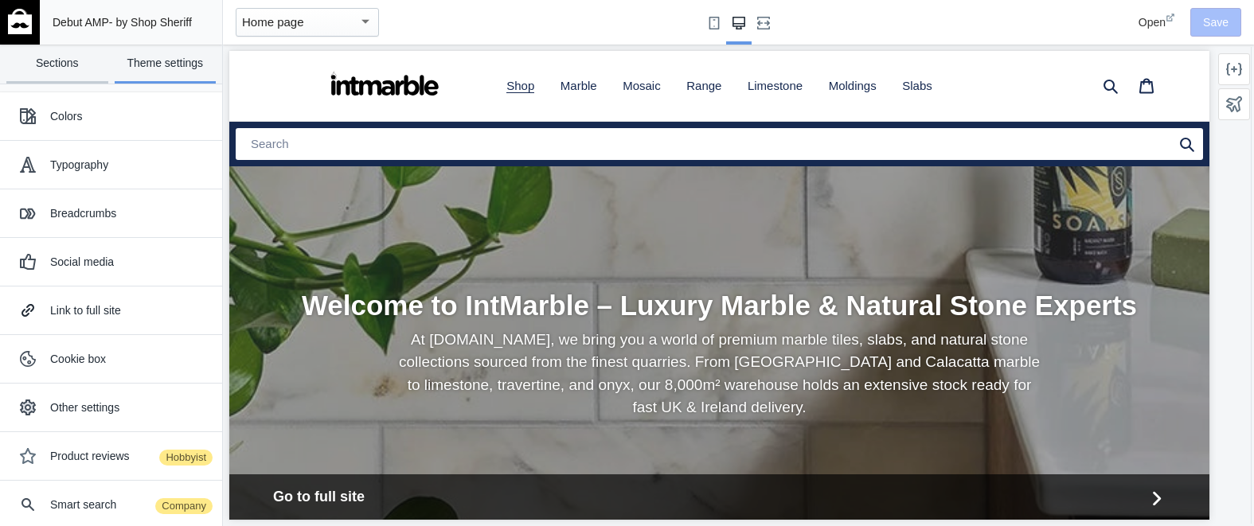
click at [53, 68] on link "Sections" at bounding box center [57, 64] width 102 height 39
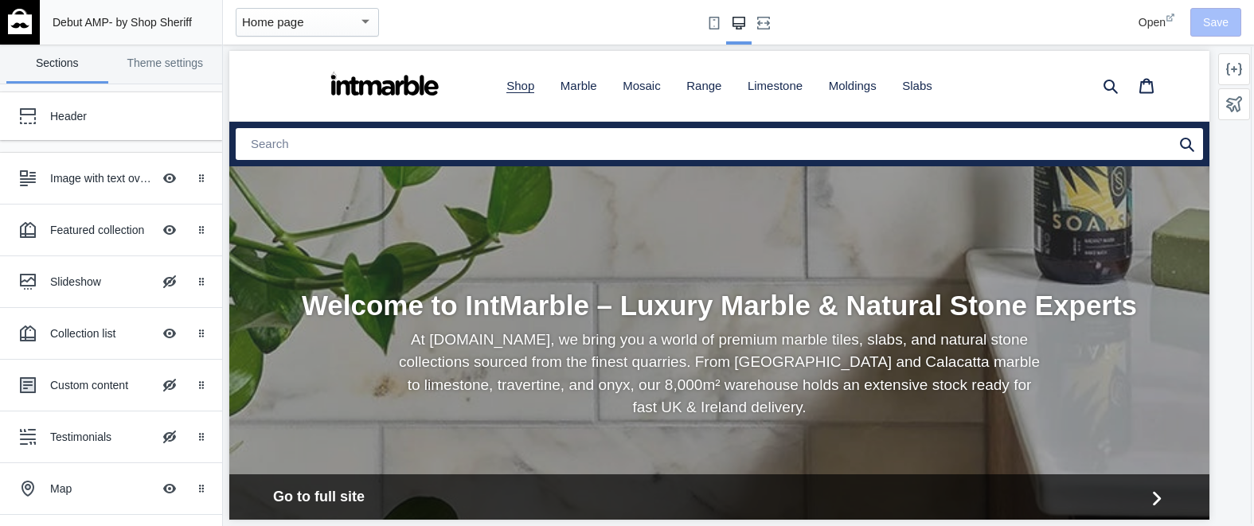
click at [332, 23] on div "Home page" at bounding box center [300, 22] width 116 height 19
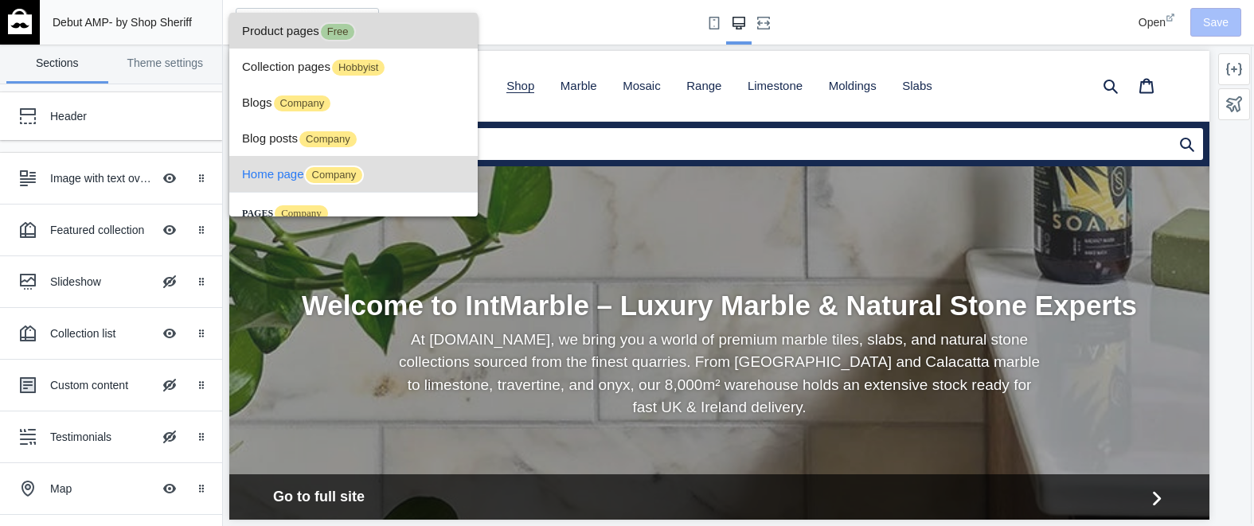
click at [287, 31] on span "Product pages Free" at bounding box center [353, 31] width 223 height 36
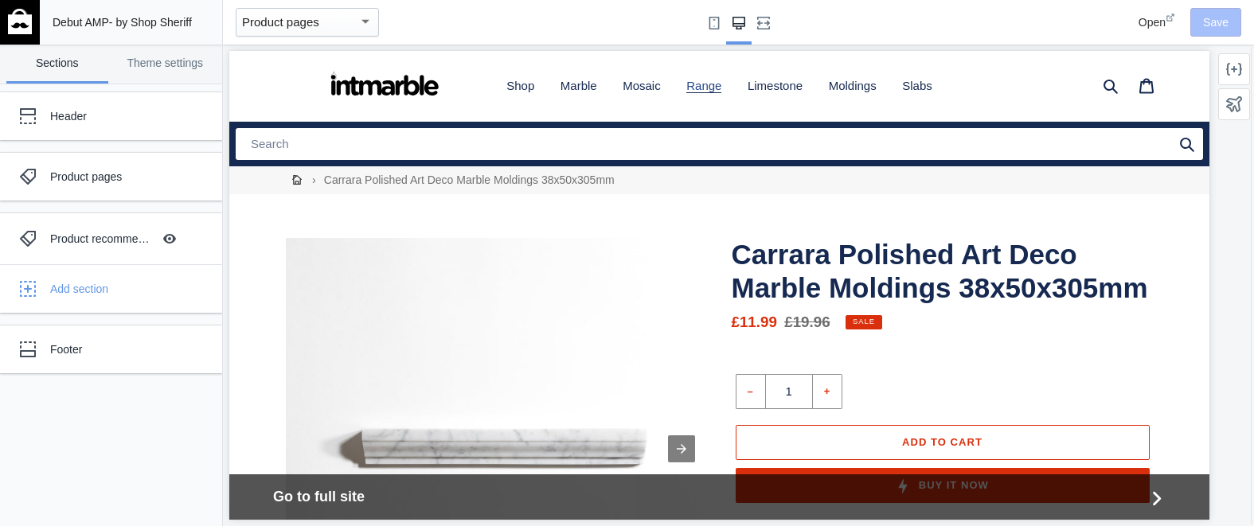
click at [712, 92] on span "Range" at bounding box center [703, 86] width 35 height 14
click at [22, 29] on img at bounding box center [20, 21] width 24 height 25
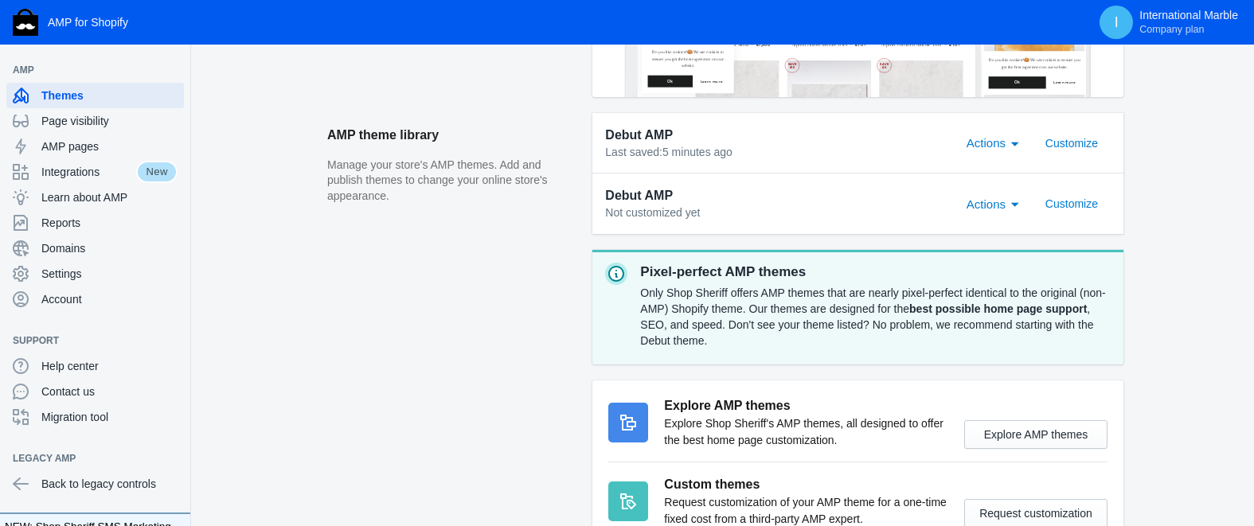
scroll to position [499, 0]
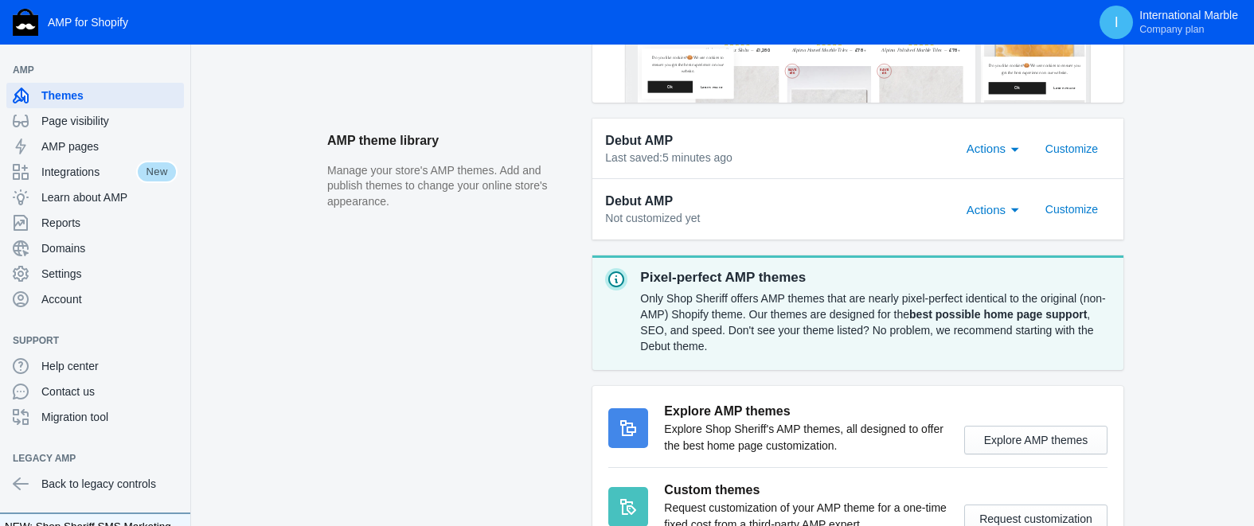
click at [1018, 210] on div "Actions" at bounding box center [1015, 209] width 14 height 19
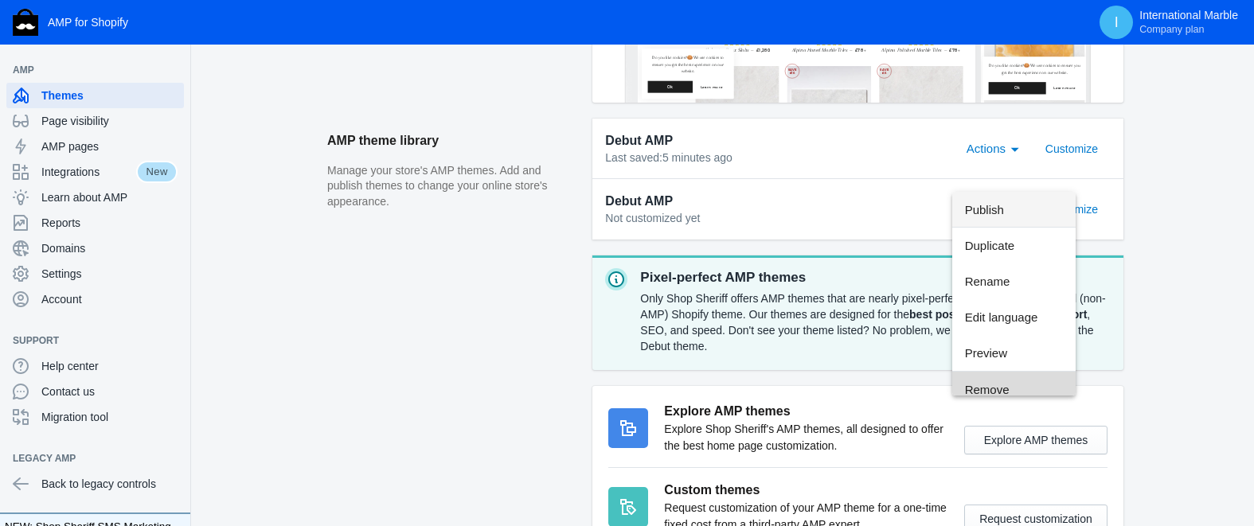
click at [1027, 385] on span "Remove" at bounding box center [1014, 390] width 99 height 36
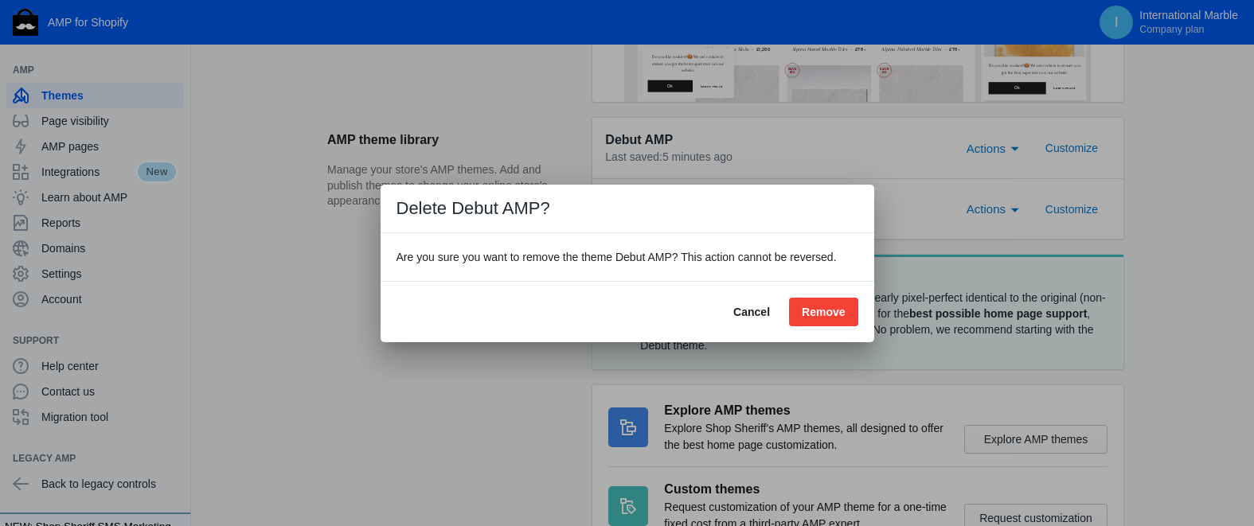
scroll to position [0, 0]
click at [824, 314] on span "Remove" at bounding box center [823, 312] width 43 height 13
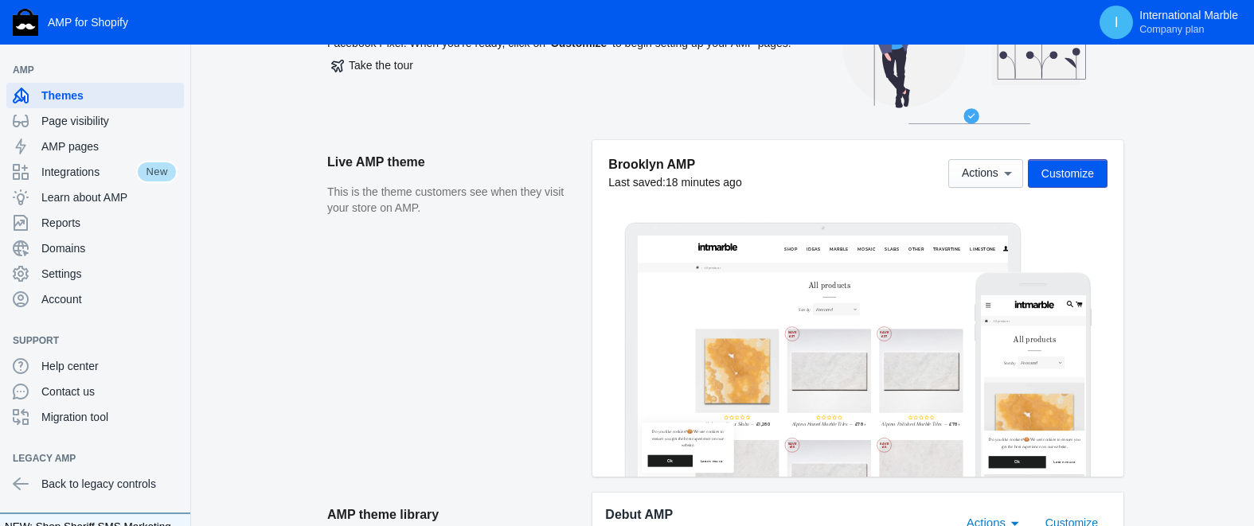
scroll to position [69, 0]
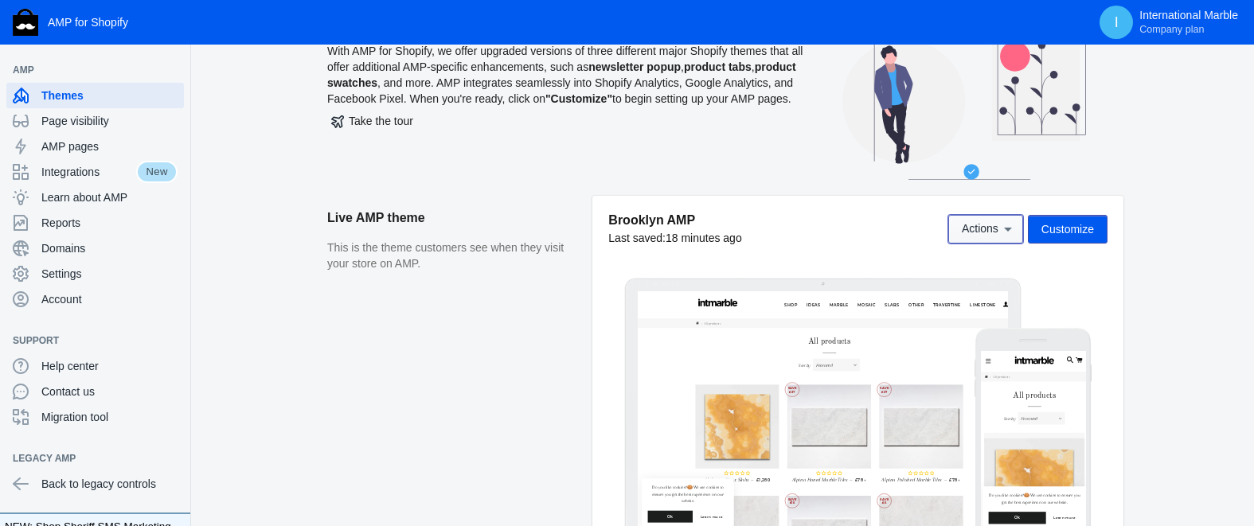
click at [1000, 228] on icon at bounding box center [1008, 229] width 16 height 16
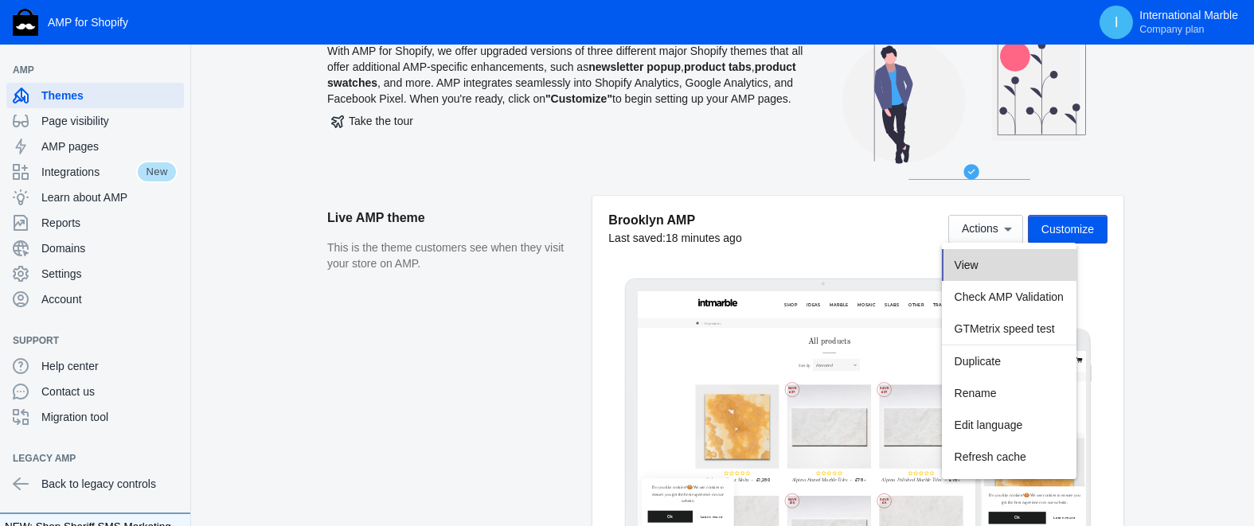
click at [966, 262] on span "View" at bounding box center [966, 265] width 24 height 13
